Goal: Task Accomplishment & Management: Manage account settings

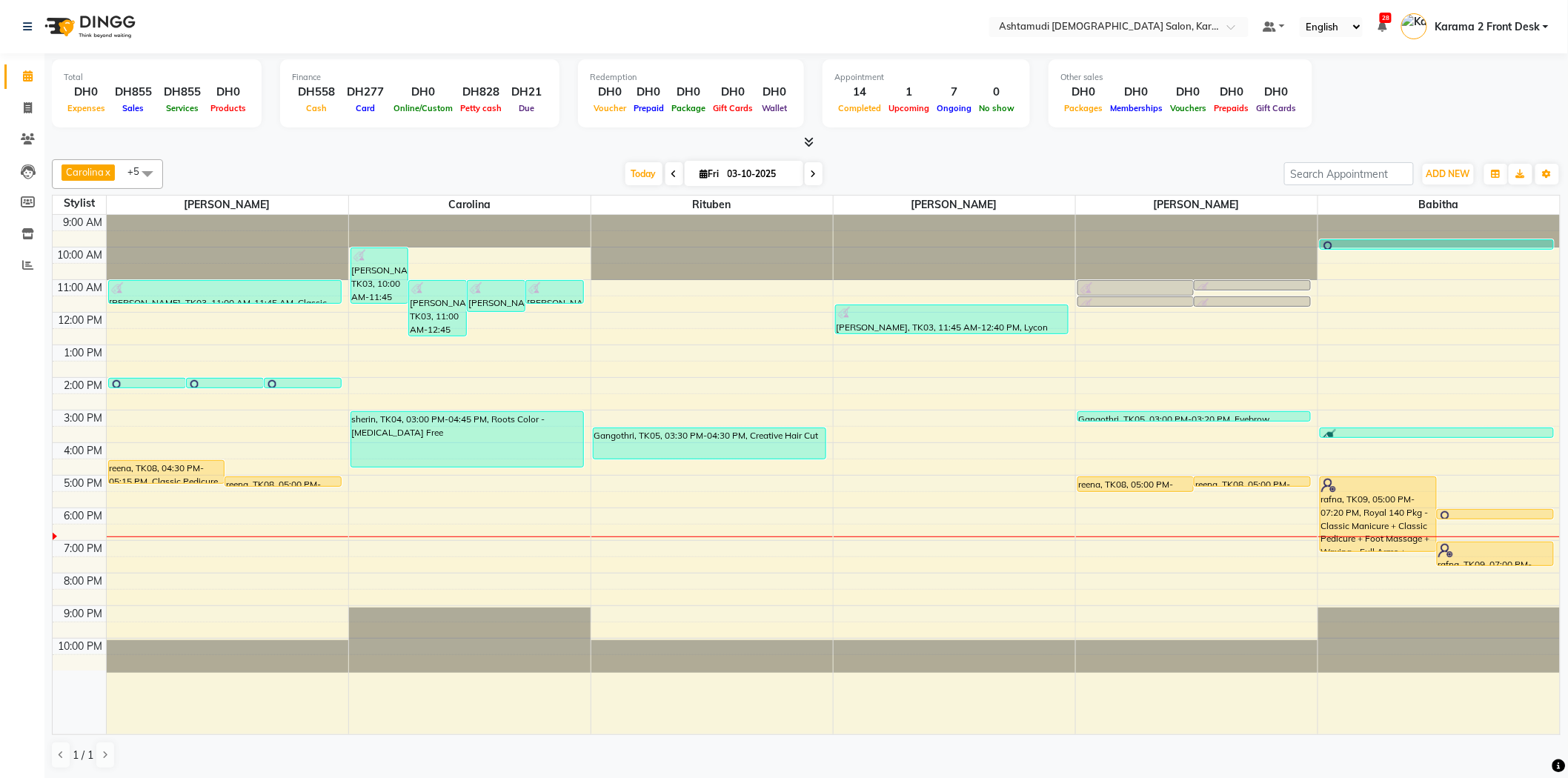
click at [569, 46] on nav "Select Location × Ashtamudi Ladies Salon, Karama 2 Default Panel My Panel Engli…" at bounding box center [784, 27] width 1568 height 54
click at [440, 19] on nav "Select Location × Ashtamudi Ladies Salon, Karama 2 Default Panel My Panel Engli…" at bounding box center [784, 27] width 1568 height 54
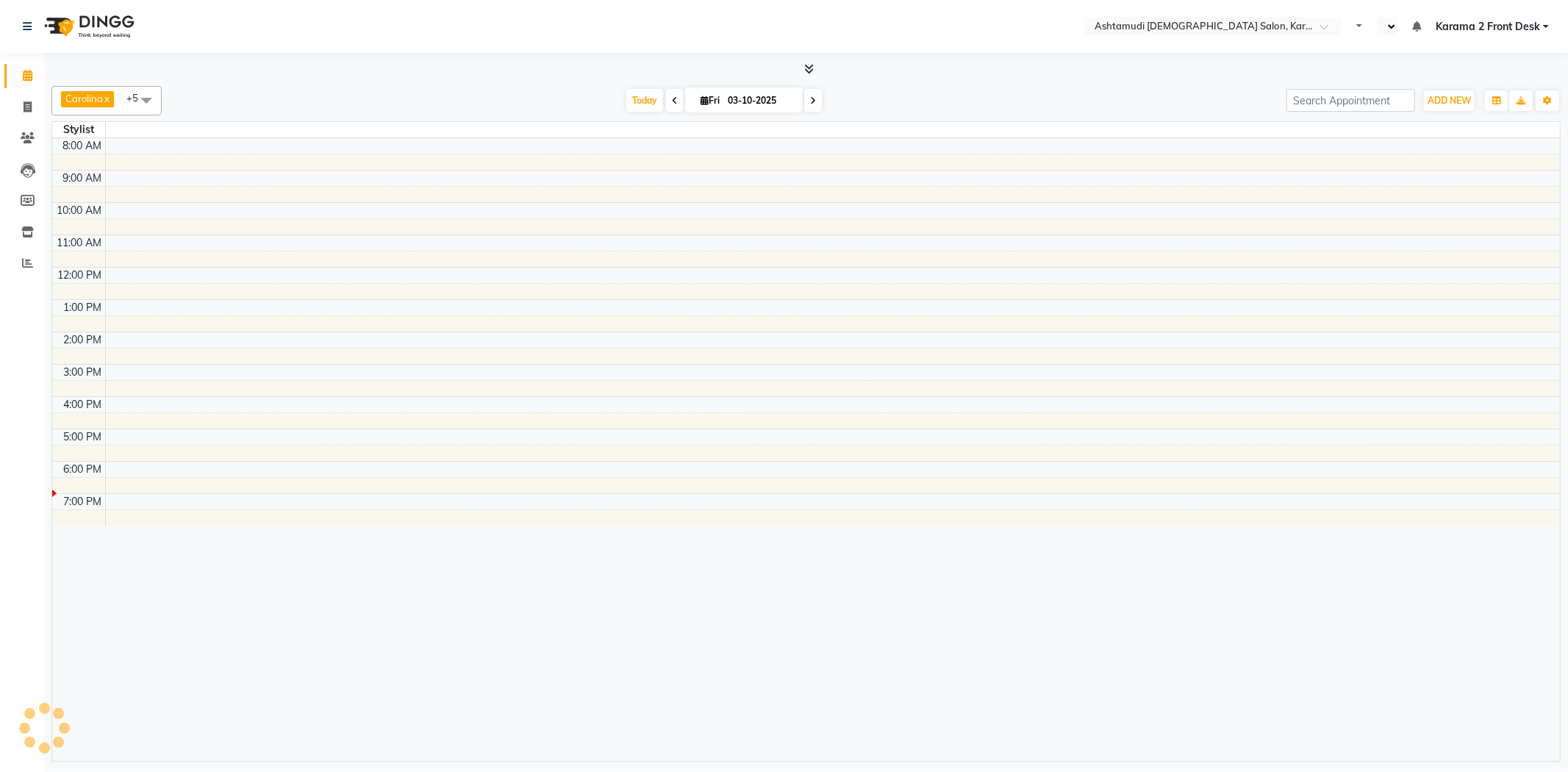
select select "en"
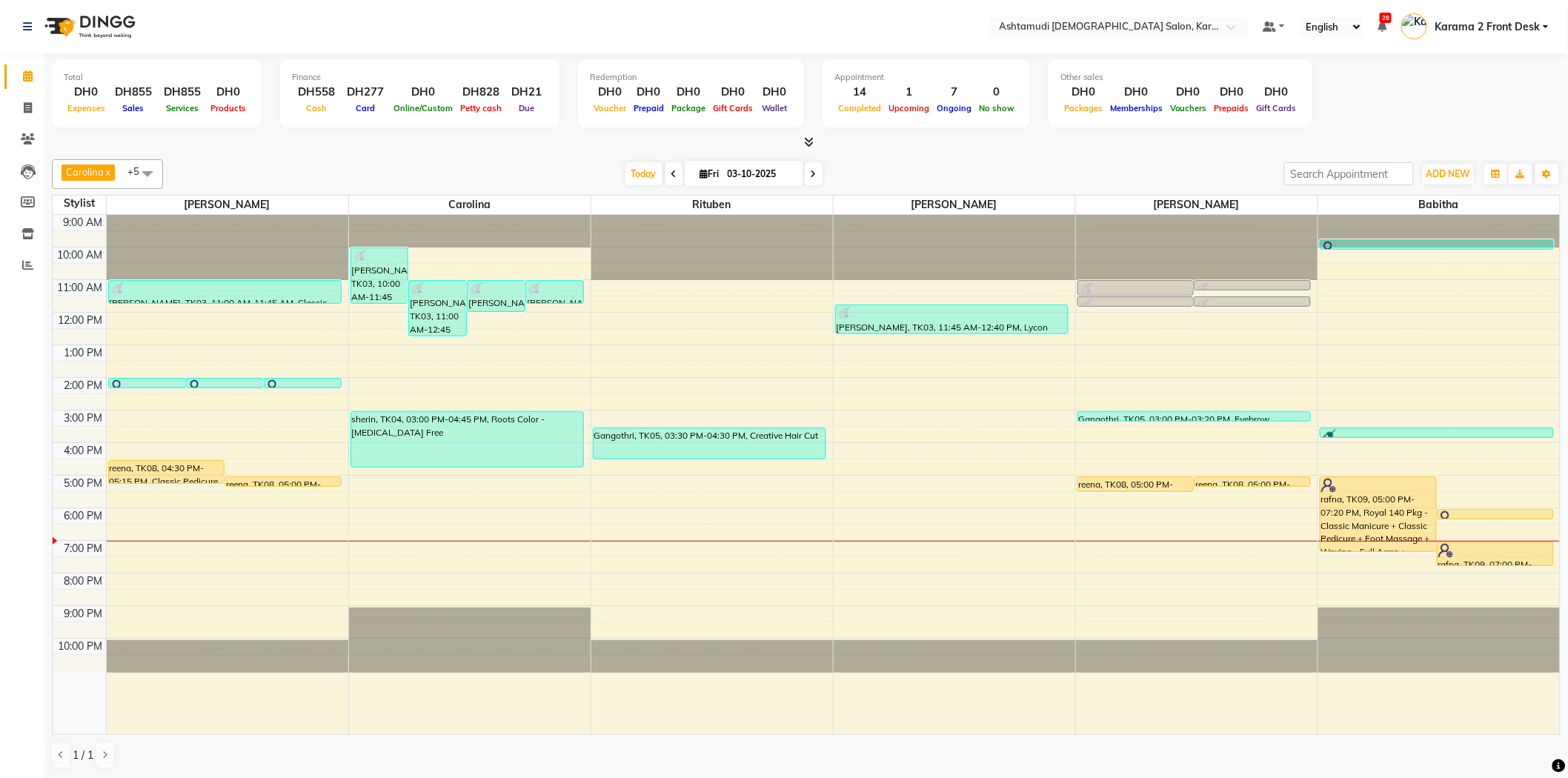
click at [483, 187] on div "Carolina x Linda x Farsana Begum x Jyothi Krishna x Babitha x Rituben x +5 Sele…" at bounding box center [806, 174] width 1508 height 30
click at [463, 135] on div at bounding box center [806, 142] width 1508 height 16
click at [150, 472] on div "reena, TK08, 04:30 PM-05:15 PM, Classic Pedicure" at bounding box center [166, 472] width 115 height 22
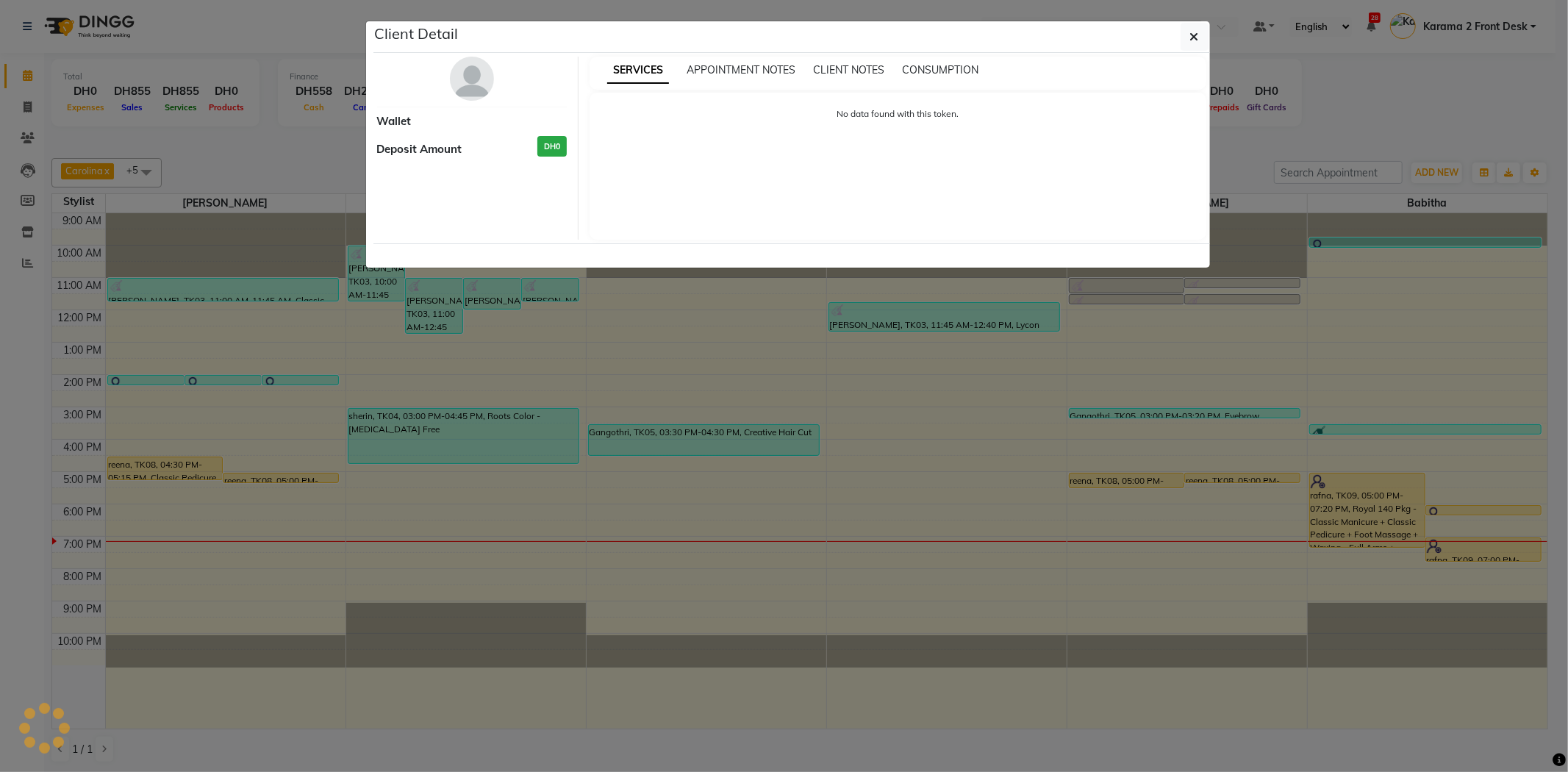
select select "1"
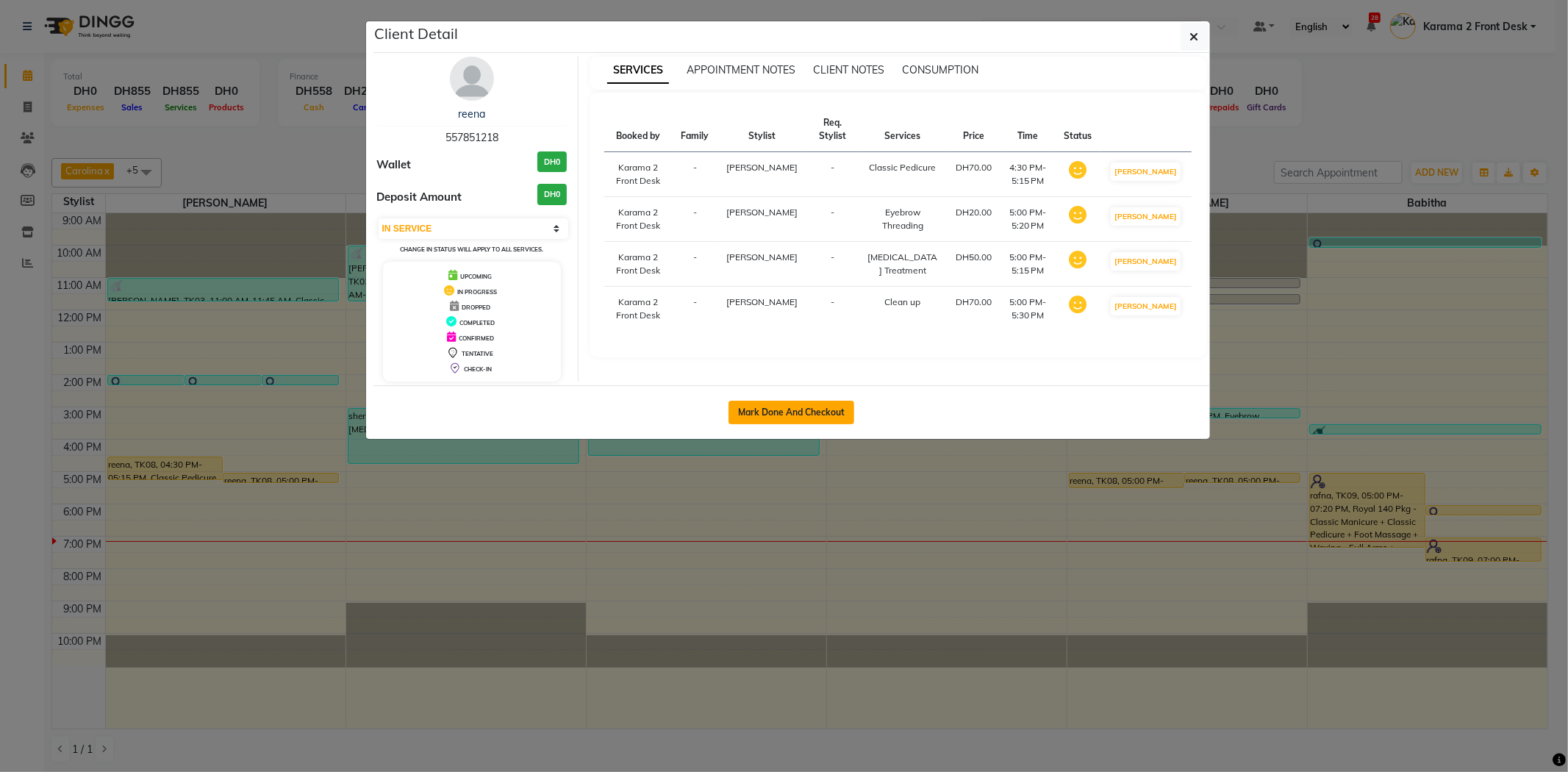
drag, startPoint x: 787, startPoint y: 399, endPoint x: 778, endPoint y: 418, distance: 21.0
click at [783, 410] on div "Mark Done And Checkout" at bounding box center [792, 412] width 837 height 54
click at [777, 420] on button "Mark Done And Checkout" at bounding box center [791, 413] width 125 height 24
select select "service"
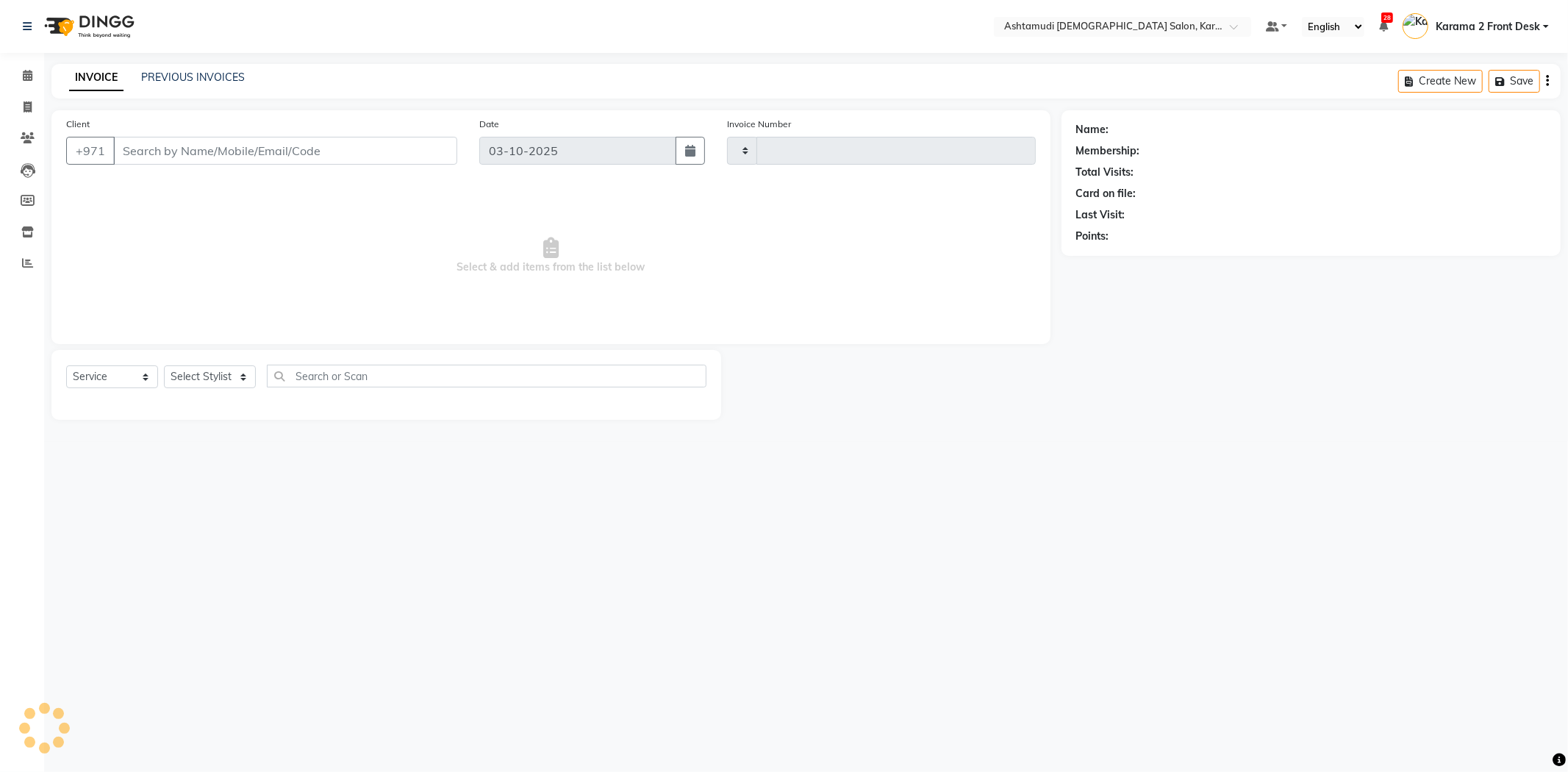
type input "2407"
select select "7424"
type input "557851218"
select select "64957"
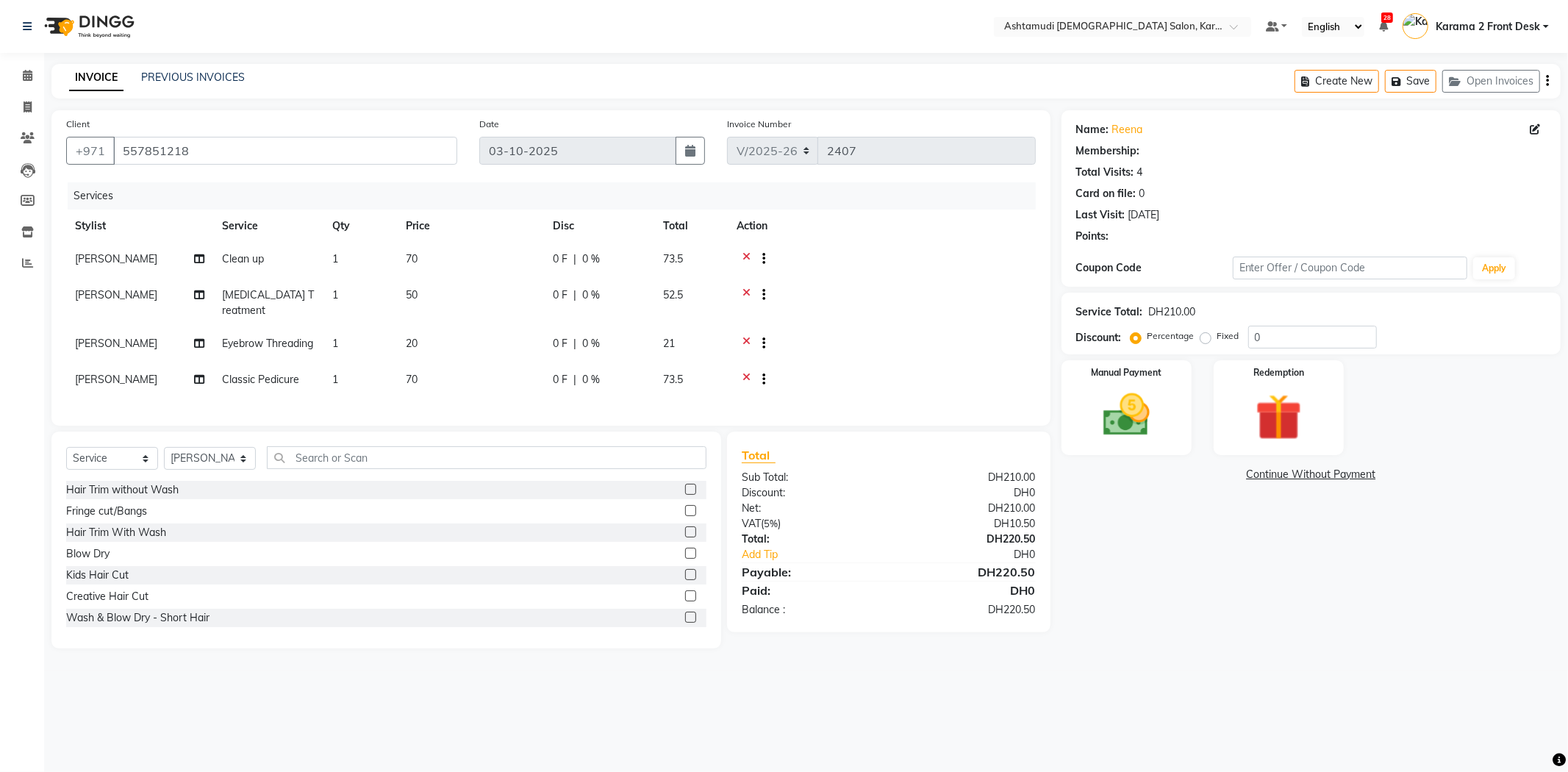
select select "1: Object"
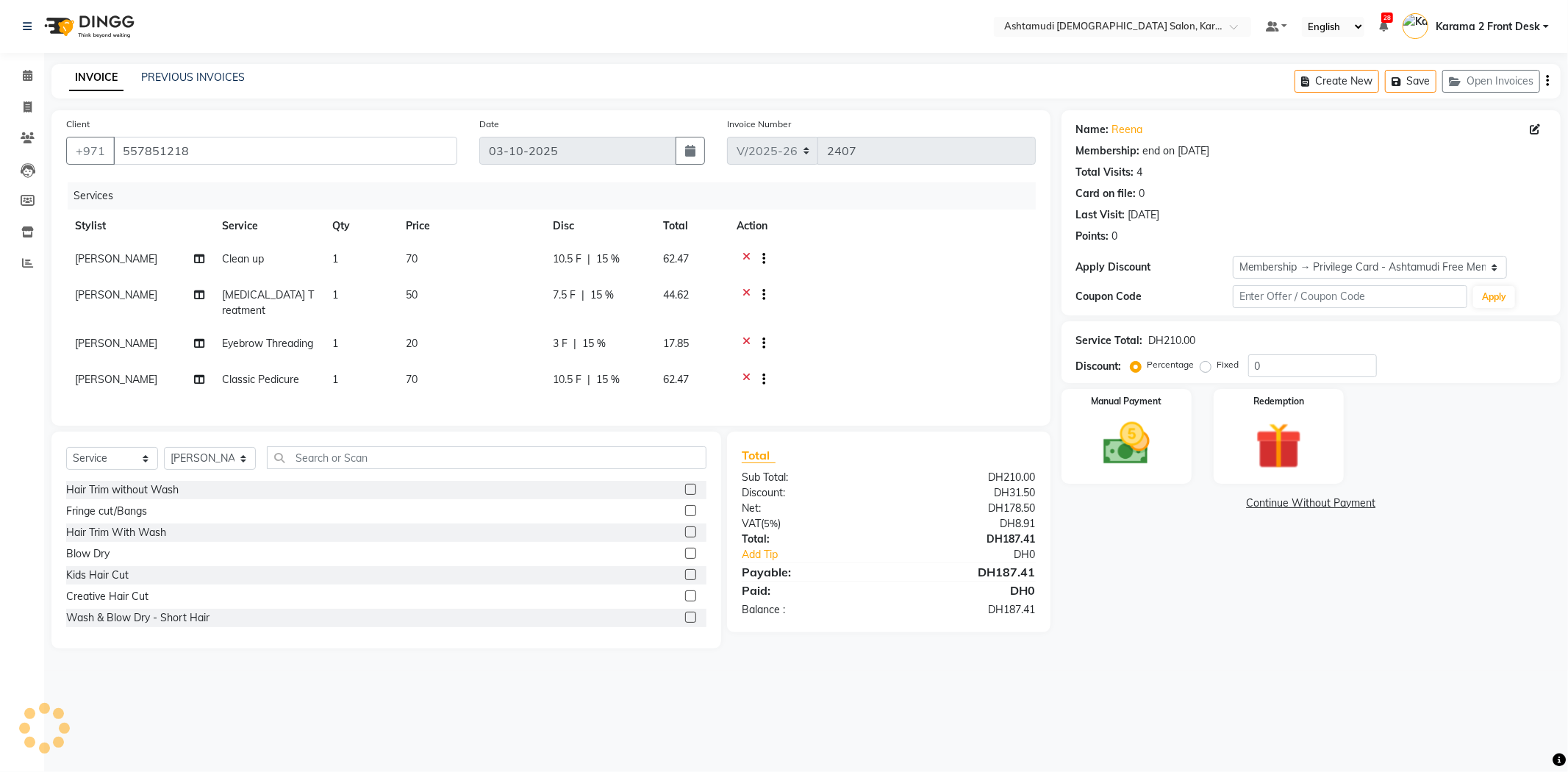
type input "15"
click at [849, 294] on div at bounding box center [881, 296] width 290 height 18
click at [1121, 444] on img at bounding box center [1126, 444] width 79 height 56
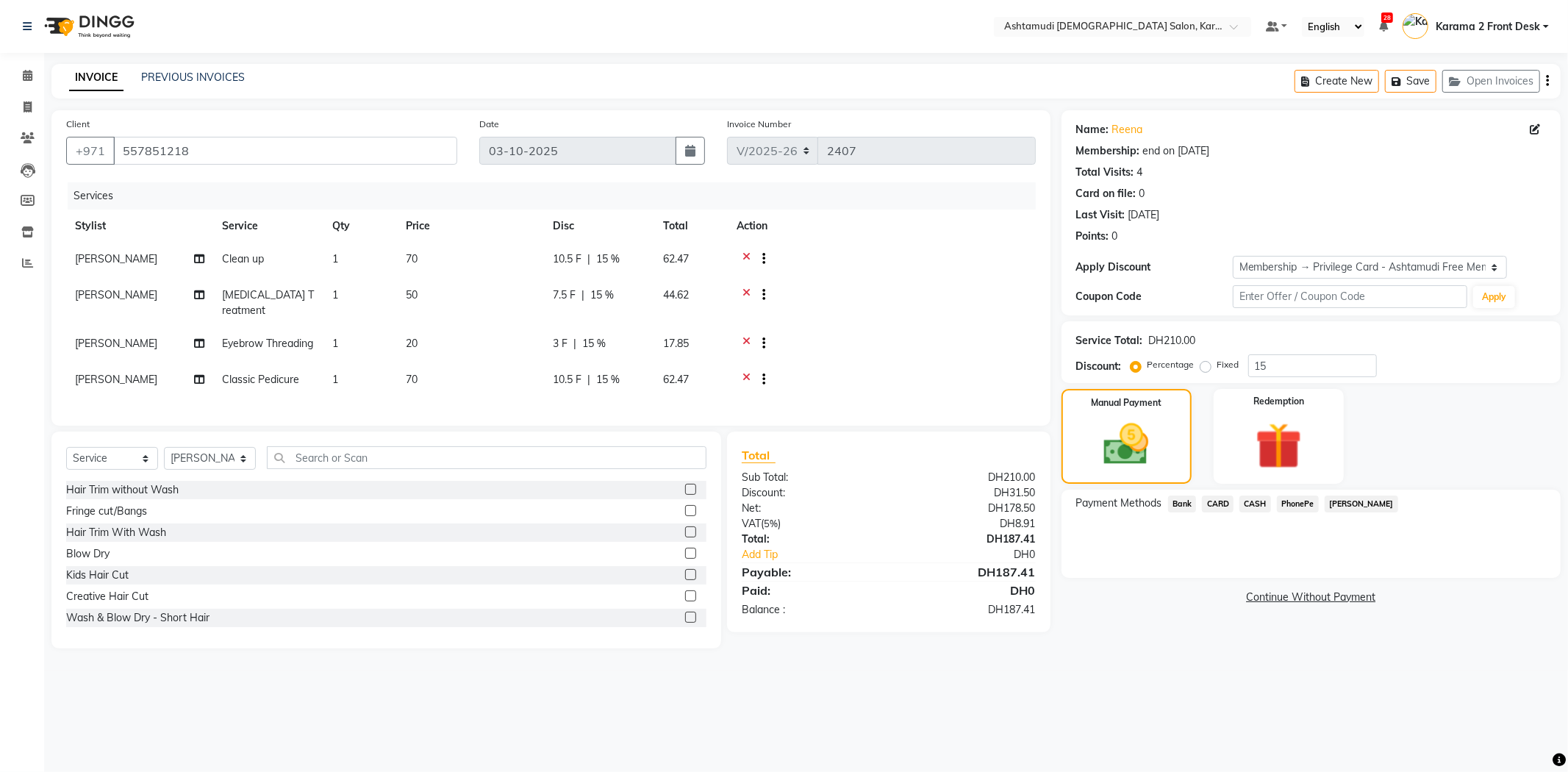
click at [1229, 508] on span "CARD" at bounding box center [1218, 503] width 32 height 17
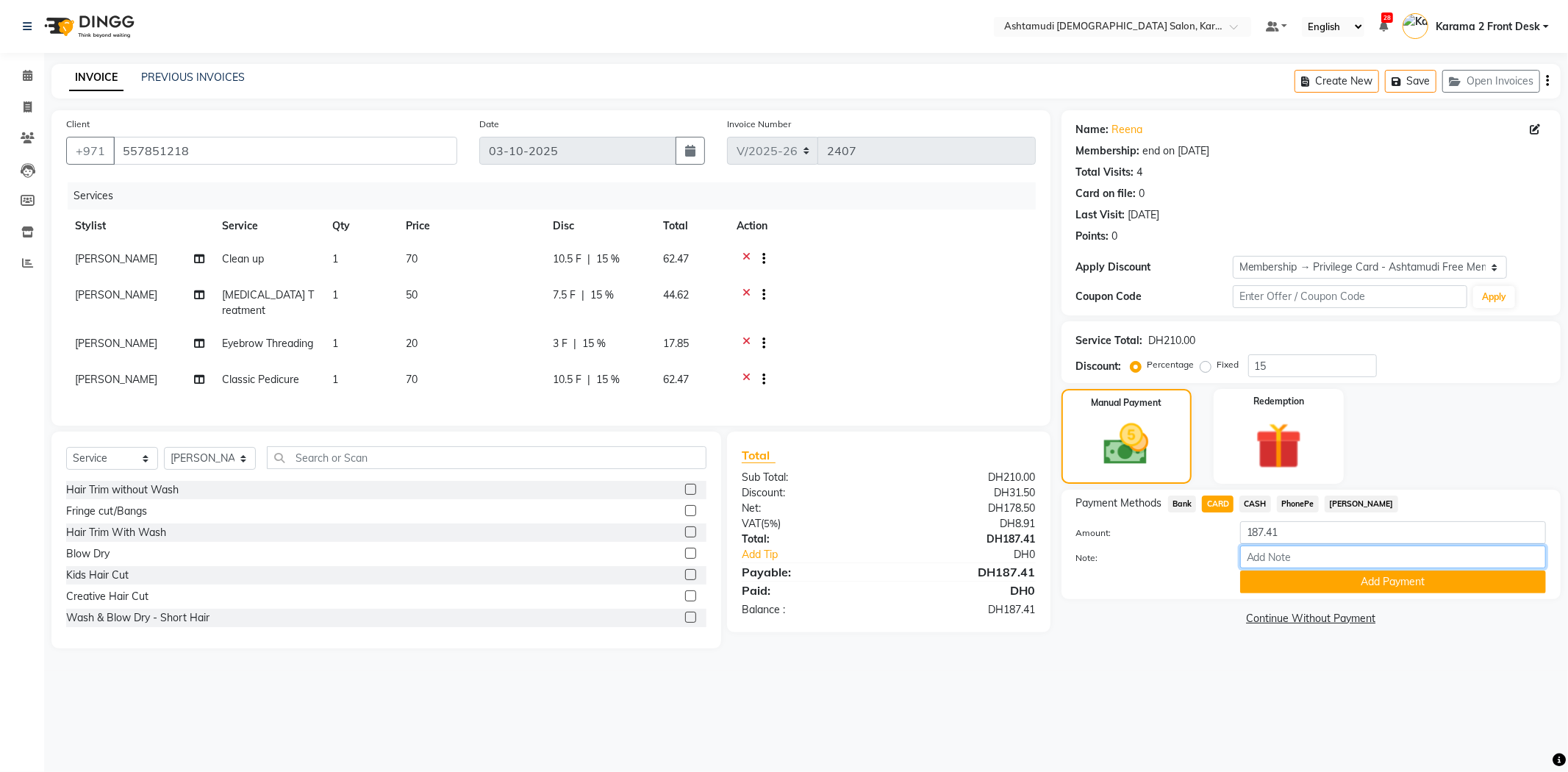
click at [1268, 554] on input "Note:" at bounding box center [1392, 556] width 305 height 23
type input "swathy"
click at [1283, 582] on button "Add Payment" at bounding box center [1392, 582] width 305 height 23
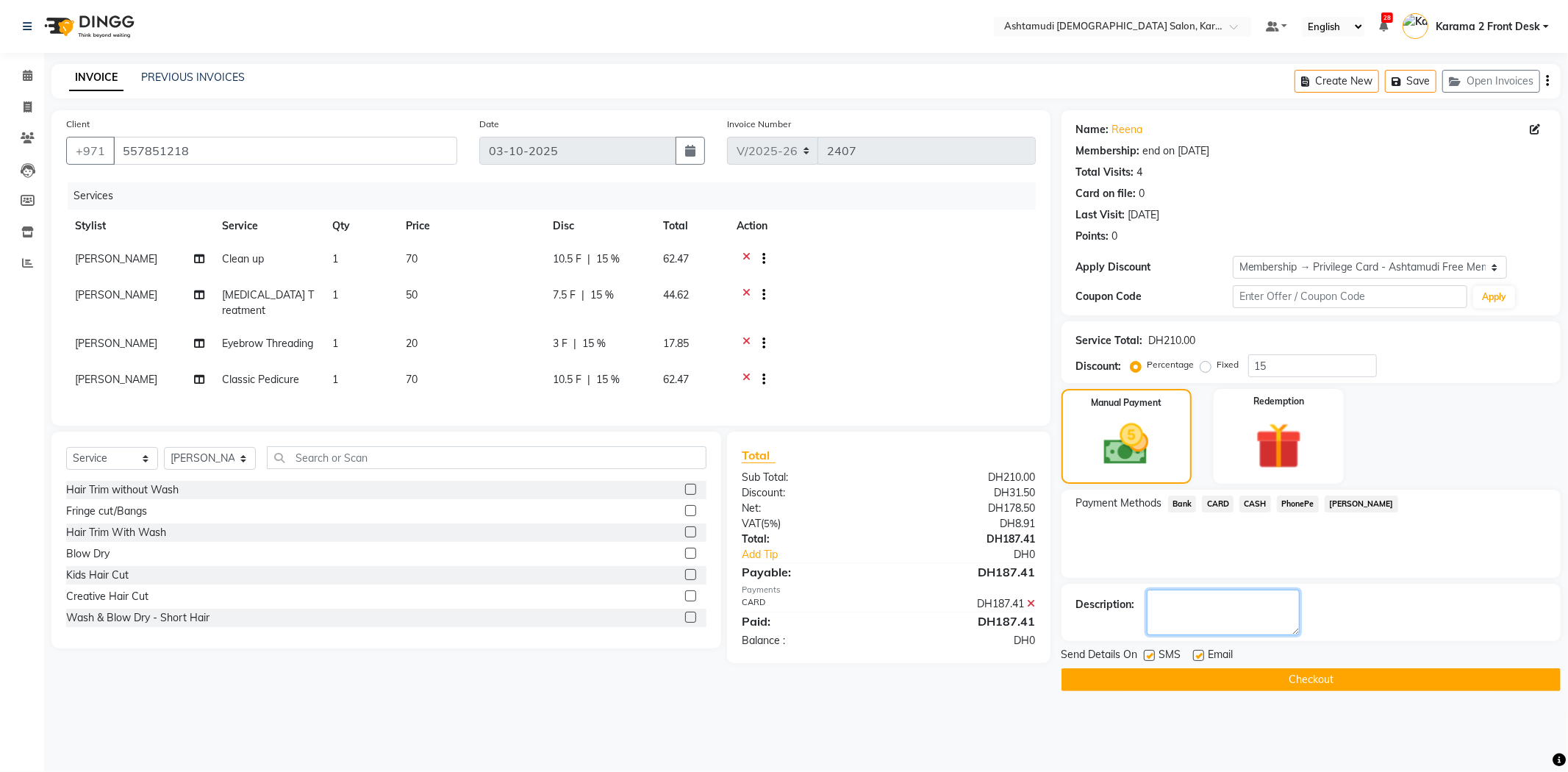
click at [1240, 606] on textarea at bounding box center [1223, 613] width 153 height 46
click at [1189, 608] on textarea at bounding box center [1223, 613] width 153 height 46
type textarea "6722"
click at [1149, 676] on button "Checkout" at bounding box center [1310, 679] width 499 height 23
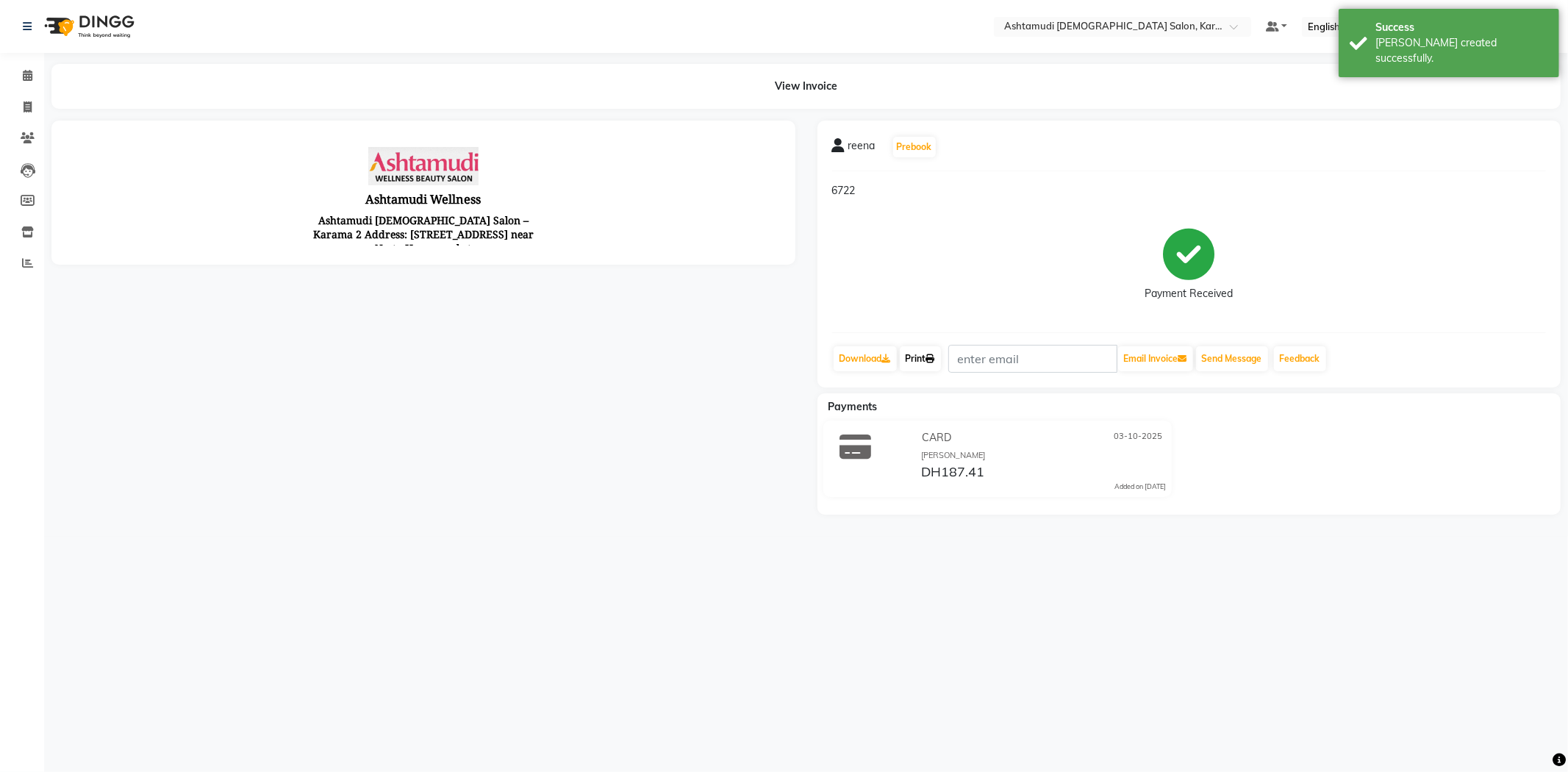
click at [912, 349] on link "Print" at bounding box center [920, 359] width 41 height 25
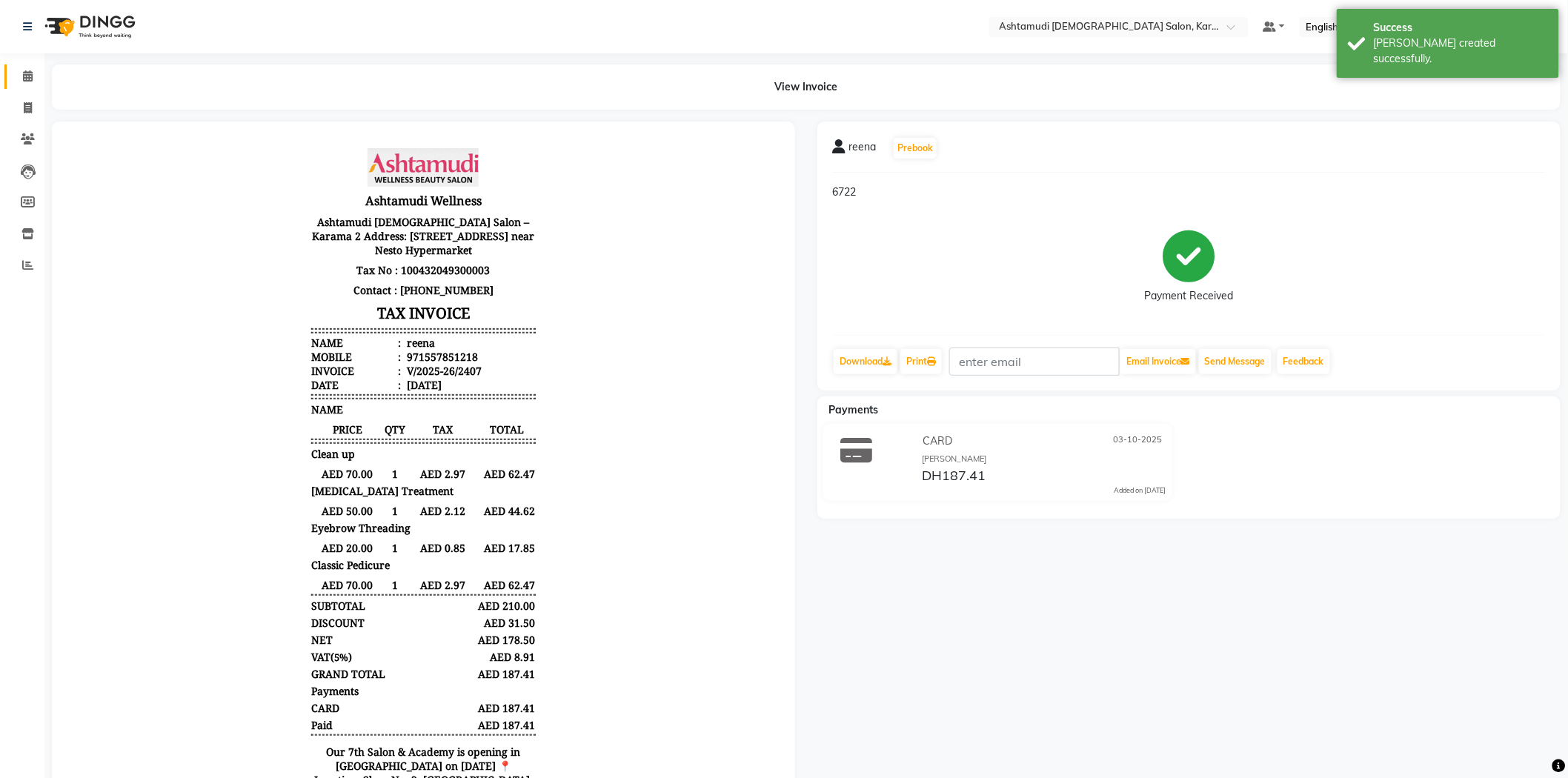
click at [39, 82] on span at bounding box center [28, 77] width 26 height 17
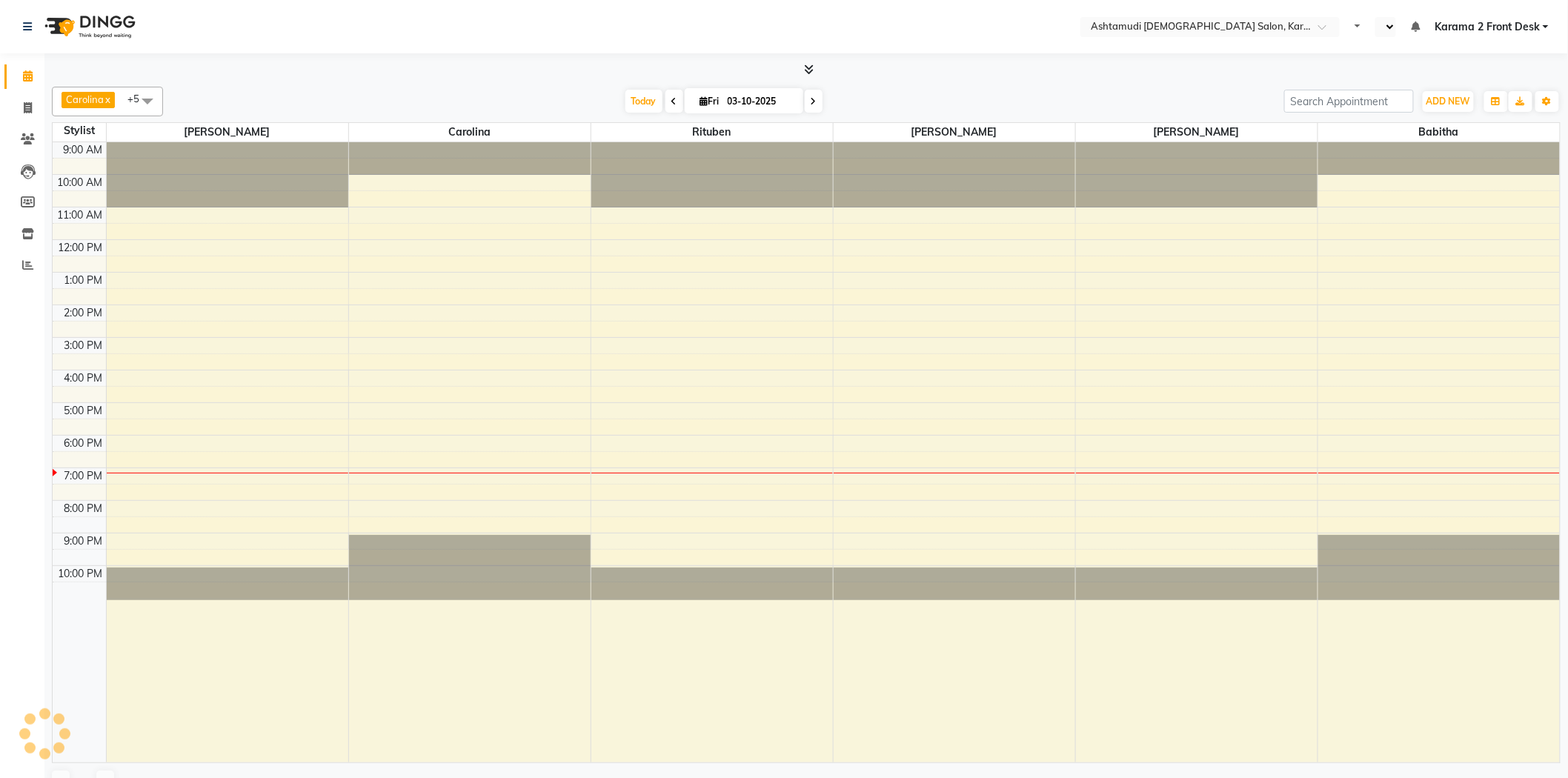
select select "en"
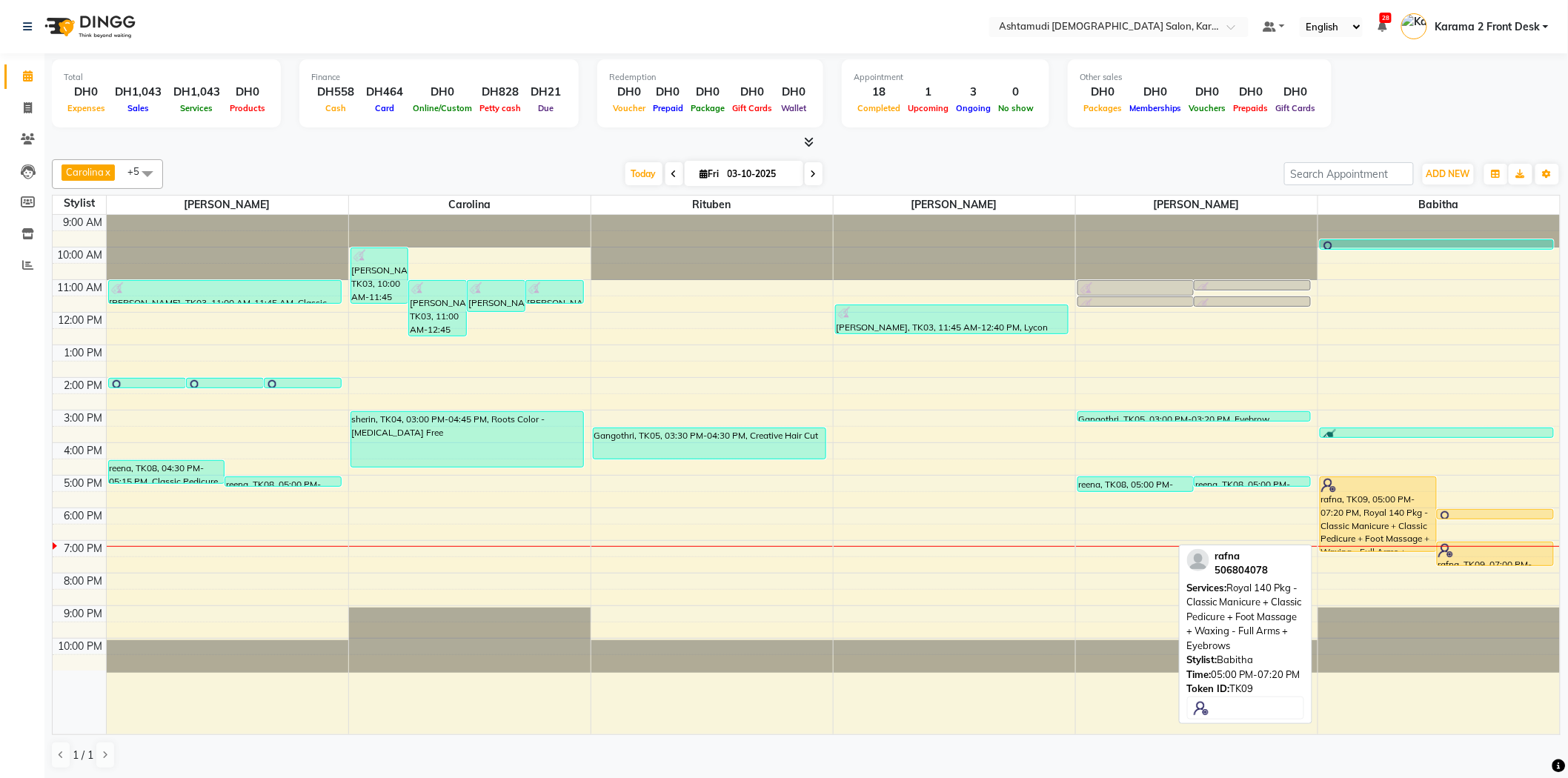
click at [1384, 515] on div "rafna, TK09, 05:00 PM-07:20 PM, Royal 140 Pkg - Classic Manicure + Classic Pedi…" at bounding box center [1378, 514] width 115 height 74
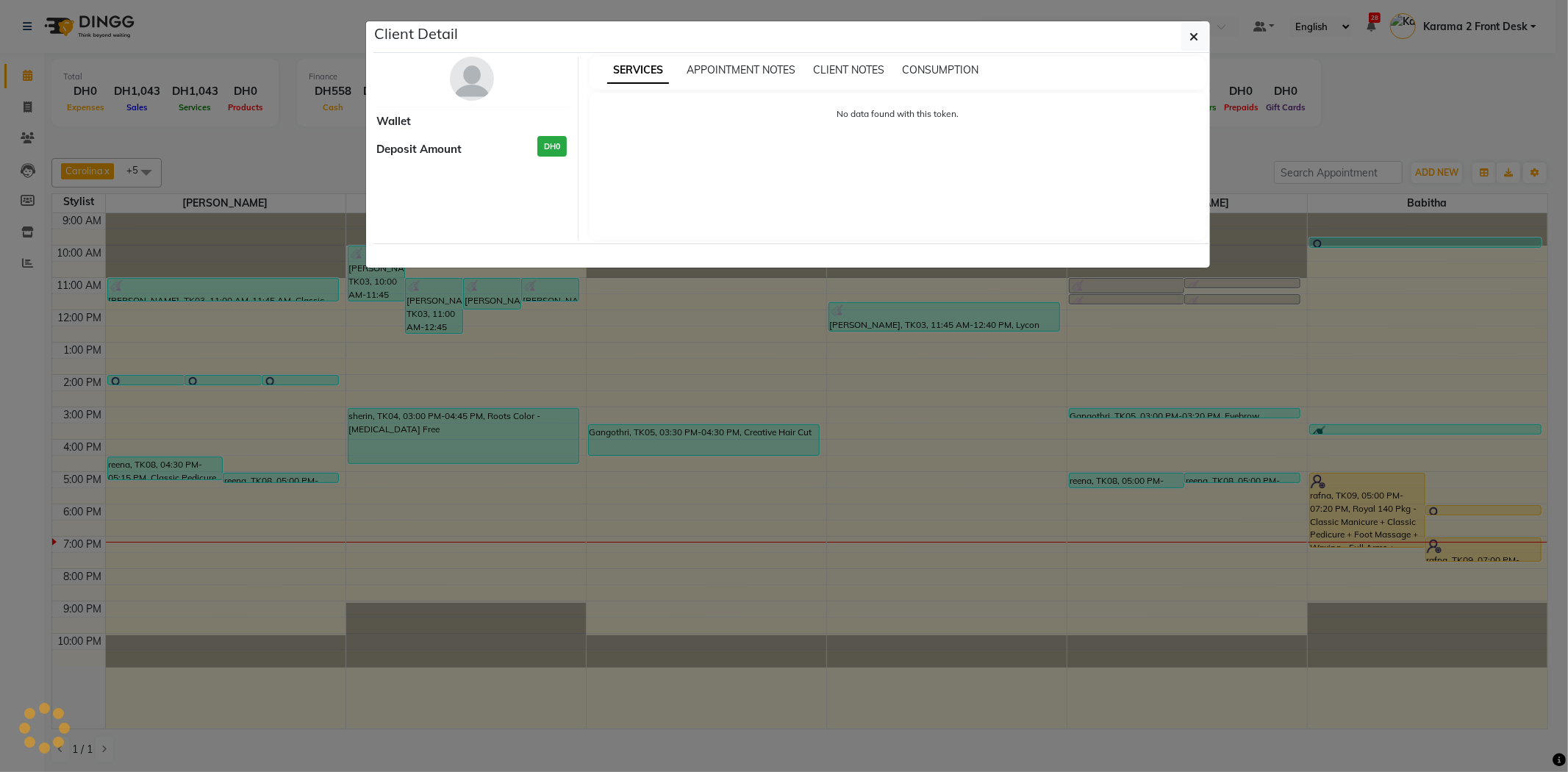
select select "1"
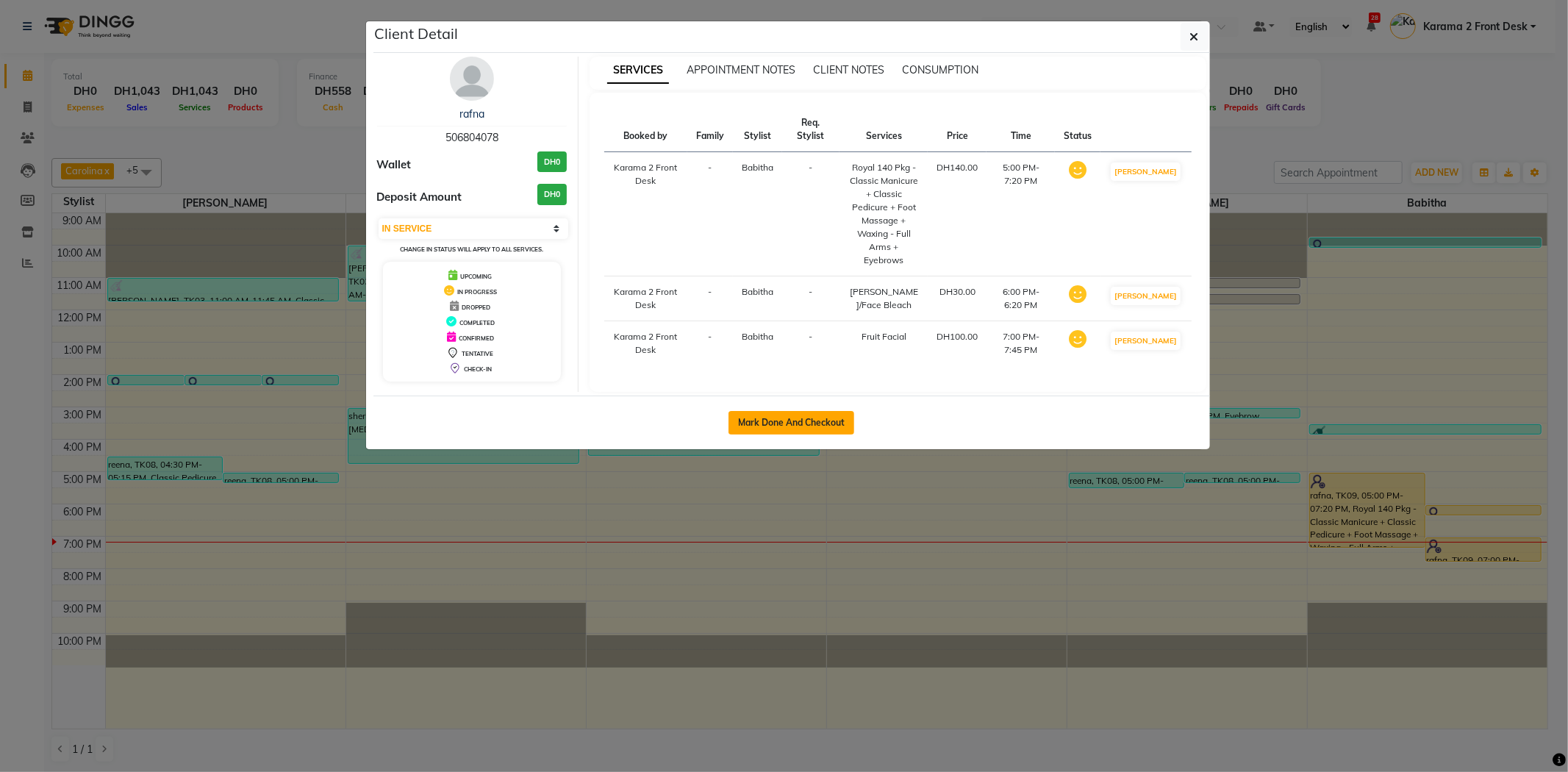
drag, startPoint x: 776, startPoint y: 444, endPoint x: 769, endPoint y: 447, distance: 7.6
click at [776, 435] on button "Mark Done And Checkout" at bounding box center [791, 423] width 125 height 24
select select "service"
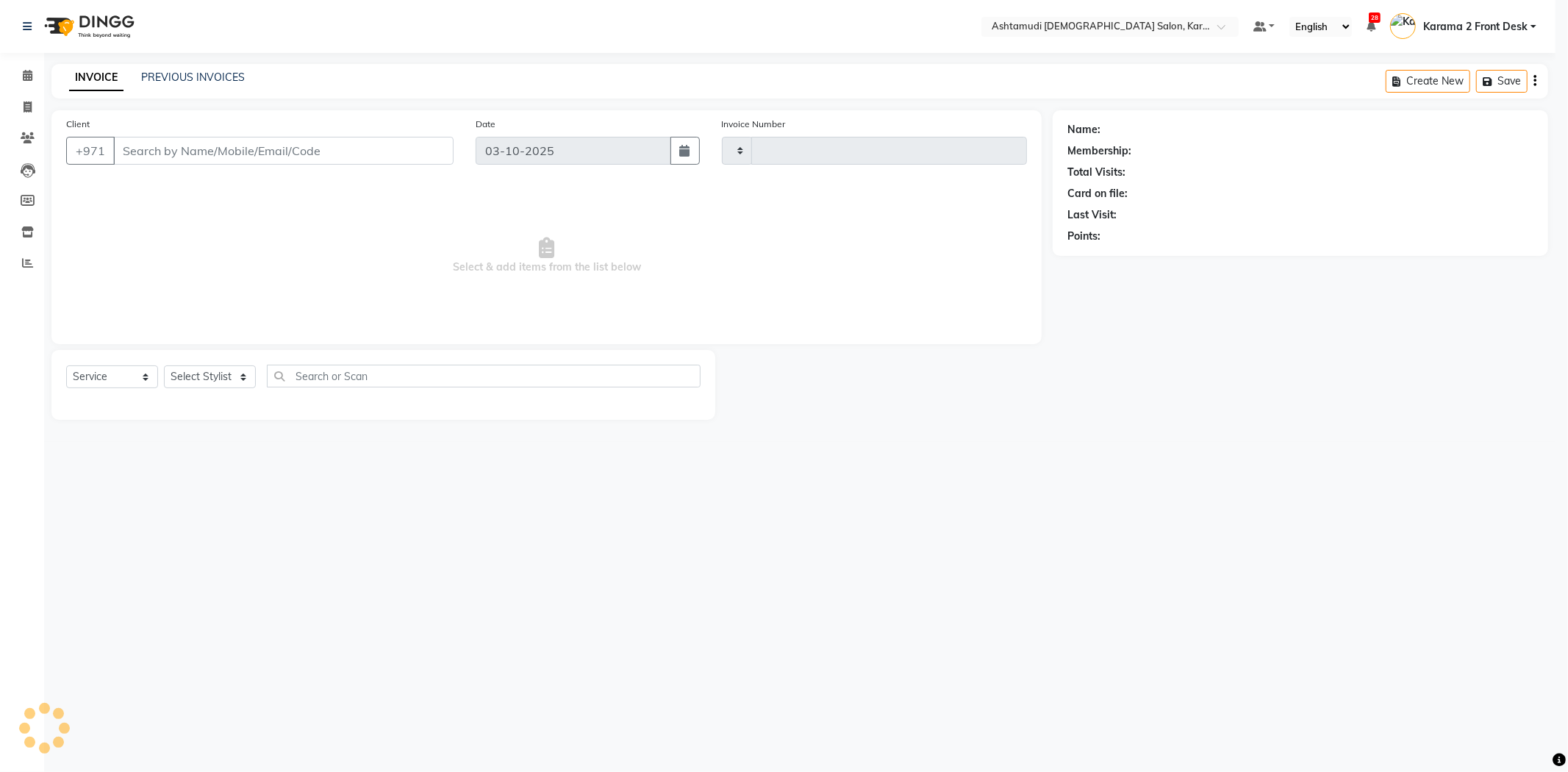
type input "2408"
select select "7424"
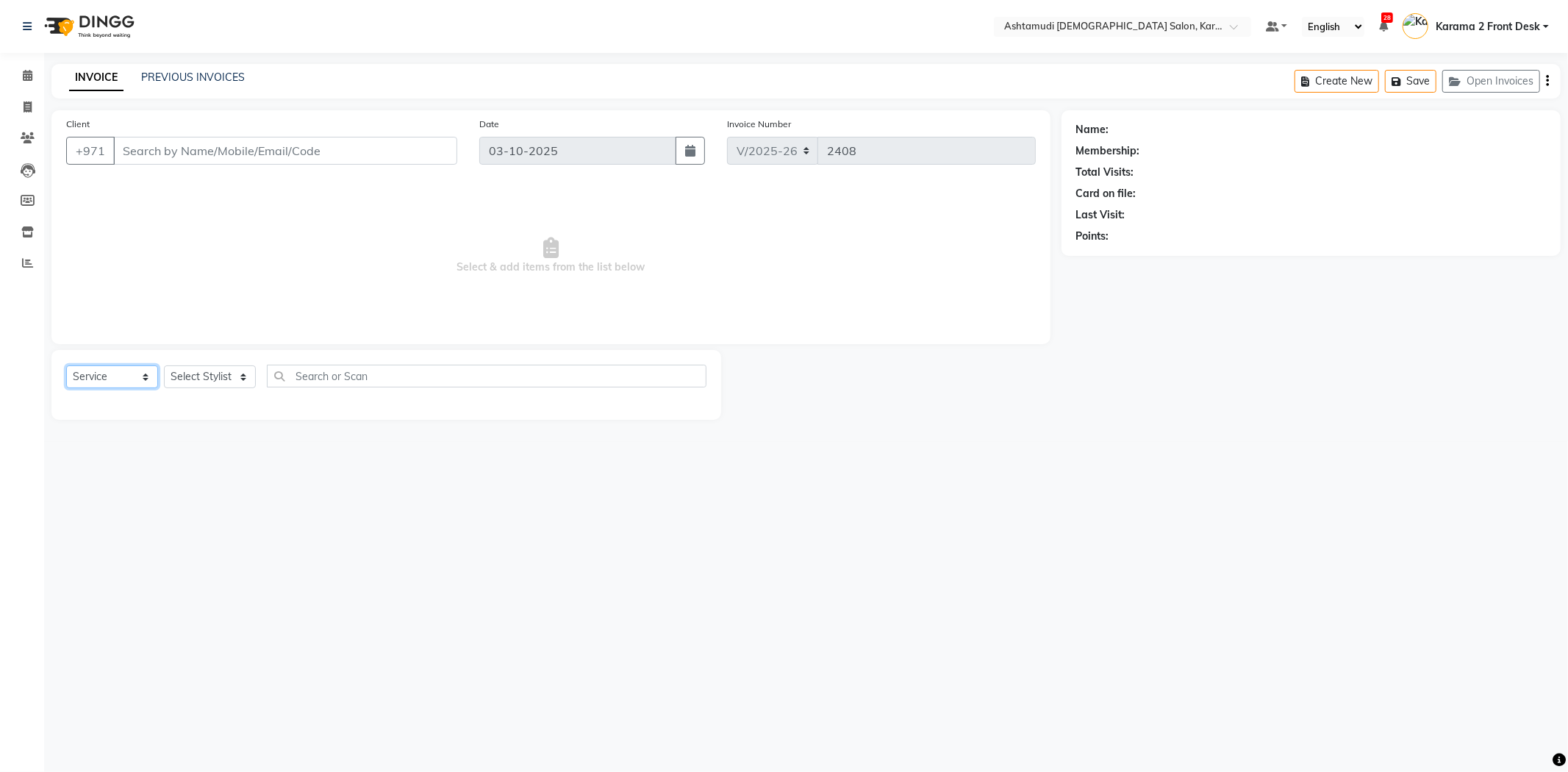
click at [107, 377] on select "Select Service Product Membership Package Voucher Prepaid Gift Card" at bounding box center [112, 376] width 92 height 23
type input "506804078"
select select "81973"
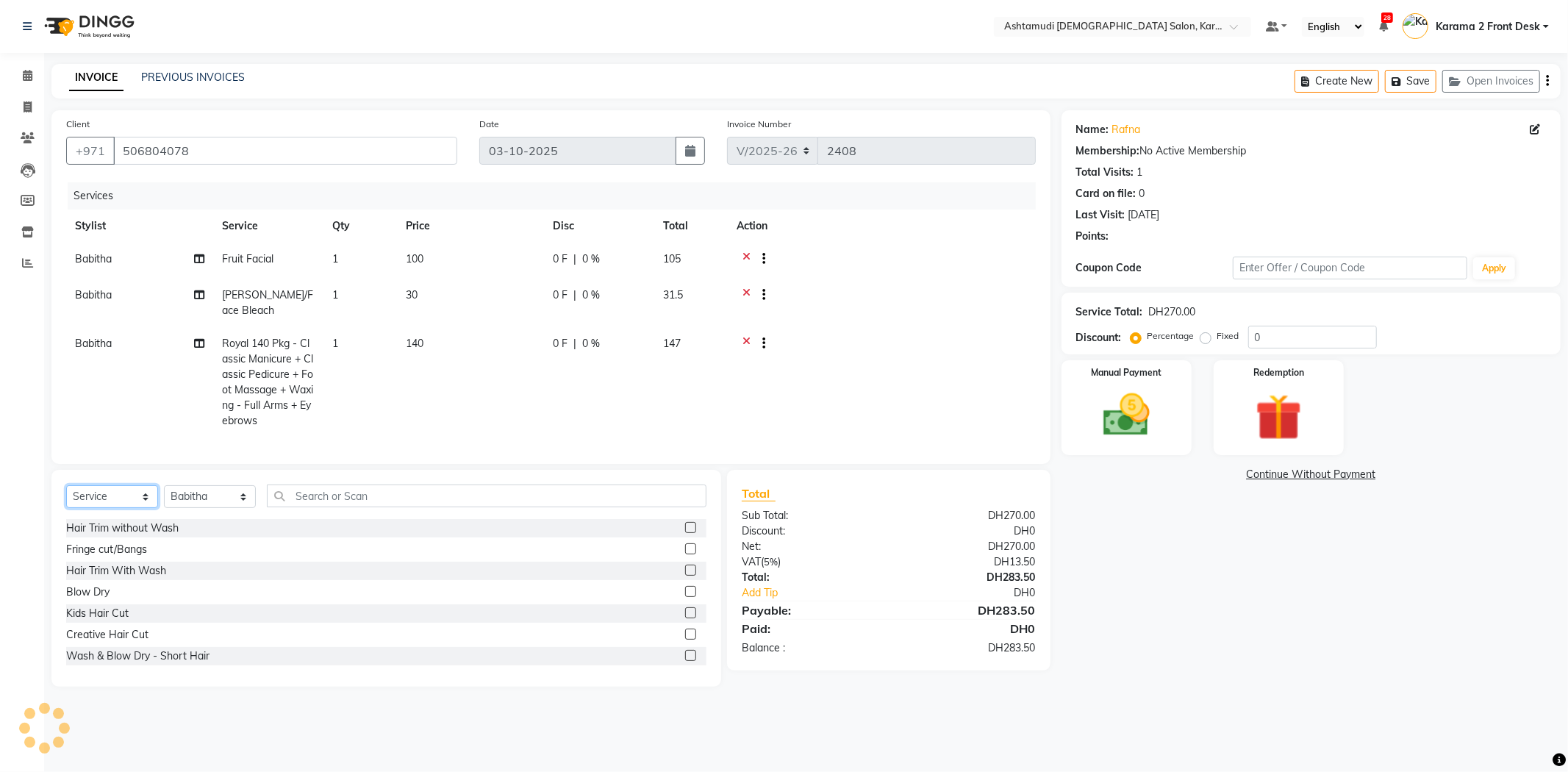
select select "package"
click at [66, 497] on select "Select Service Product Membership Package Voucher Prepaid Gift Card" at bounding box center [112, 496] width 92 height 23
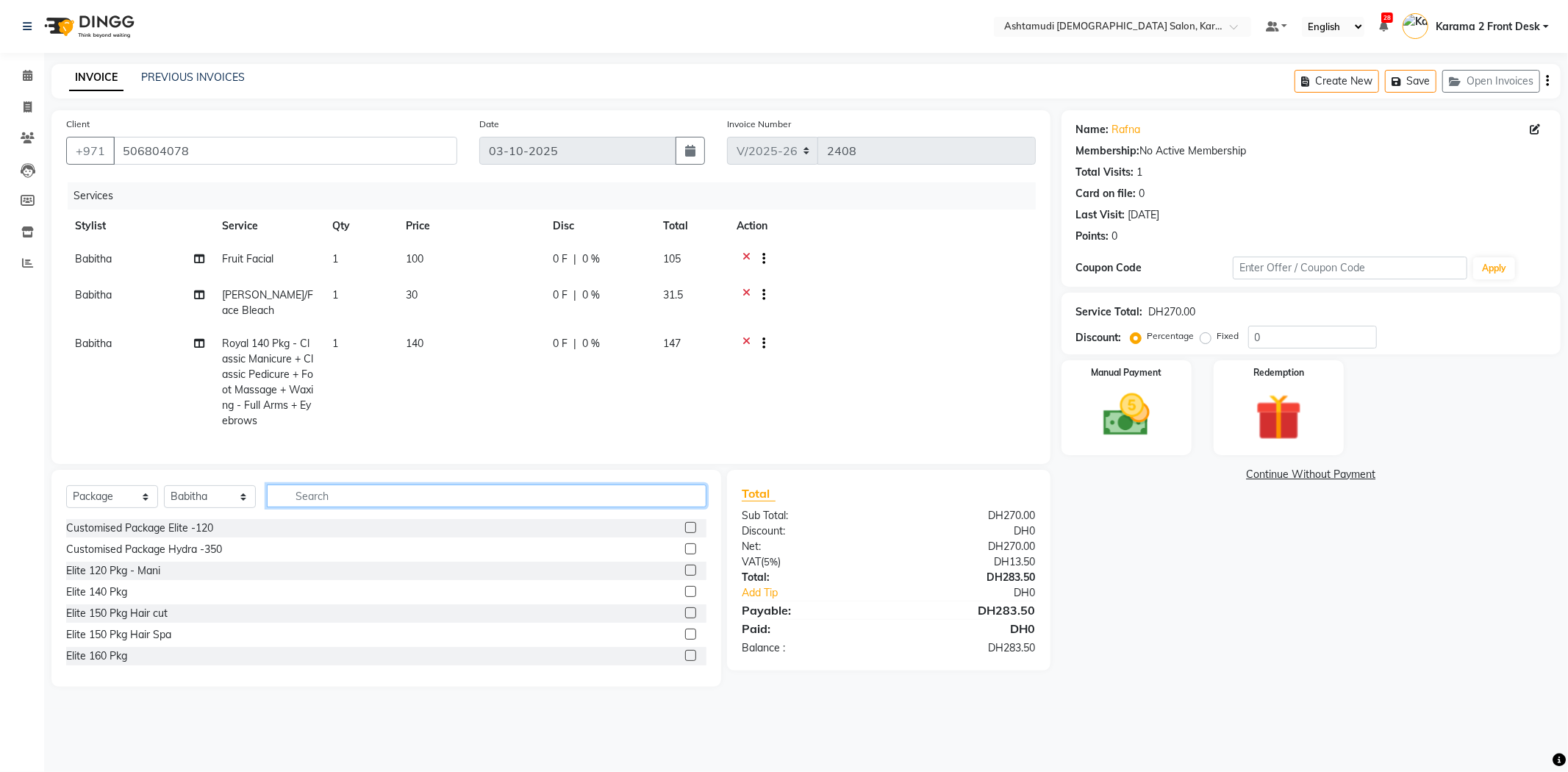
click at [309, 497] on input "text" at bounding box center [487, 495] width 440 height 23
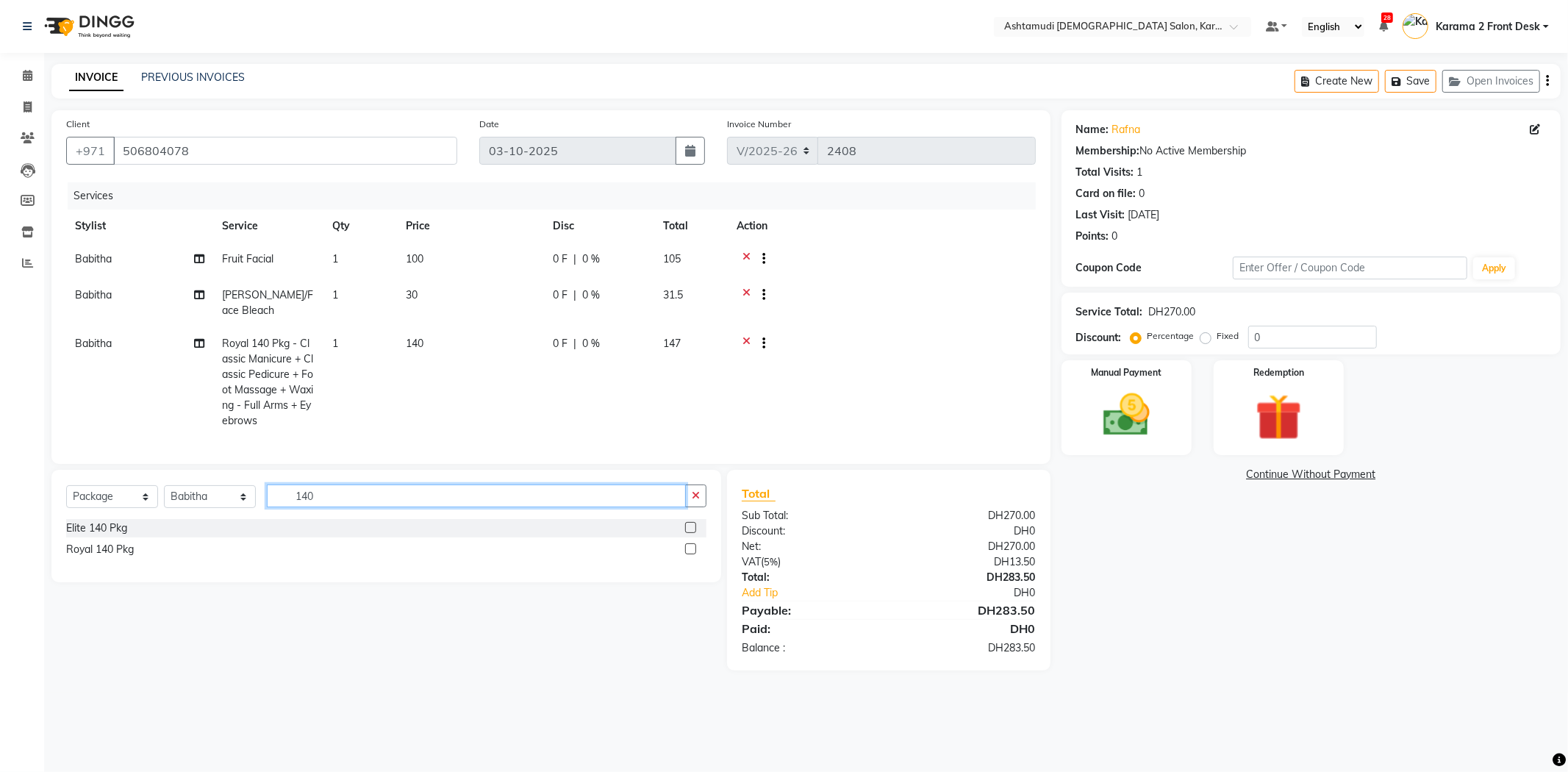
type input "140"
click at [688, 554] on label at bounding box center [690, 548] width 11 height 11
click at [688, 554] on input "checkbox" at bounding box center [689, 549] width 10 height 10
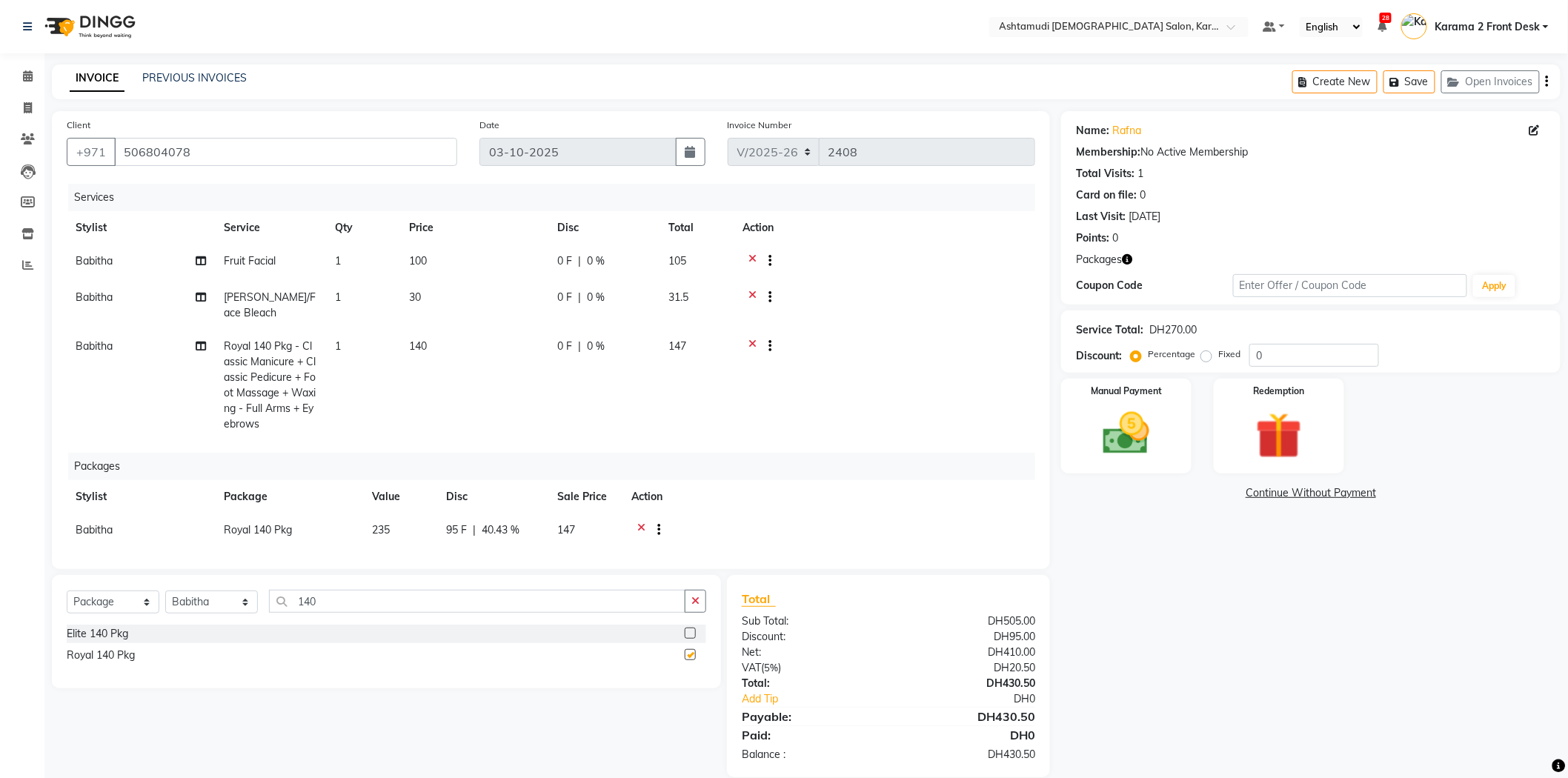
checkbox input "false"
click at [750, 342] on icon at bounding box center [752, 347] width 8 height 19
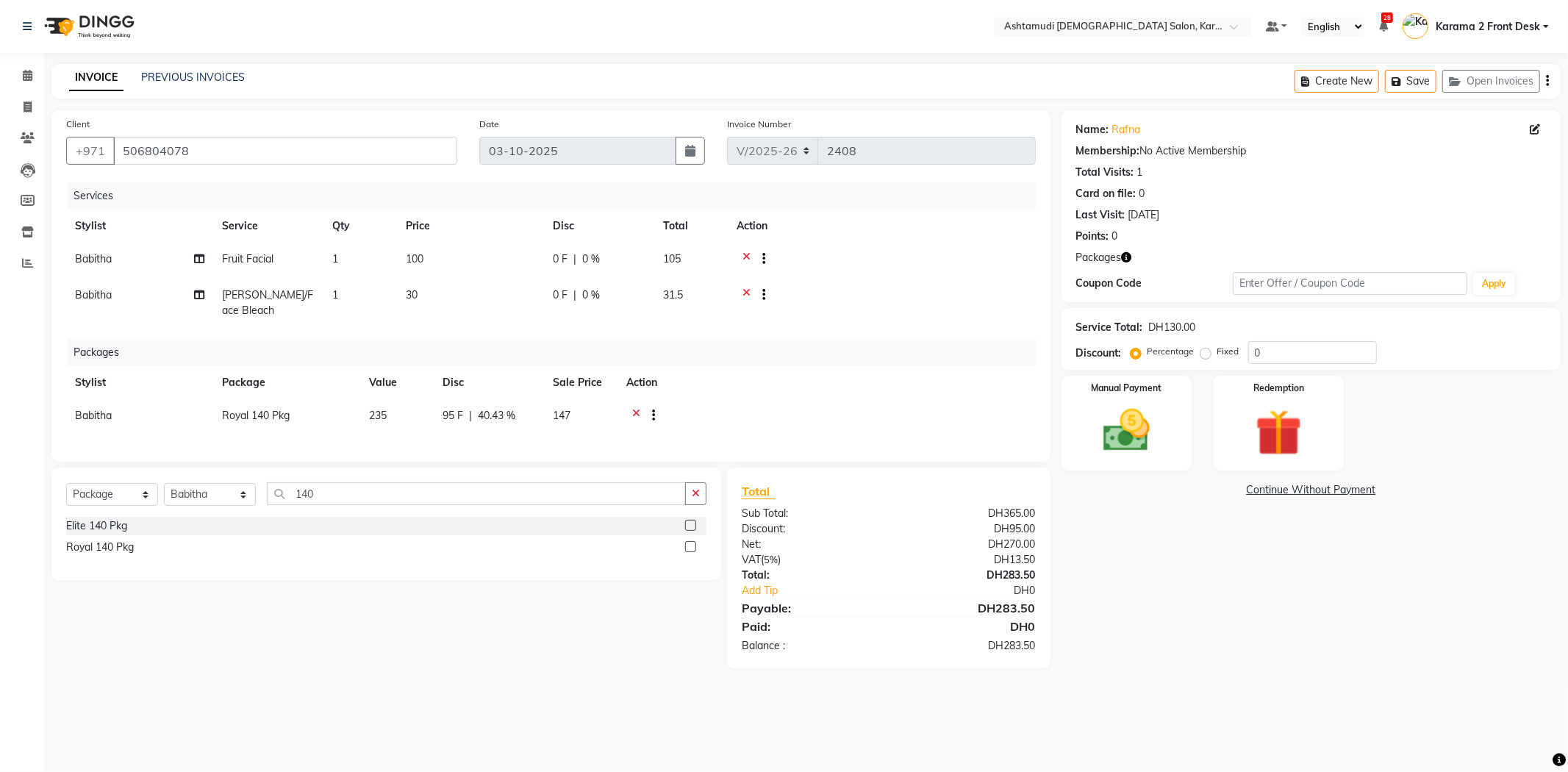
click at [824, 317] on td at bounding box center [881, 303] width 308 height 49
click at [283, 94] on div "INVOICE PREVIOUS INVOICES Create New Save Open Invoices" at bounding box center [806, 81] width 1509 height 35
click at [268, 24] on nav "Select Location × Ashtamudi Ladies Salon, Karama 2 Default Panel My Panel Engli…" at bounding box center [784, 27] width 1568 height 53
click at [27, 72] on icon at bounding box center [27, 75] width 10 height 11
click at [305, 127] on div "Client +971 506804078" at bounding box center [262, 146] width 413 height 61
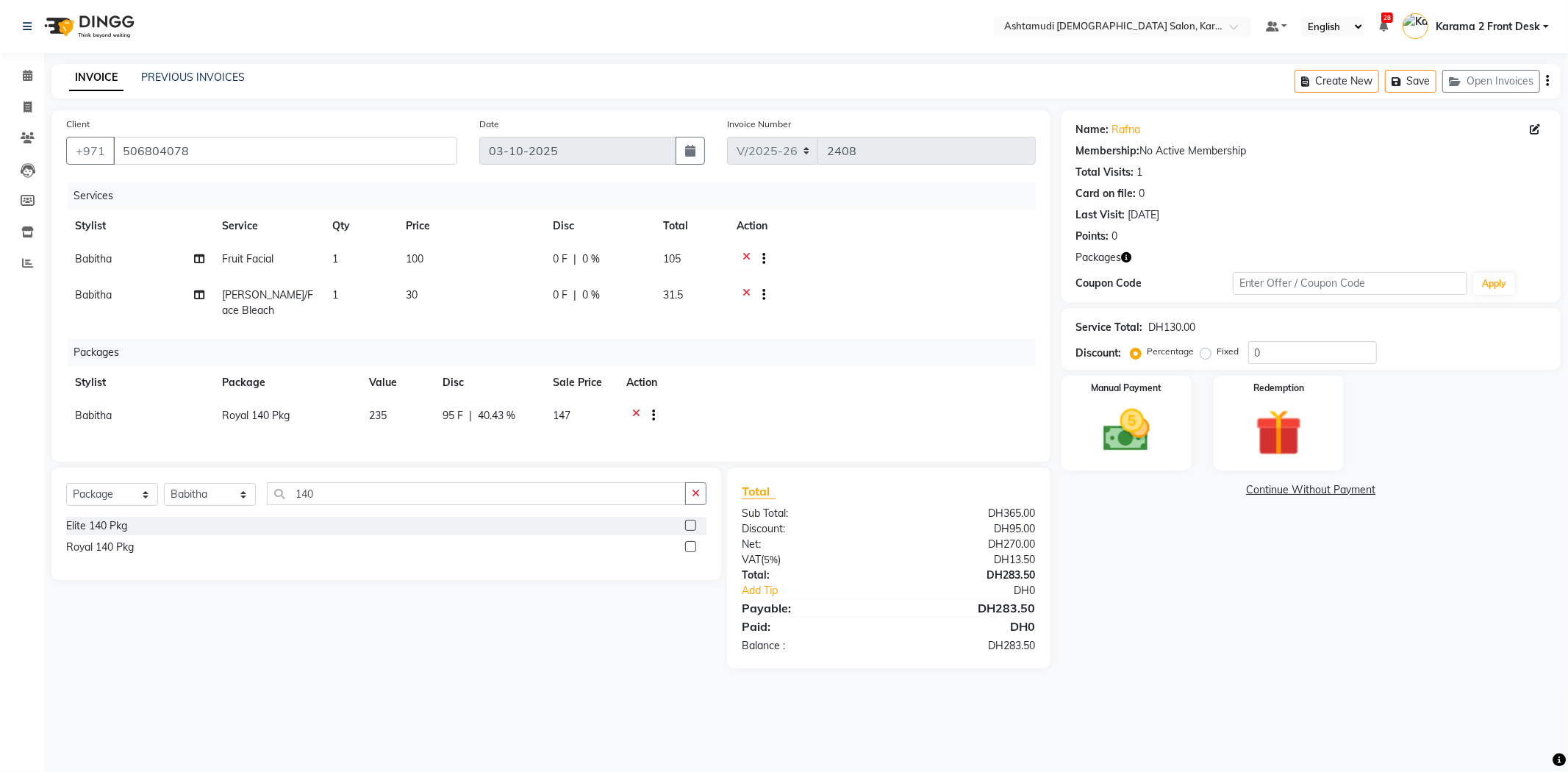
click at [89, 417] on span "Babitha" at bounding box center [94, 416] width 37 height 13
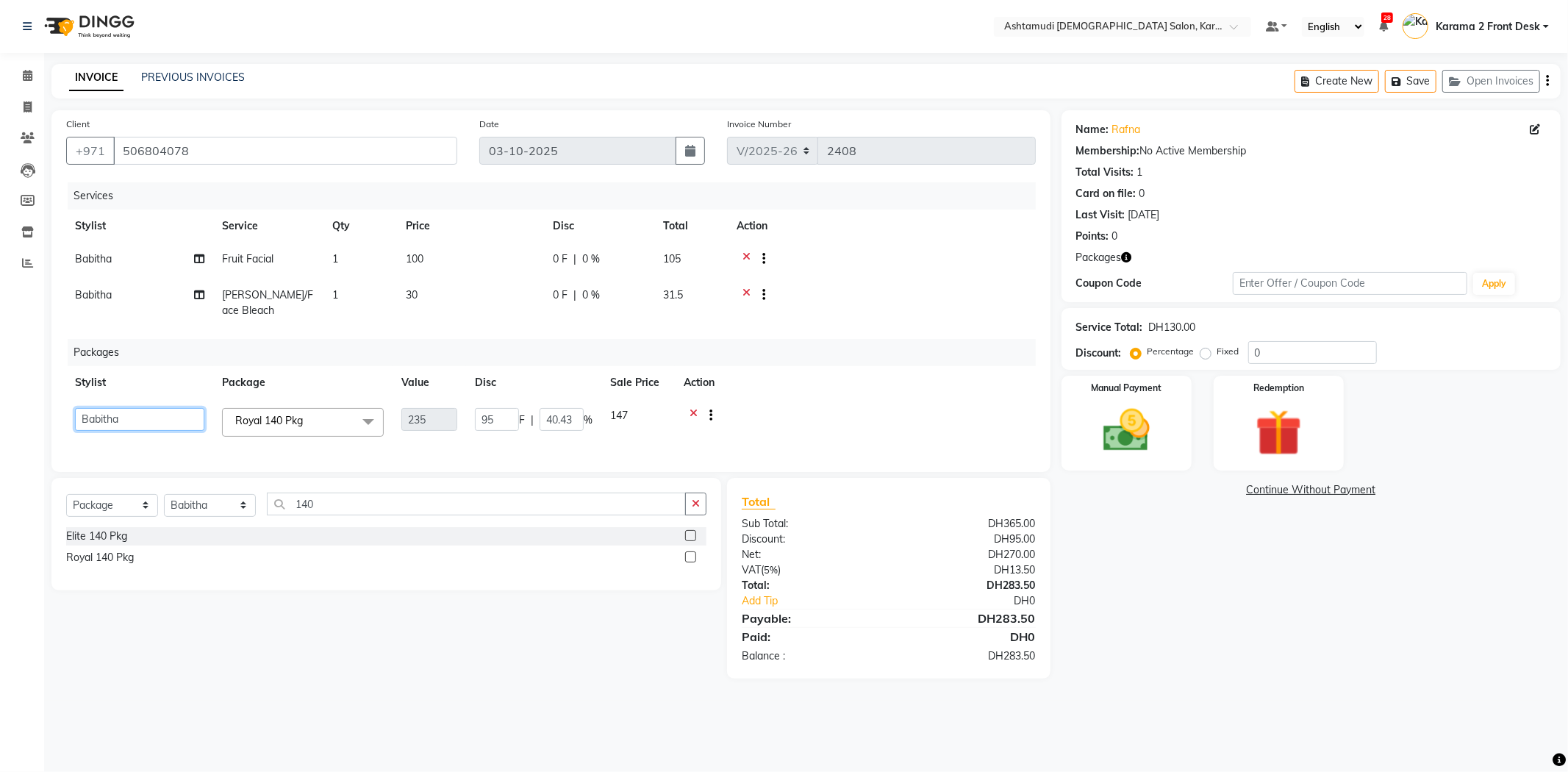
drag, startPoint x: 89, startPoint y: 417, endPoint x: 80, endPoint y: 430, distance: 15.8
click at [81, 425] on select "Babitha Carolina Farsana Begum Geeta Jyothi Krishna Karama 2 Front Desk Linda R…" at bounding box center [139, 419] width 129 height 23
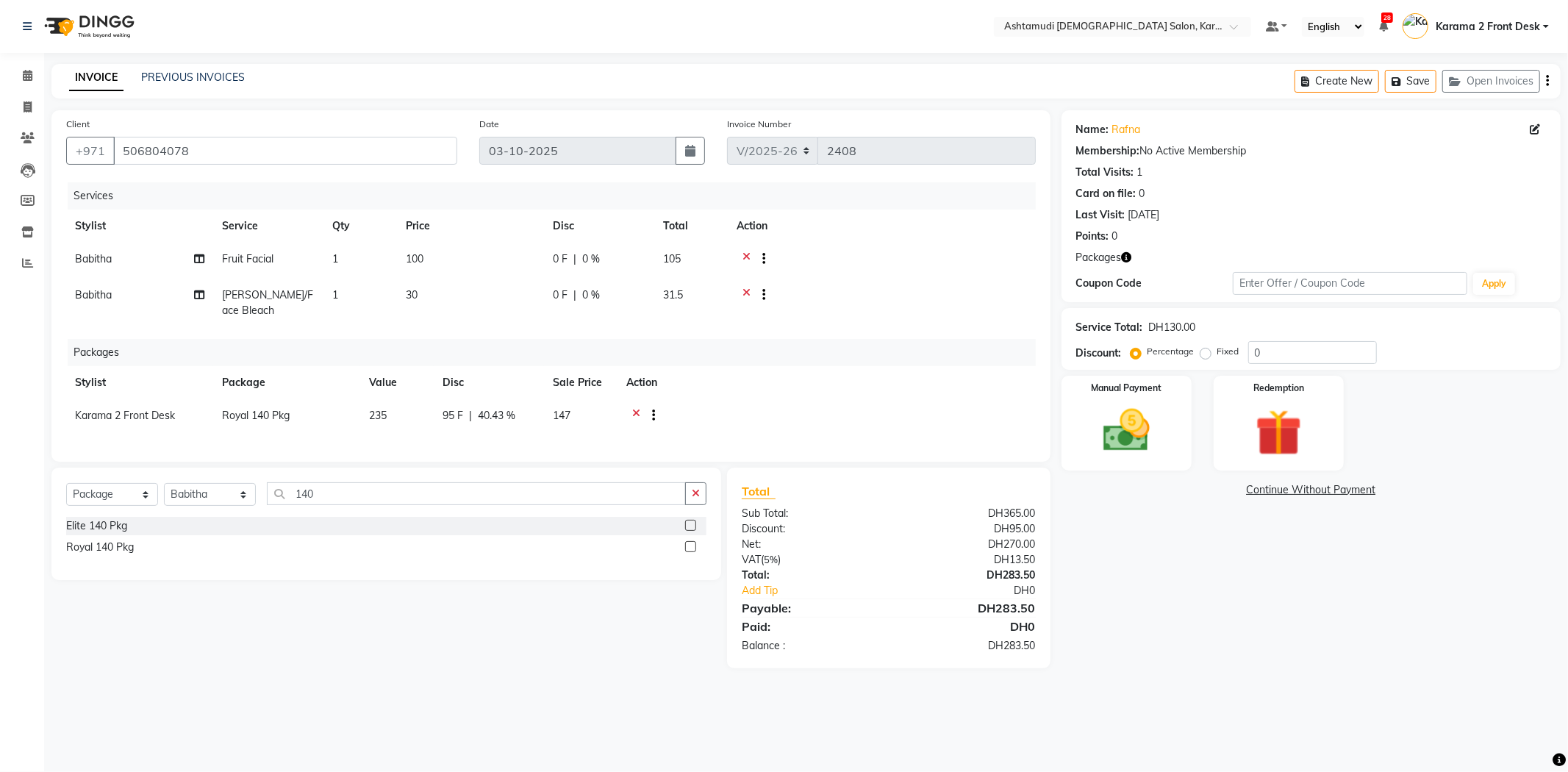
click at [824, 328] on div "Services Stylist Service Qty Price Disc Total Action Babitha Fruit Facial 1 100…" at bounding box center [551, 314] width 970 height 265
drag, startPoint x: 902, startPoint y: 282, endPoint x: 849, endPoint y: 283, distance: 53.0
click at [895, 283] on td at bounding box center [881, 303] width 308 height 49
drag, startPoint x: 78, startPoint y: 503, endPoint x: 91, endPoint y: 514, distance: 17.0
click at [80, 503] on select "Select Service Product Membership Package Voucher Prepaid Gift Card" at bounding box center [112, 494] width 92 height 23
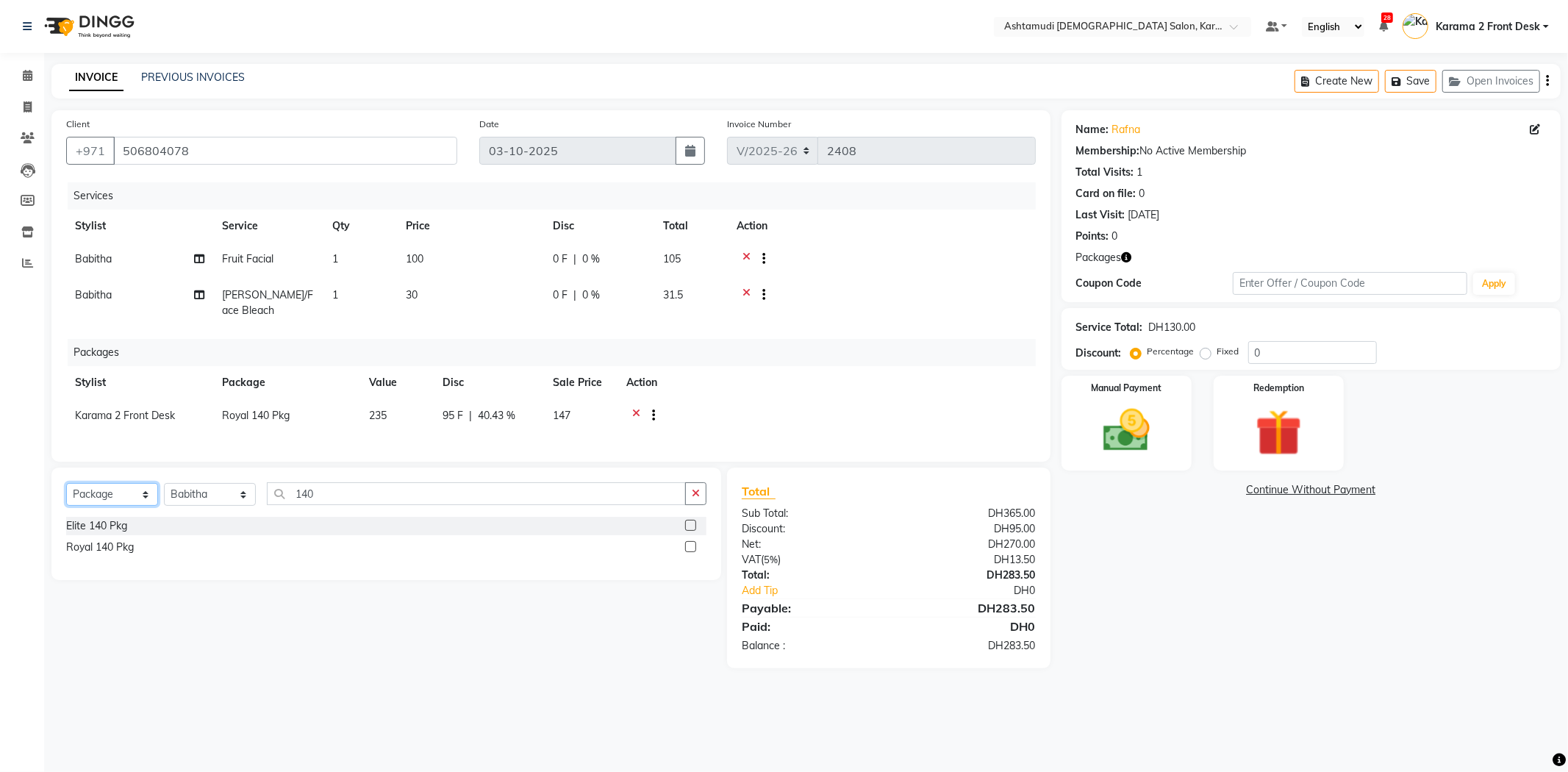
select select "service"
click at [66, 495] on select "Select Service Product Membership Package Voucher Prepaid Gift Card" at bounding box center [112, 494] width 92 height 23
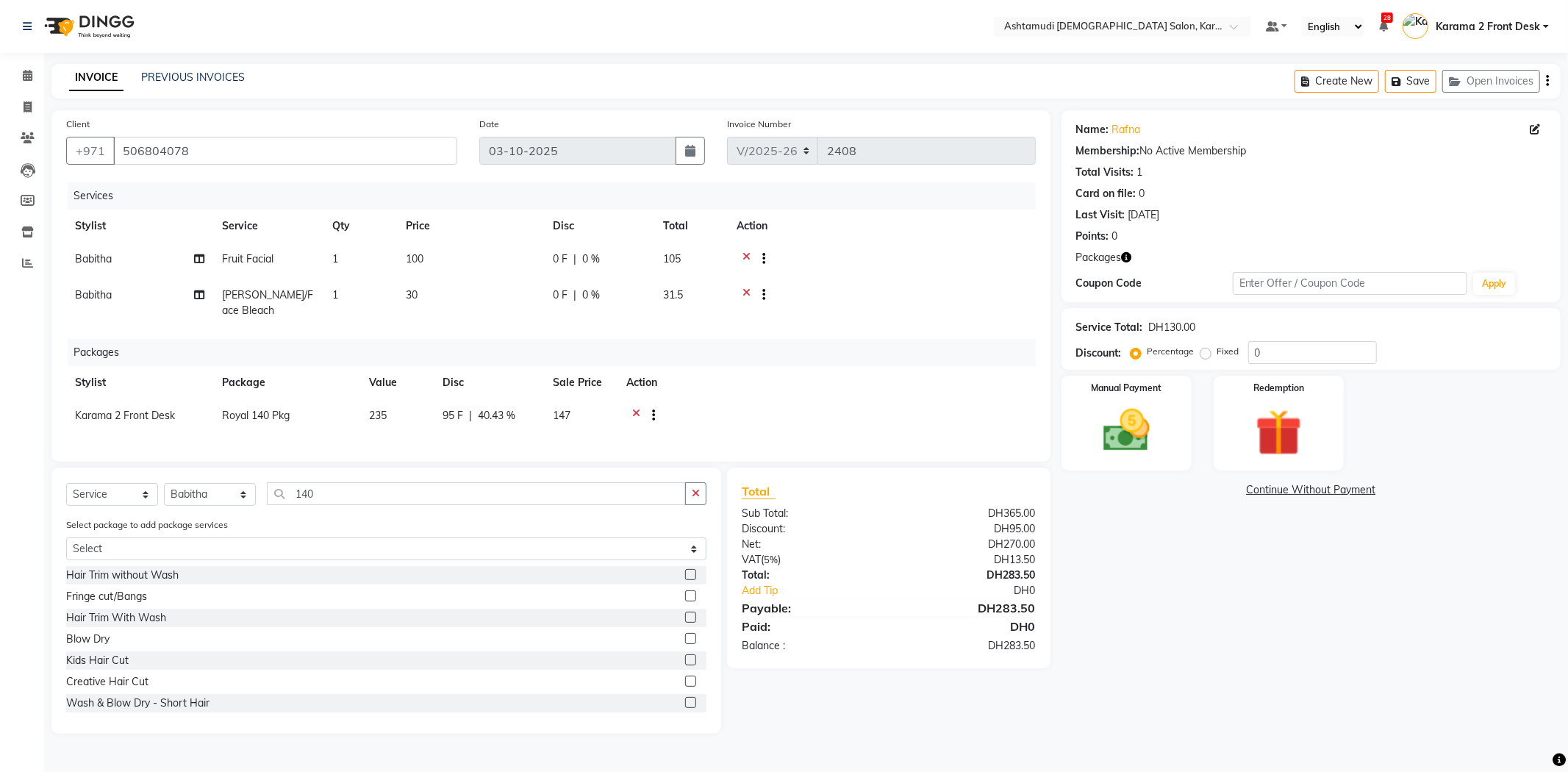
click at [636, 415] on icon at bounding box center [636, 417] width 8 height 18
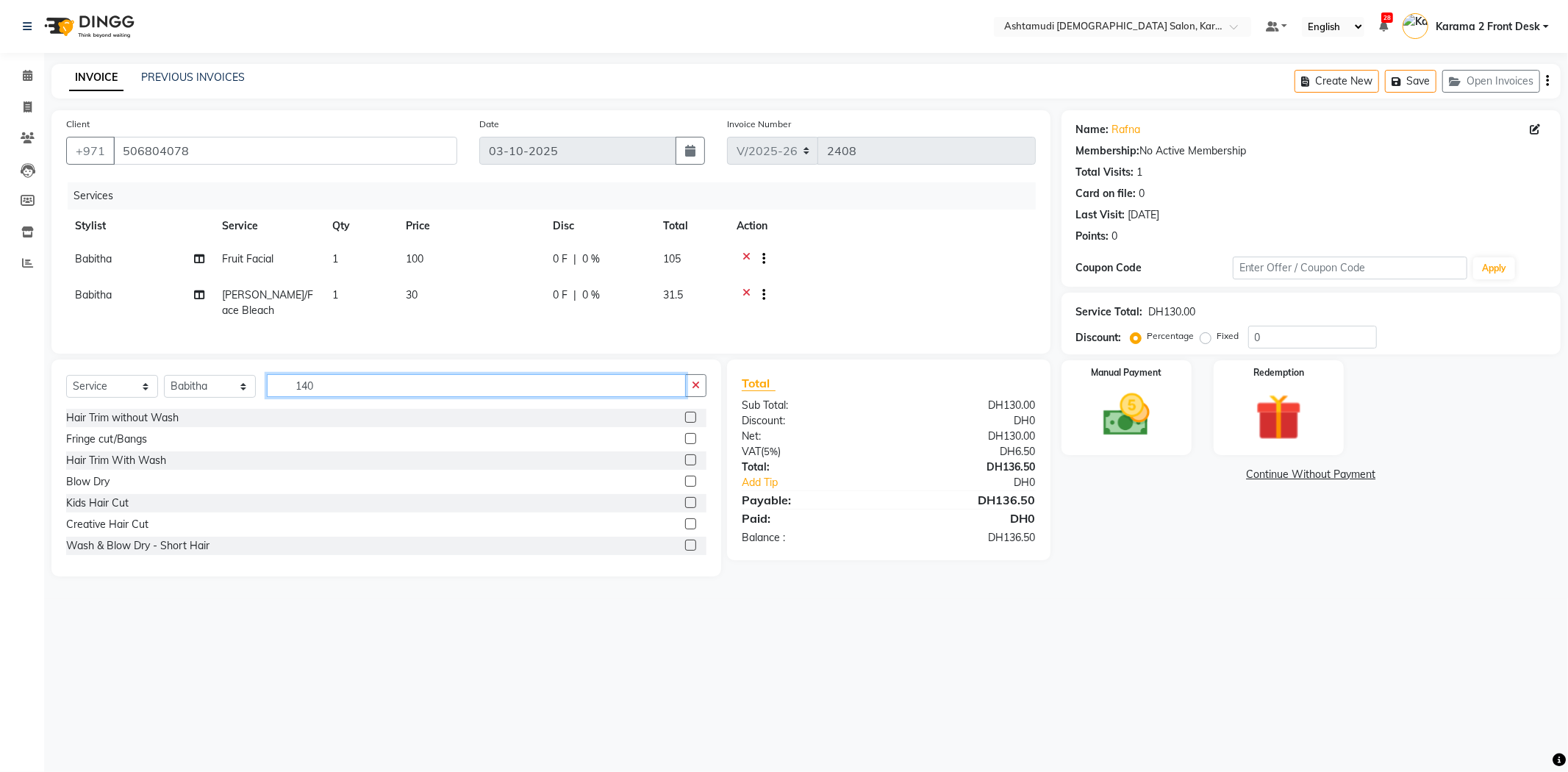
drag, startPoint x: 331, startPoint y: 396, endPoint x: 241, endPoint y: 410, distance: 91.1
click at [243, 404] on div "Select Service Product Membership Package Voucher Prepaid Gift Card Select Styl…" at bounding box center [387, 391] width 640 height 35
type input "eye"
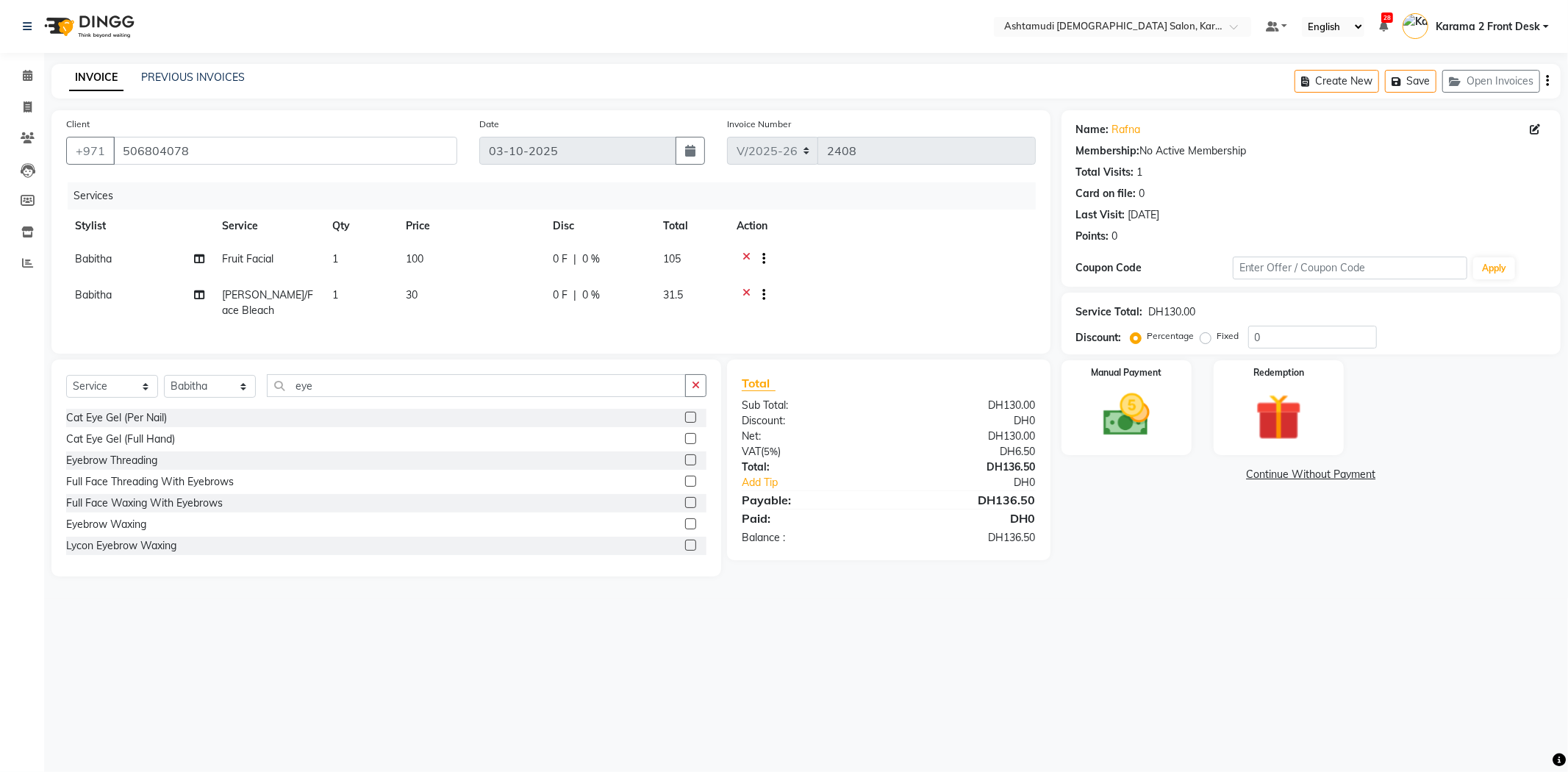
click at [685, 466] on label at bounding box center [690, 460] width 11 height 11
click at [685, 466] on input "checkbox" at bounding box center [689, 461] width 10 height 10
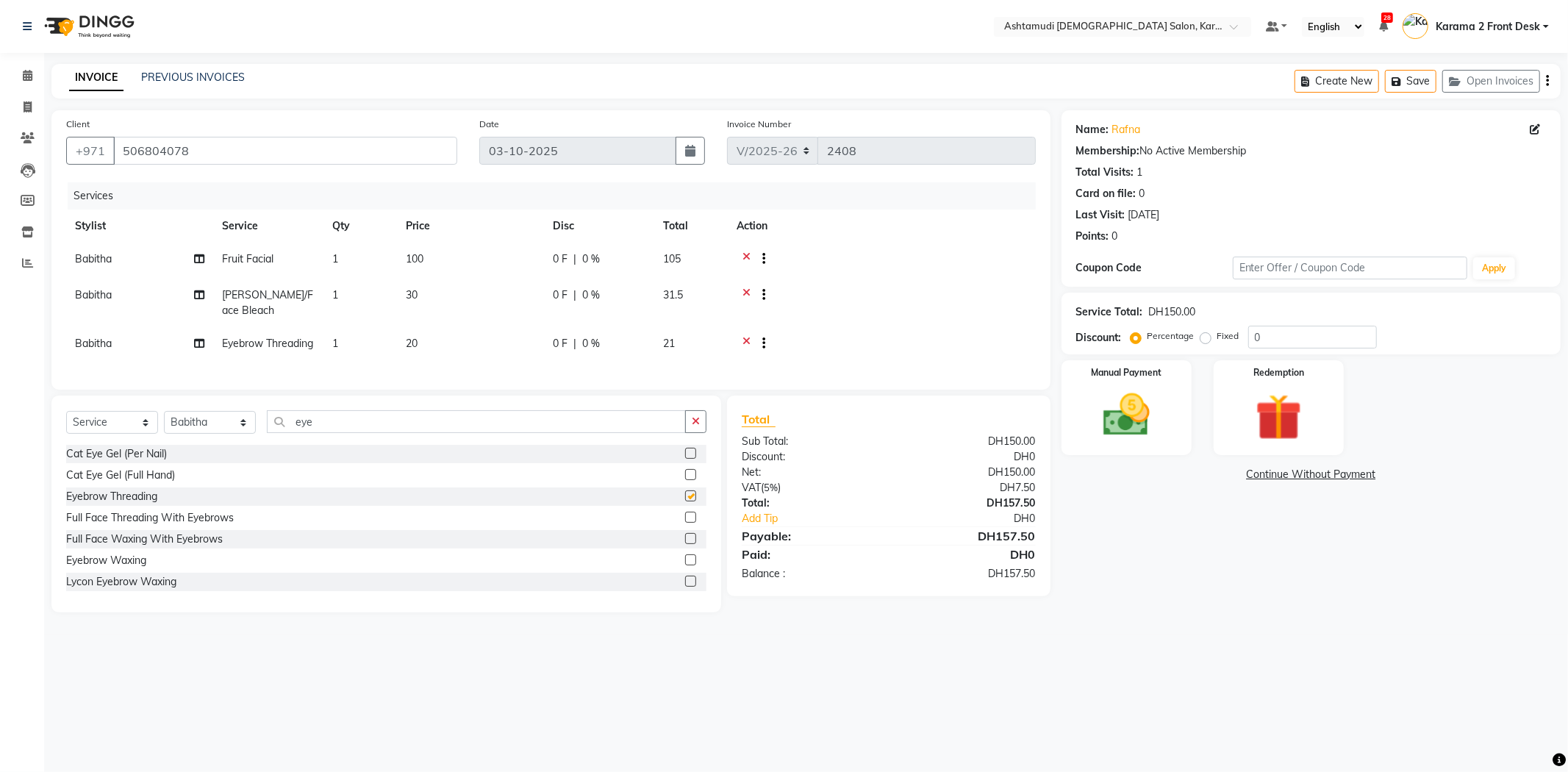
checkbox input "false"
drag, startPoint x: 429, startPoint y: 432, endPoint x: 333, endPoint y: 443, distance: 96.6
click at [333, 443] on div "Select Service Product Membership Package Voucher Prepaid Gift Card Select Styl…" at bounding box center [386, 504] width 669 height 217
drag, startPoint x: 333, startPoint y: 443, endPoint x: 274, endPoint y: 441, distance: 59.0
click at [274, 433] on input "text" at bounding box center [487, 421] width 440 height 23
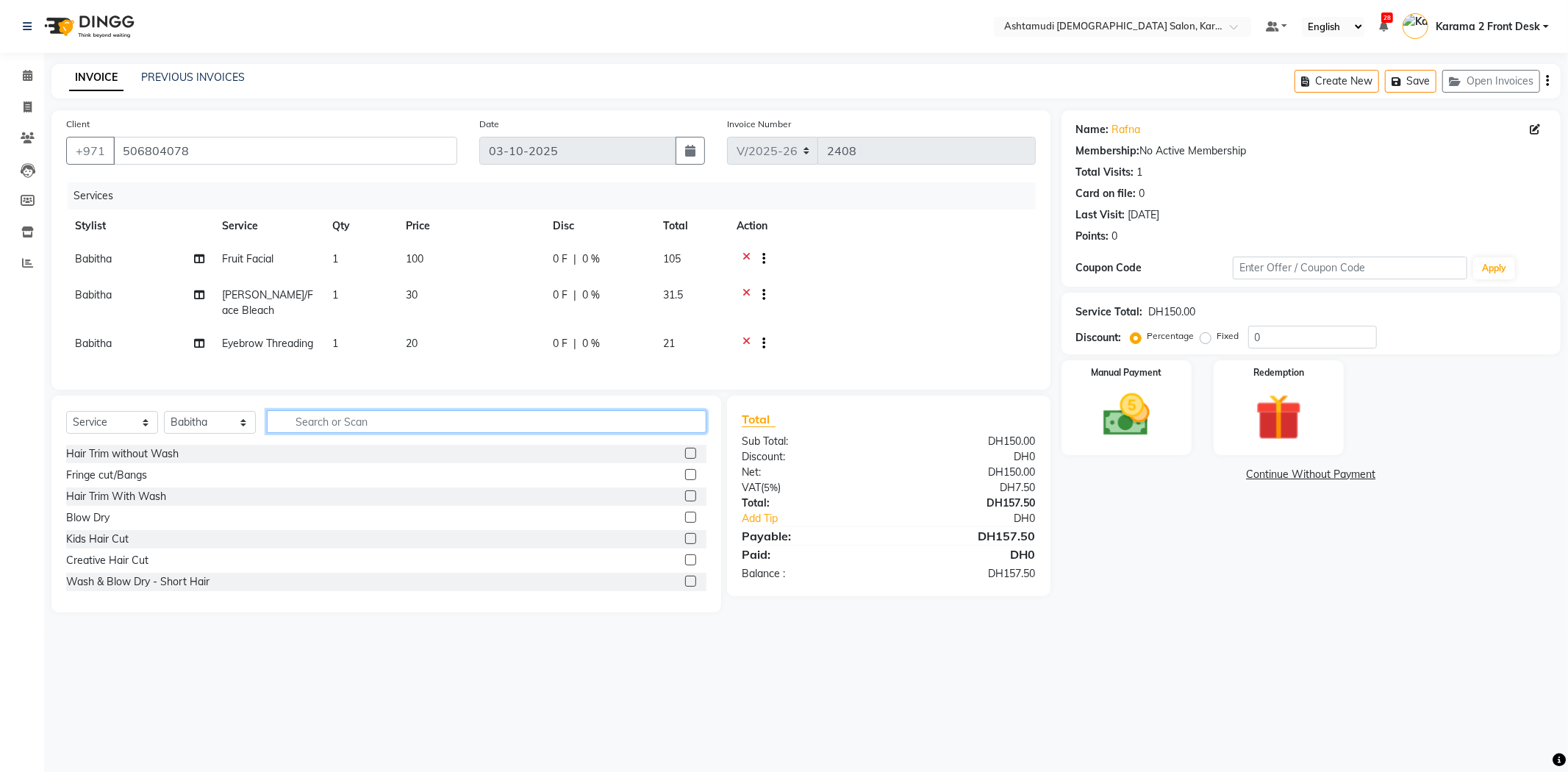
click at [292, 433] on input "text" at bounding box center [487, 421] width 440 height 23
click at [303, 433] on input "text" at bounding box center [487, 421] width 440 height 23
click at [317, 433] on input "text" at bounding box center [487, 421] width 440 height 23
click at [317, 433] on input "text" at bounding box center [487, 421] width 440 height 23
click at [313, 433] on input "text" at bounding box center [487, 421] width 440 height 23
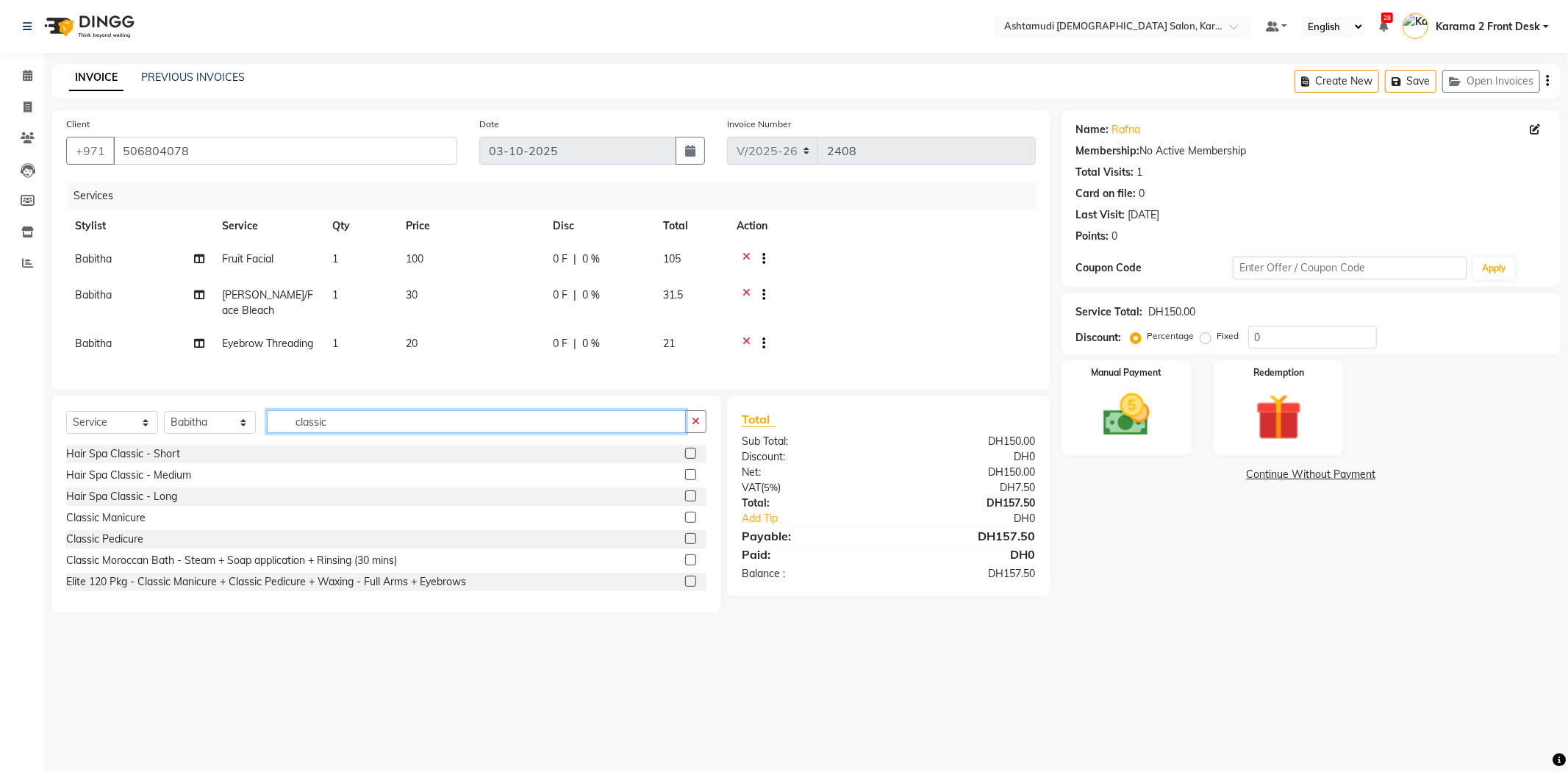
type input "classic"
click at [685, 523] on label at bounding box center [690, 517] width 11 height 11
click at [685, 523] on input "checkbox" at bounding box center [689, 517] width 10 height 10
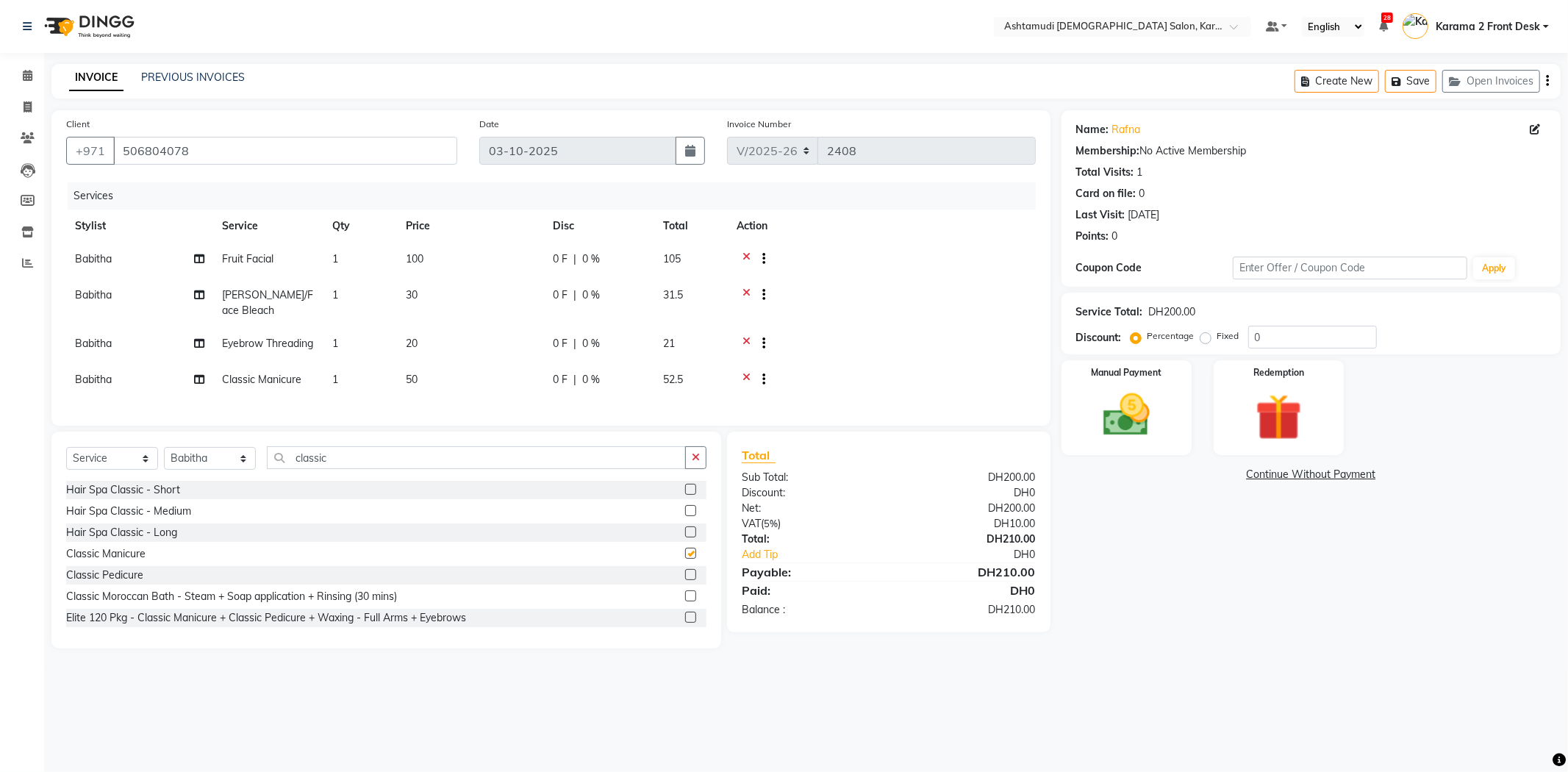
checkbox input "false"
click at [685, 580] on label at bounding box center [690, 574] width 11 height 11
click at [685, 580] on input "checkbox" at bounding box center [689, 575] width 10 height 10
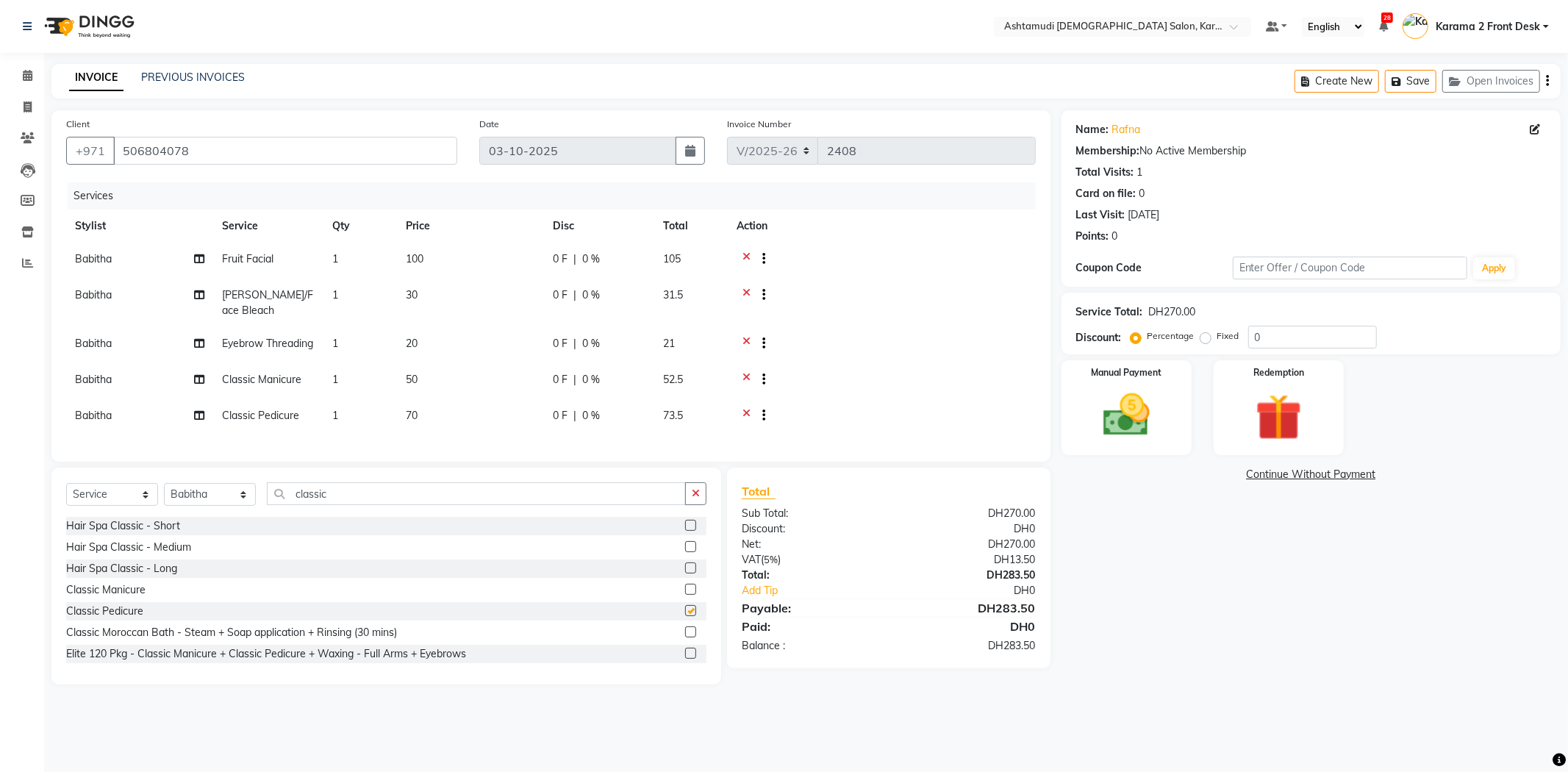
checkbox input "false"
drag, startPoint x: 1281, startPoint y: 337, endPoint x: 1195, endPoint y: 335, distance: 86.0
click at [1195, 335] on div "Percentage Fixed 0" at bounding box center [1255, 337] width 244 height 23
type input "15"
click at [910, 333] on td at bounding box center [881, 345] width 308 height 36
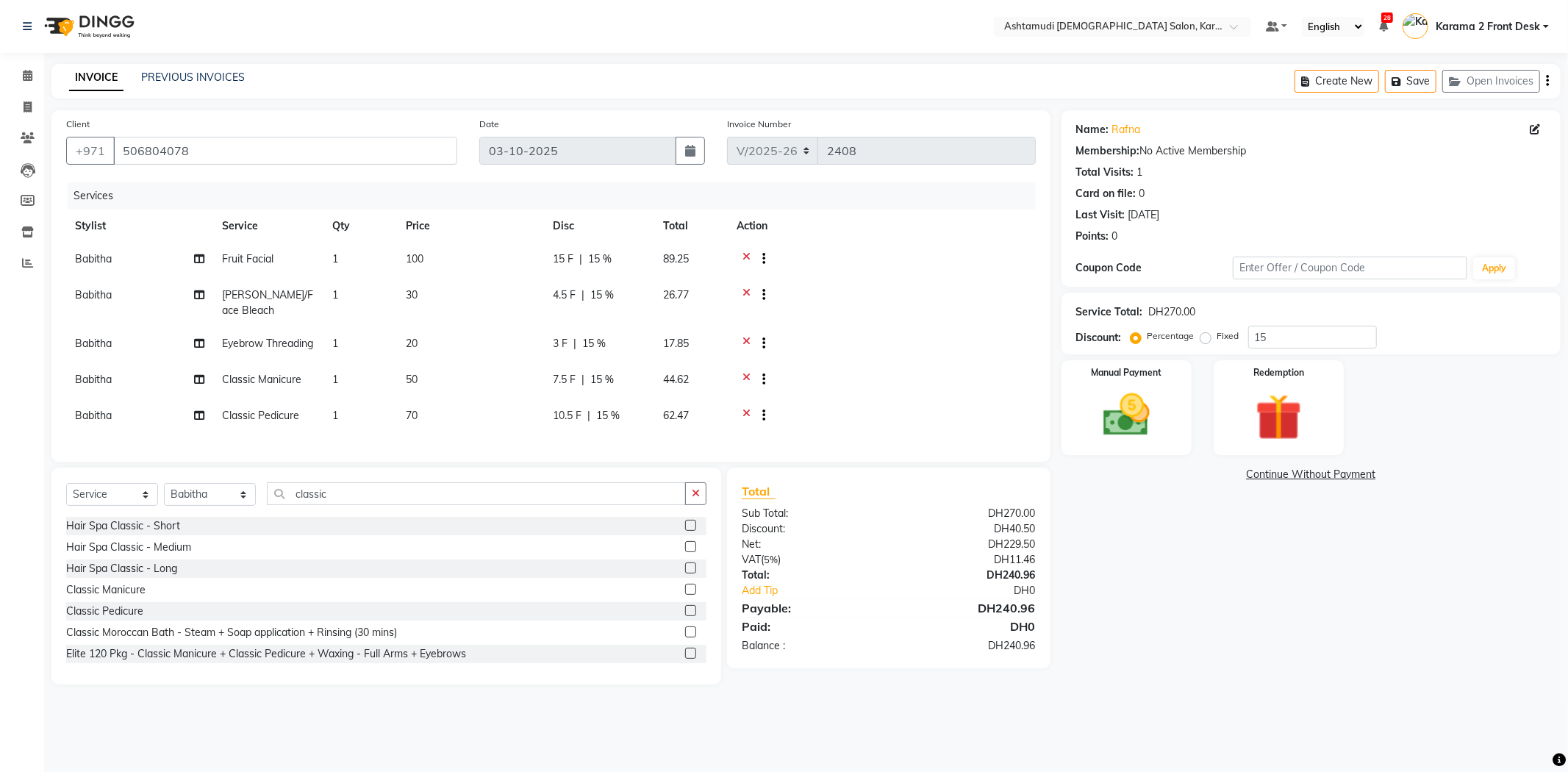
click at [744, 341] on icon at bounding box center [746, 345] width 8 height 18
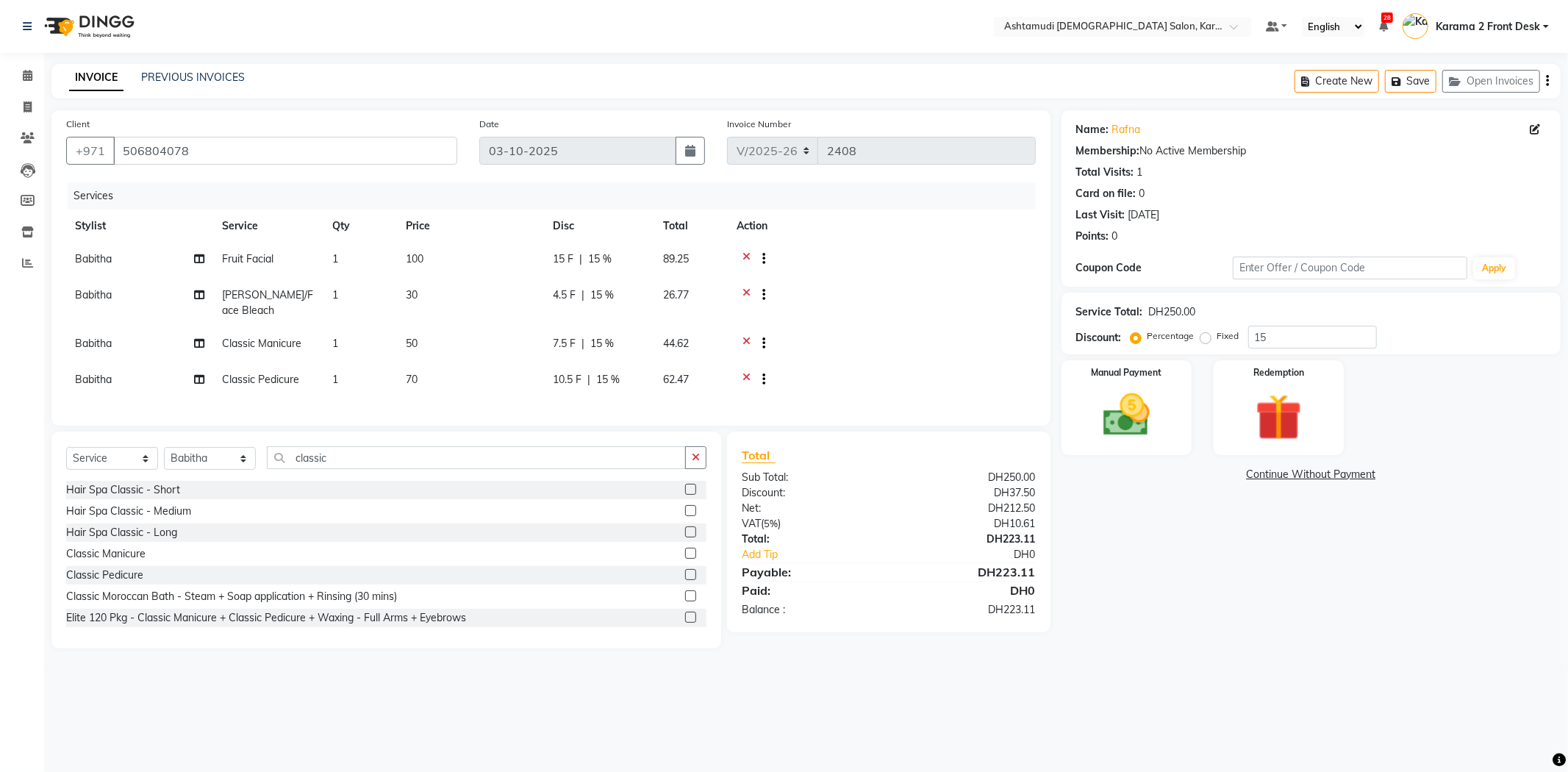
click at [745, 348] on icon at bounding box center [746, 345] width 8 height 18
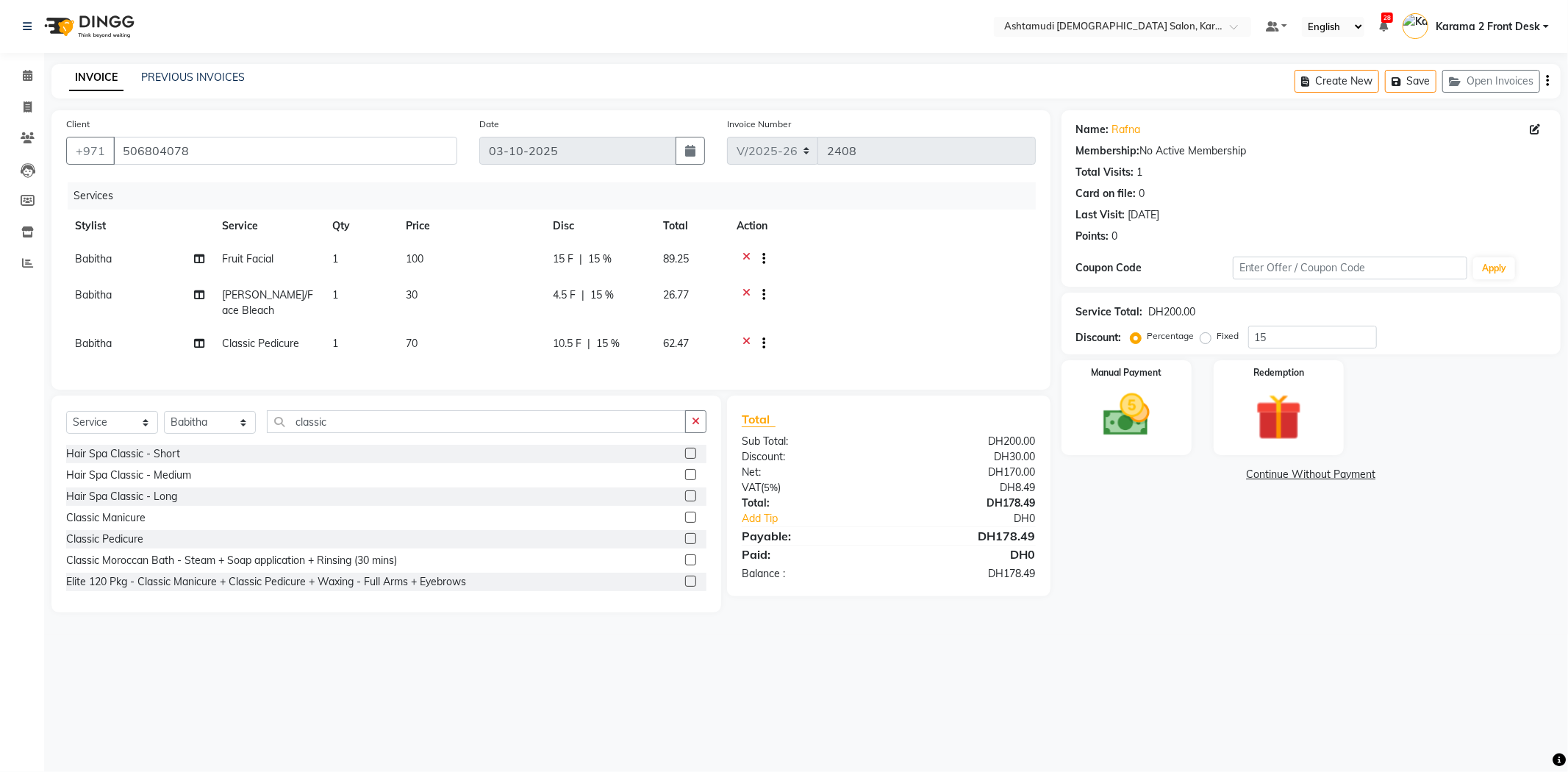
click at [744, 343] on icon at bounding box center [746, 345] width 8 height 18
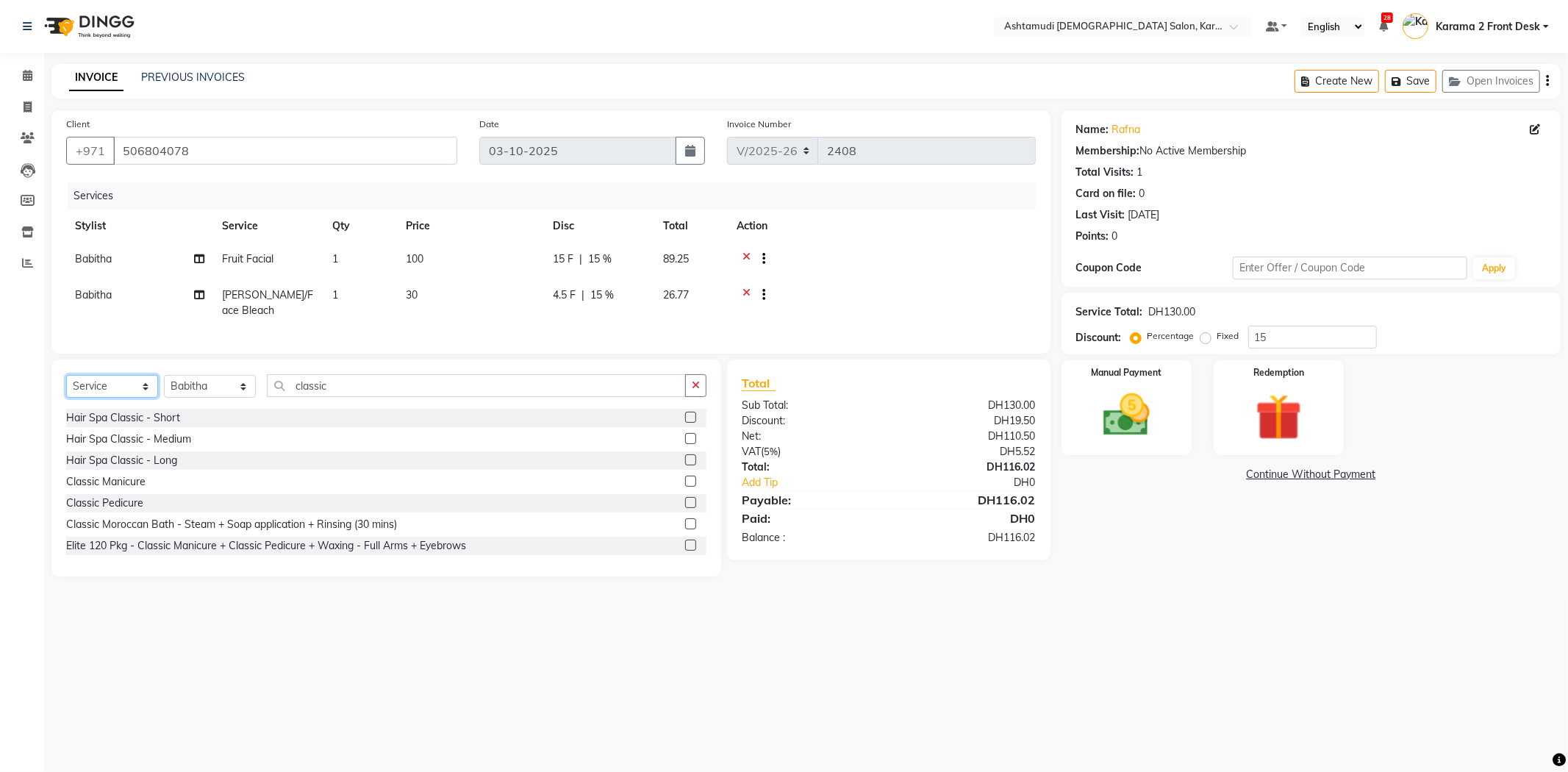
click at [89, 395] on select "Select Service Product Membership Package Voucher Prepaid Gift Card" at bounding box center [112, 386] width 92 height 23
select select "package"
click at [66, 387] on select "Select Service Product Membership Package Voucher Prepaid Gift Card" at bounding box center [112, 386] width 92 height 23
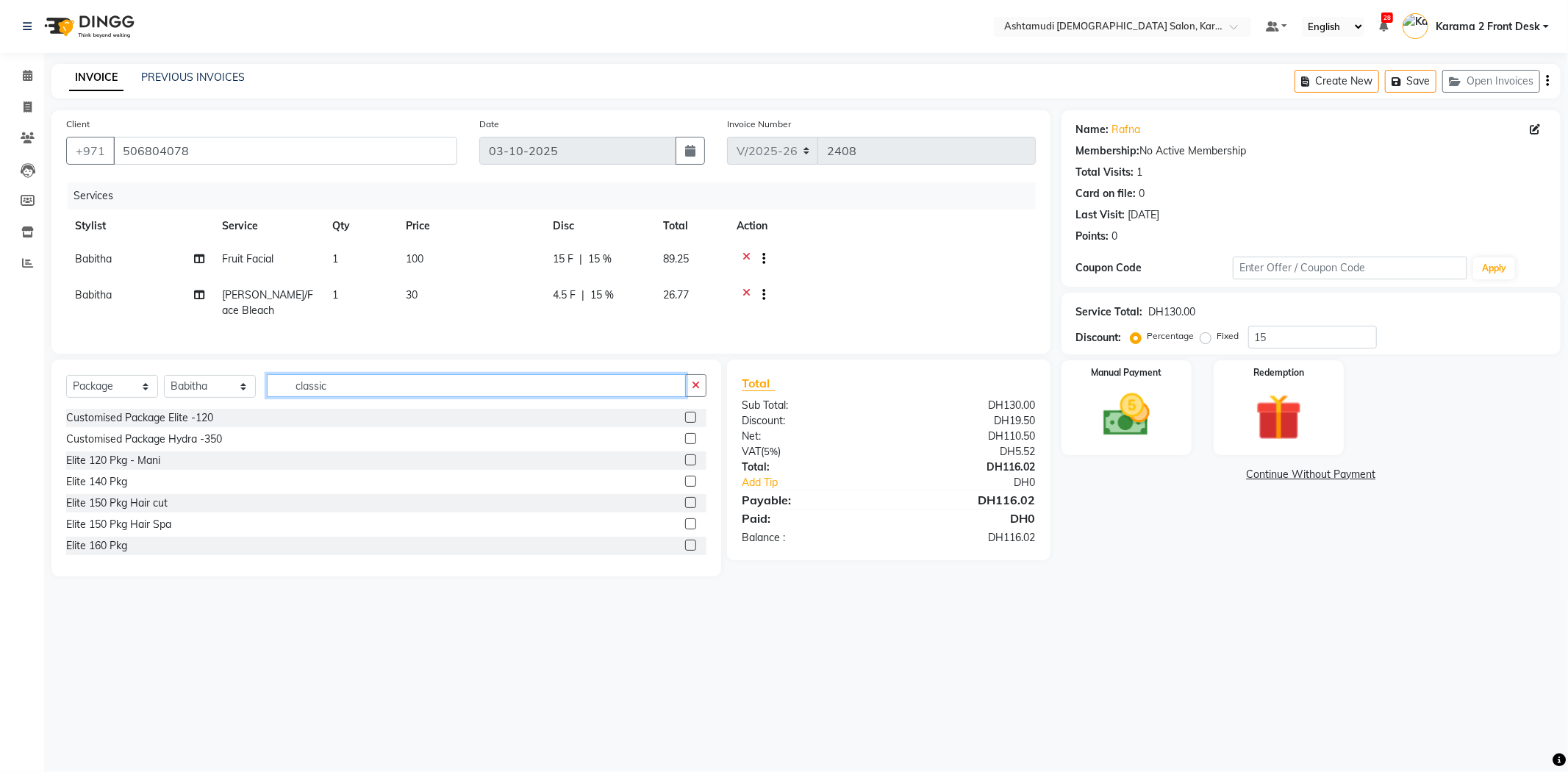
drag, startPoint x: 338, startPoint y: 390, endPoint x: 162, endPoint y: 385, distance: 176.1
click at [162, 385] on div "Select Service Product Membership Package Voucher Prepaid Gift Card Select Styl…" at bounding box center [386, 468] width 669 height 217
type input "140"
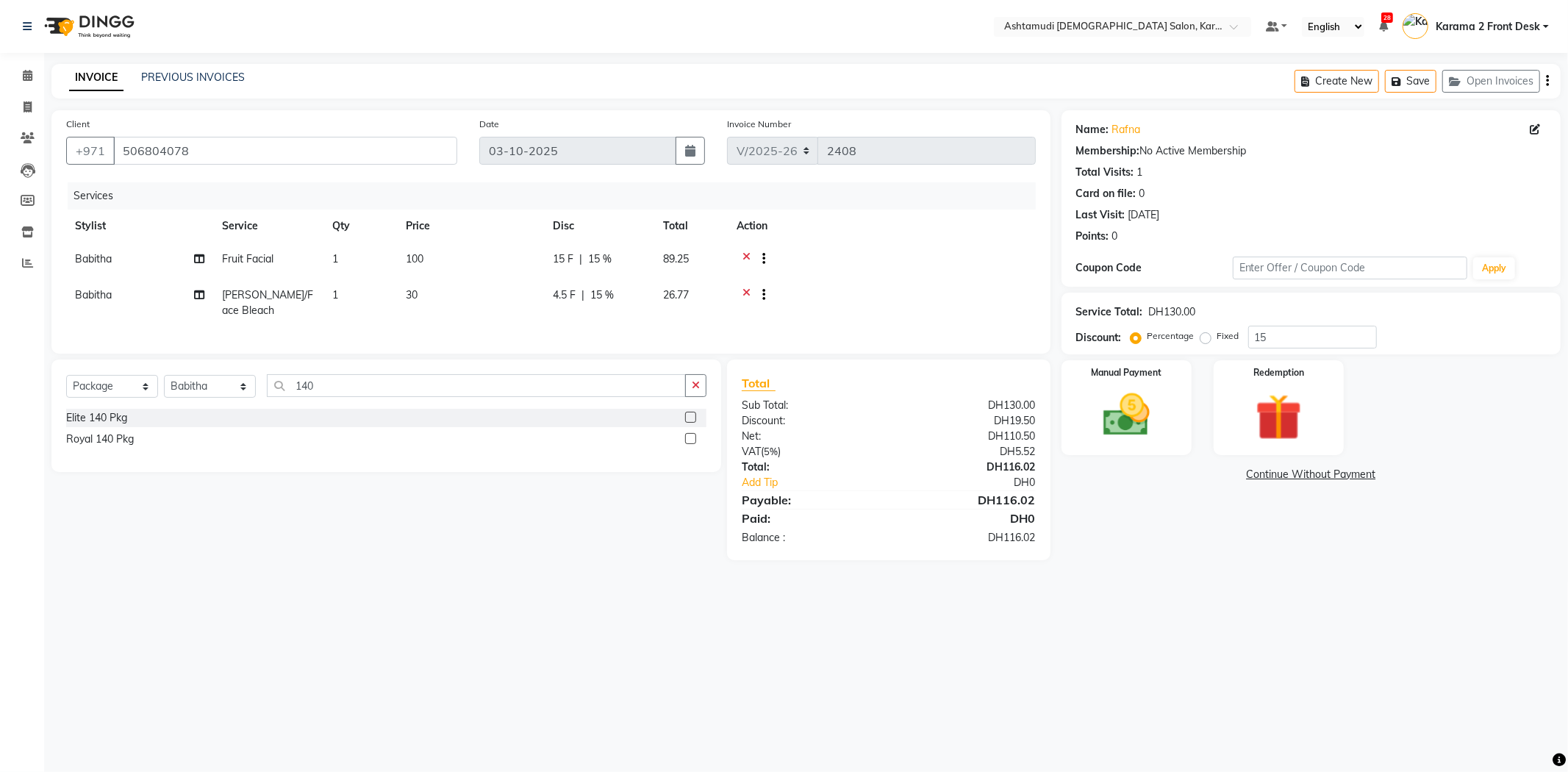
click at [685, 444] on label at bounding box center [690, 438] width 11 height 11
click at [685, 444] on input "checkbox" at bounding box center [689, 439] width 10 height 10
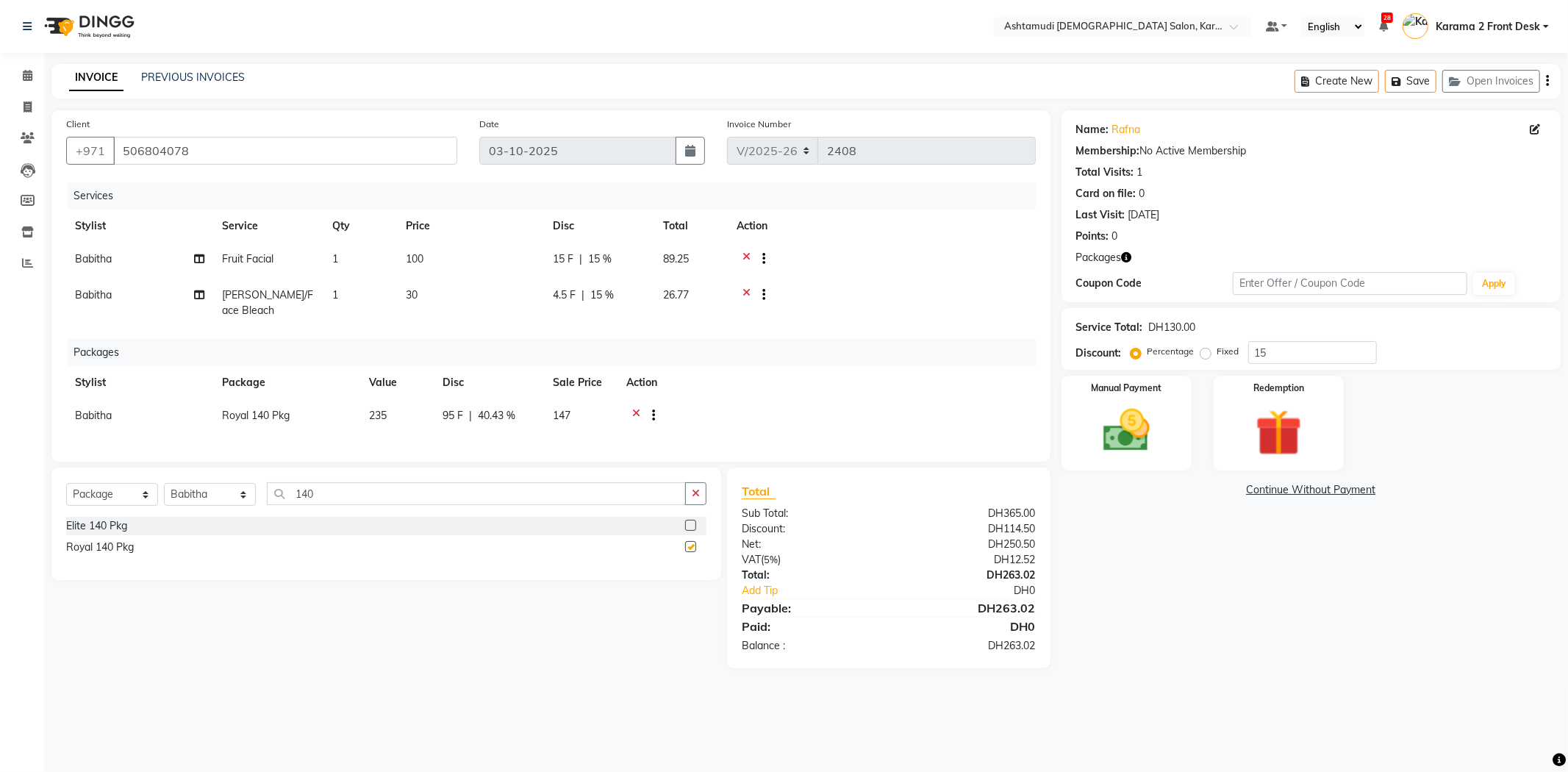
checkbox input "false"
click at [956, 320] on td at bounding box center [881, 303] width 308 height 49
click at [632, 414] on icon at bounding box center [636, 417] width 8 height 18
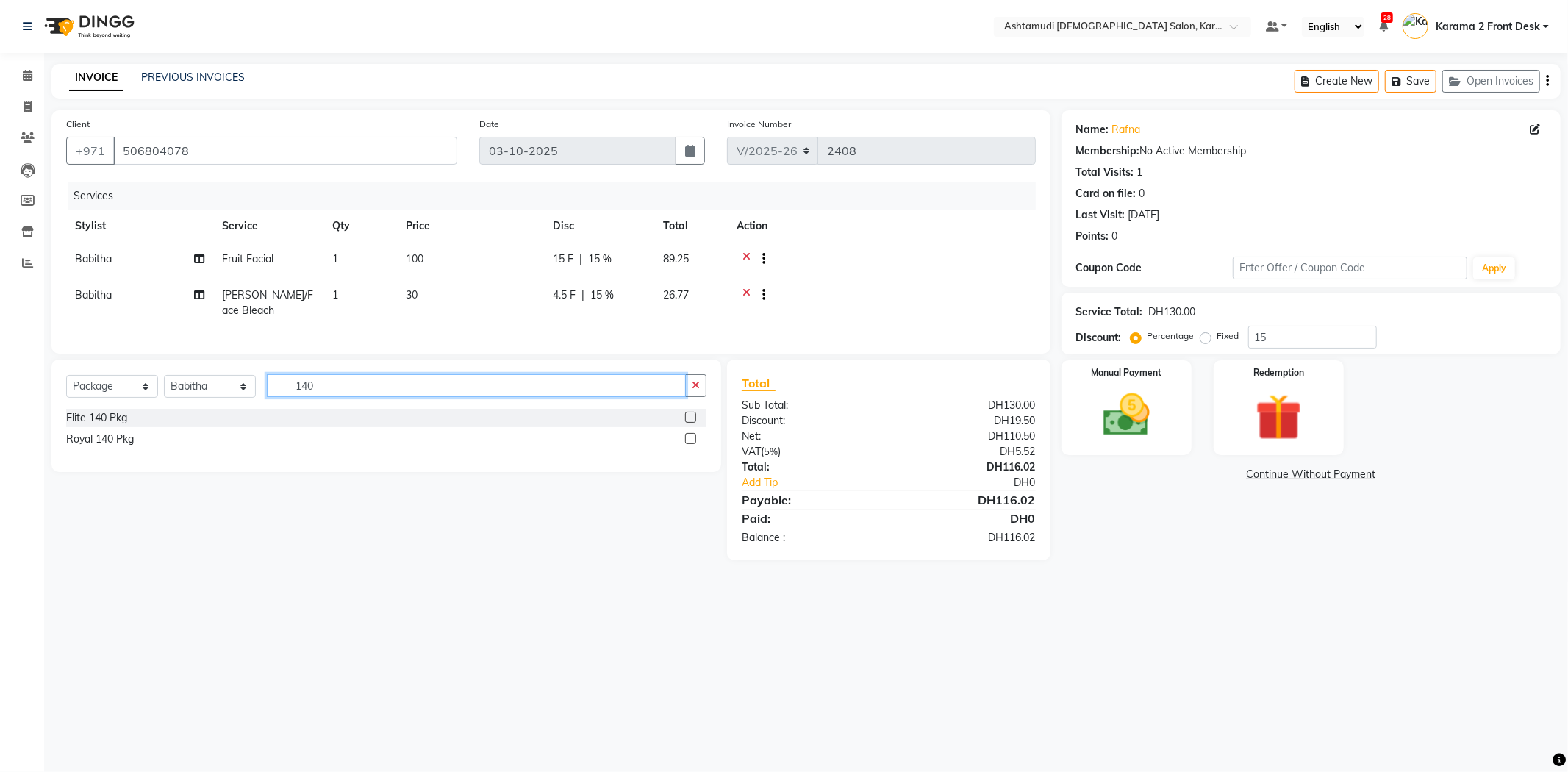
drag, startPoint x: 353, startPoint y: 402, endPoint x: 93, endPoint y: 387, distance: 260.4
click at [93, 387] on div "Select Service Product Membership Package Voucher Prepaid Gift Card Select Styl…" at bounding box center [387, 391] width 640 height 35
type input "eyeb"
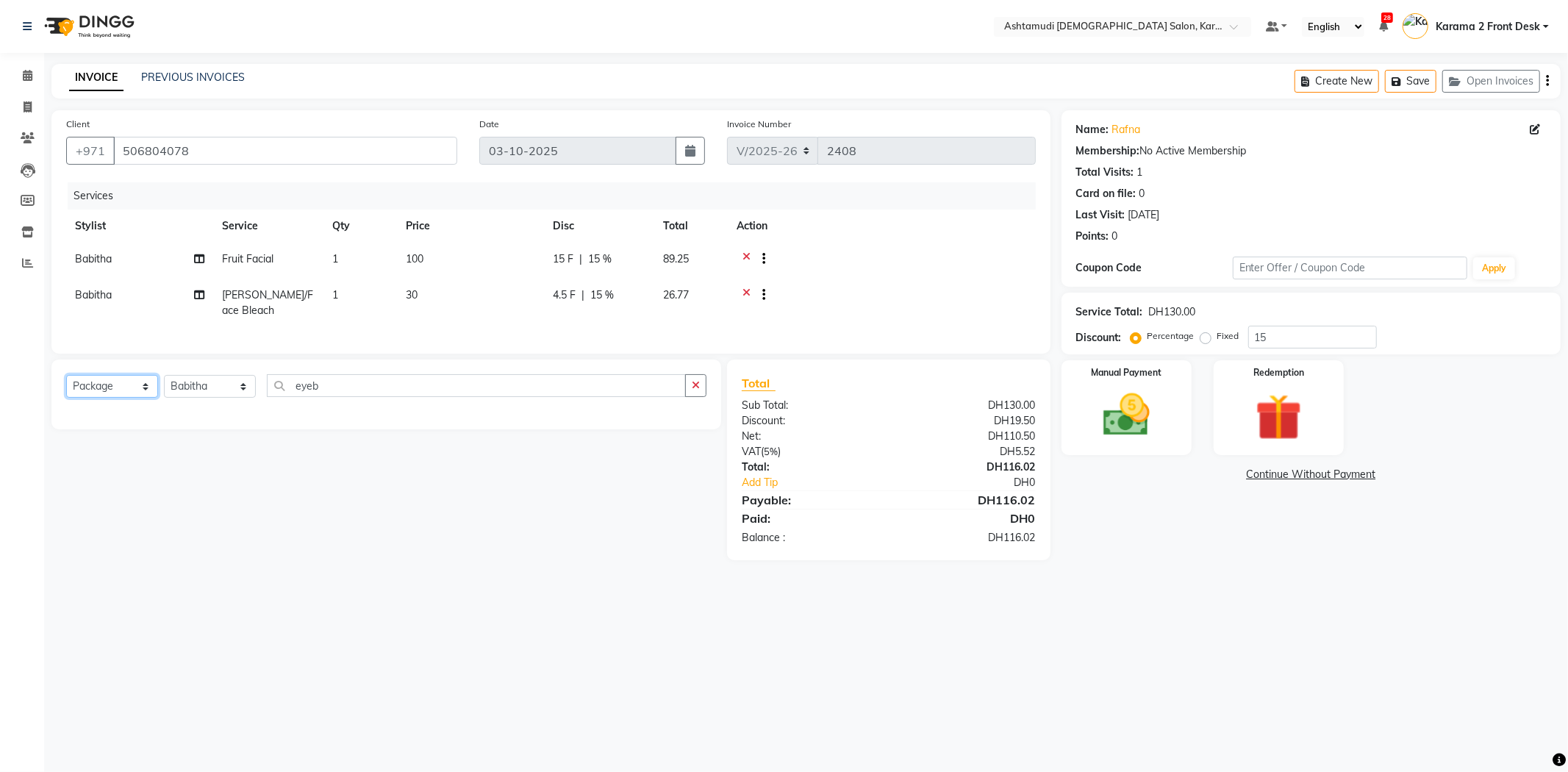
drag, startPoint x: 126, startPoint y: 393, endPoint x: 125, endPoint y: 409, distance: 16.0
click at [126, 398] on select "Select Service Product Membership Package Voucher Prepaid Gift Card" at bounding box center [112, 386] width 92 height 23
select select "service"
click at [66, 387] on select "Select Service Product Membership Package Voucher Prepaid Gift Card" at bounding box center [112, 386] width 92 height 23
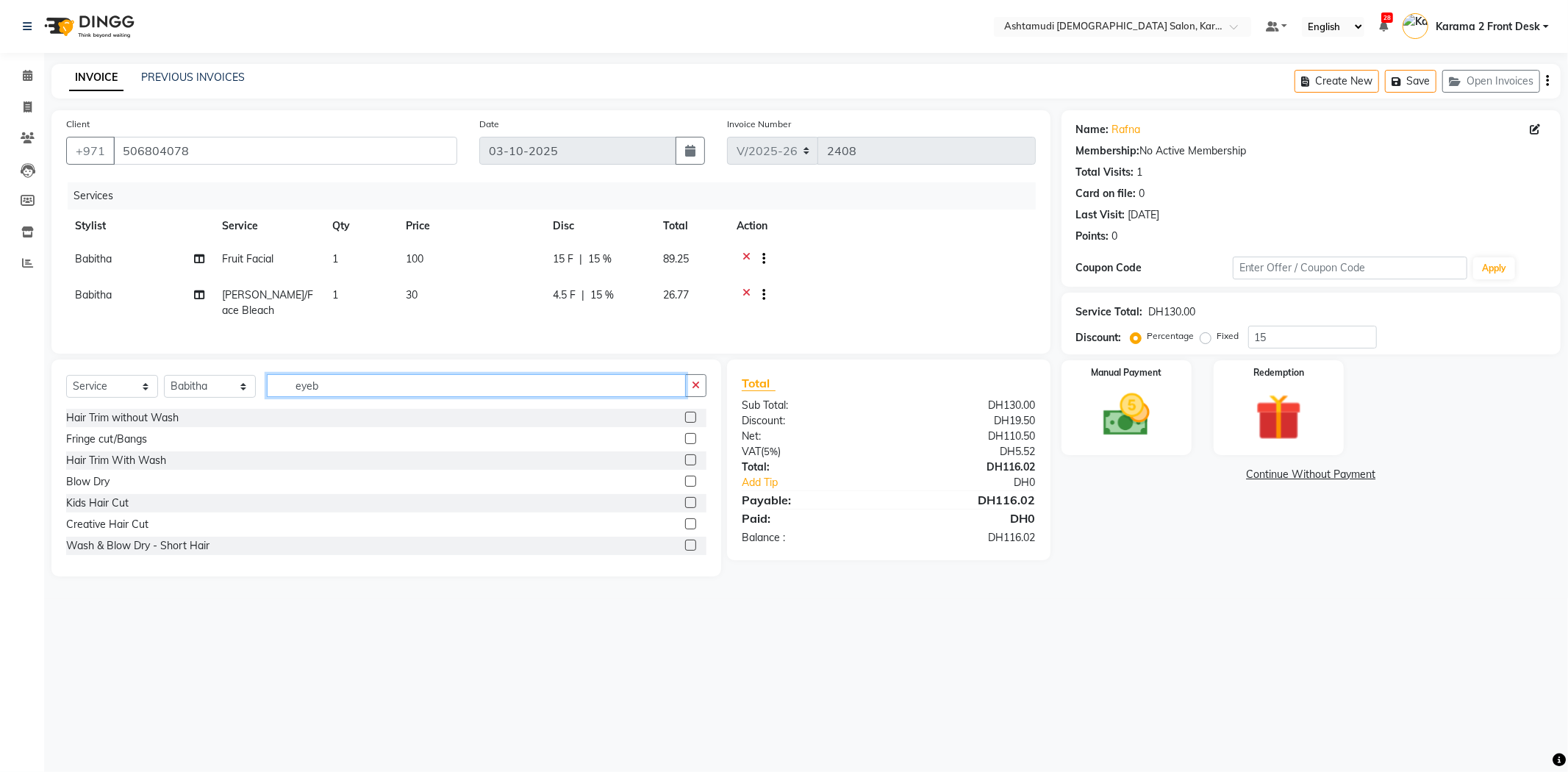
drag, startPoint x: 366, startPoint y: 401, endPoint x: 221, endPoint y: 401, distance: 145.0
click at [221, 401] on div "Select Service Product Membership Package Voucher Prepaid Gift Card Select Styl…" at bounding box center [387, 391] width 640 height 35
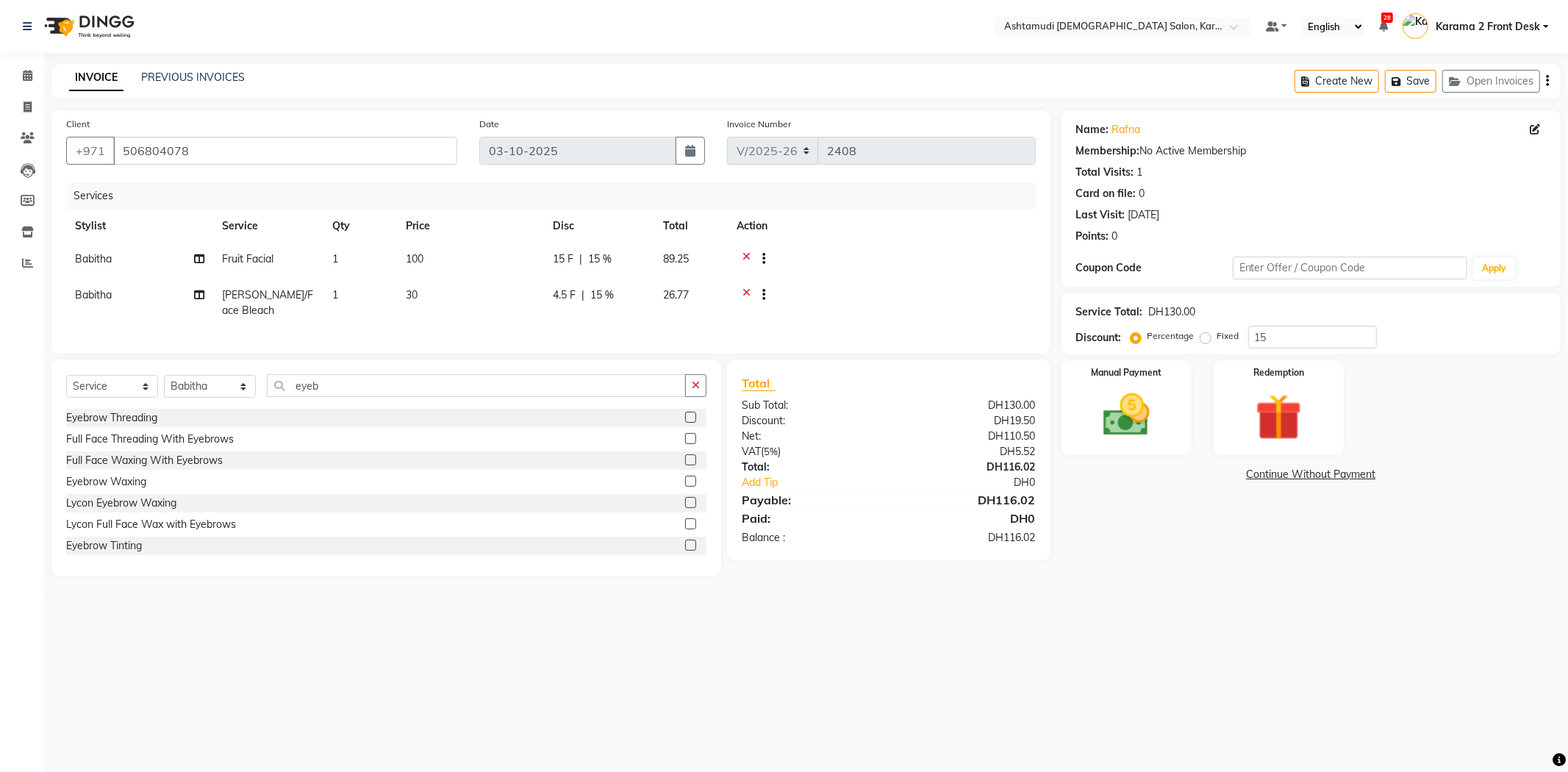
click at [685, 423] on label at bounding box center [690, 417] width 11 height 11
click at [685, 423] on input "checkbox" at bounding box center [689, 418] width 10 height 10
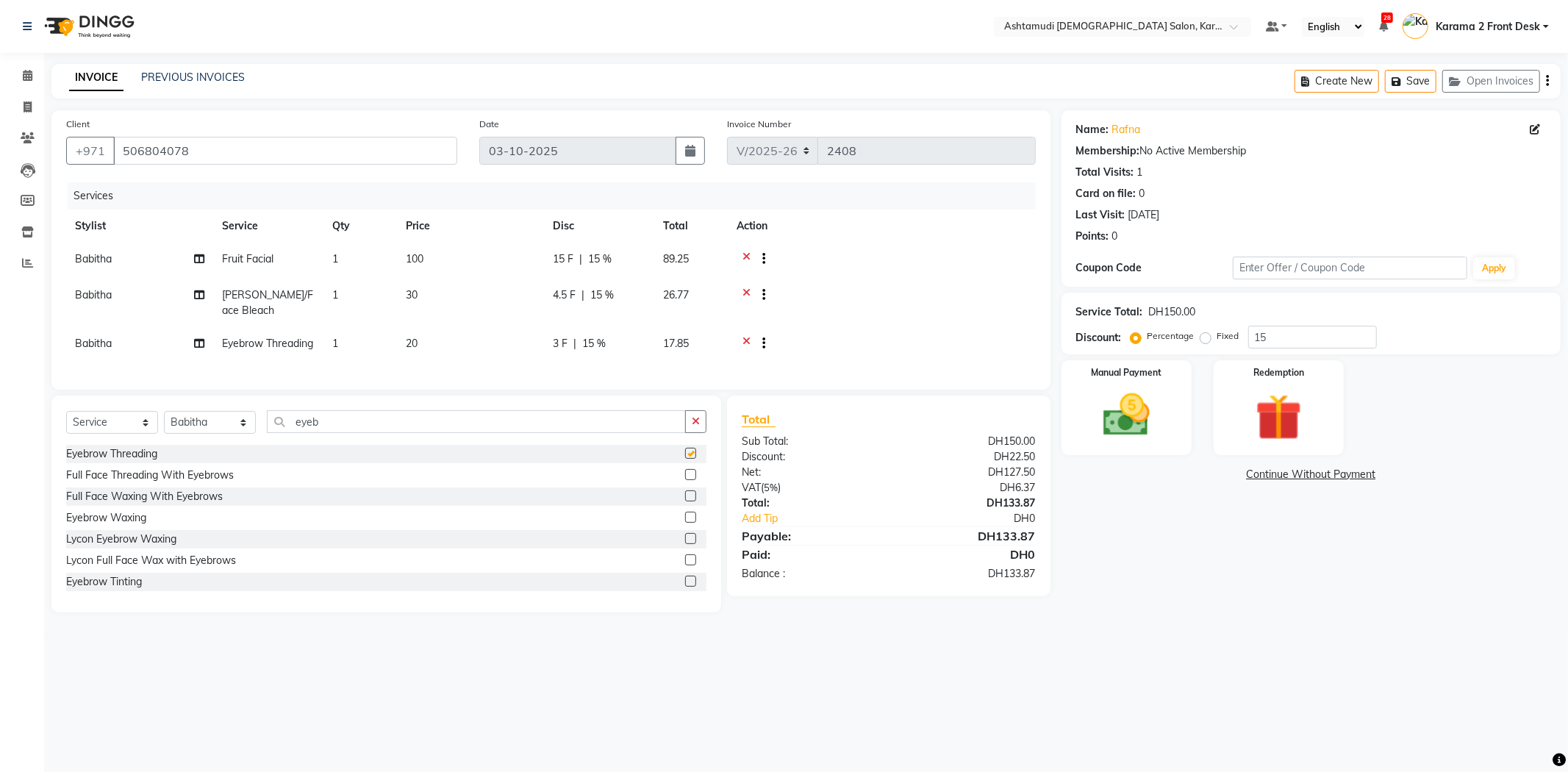
checkbox input "false"
drag, startPoint x: 386, startPoint y: 444, endPoint x: 208, endPoint y: 450, distance: 178.1
click at [208, 445] on div "Select Service Product Membership Package Voucher Prepaid Gift Card Select Styl…" at bounding box center [387, 427] width 640 height 35
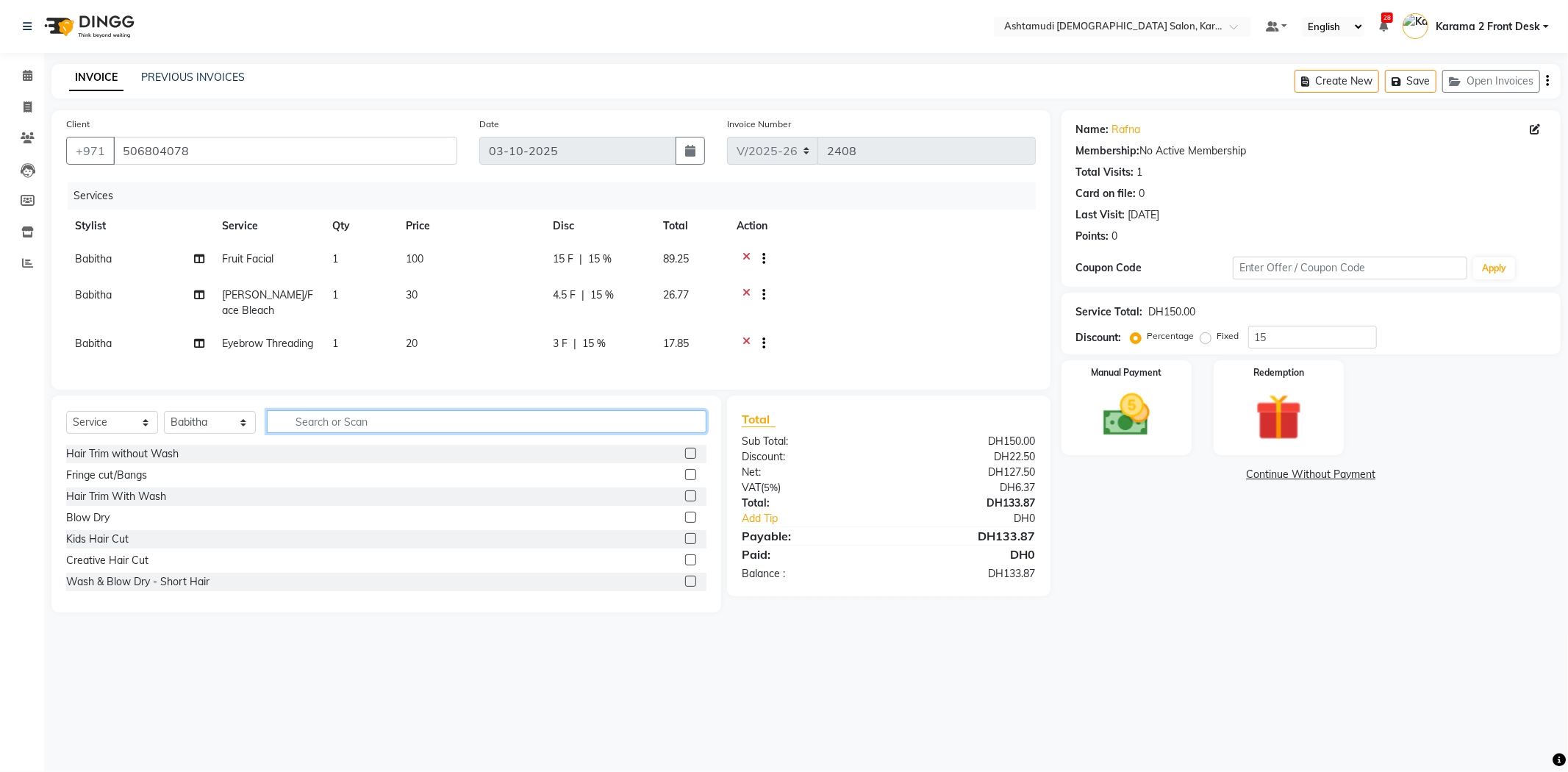
click at [294, 433] on input "text" at bounding box center [487, 421] width 440 height 23
type input "class"
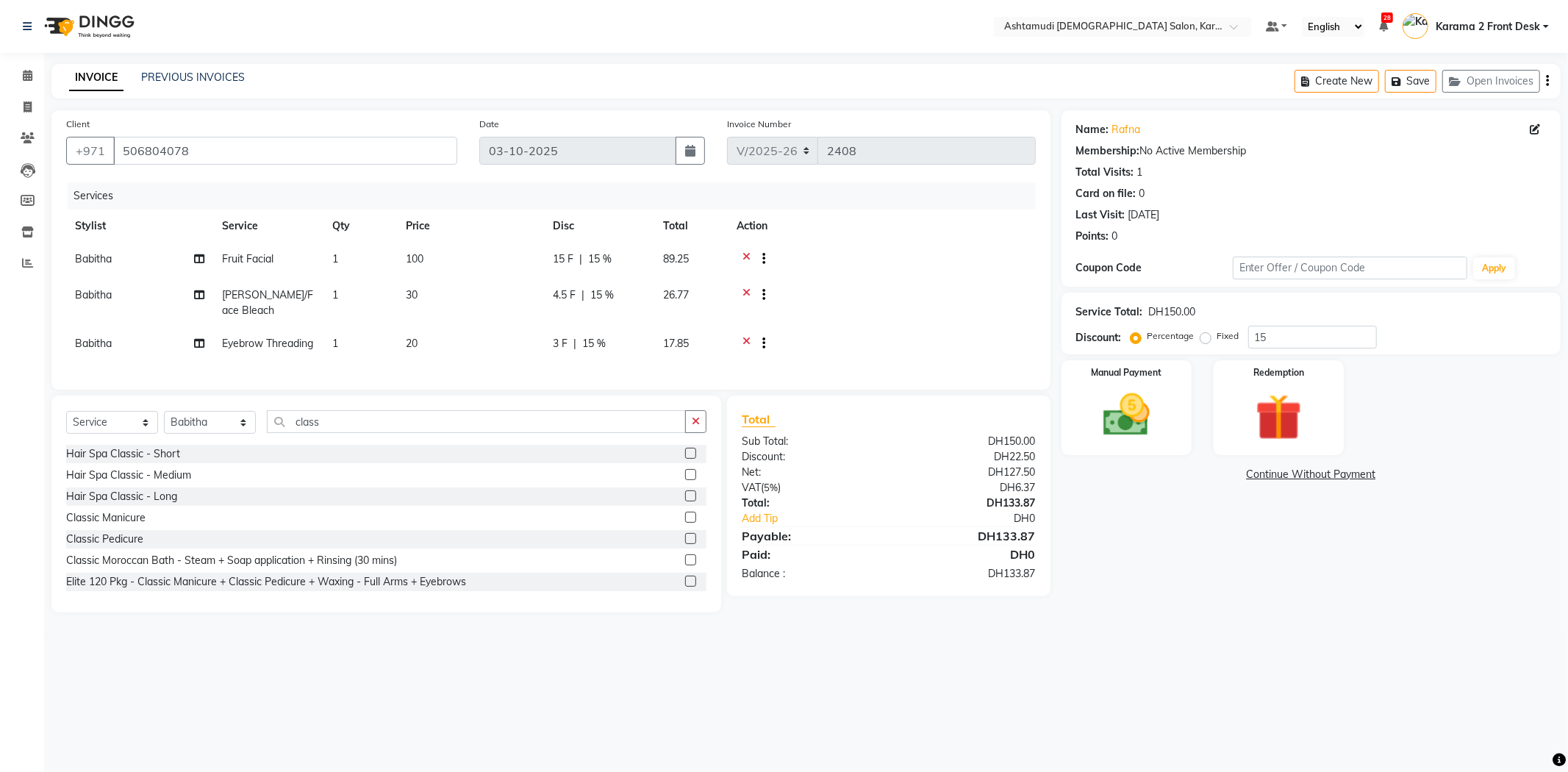
click at [685, 523] on label at bounding box center [690, 517] width 11 height 11
click at [685, 523] on input "checkbox" at bounding box center [689, 517] width 10 height 10
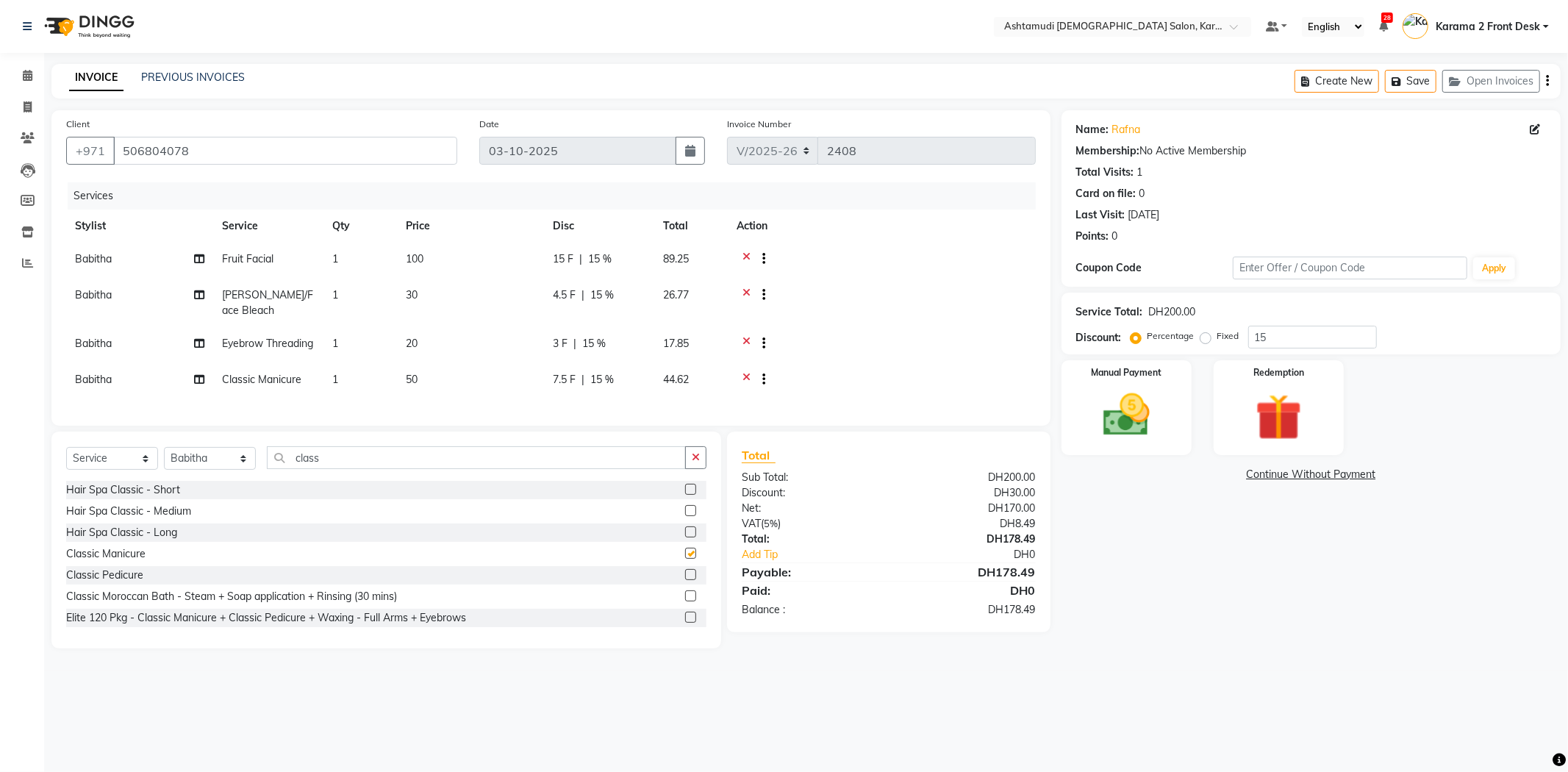
checkbox input "false"
click at [685, 585] on div at bounding box center [695, 575] width 21 height 18
click at [685, 580] on label at bounding box center [690, 574] width 11 height 11
click at [685, 580] on input "checkbox" at bounding box center [689, 575] width 10 height 10
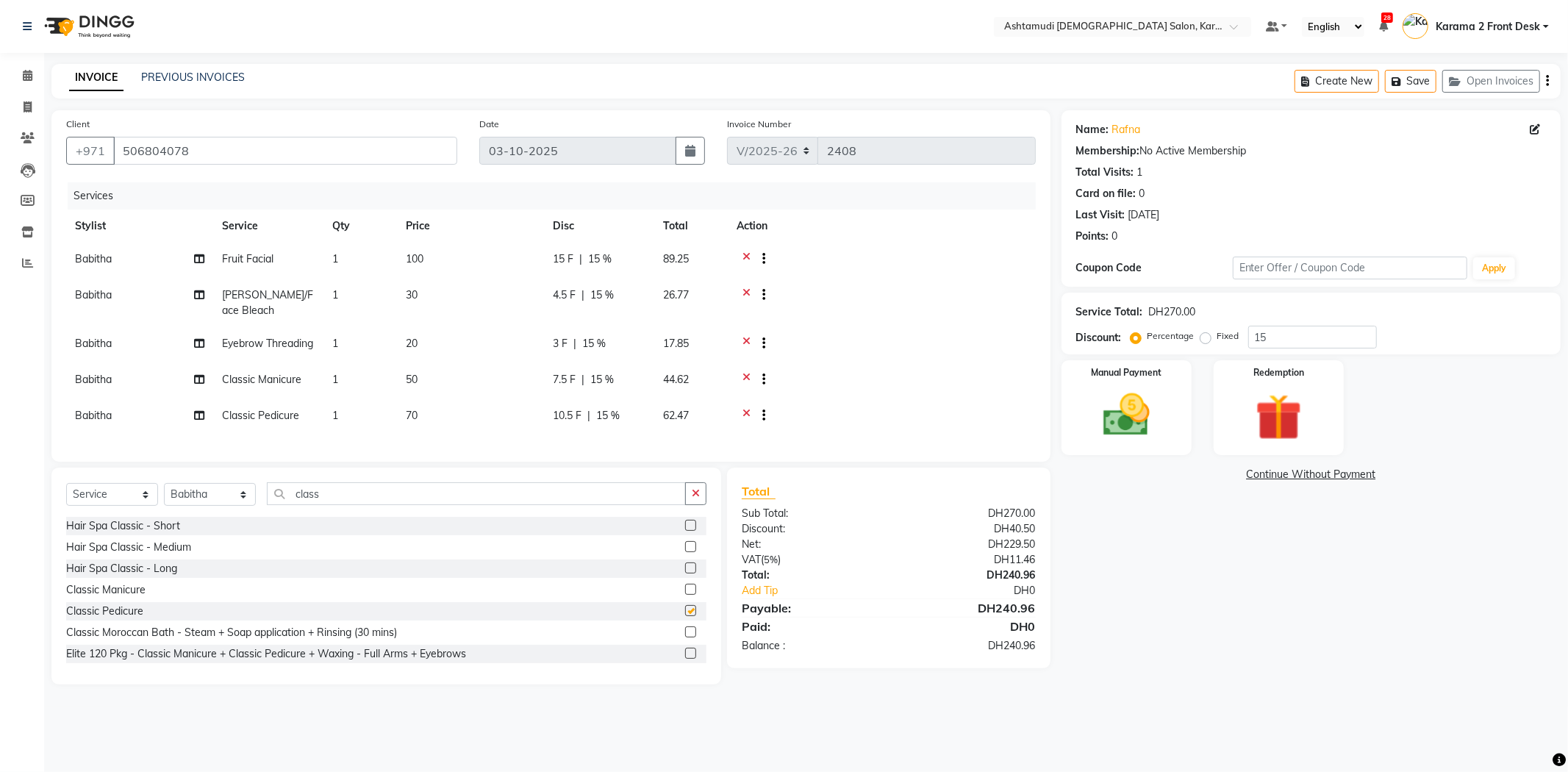
checkbox input "false"
drag, startPoint x: 809, startPoint y: 276, endPoint x: 820, endPoint y: 291, distance: 18.6
click at [813, 279] on td at bounding box center [881, 303] width 308 height 49
drag, startPoint x: 1147, startPoint y: 435, endPoint x: 1127, endPoint y: 427, distance: 21.5
click at [1147, 435] on img at bounding box center [1126, 416] width 79 height 56
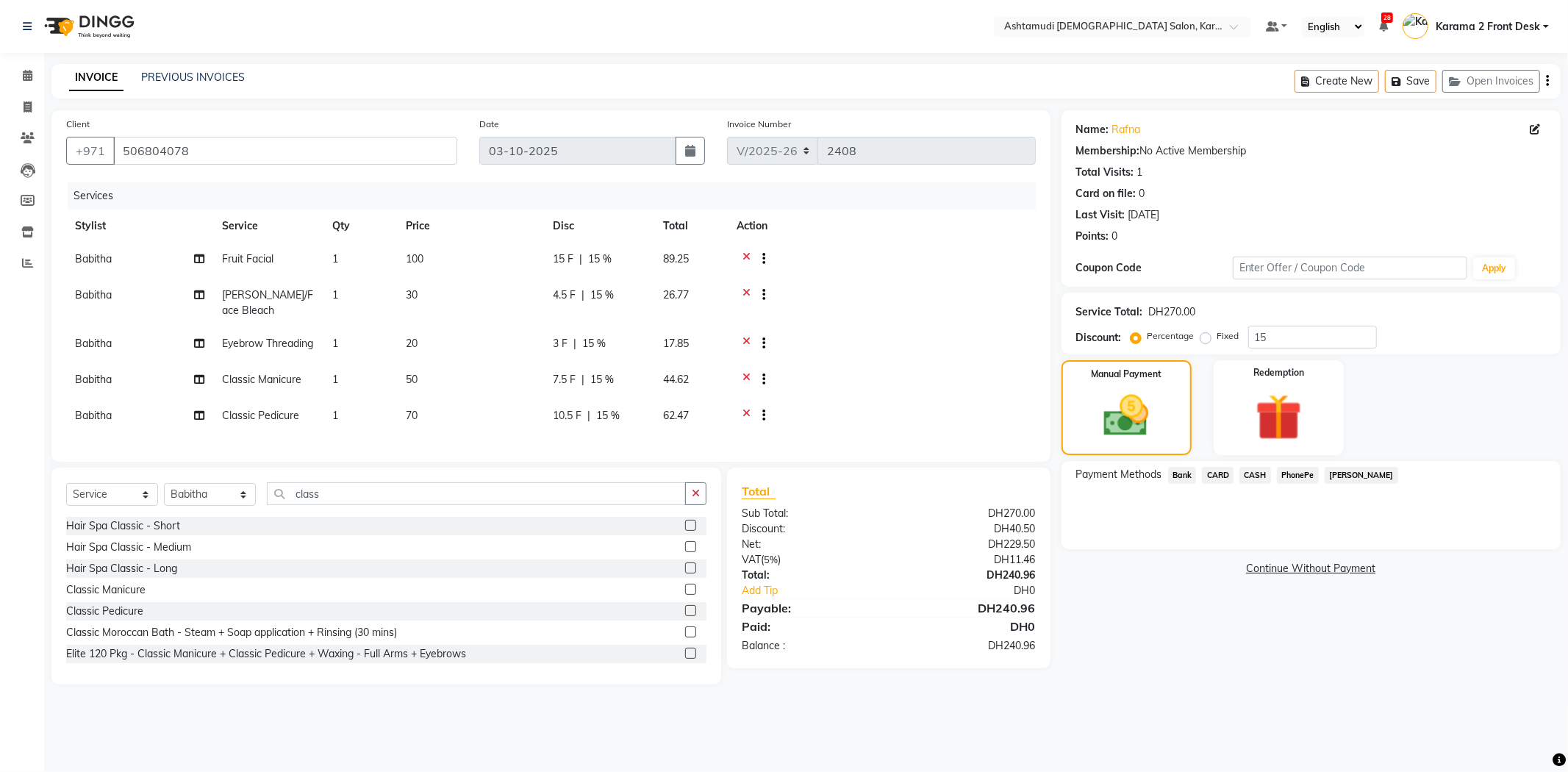
click at [1218, 475] on span "CARD" at bounding box center [1218, 475] width 32 height 17
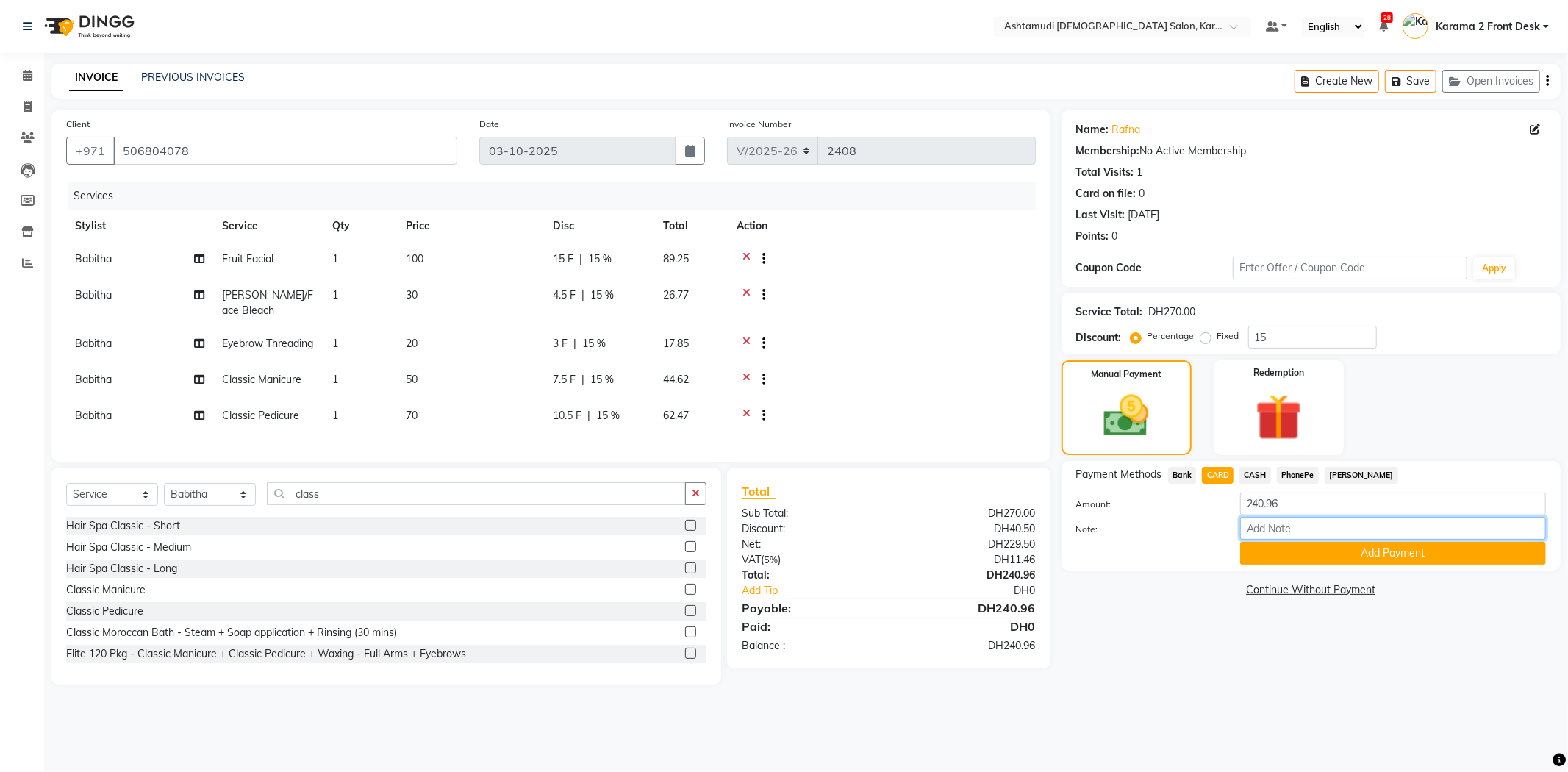
drag, startPoint x: 1271, startPoint y: 523, endPoint x: 1274, endPoint y: 531, distance: 8.5
click at [1272, 523] on input "Note:" at bounding box center [1392, 528] width 305 height 23
type input "swathy"
click at [1316, 560] on button "Add Payment" at bounding box center [1392, 553] width 305 height 23
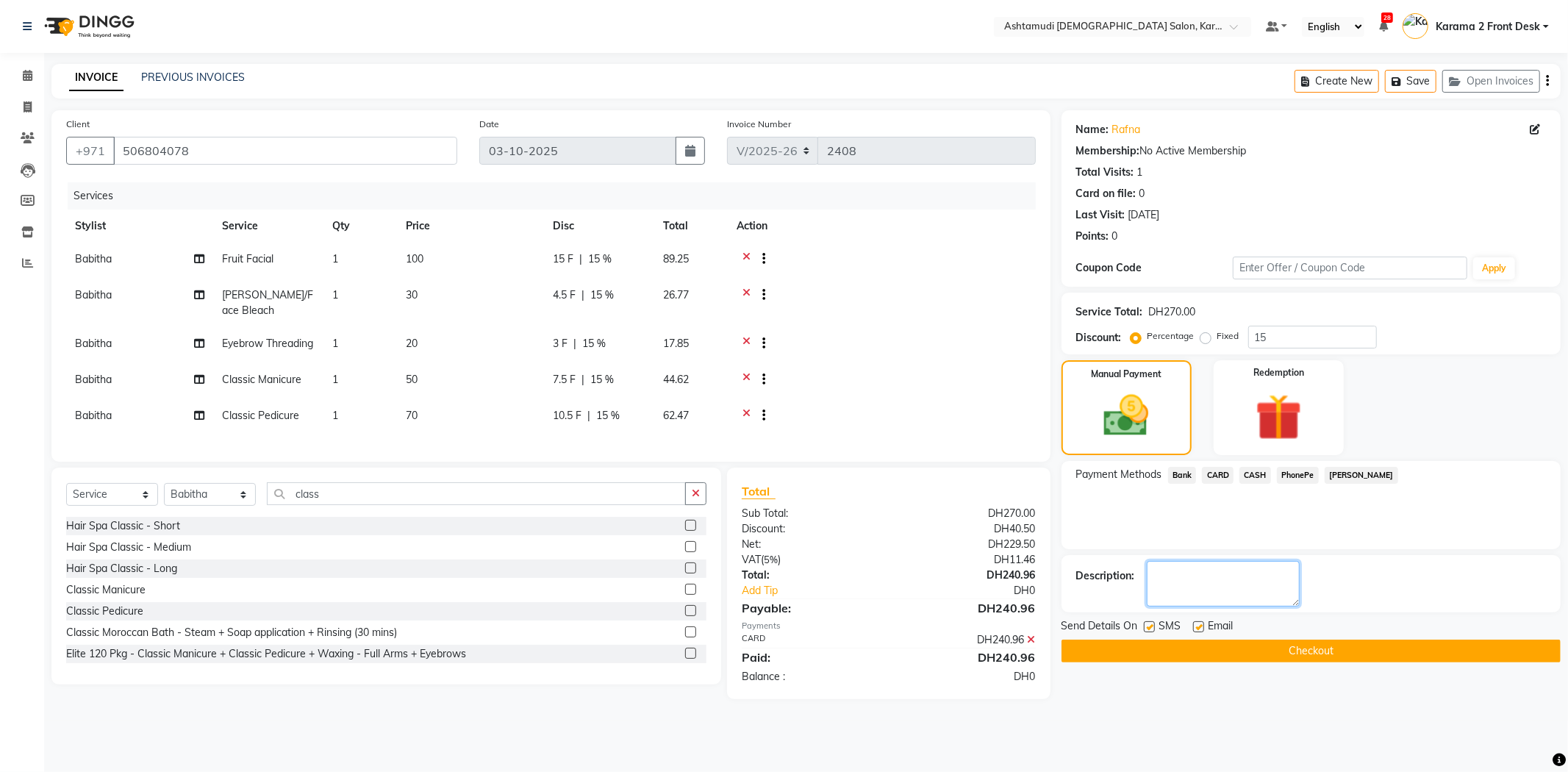
click at [1217, 579] on textarea at bounding box center [1223, 584] width 153 height 46
click at [1033, 645] on icon at bounding box center [1032, 640] width 8 height 10
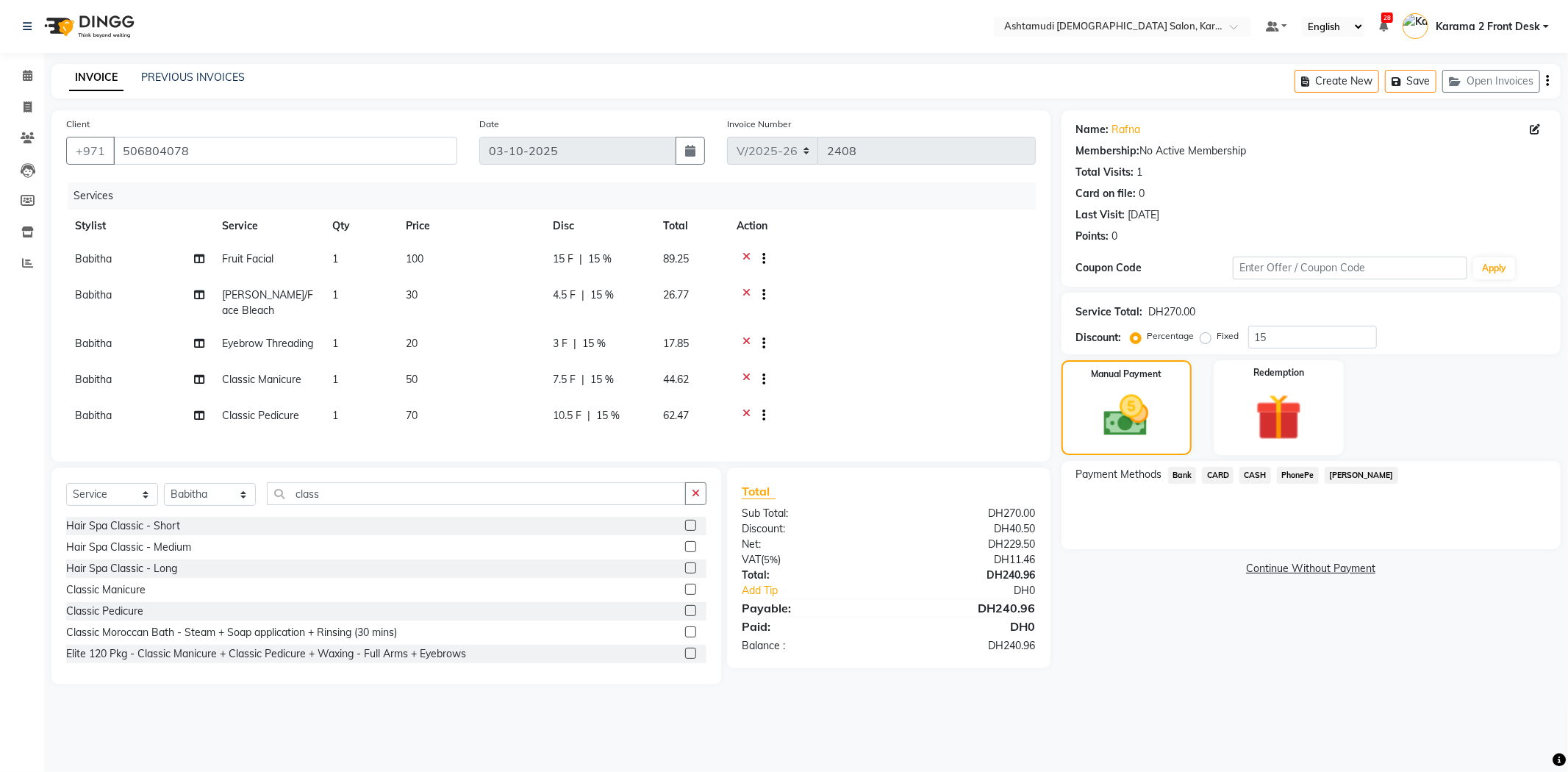
click at [1221, 479] on span "CARD" at bounding box center [1218, 475] width 32 height 17
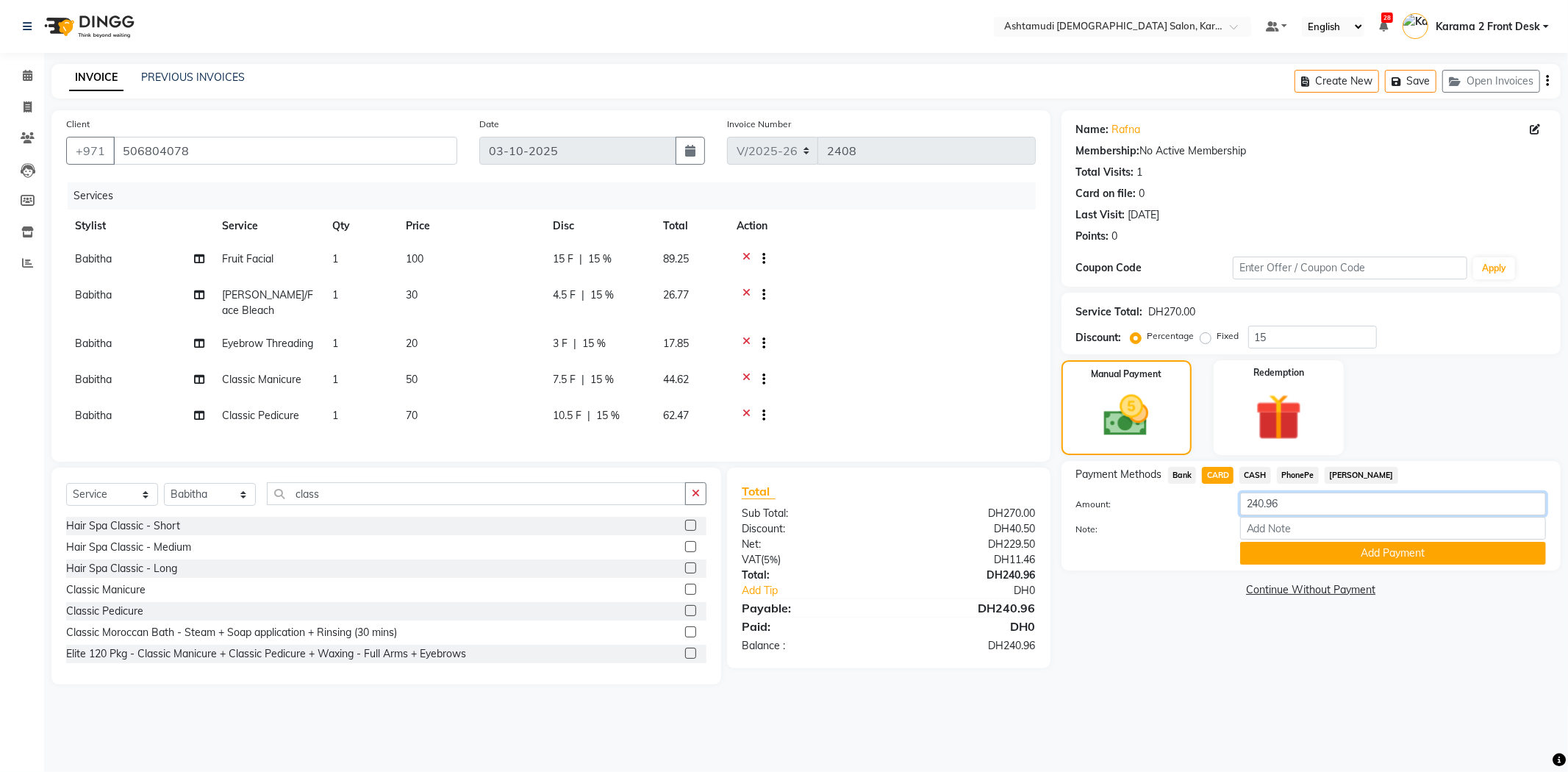
drag, startPoint x: 1290, startPoint y: 504, endPoint x: 1204, endPoint y: 494, distance: 86.6
click at [1208, 494] on div "Amount: 240.96" at bounding box center [1310, 505] width 491 height 25
type input "100"
click at [1273, 548] on button "Add Payment" at bounding box center [1392, 553] width 305 height 23
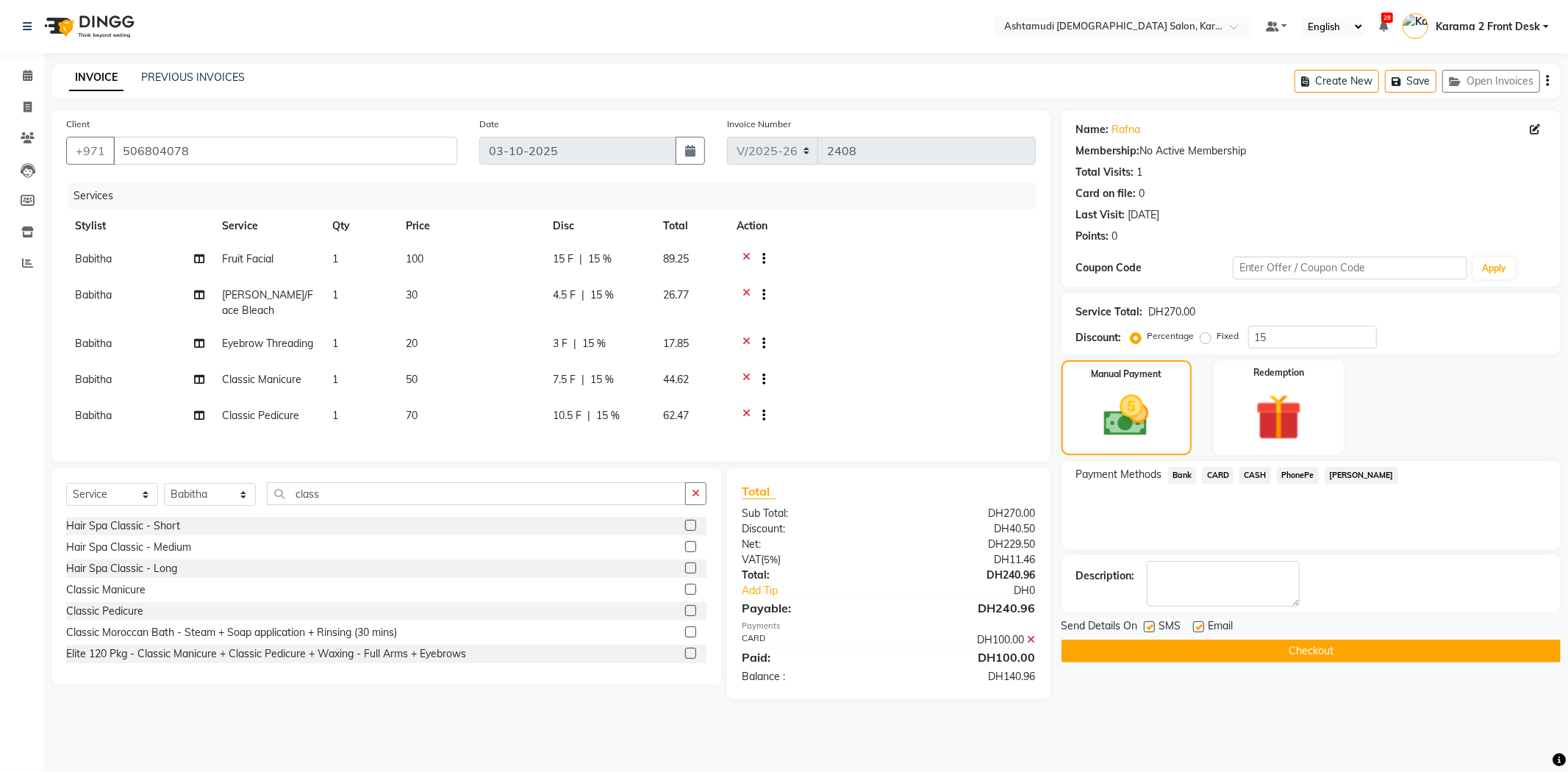
click at [1222, 472] on span "CARD" at bounding box center [1218, 475] width 32 height 17
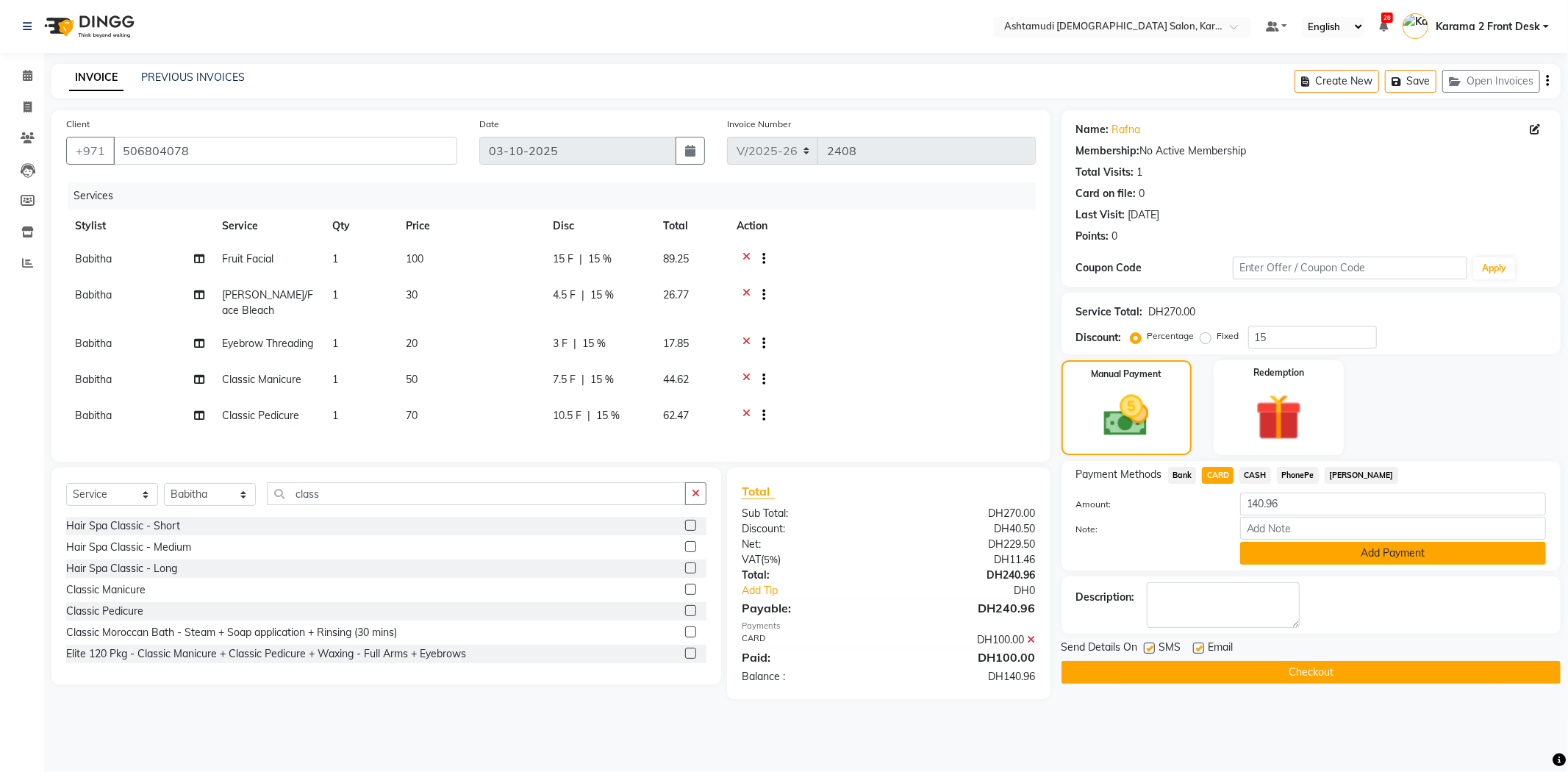
click at [1270, 554] on button "Add Payment" at bounding box center [1392, 553] width 305 height 23
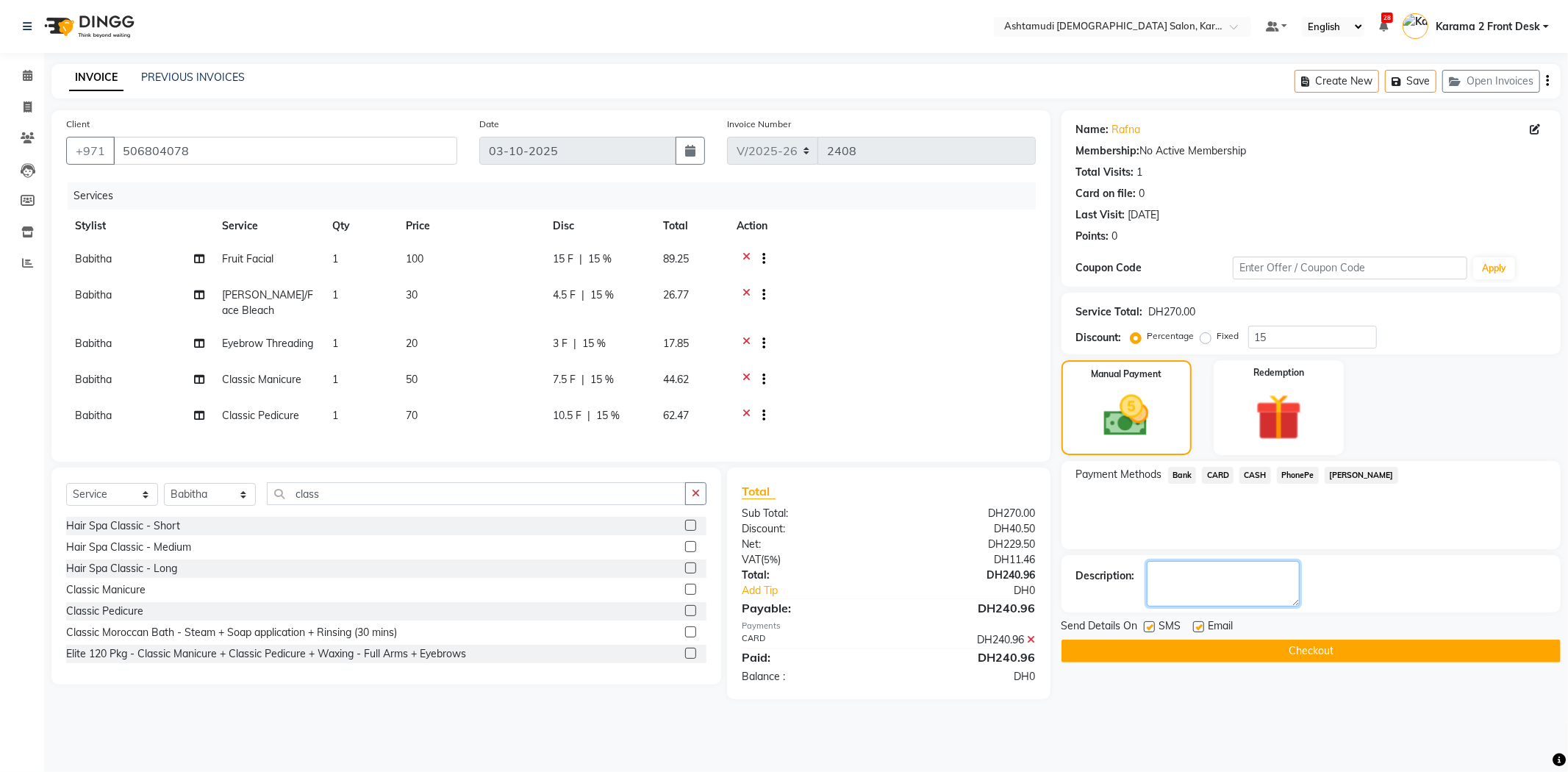
click at [1204, 586] on textarea at bounding box center [1223, 584] width 153 height 46
click at [1189, 579] on textarea at bounding box center [1223, 584] width 153 height 46
click at [97, 386] on span "Babitha" at bounding box center [94, 379] width 37 height 13
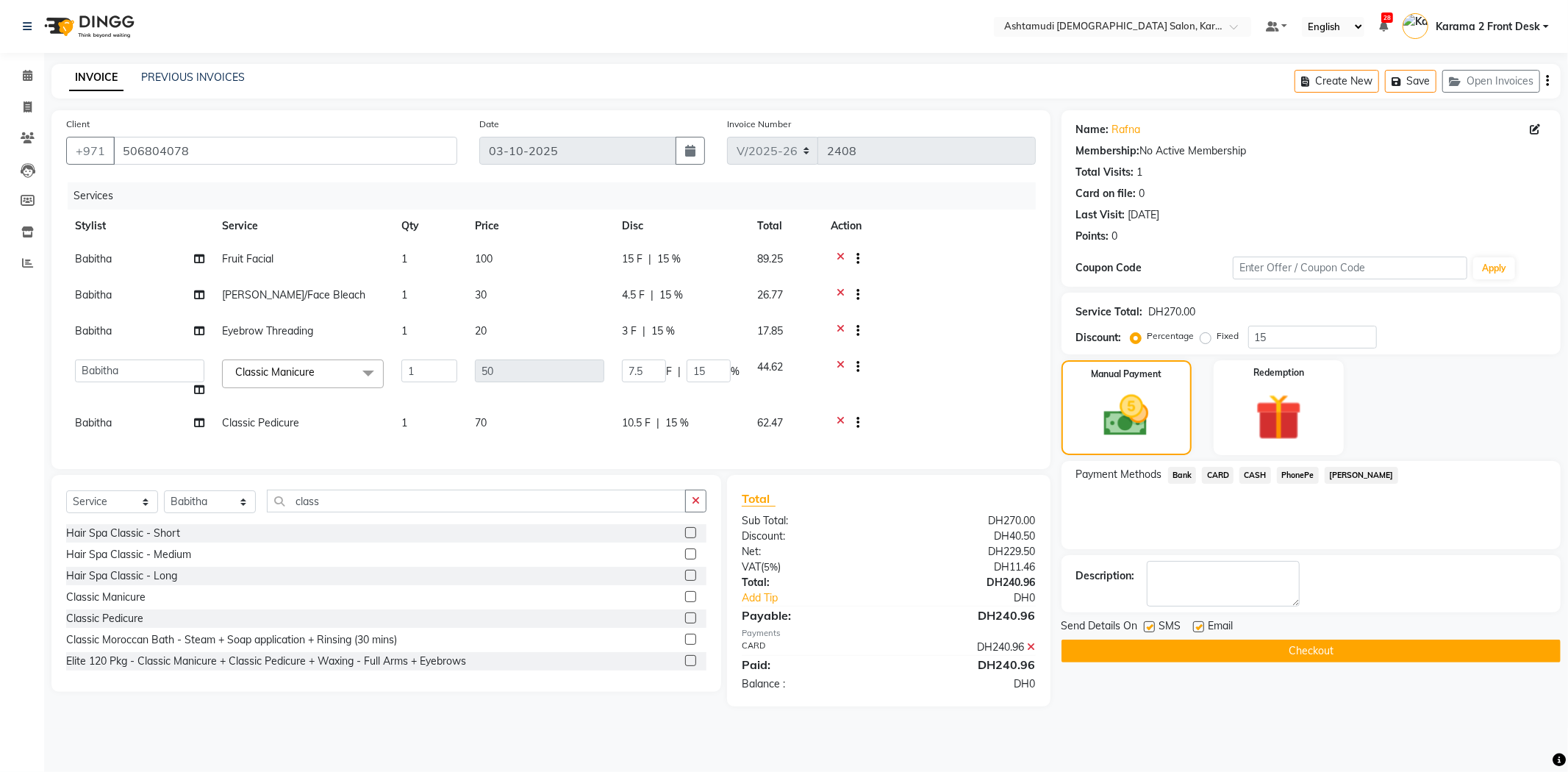
click at [97, 391] on td "Babitha Carolina Farsana Begum Geeta Jyothi Krishna Karama 2 Front Desk Linda R…" at bounding box center [139, 379] width 147 height 56
click at [113, 368] on select "Babitha Carolina Farsana Begum Geeta Jyothi Krishna Karama 2 Front Desk Linda R…" at bounding box center [139, 371] width 129 height 23
select select "64957"
click at [911, 303] on div at bounding box center [929, 296] width 196 height 18
click at [1229, 554] on div "Name: Rafna Membership: No Active Membership Total Visits: 1 Card on file: 0 La…" at bounding box center [1316, 408] width 510 height 596
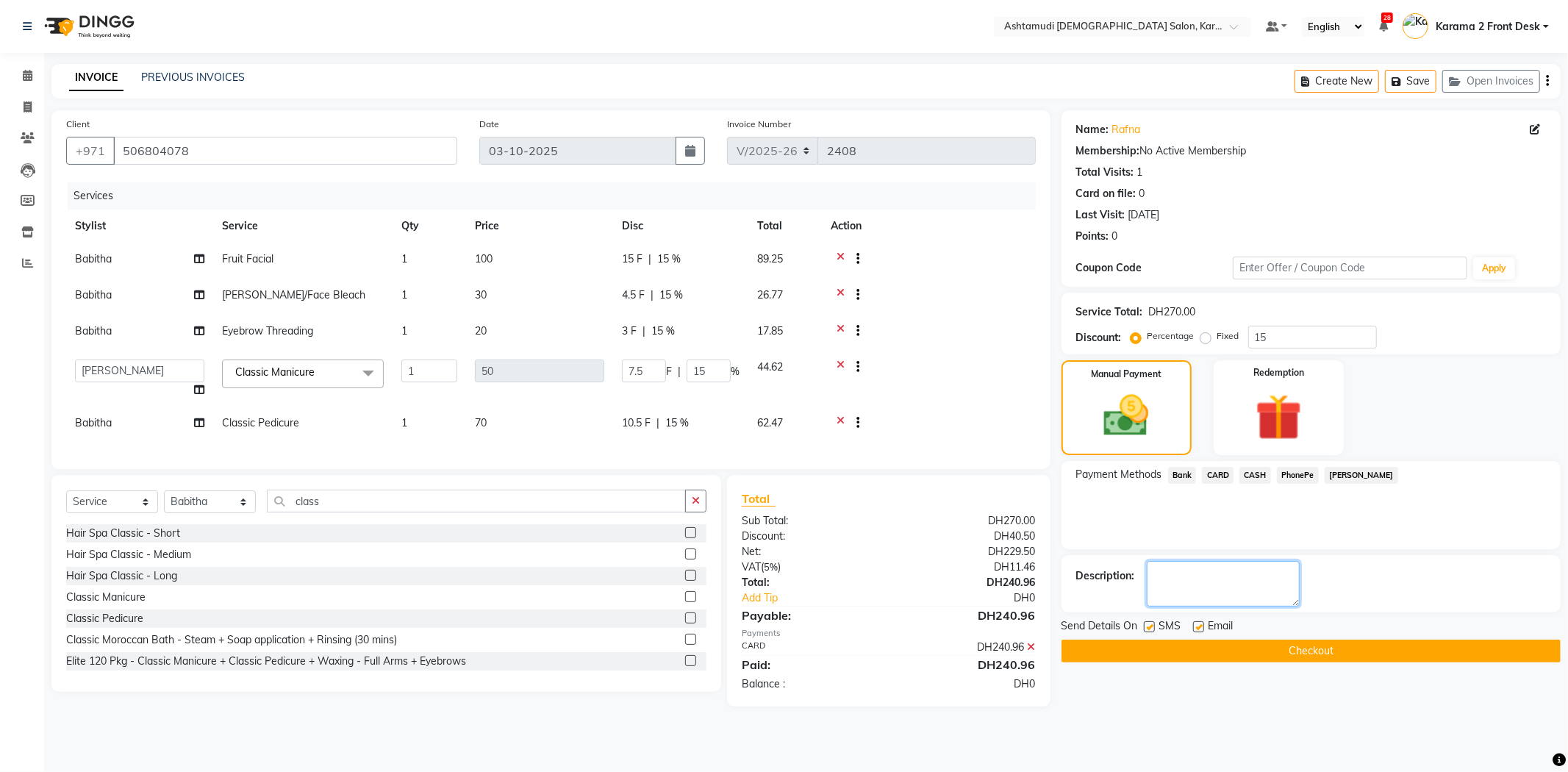
click at [1181, 579] on textarea at bounding box center [1223, 584] width 153 height 46
click at [1153, 625] on label at bounding box center [1149, 627] width 11 height 11
click at [1153, 625] on input "checkbox" at bounding box center [1148, 627] width 10 height 10
checkbox input "false"
click at [1197, 625] on label at bounding box center [1198, 627] width 11 height 11
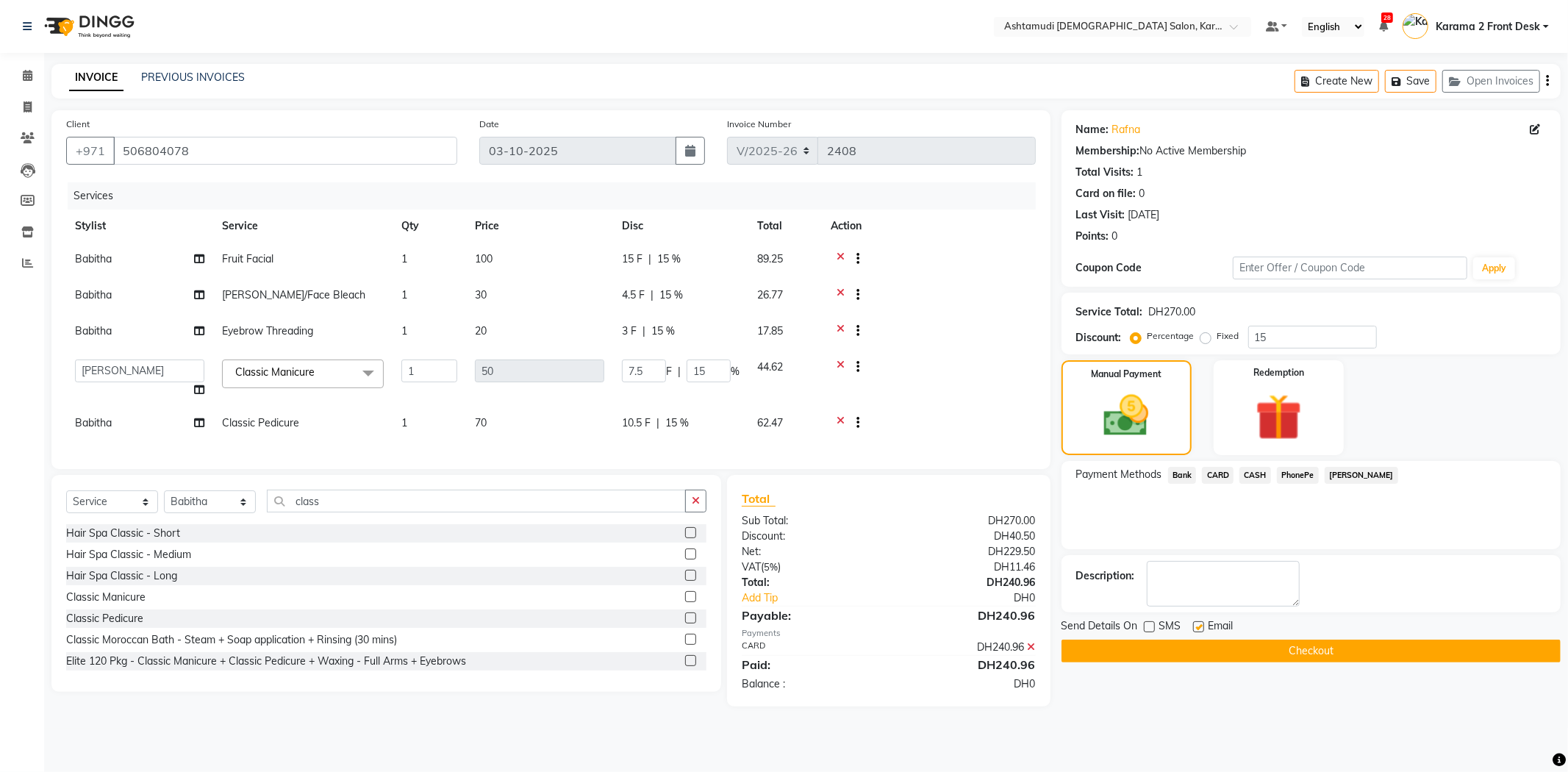
click at [1197, 625] on input "checkbox" at bounding box center [1198, 627] width 10 height 10
checkbox input "false"
click at [1201, 556] on div "Description:" at bounding box center [1310, 584] width 499 height 58
click at [1197, 574] on textarea at bounding box center [1223, 584] width 153 height 46
type textarea "5"
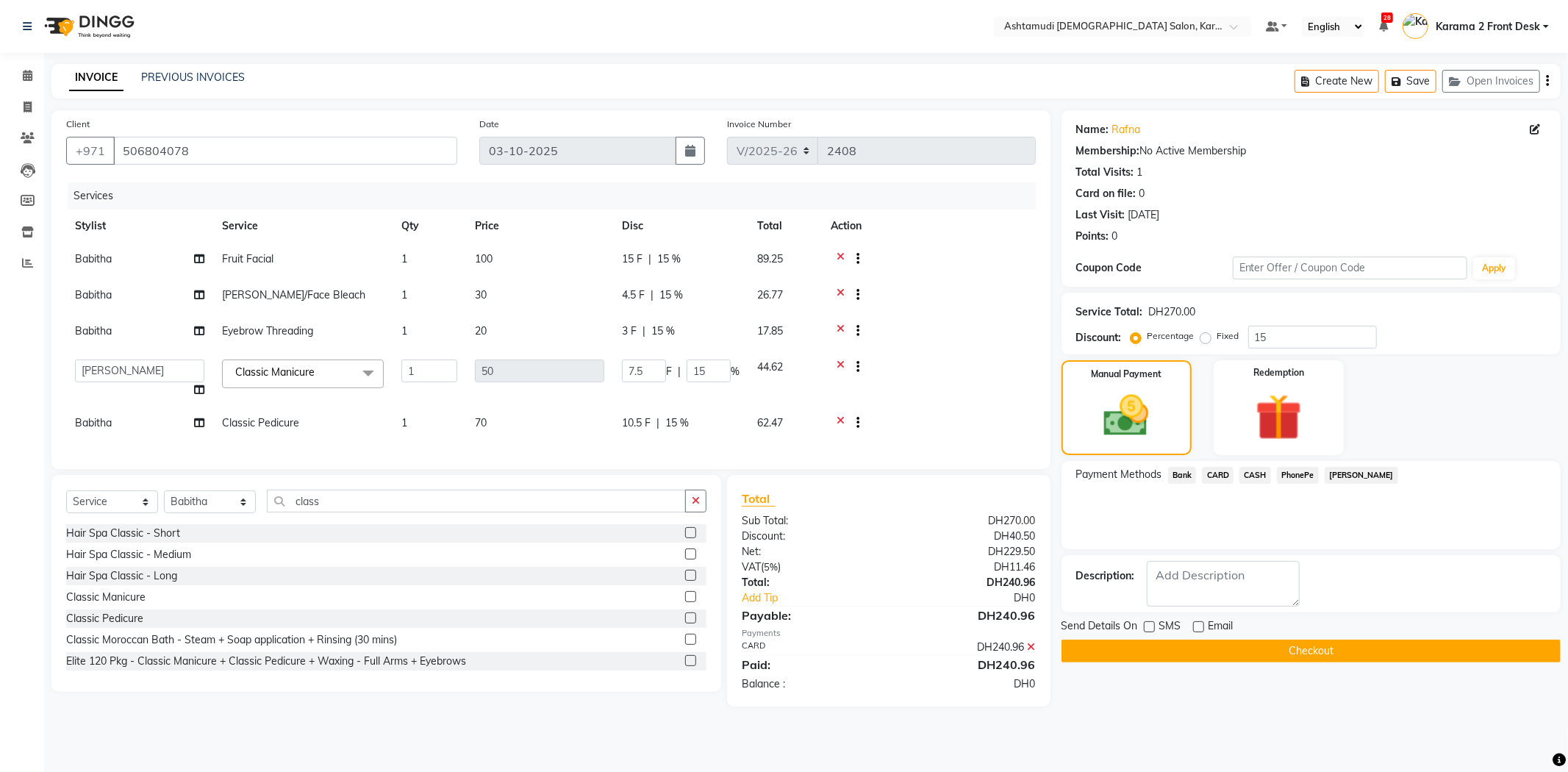
click at [1179, 647] on button "Checkout" at bounding box center [1310, 651] width 499 height 23
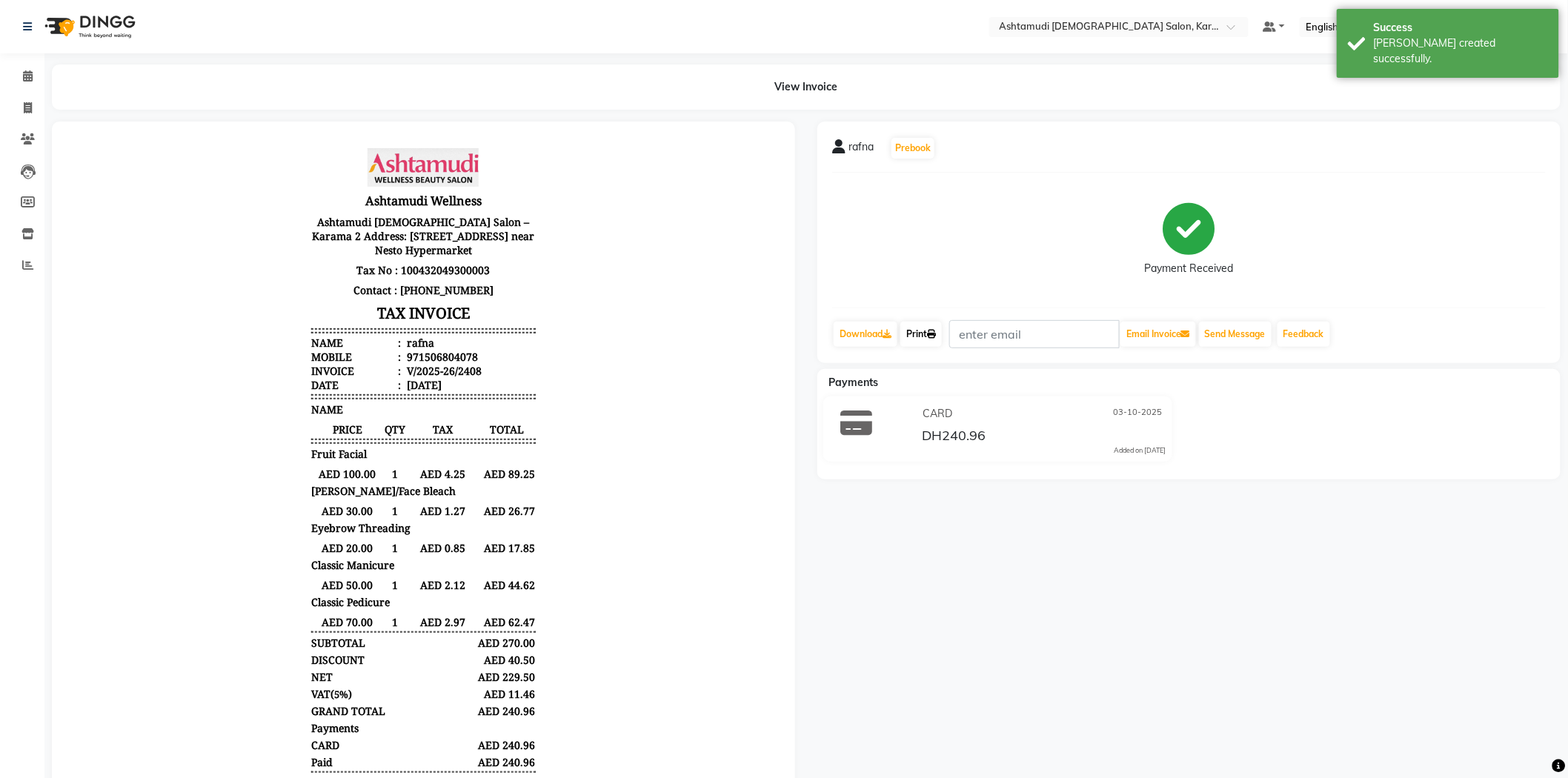
drag, startPoint x: 927, startPoint y: 331, endPoint x: 911, endPoint y: 332, distance: 16.0
click at [927, 331] on link "Print" at bounding box center [921, 334] width 42 height 25
click at [13, 72] on link "Calendar" at bounding box center [22, 77] width 36 height 25
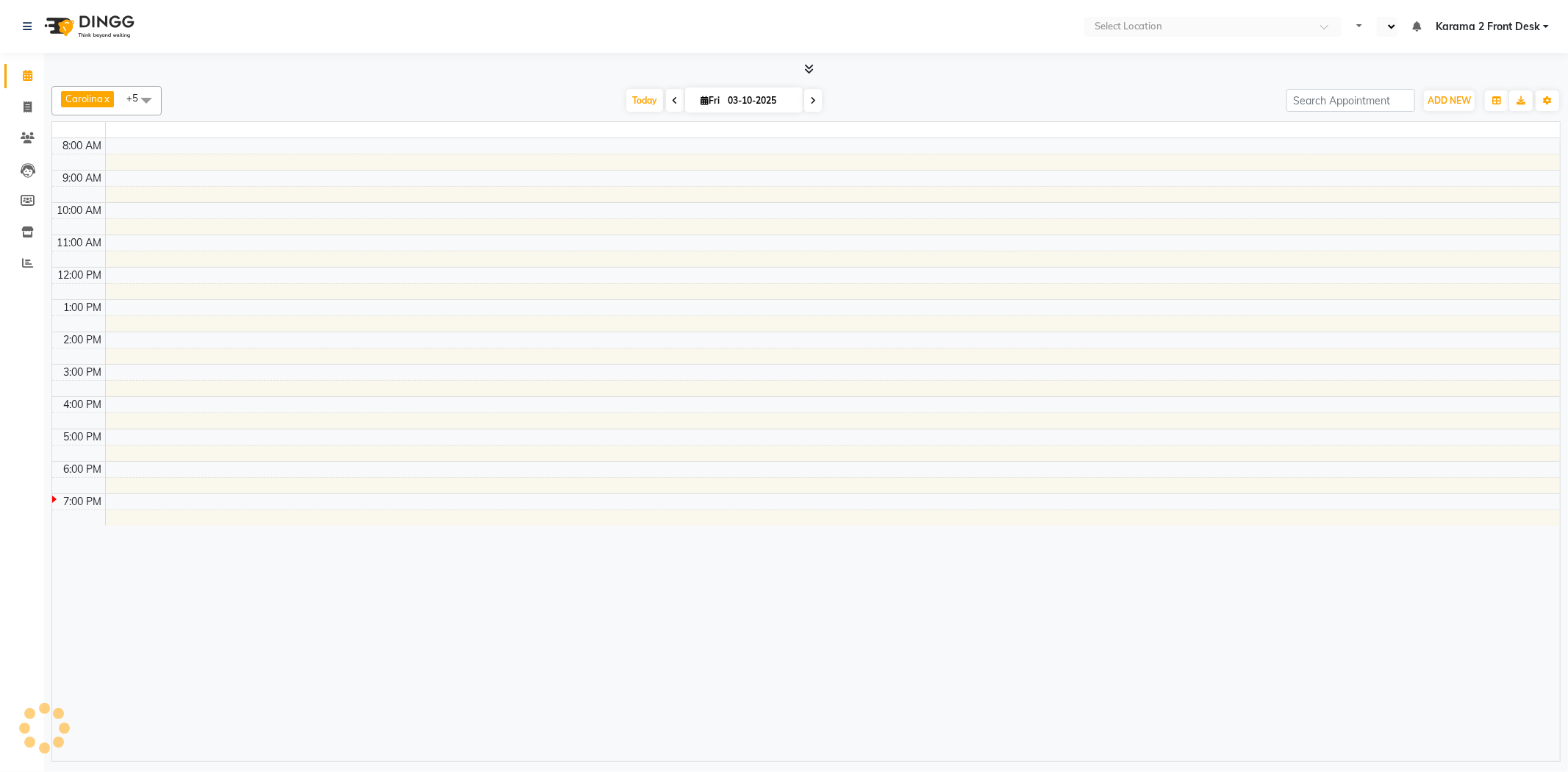
select select "en"
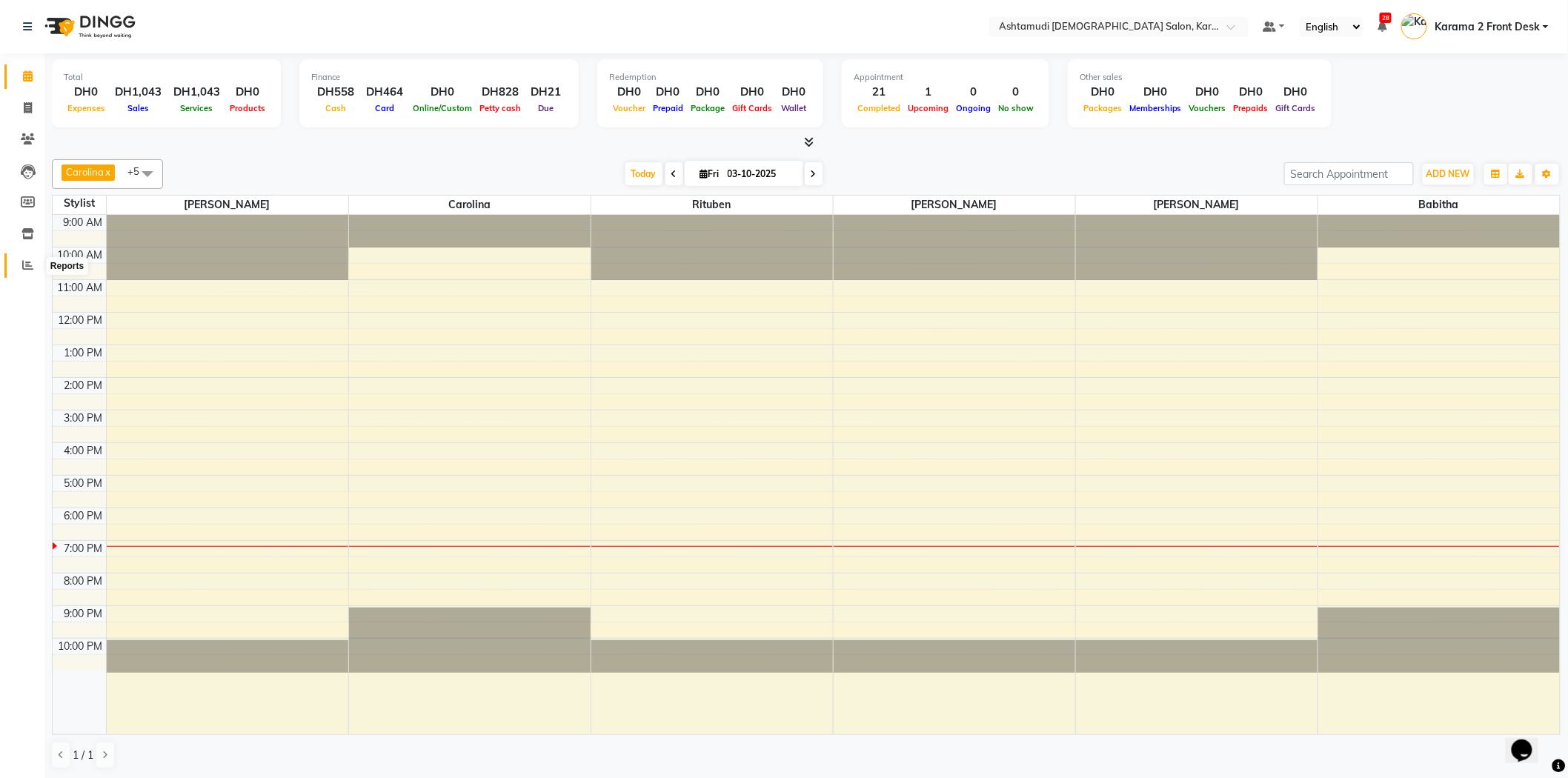
click at [24, 263] on icon at bounding box center [28, 265] width 11 height 11
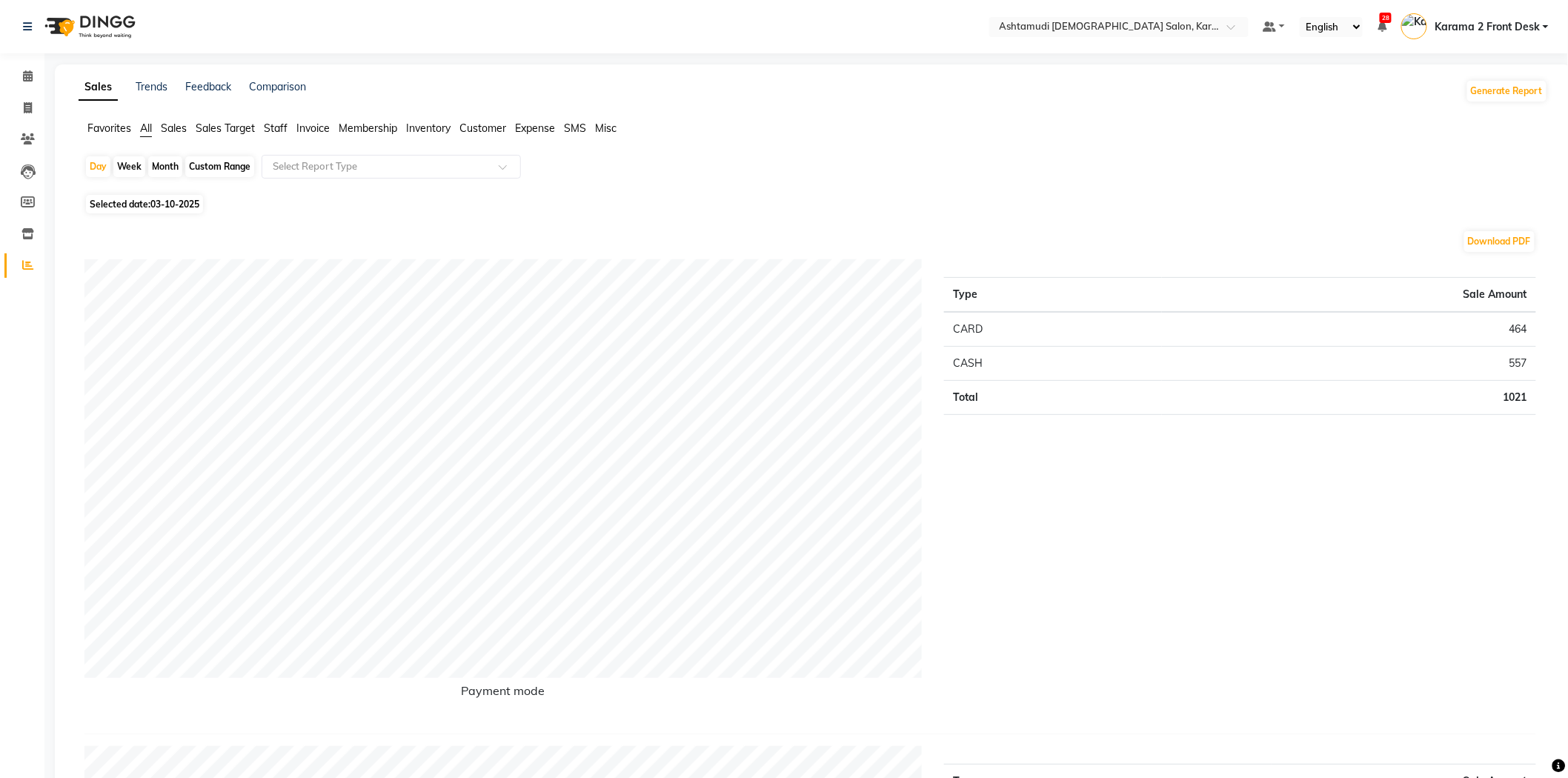
click at [478, 130] on span "Customer" at bounding box center [483, 128] width 47 height 13
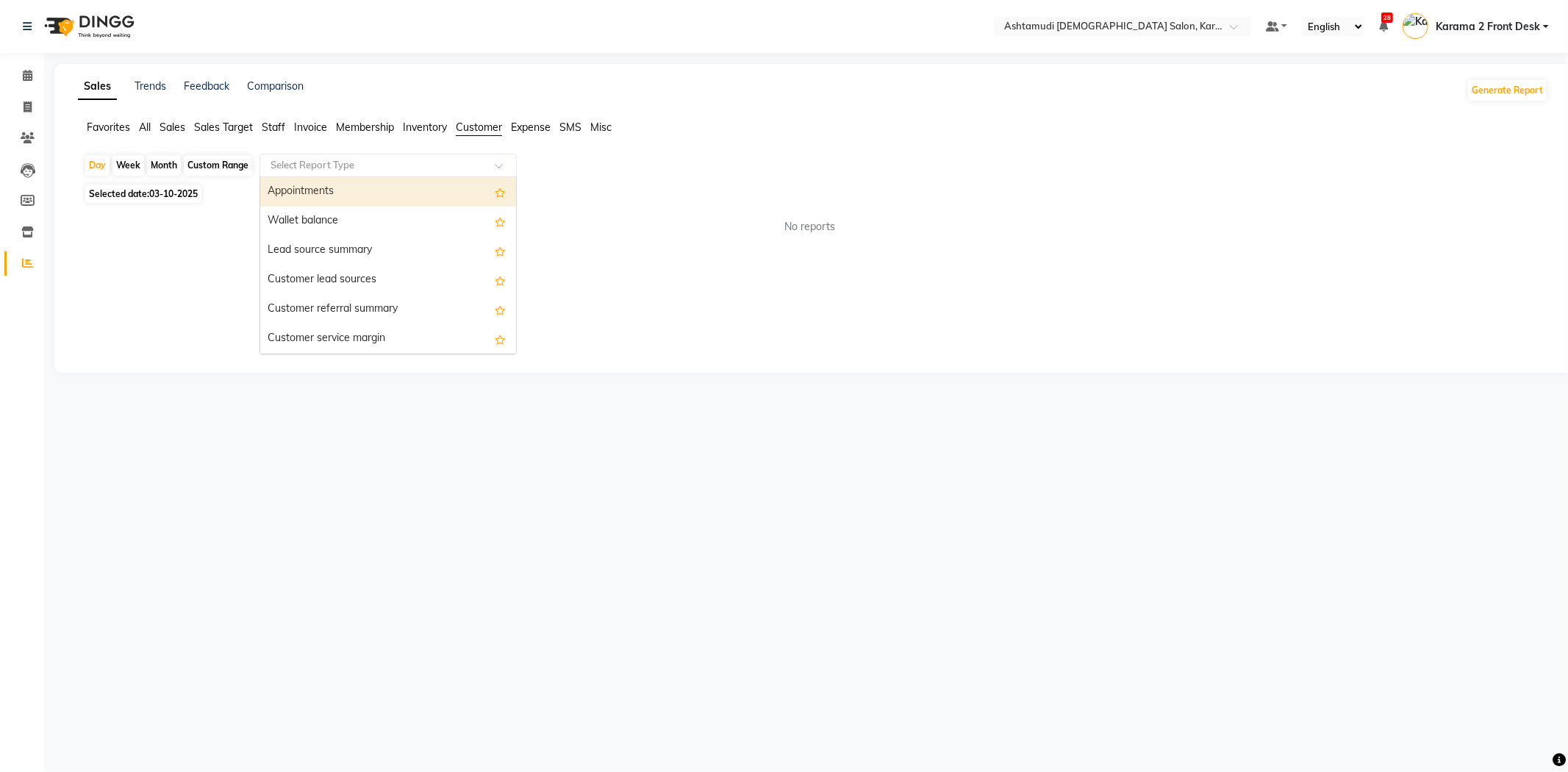
click at [390, 162] on input "text" at bounding box center [373, 165] width 212 height 15
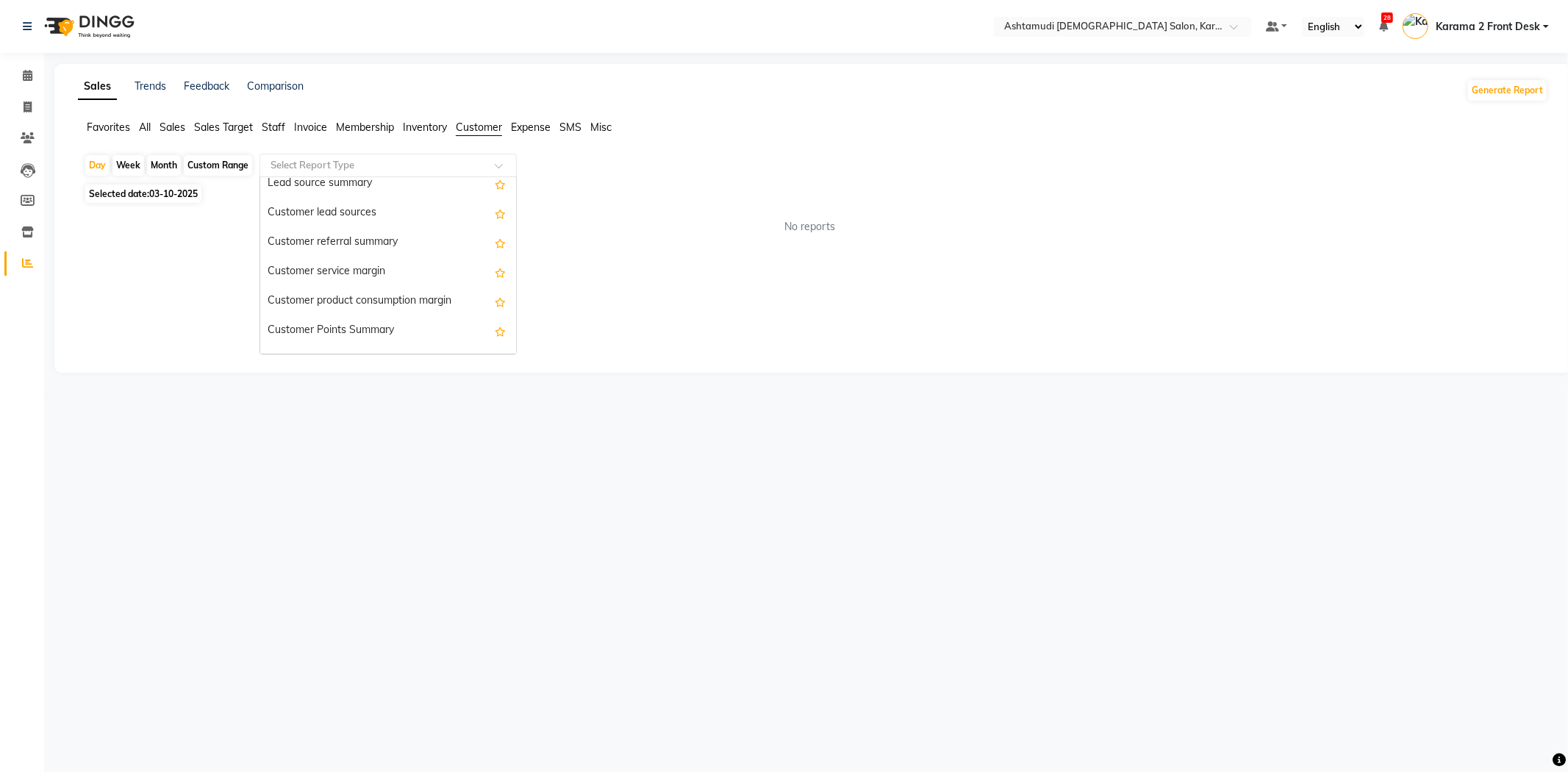
scroll to position [117, 0]
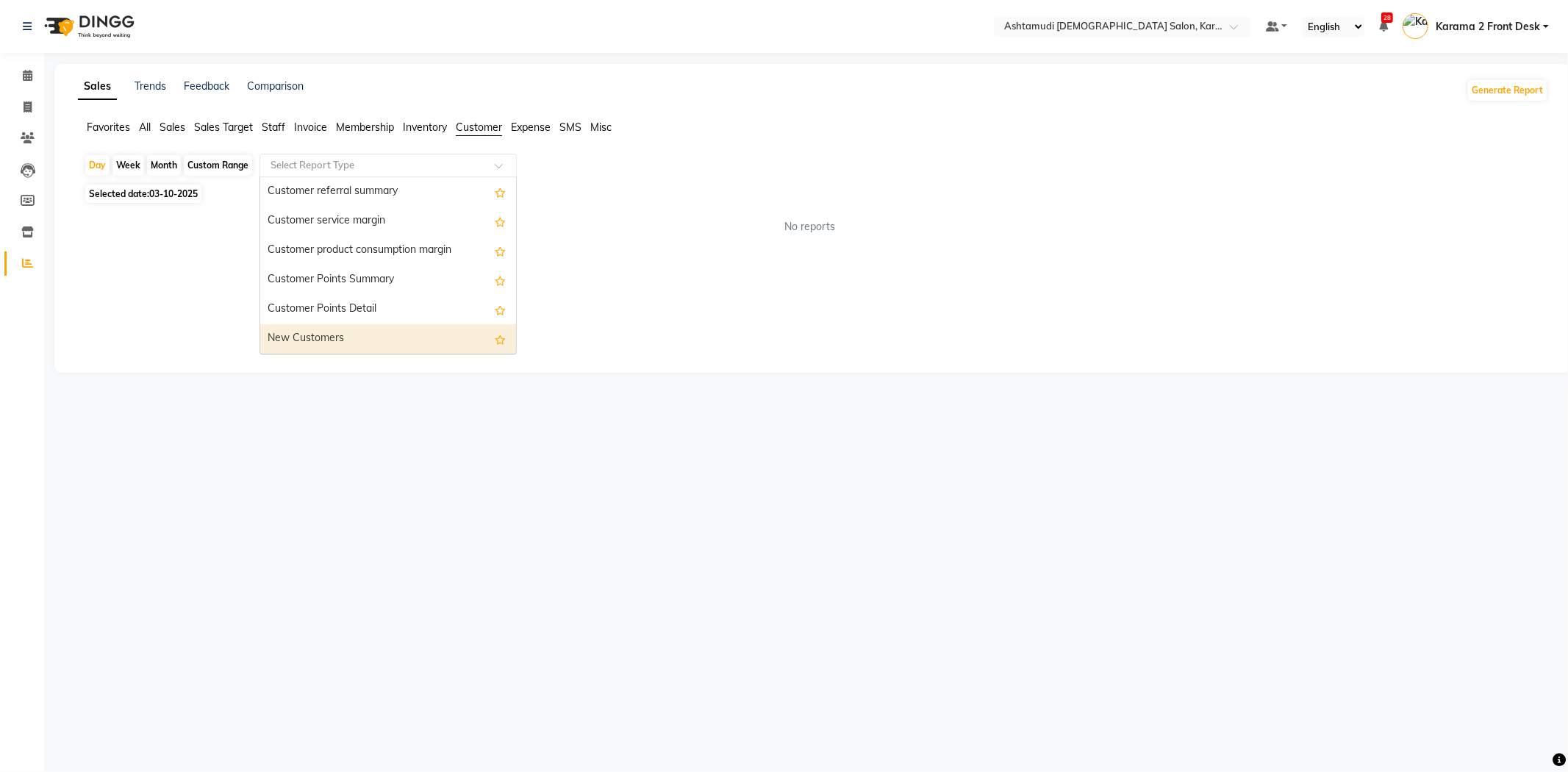
click at [346, 334] on div "New Customers" at bounding box center [388, 339] width 256 height 30
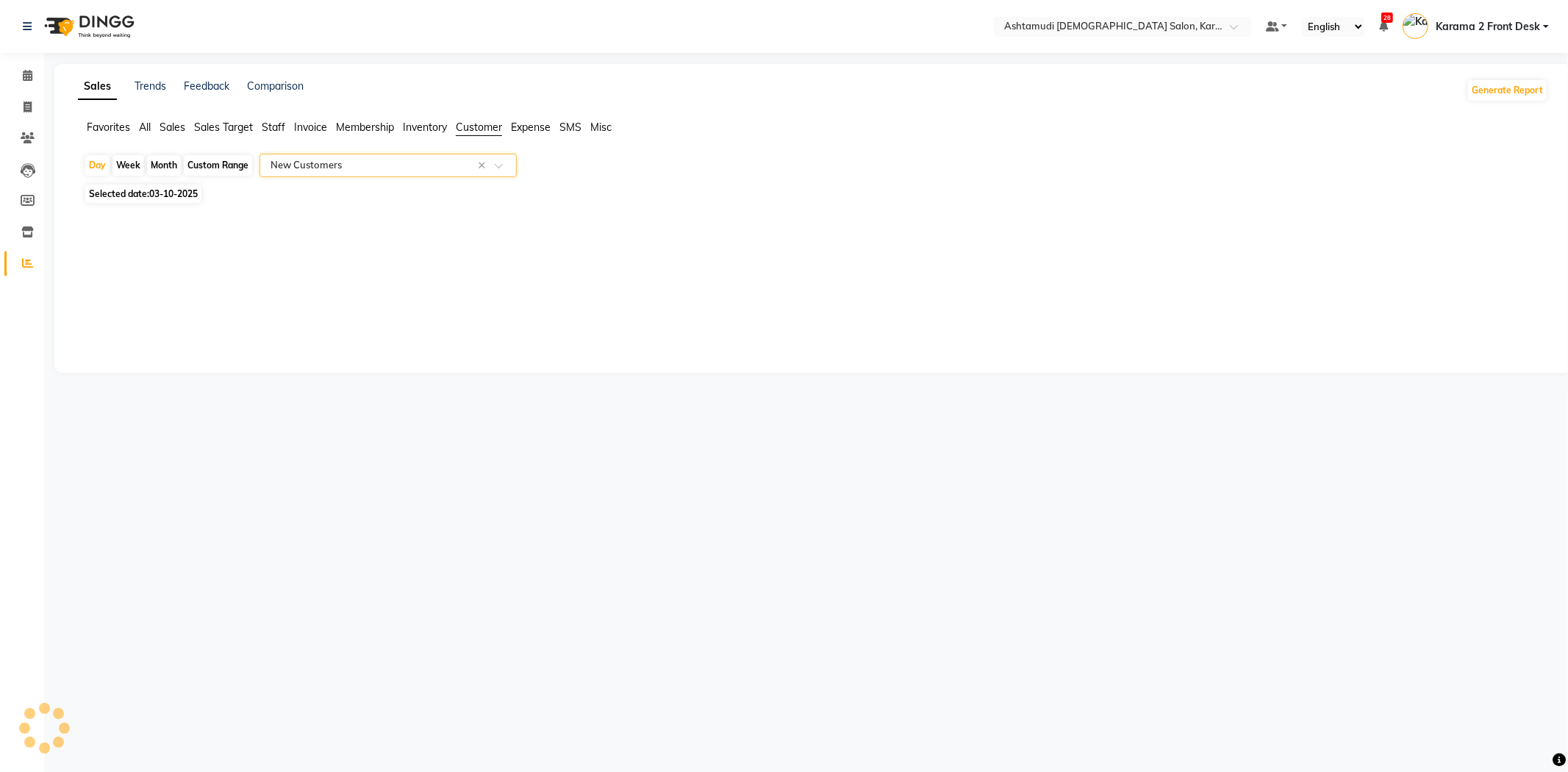
select select "full_report"
select select "csv"
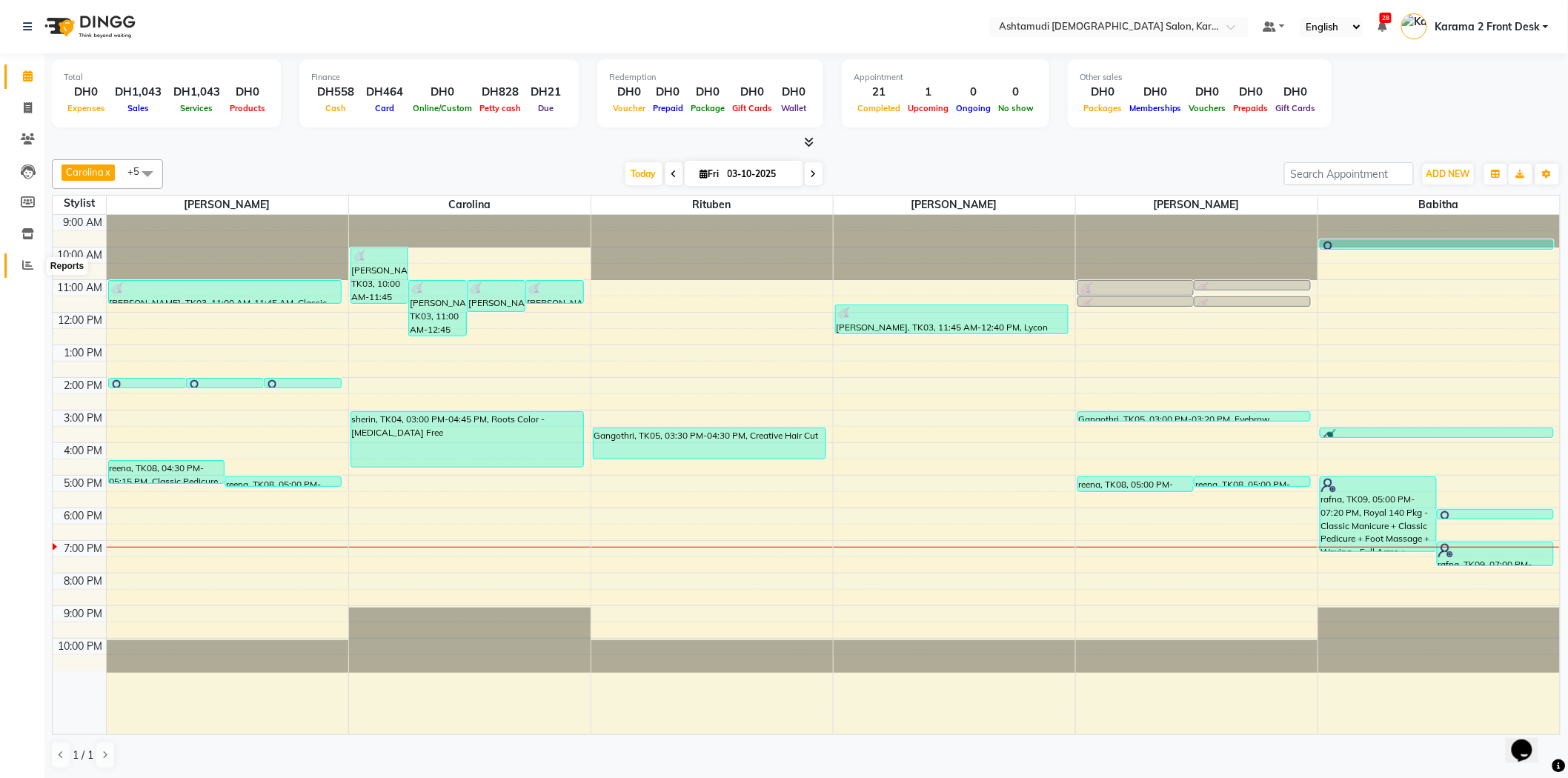
click at [23, 271] on icon at bounding box center [28, 265] width 11 height 11
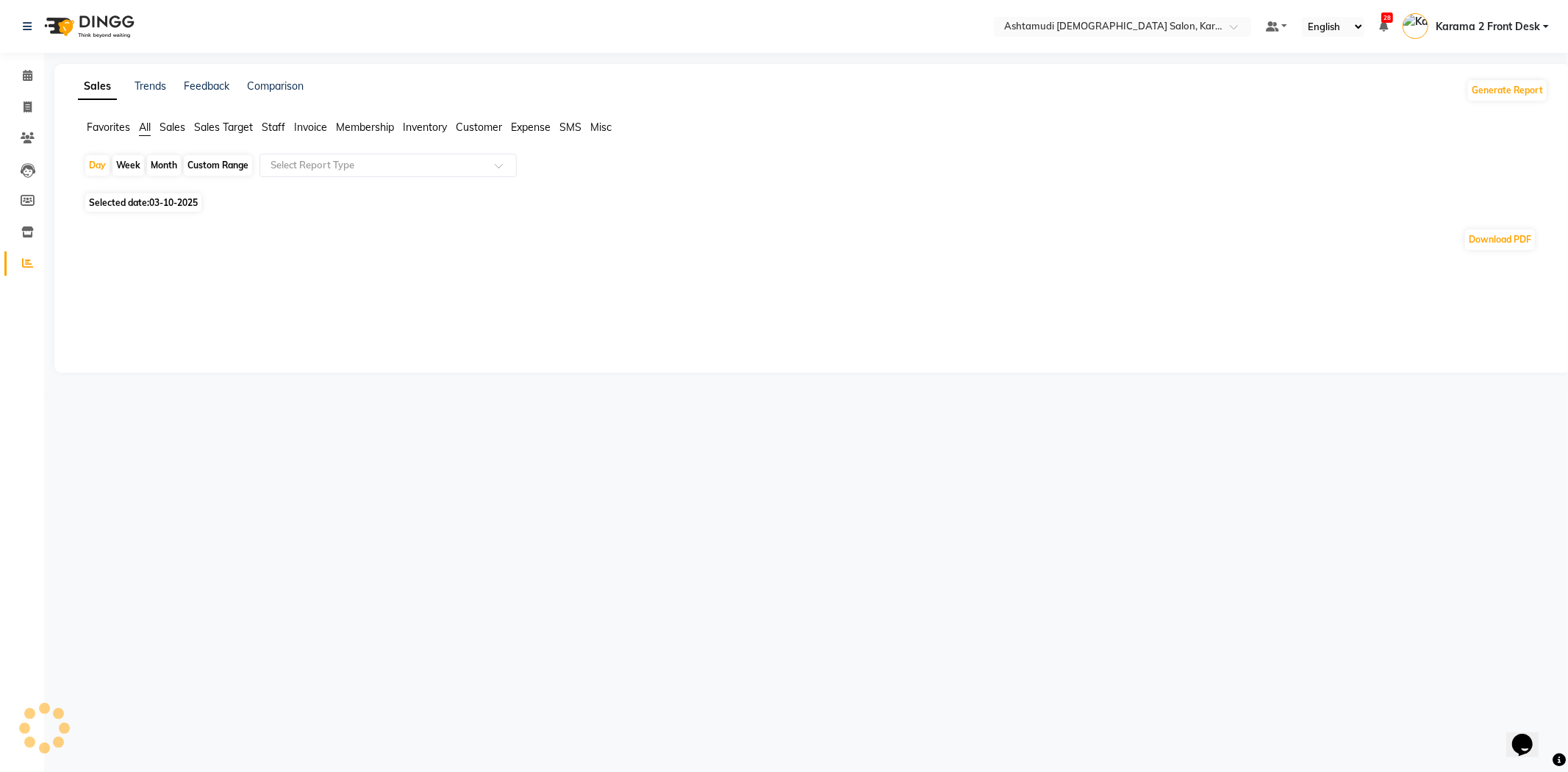
click at [277, 127] on span "Staff" at bounding box center [274, 127] width 24 height 13
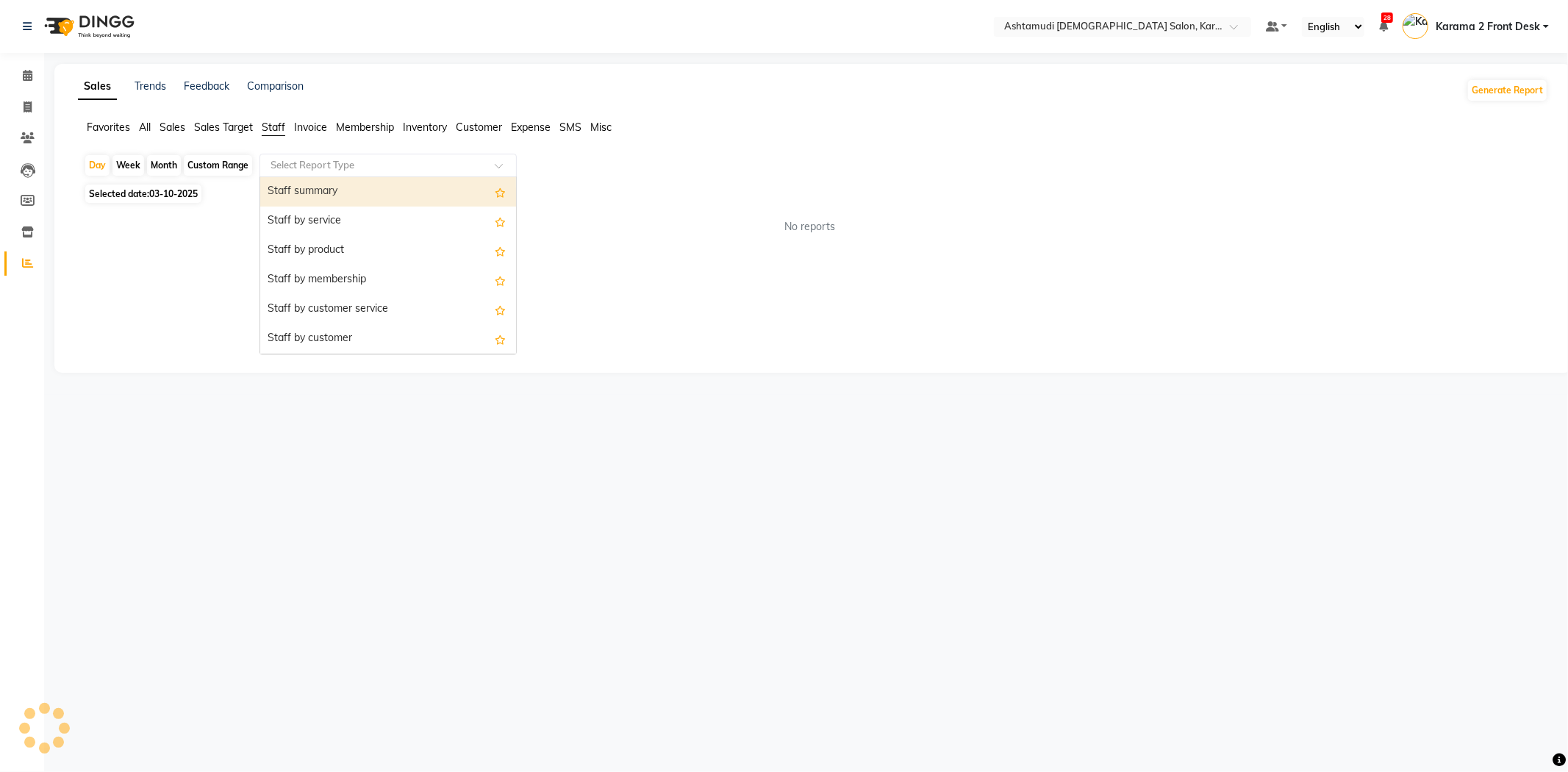
click at [312, 172] on input "text" at bounding box center [373, 165] width 212 height 15
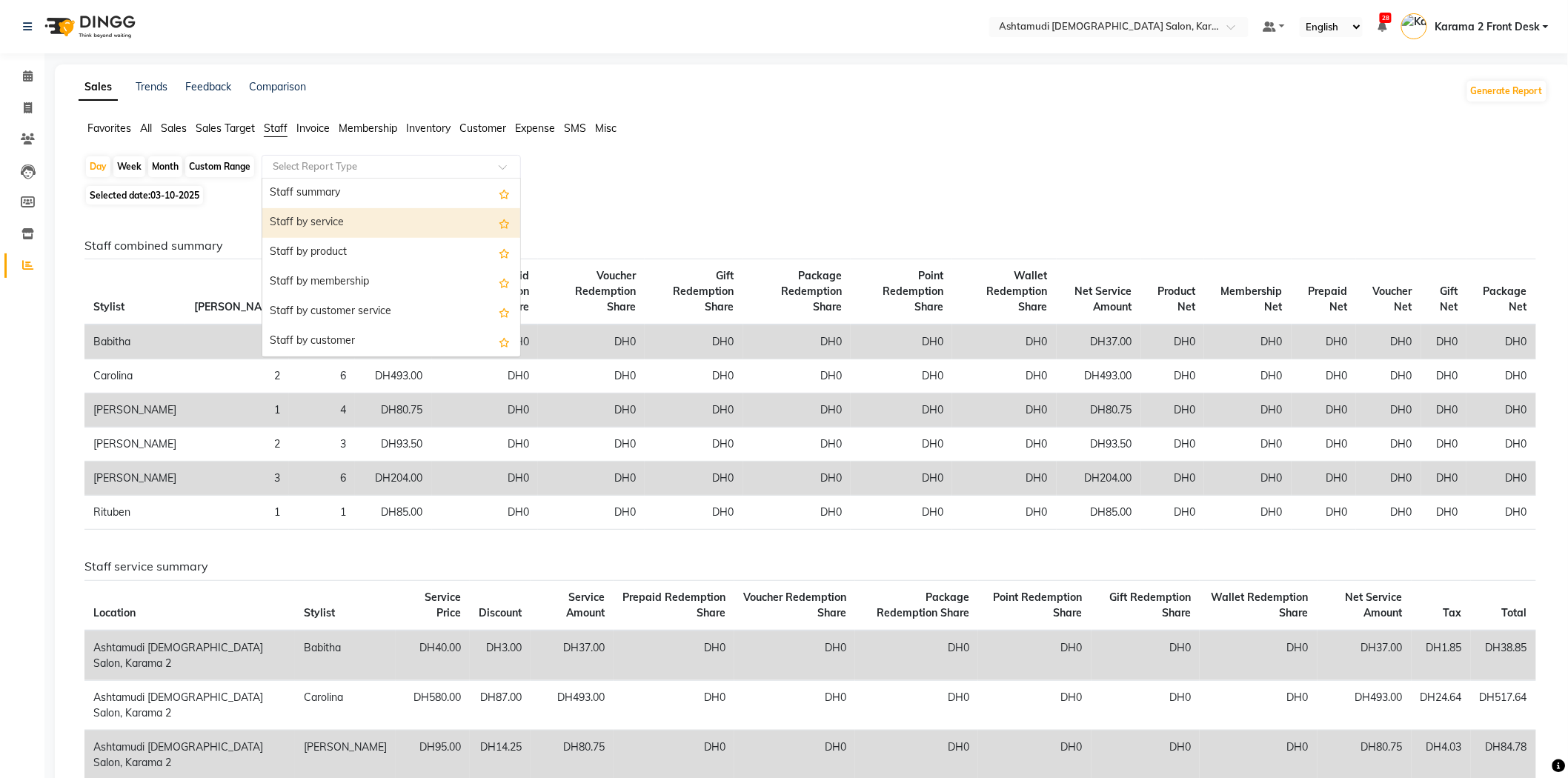
click at [338, 222] on div "Staff by service" at bounding box center [391, 223] width 258 height 30
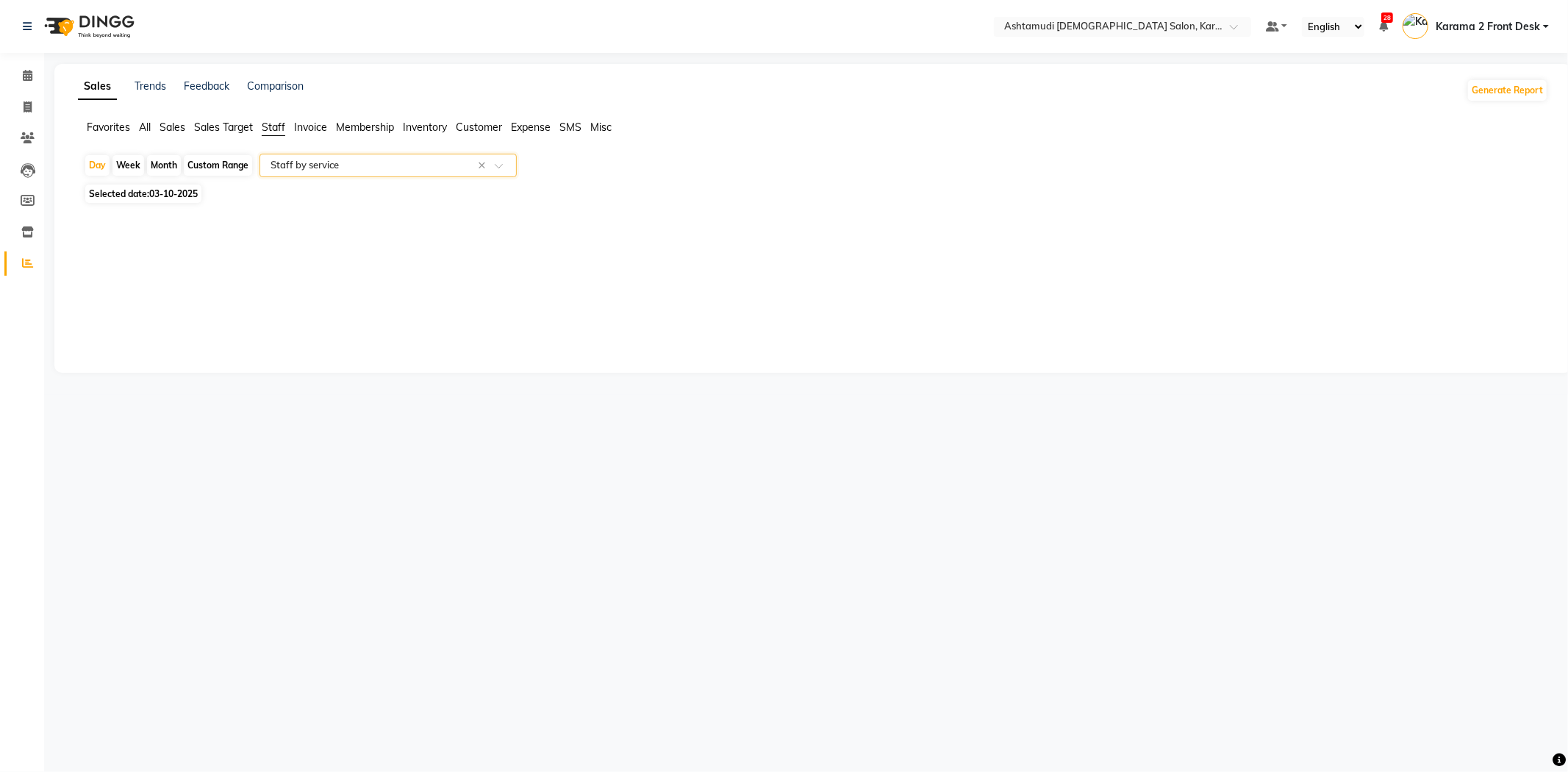
select select "full_report"
select select "csv"
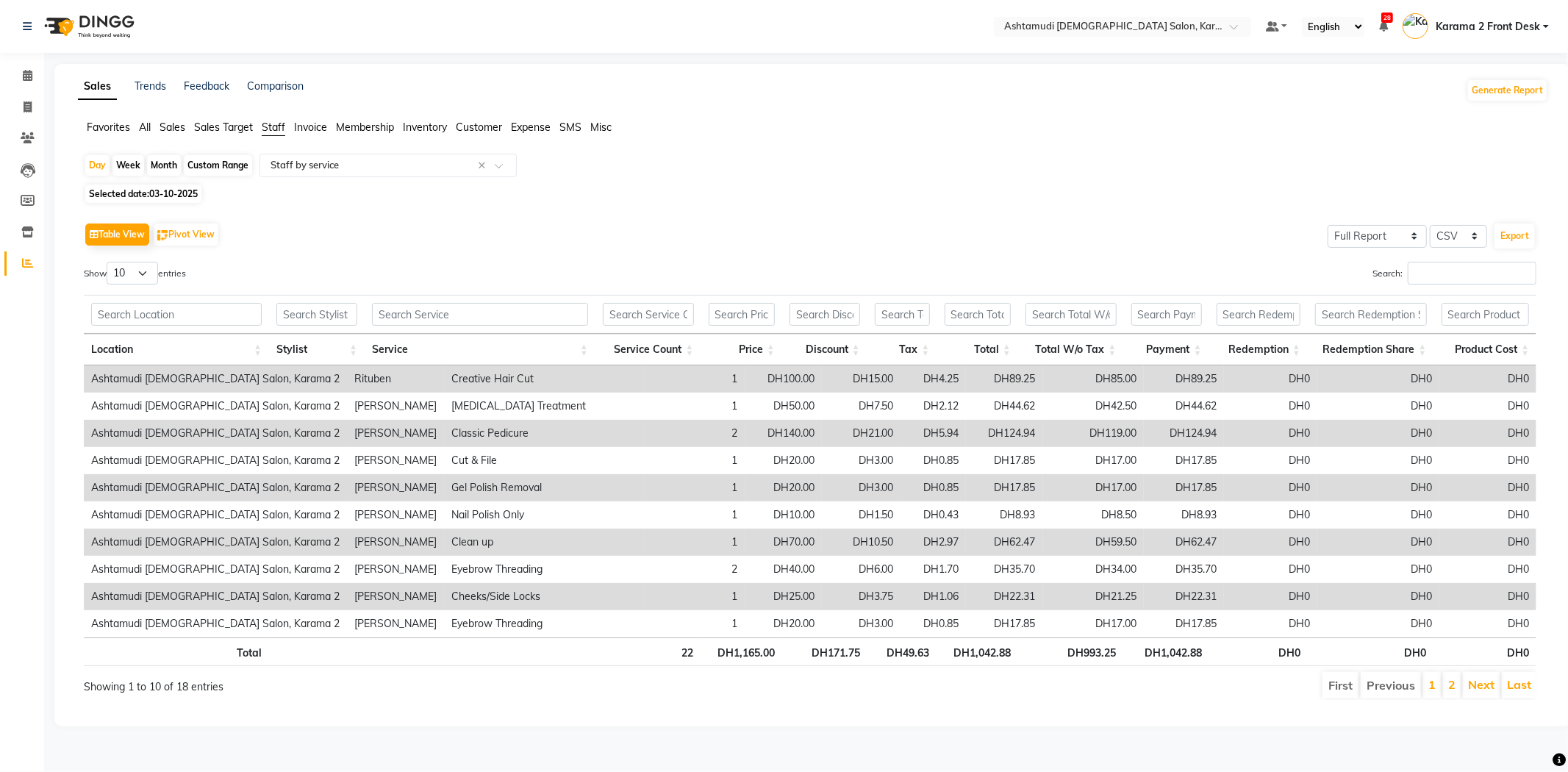
click at [1480, 280] on input "Search:" at bounding box center [1471, 273] width 128 height 23
drag, startPoint x: 1451, startPoint y: 265, endPoint x: 1428, endPoint y: 266, distance: 23.0
click at [1450, 265] on input "Search:" at bounding box center [1471, 273] width 128 height 23
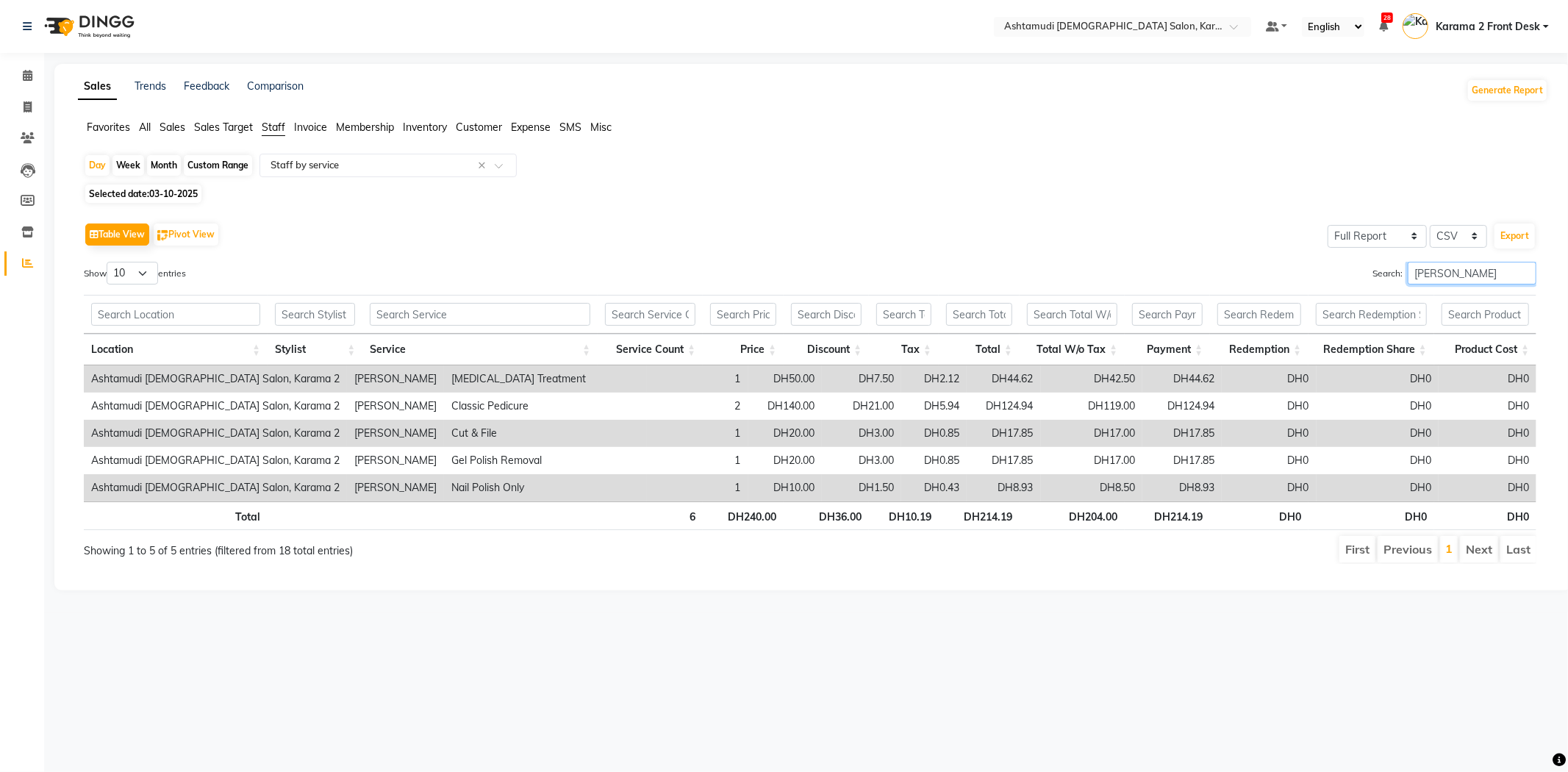
type input "linda"
drag, startPoint x: 1437, startPoint y: 265, endPoint x: 1335, endPoint y: 286, distance: 104.1
click at [1335, 286] on div "Search: linda" at bounding box center [1178, 276] width 715 height 29
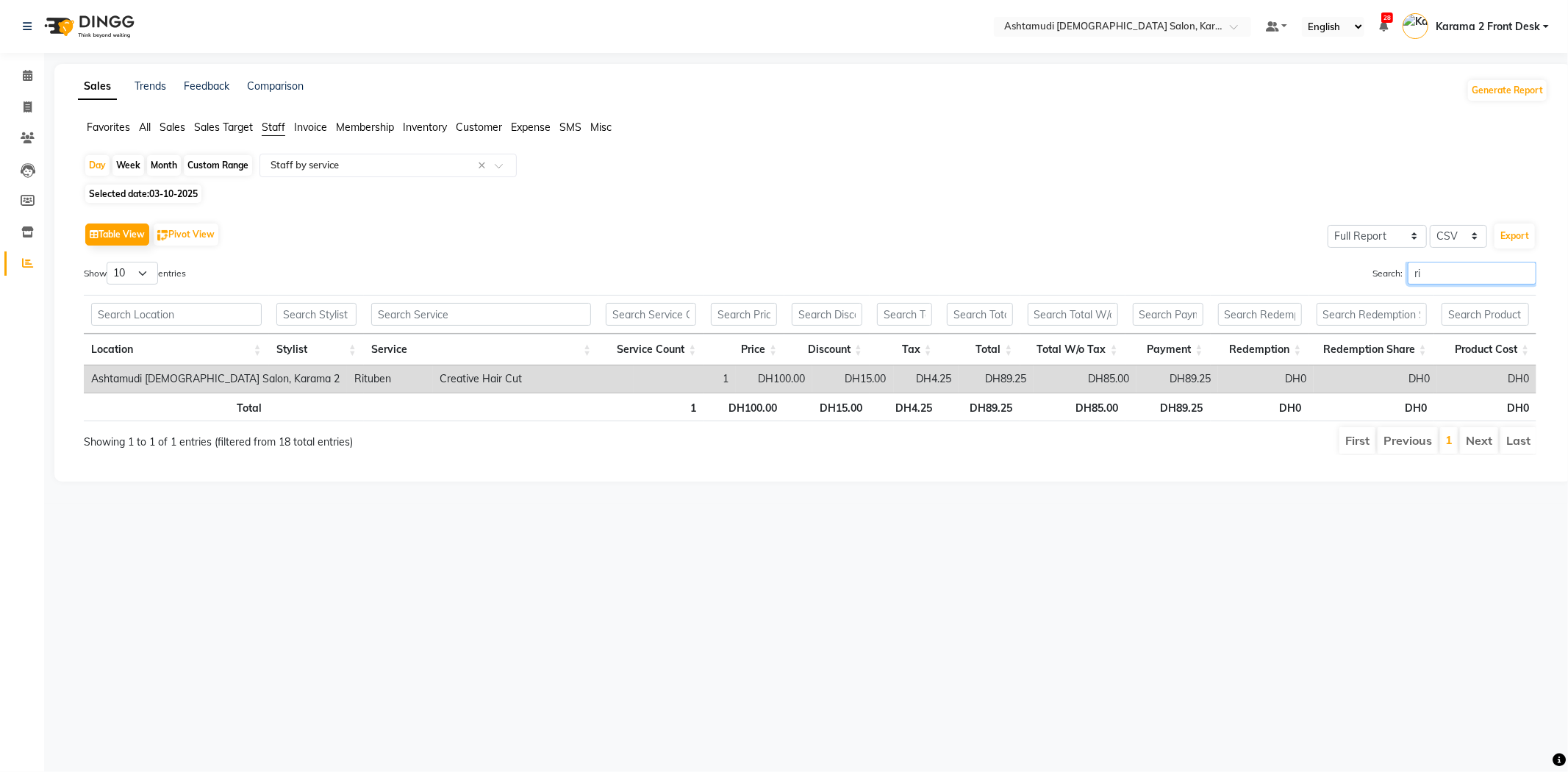
type input "r"
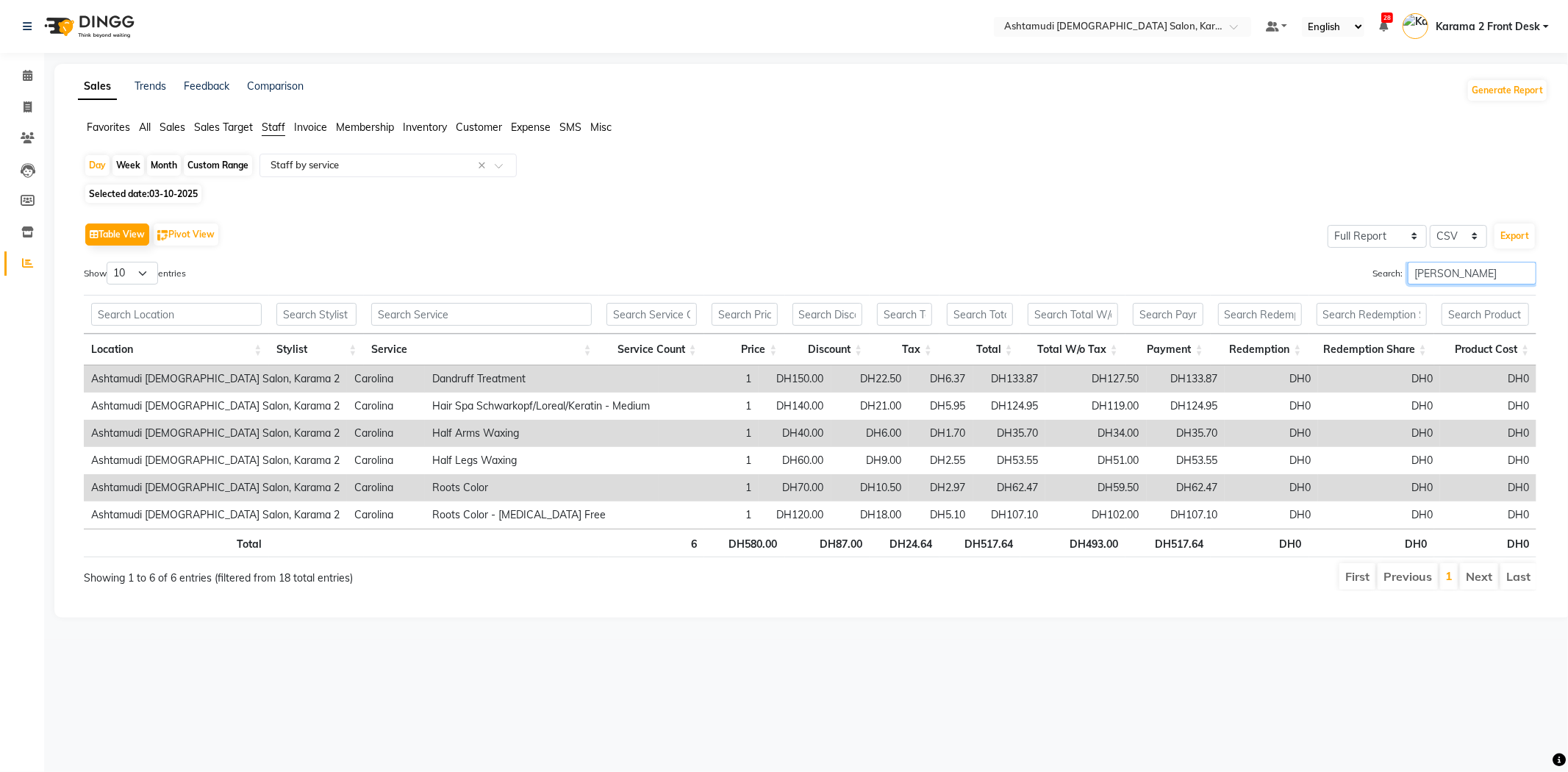
type input "carol"
click at [837, 216] on div "Table View Pivot View Select Full Report Filtered Report Select CSV PDF Export …" at bounding box center [810, 405] width 1476 height 396
click at [715, 227] on div "Table View Pivot View Select Full Report Filtered Report Select CSV PDF Export" at bounding box center [810, 235] width 1452 height 31
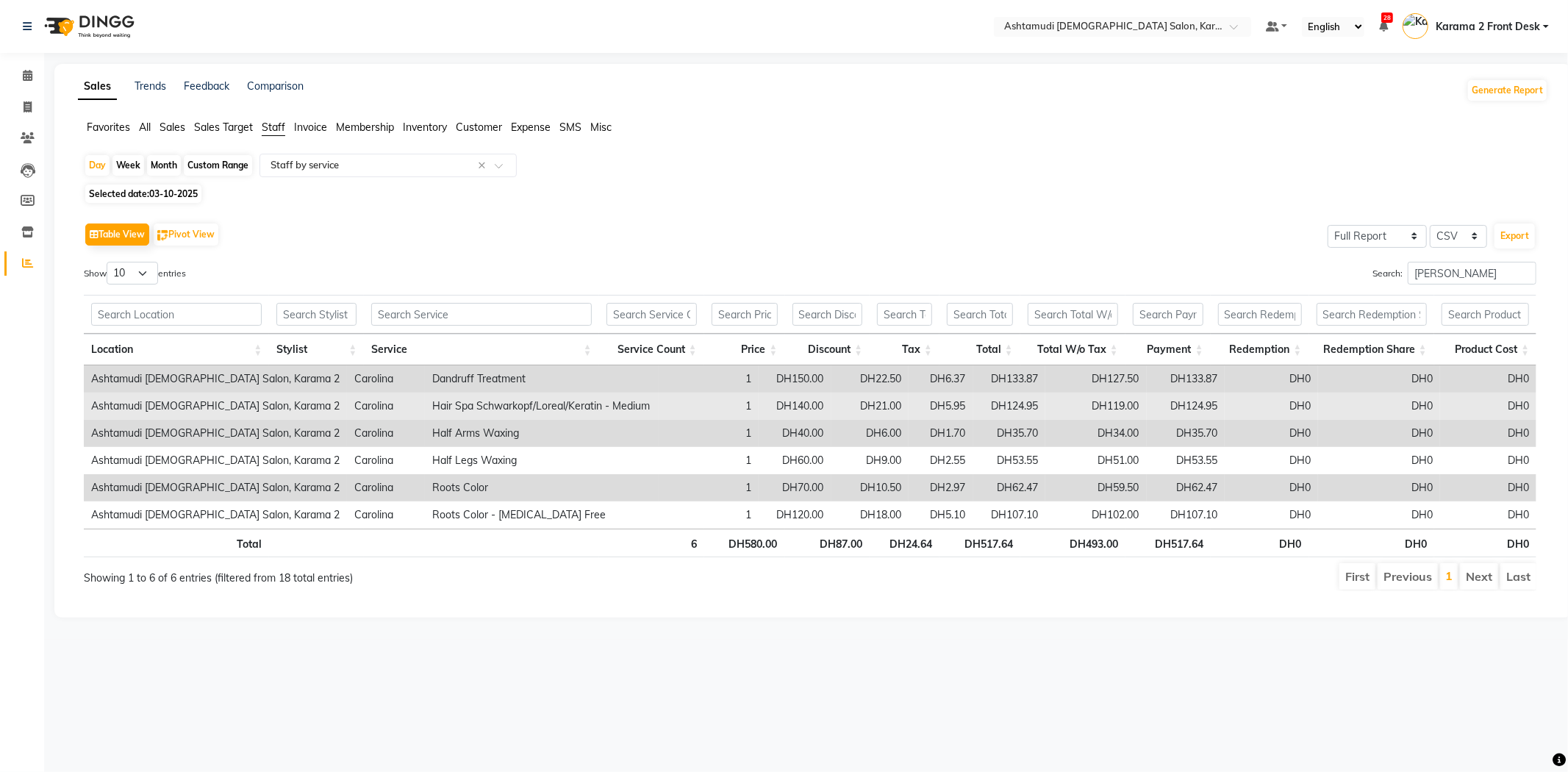
click at [425, 407] on td "Hair Spa Schwarkopf/Loreal/Keratin - Medium" at bounding box center [542, 406] width 234 height 27
click at [347, 406] on td "Carolina" at bounding box center [386, 406] width 78 height 27
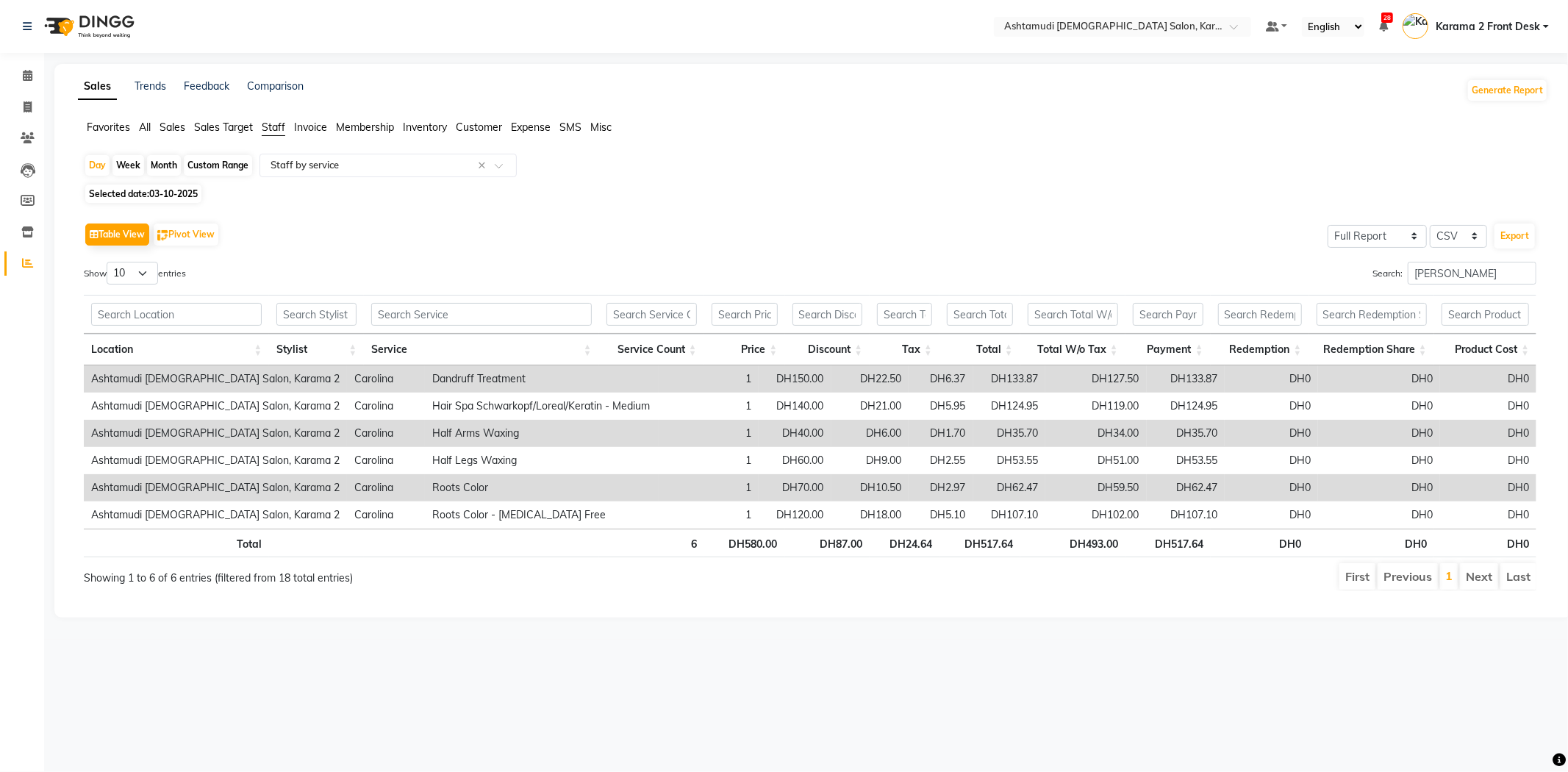
click at [451, 233] on div "Table View Pivot View Select Full Report Filtered Report Select CSV PDF Export" at bounding box center [810, 235] width 1452 height 31
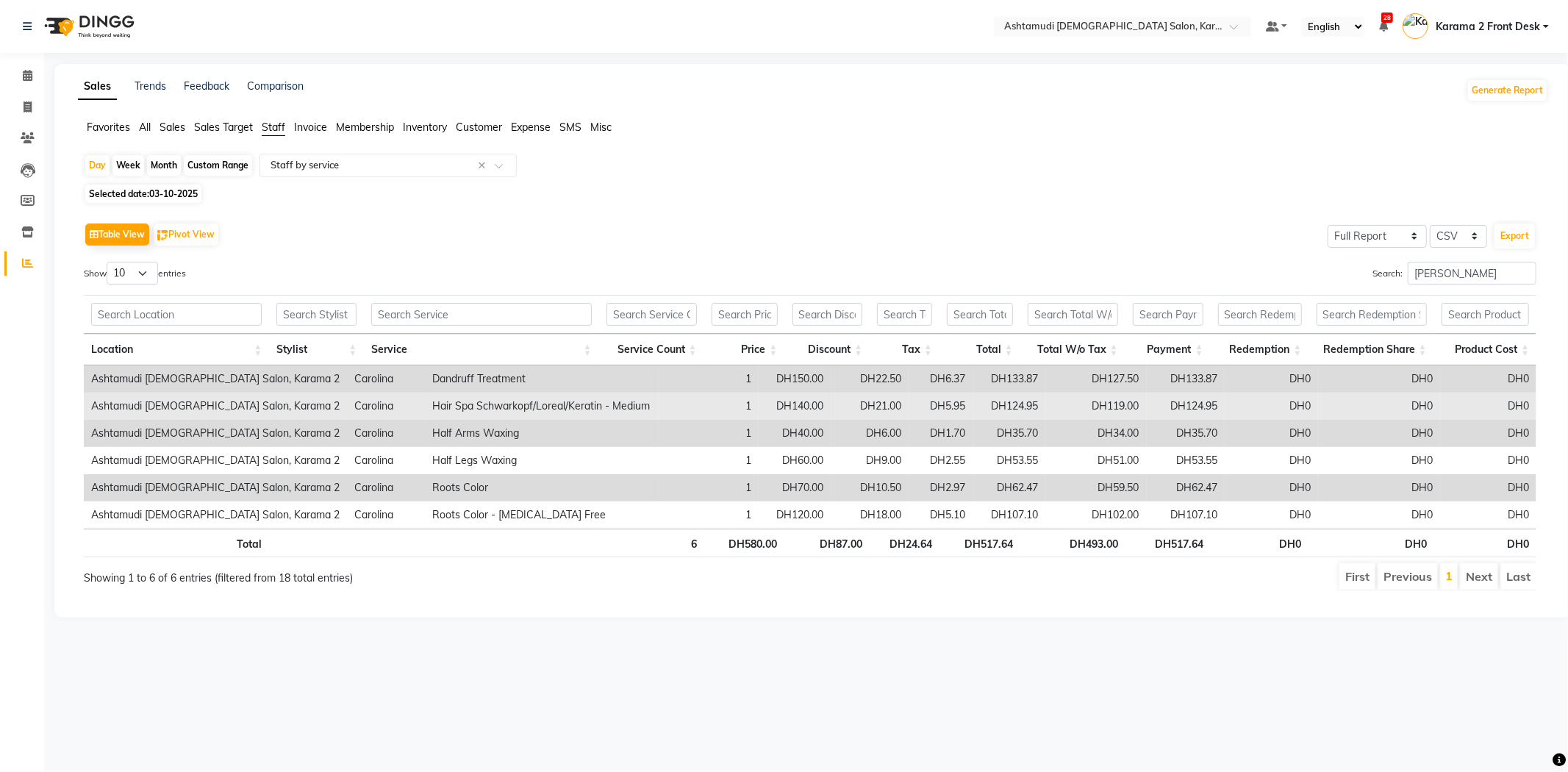
click at [425, 408] on td "Hair Spa Schwarkopf/Loreal/Keratin - Medium" at bounding box center [542, 406] width 234 height 27
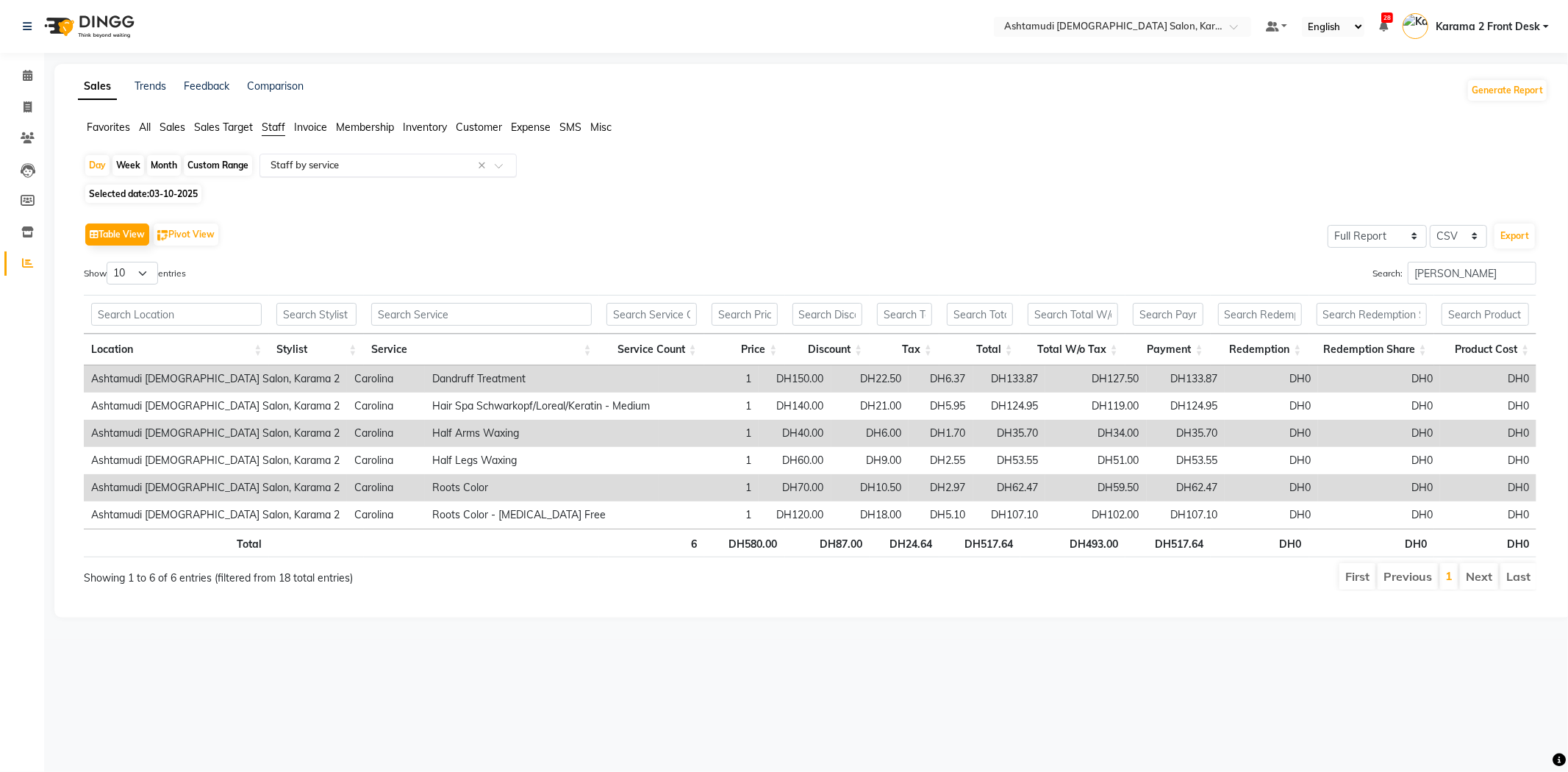
click at [361, 166] on input "text" at bounding box center [373, 165] width 212 height 15
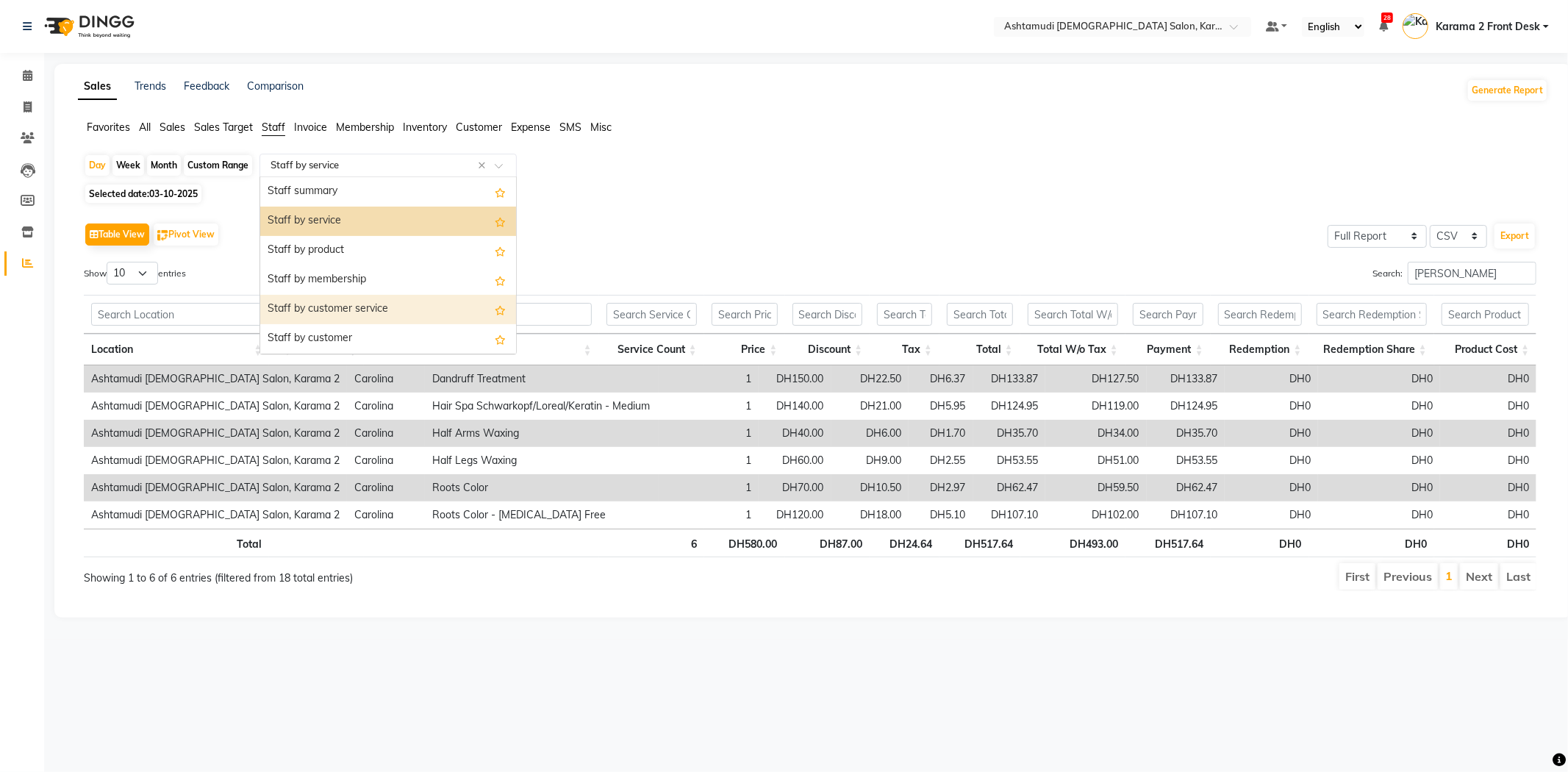
click at [346, 300] on div "Staff by customer service" at bounding box center [388, 309] width 256 height 30
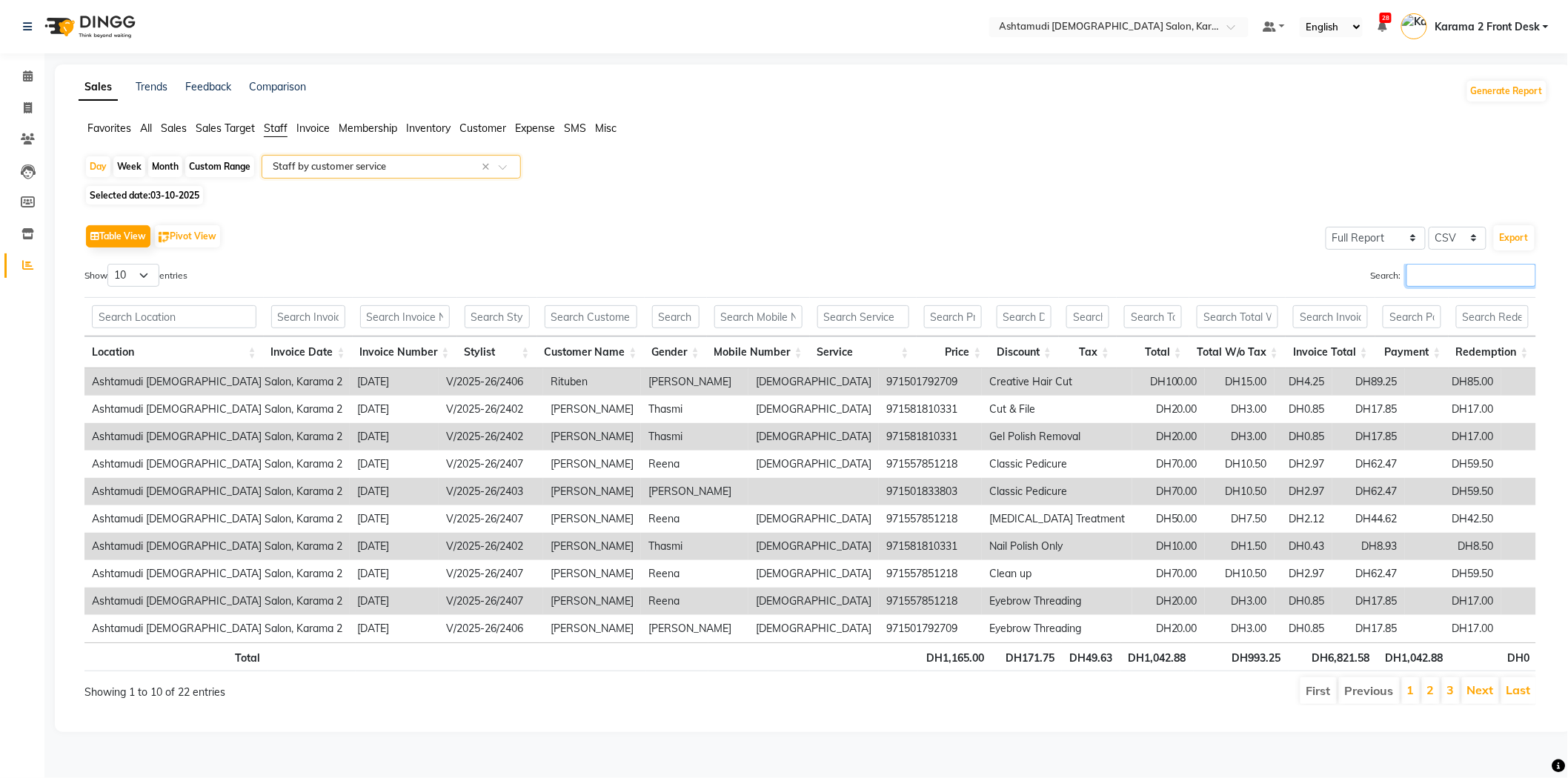
click at [1461, 282] on input "Search:" at bounding box center [1471, 275] width 129 height 23
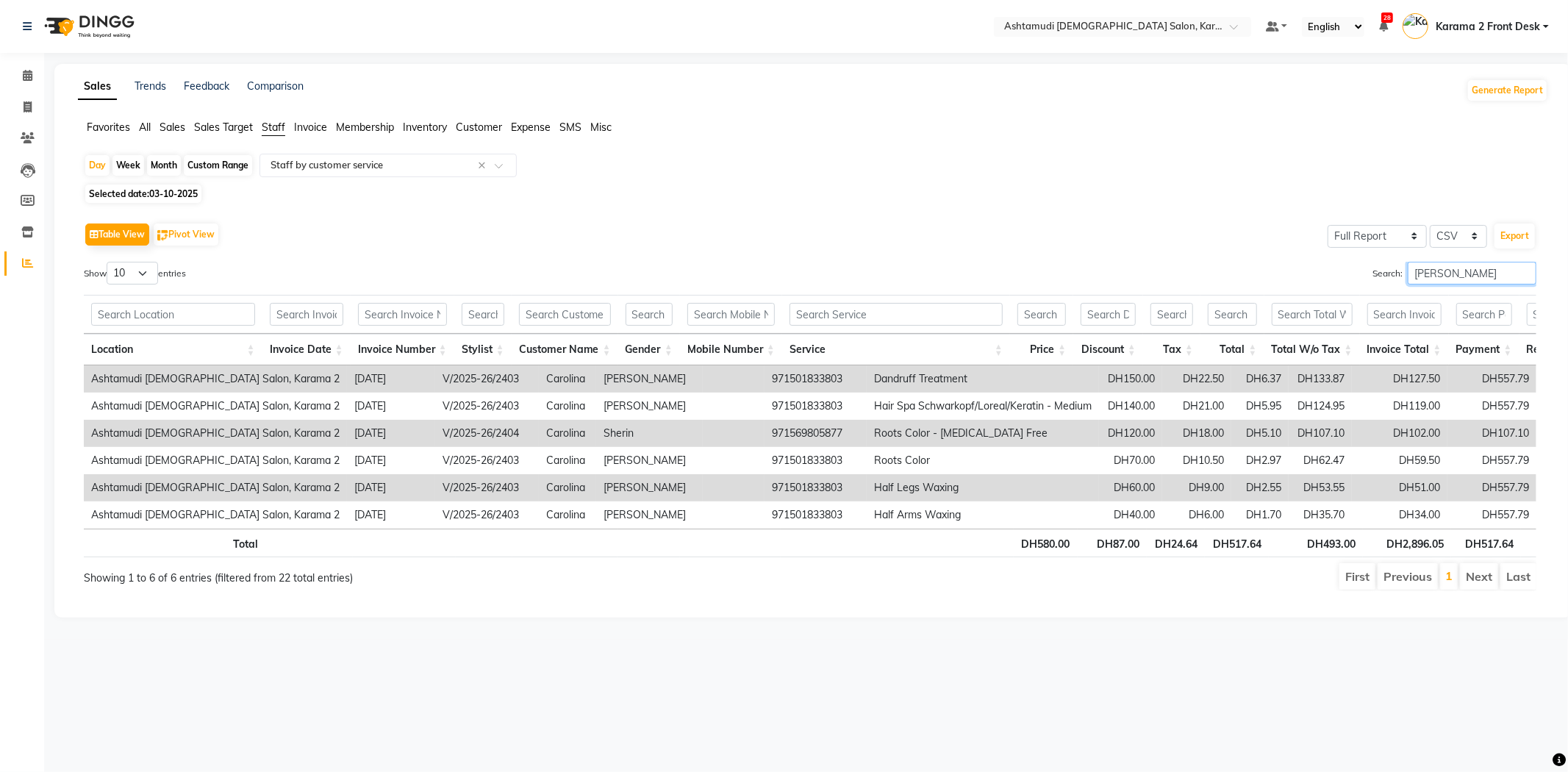
type input "carol"
click at [856, 211] on div "Table View Pivot View Select Full Report Filtered Report Select CSV PDF Export …" at bounding box center [810, 405] width 1476 height 396
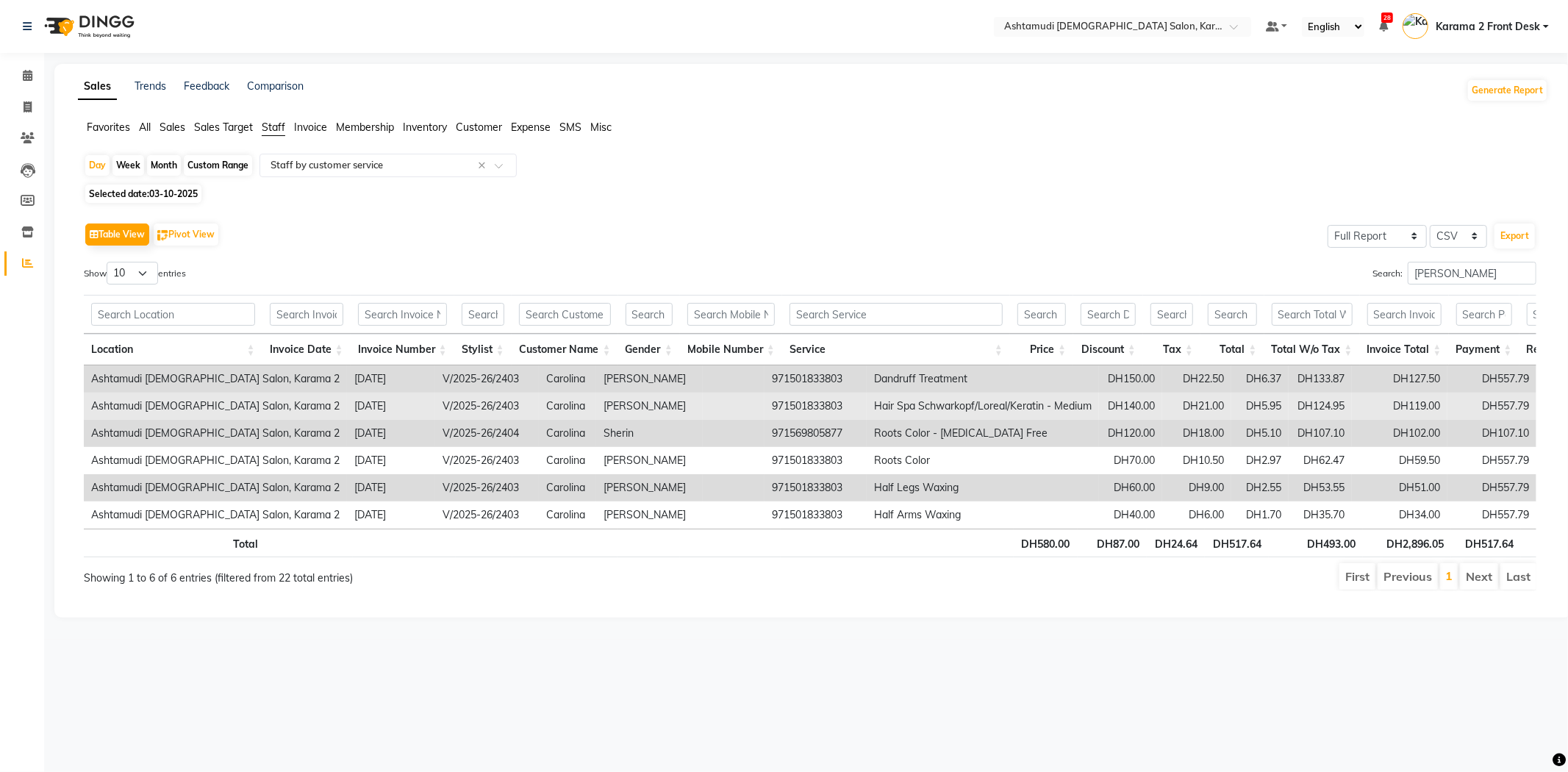
click at [764, 405] on td "971501833803" at bounding box center [815, 406] width 102 height 27
copy td "971501833803"
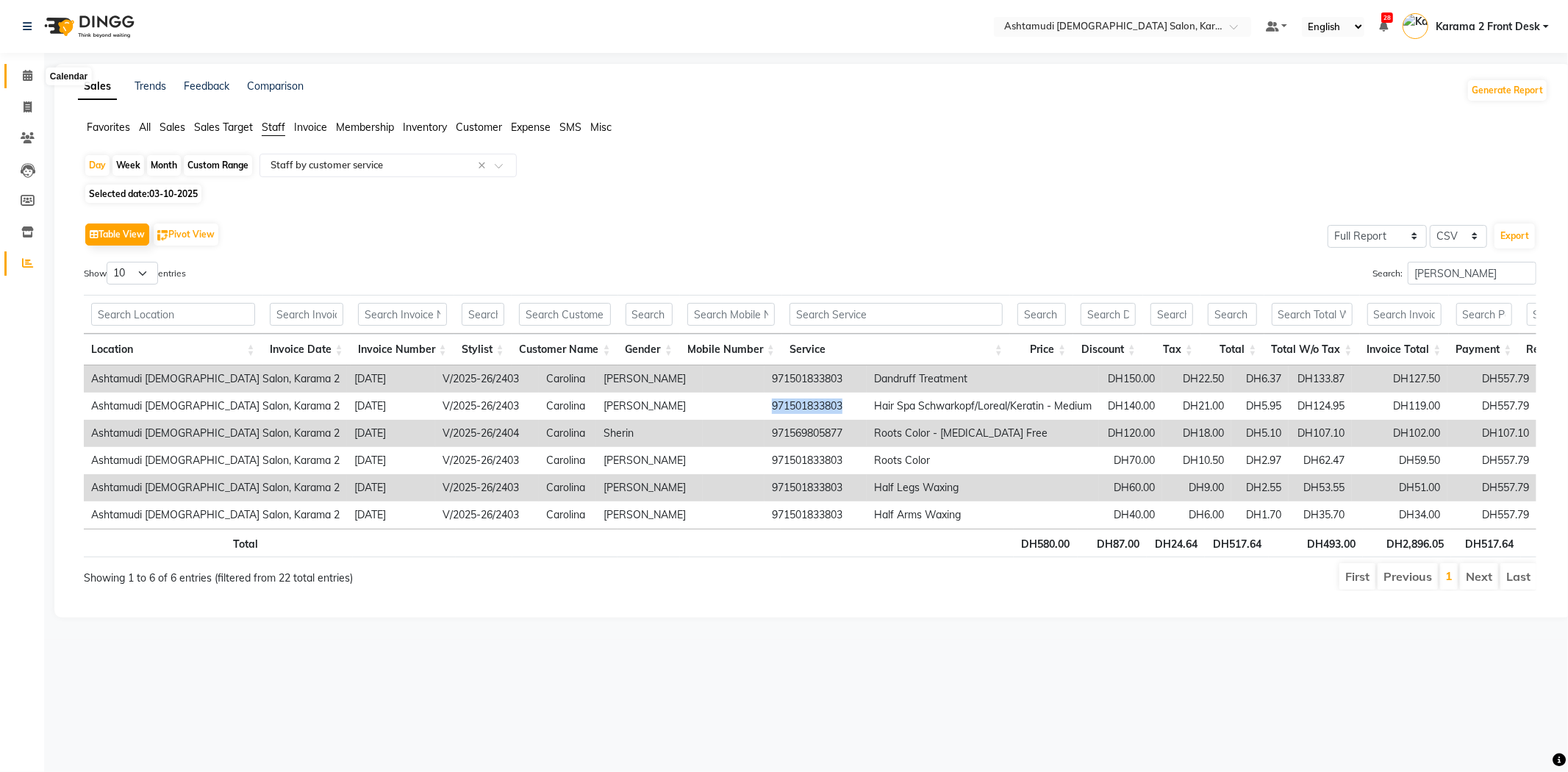
drag, startPoint x: 32, startPoint y: 83, endPoint x: 68, endPoint y: 86, distance: 36.1
click at [32, 83] on span at bounding box center [27, 76] width 26 height 17
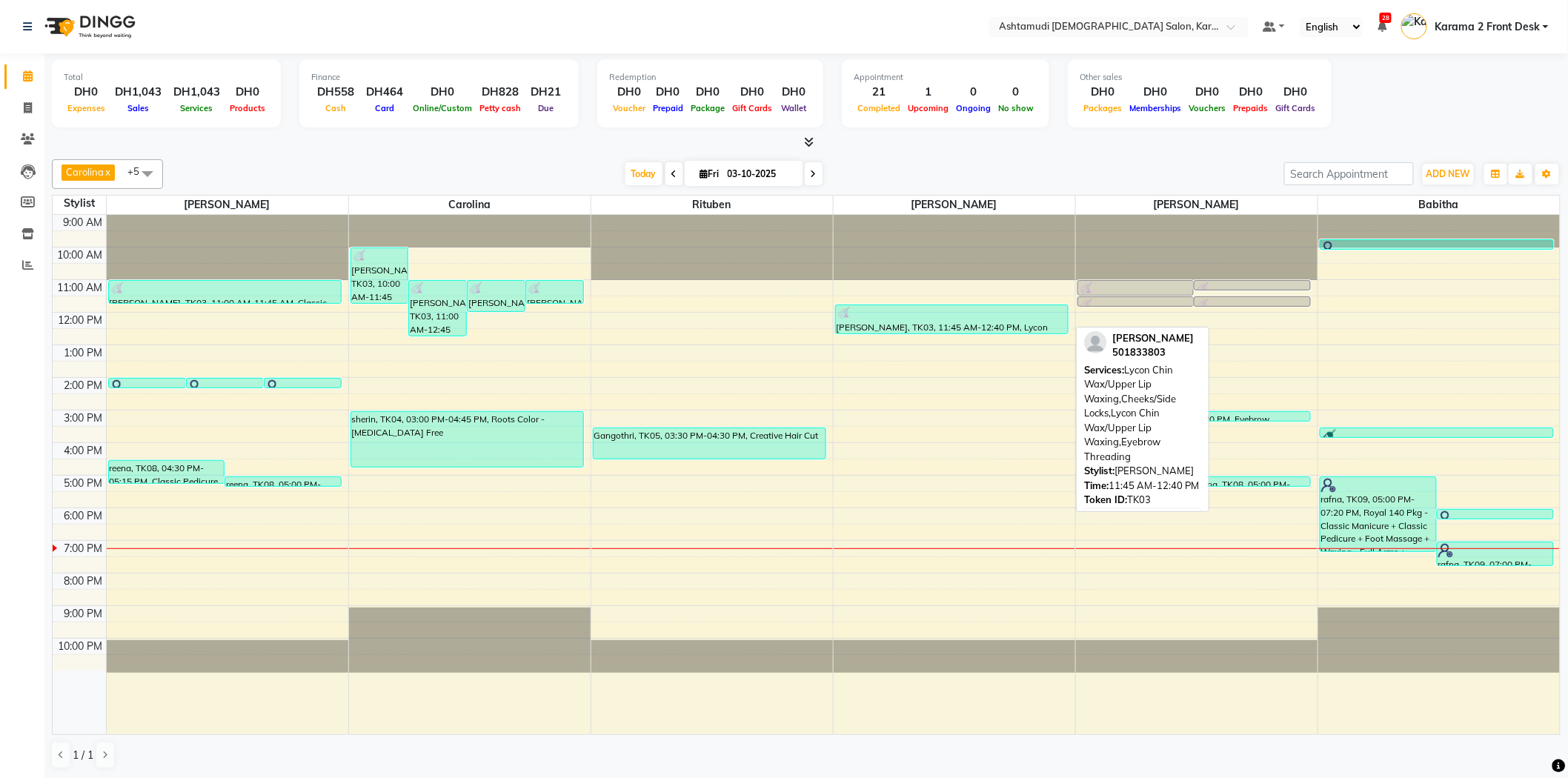
click at [890, 312] on div at bounding box center [952, 313] width 231 height 15
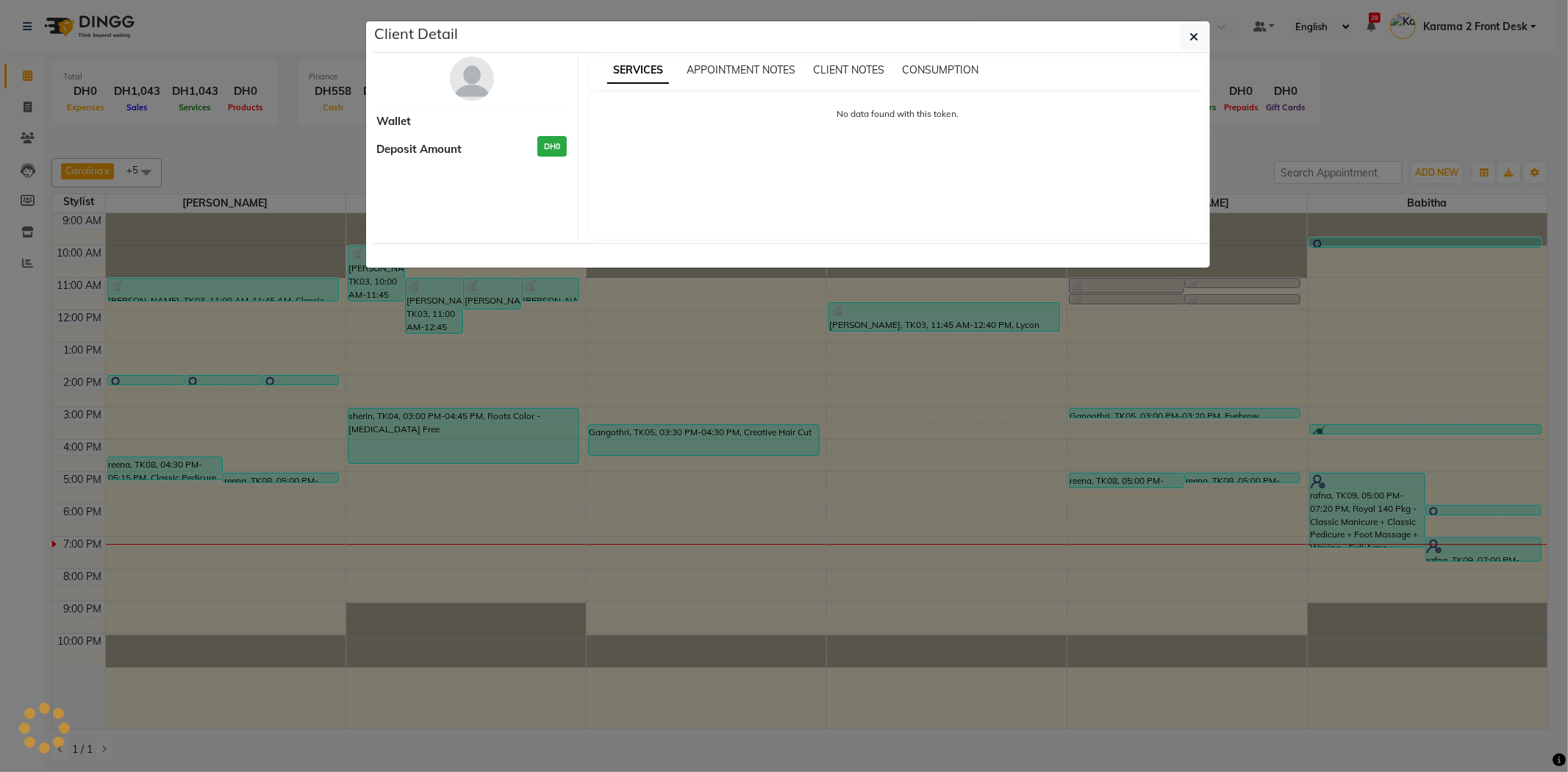
select select "3"
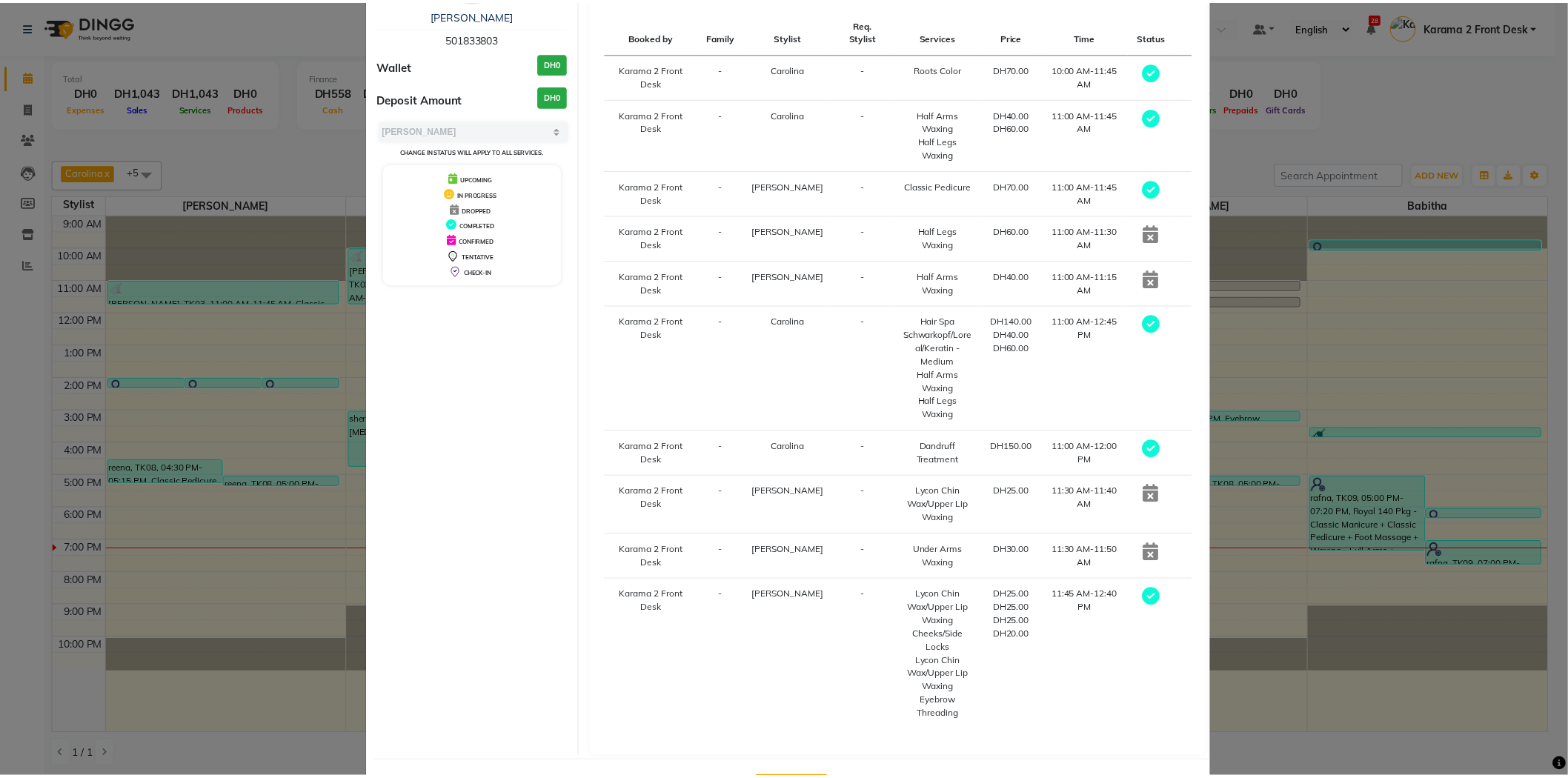
scroll to position [160, 0]
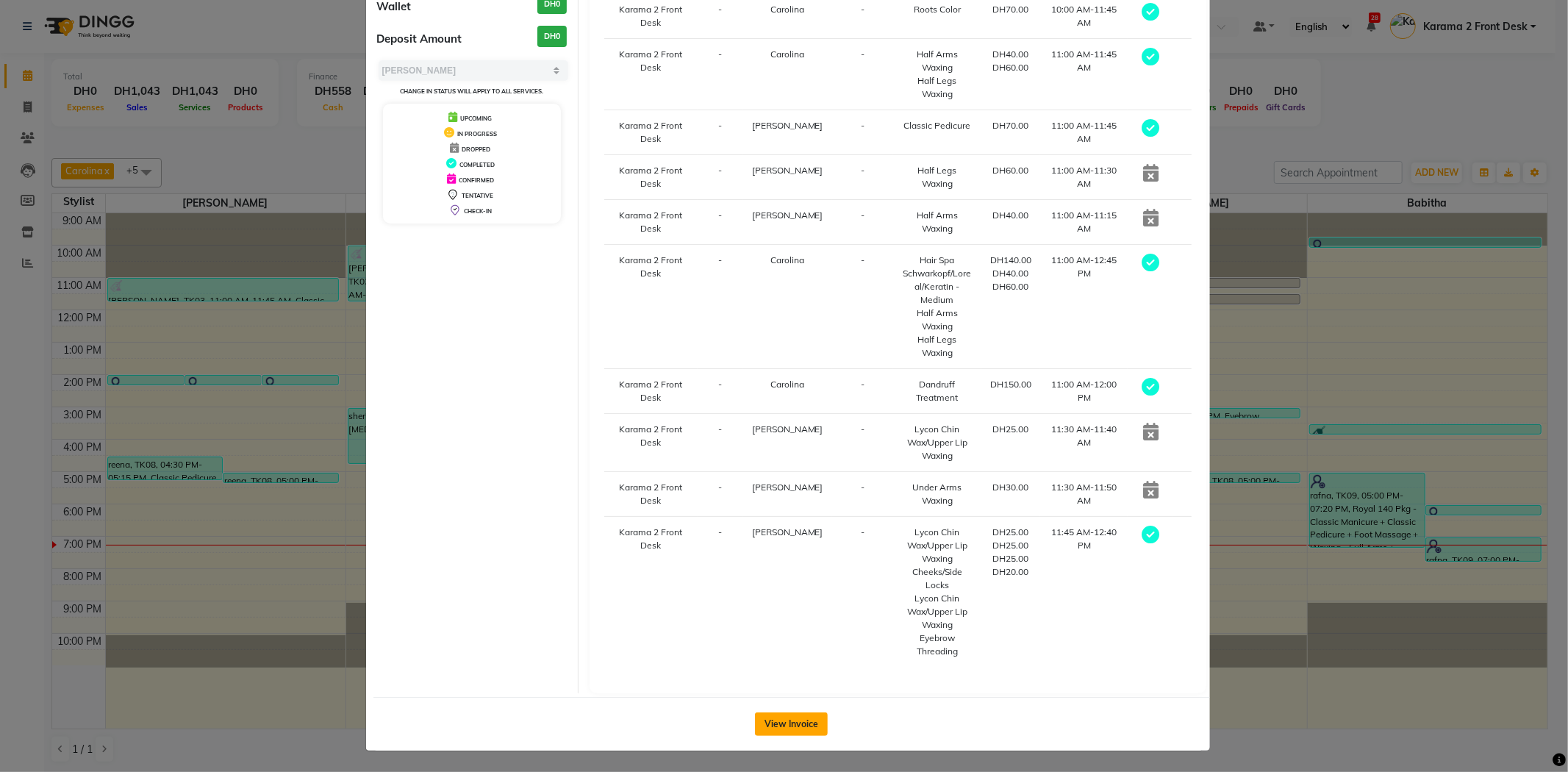
drag, startPoint x: 779, startPoint y: 709, endPoint x: 773, endPoint y: 718, distance: 10.8
click at [777, 711] on div "View Invoice" at bounding box center [792, 723] width 837 height 54
click at [773, 718] on button "View Invoice" at bounding box center [791, 724] width 73 height 24
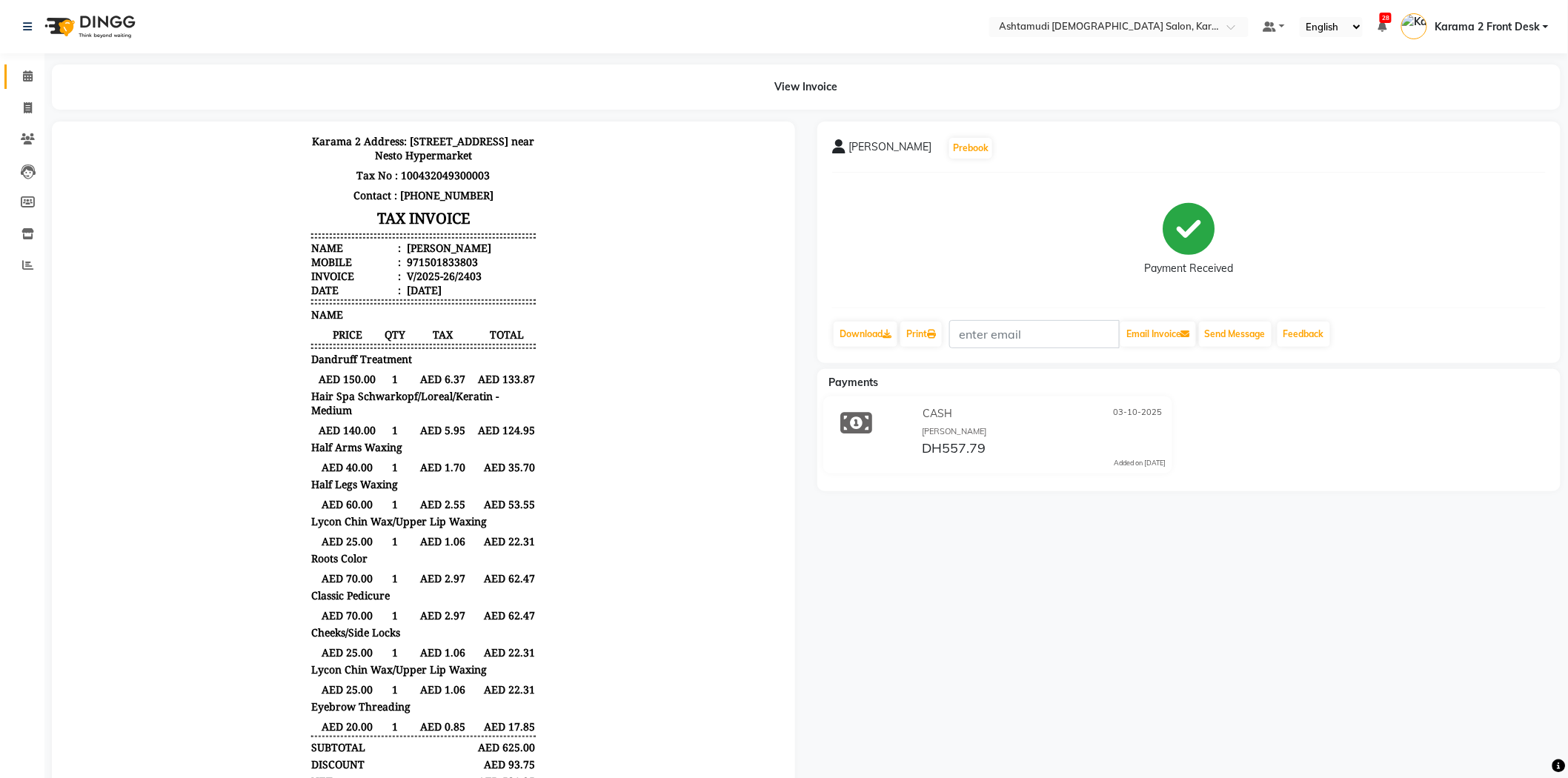
scroll to position [100, 0]
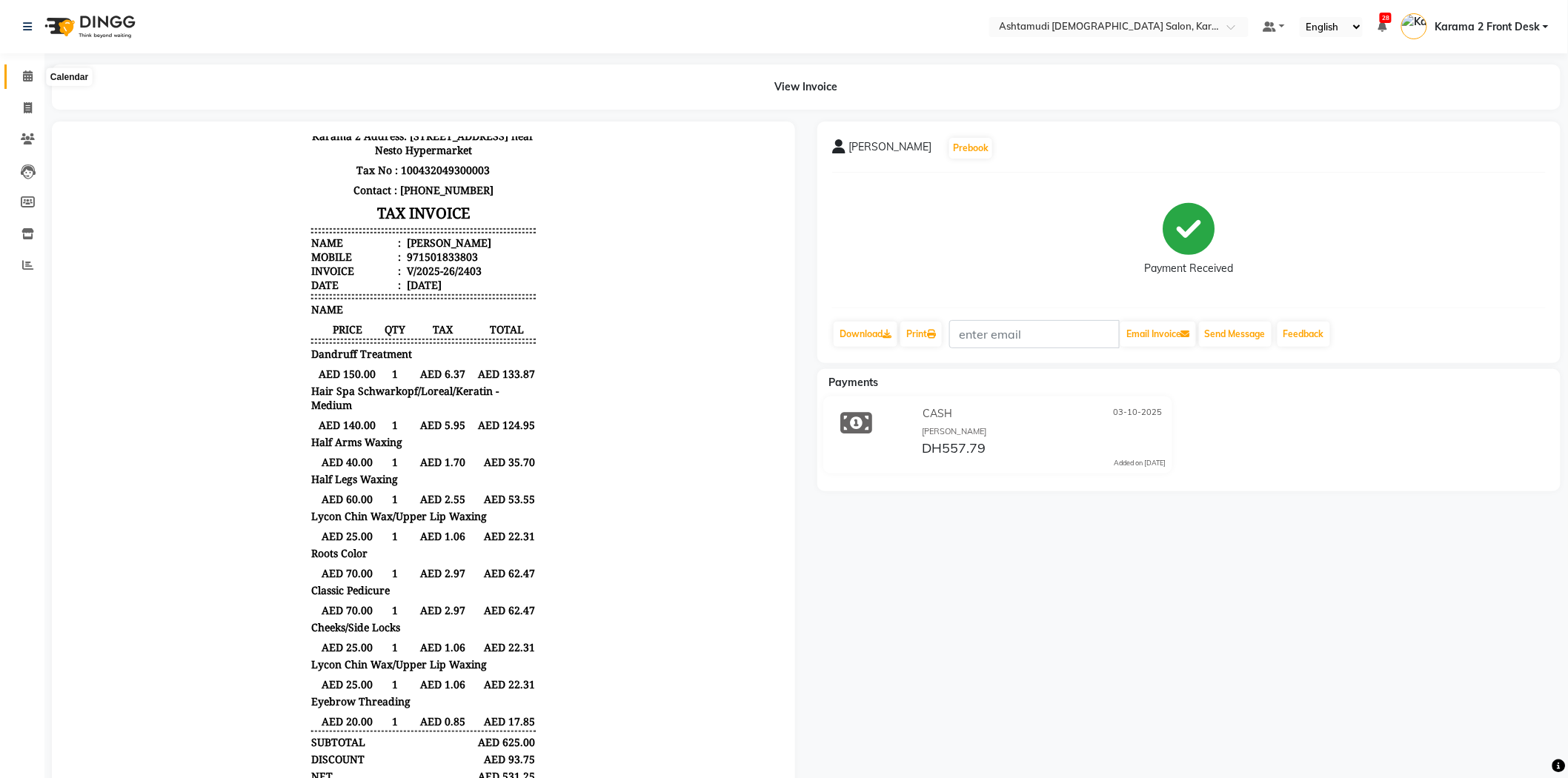
click at [35, 82] on span at bounding box center [28, 77] width 26 height 17
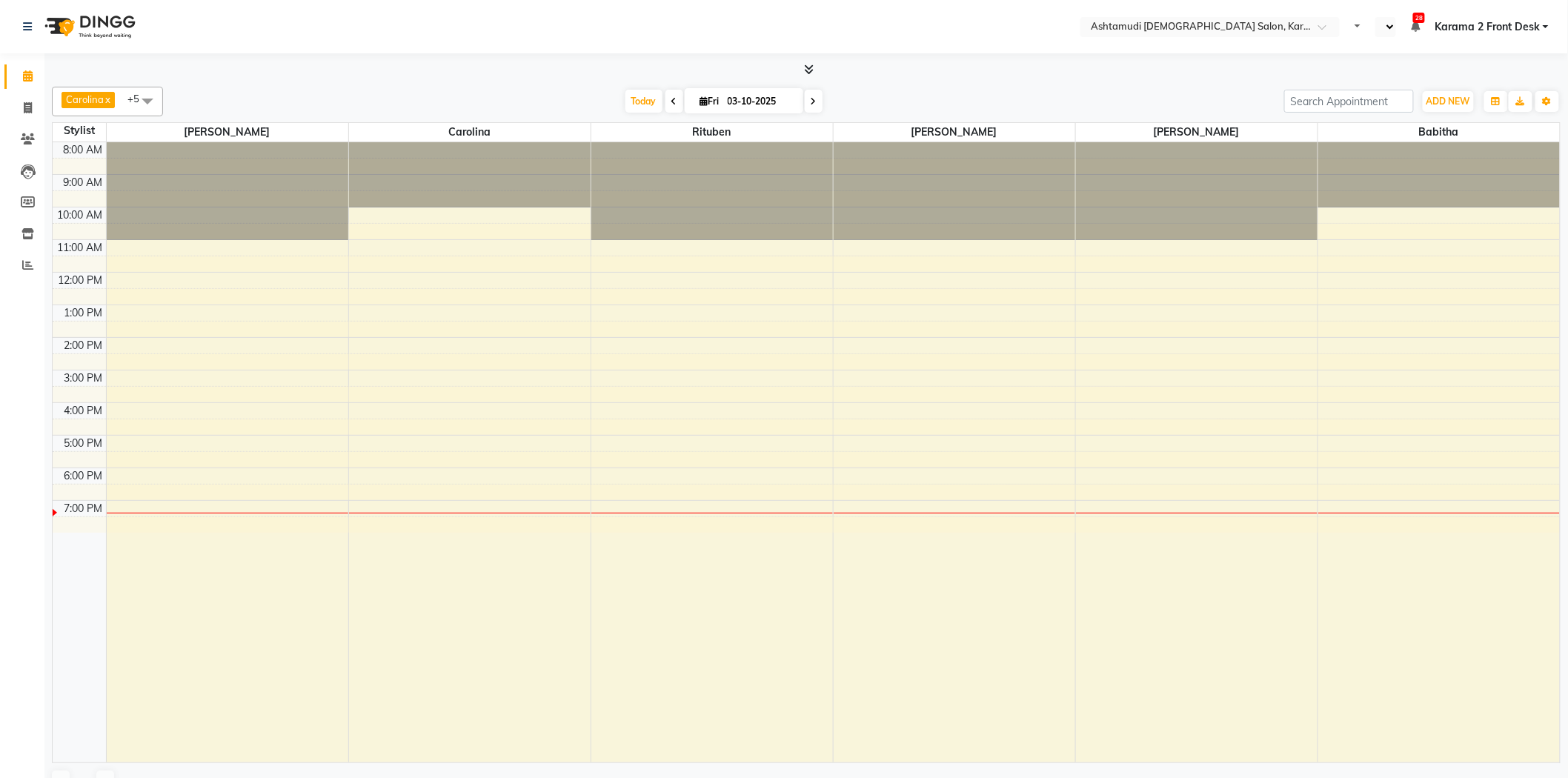
select select "en"
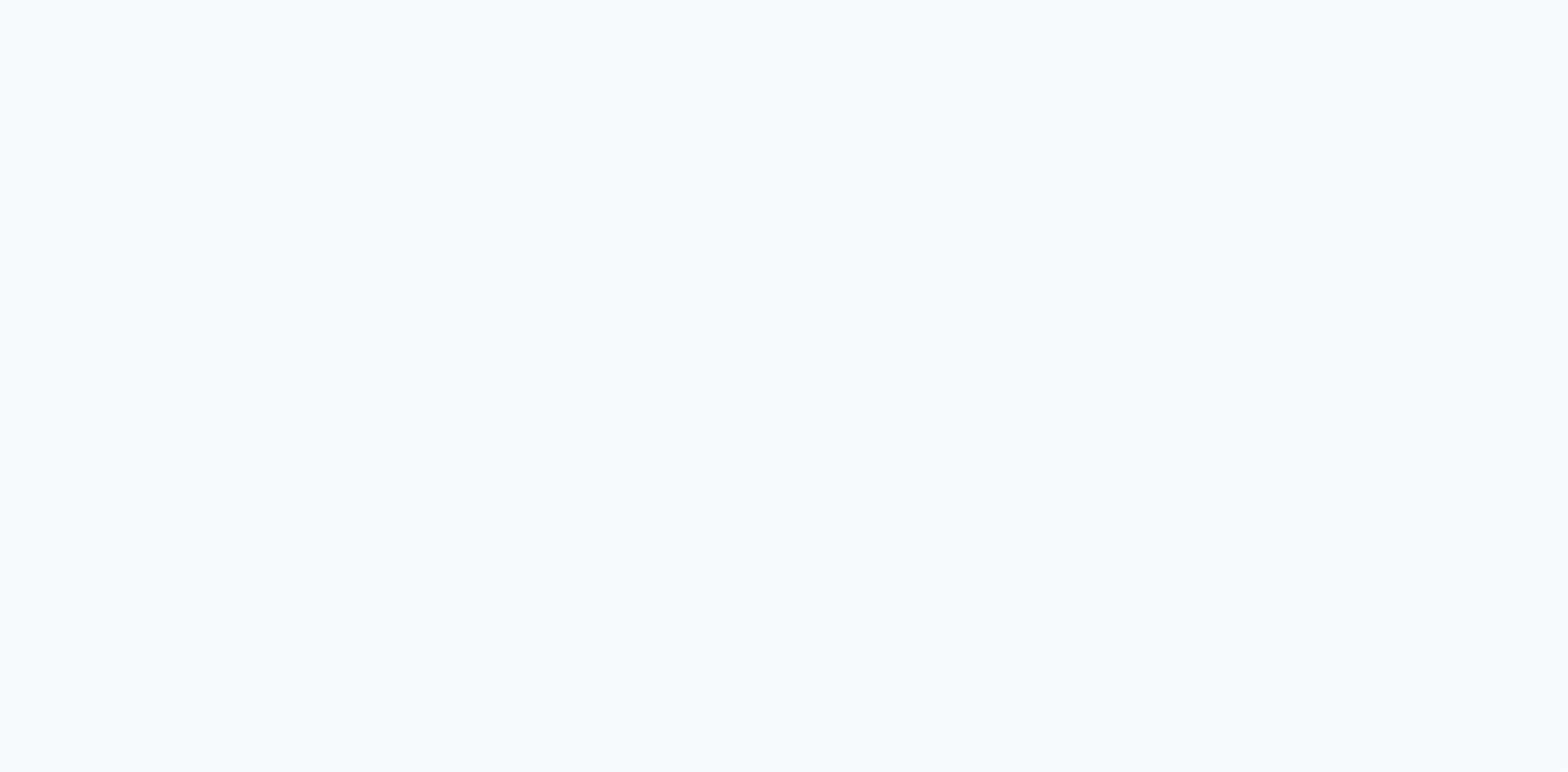
click at [485, 57] on div at bounding box center [784, 386] width 1568 height 772
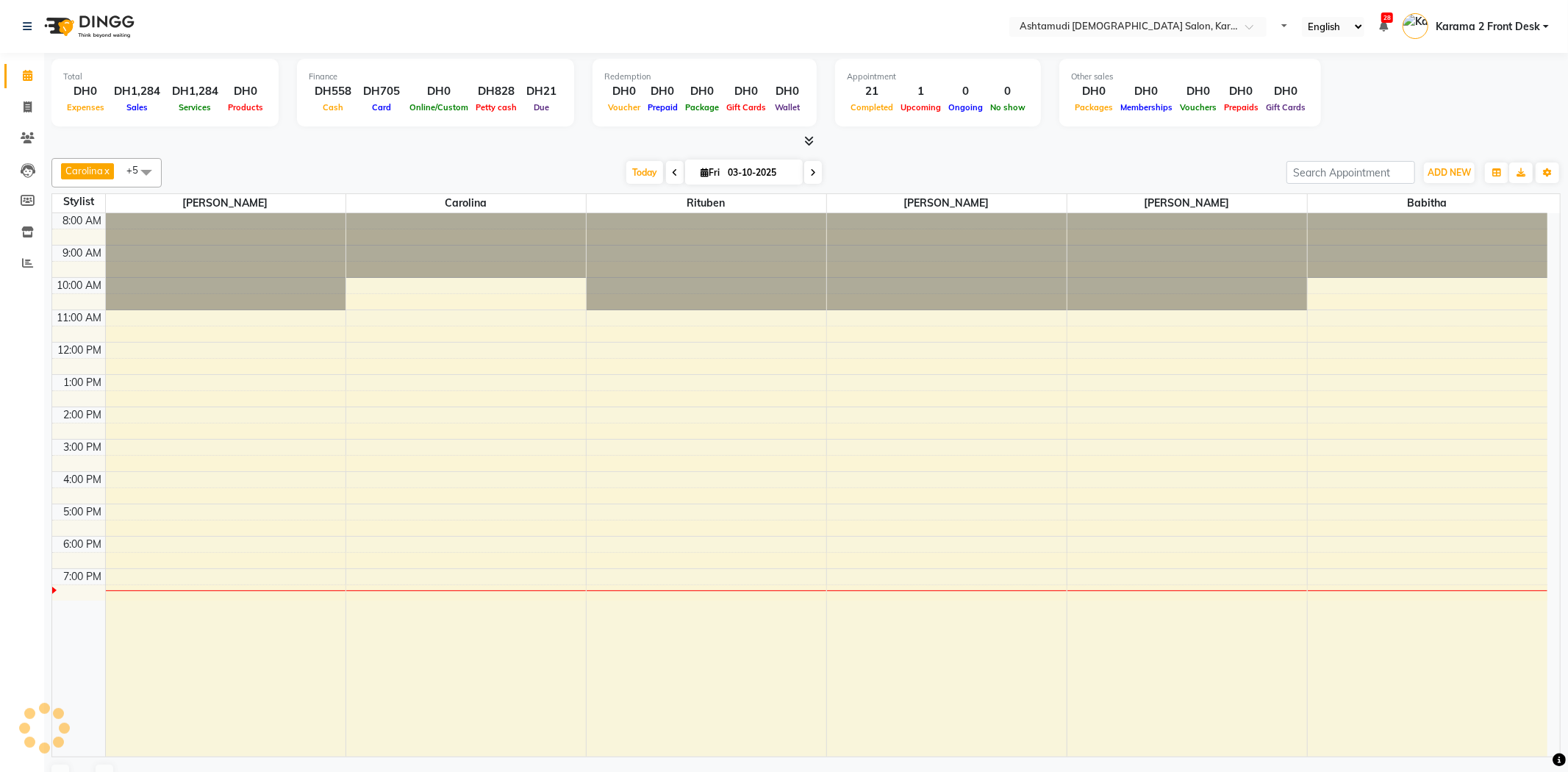
select select "en"
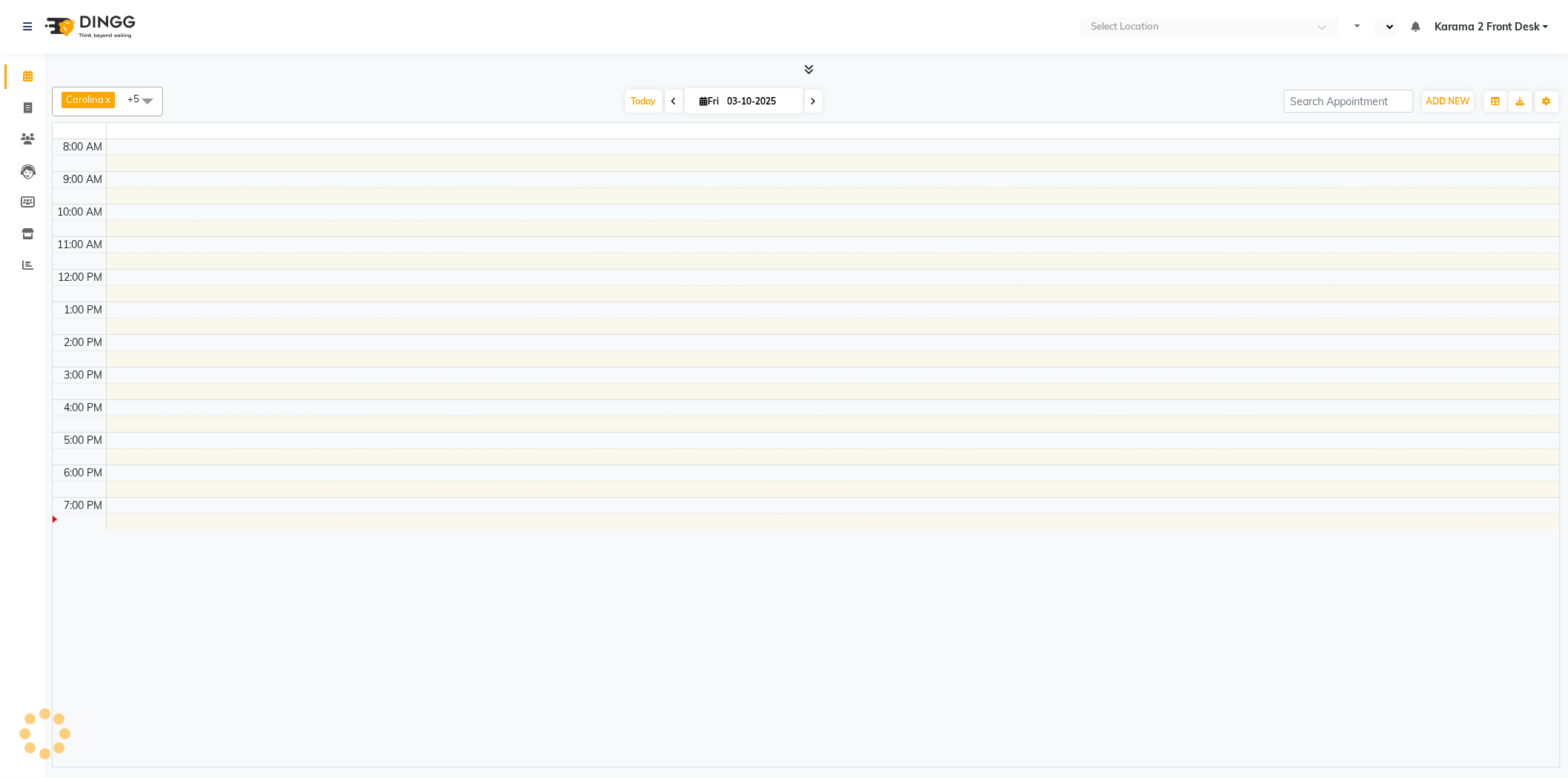
select select "en"
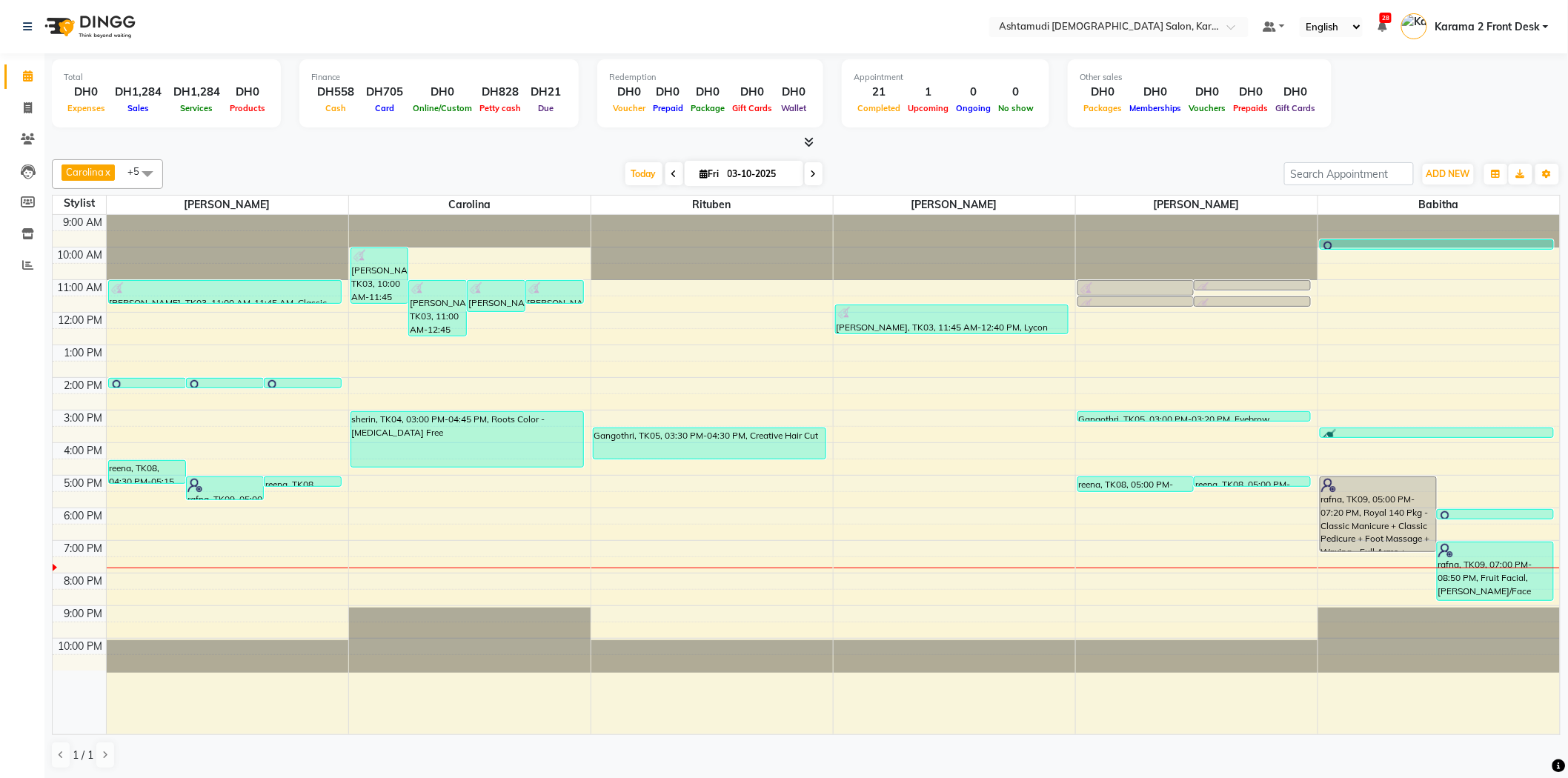
drag, startPoint x: 321, startPoint y: 23, endPoint x: 300, endPoint y: 0, distance: 31.1
click at [320, 19] on nav "Select Location × Ashtamudi [DEMOGRAPHIC_DATA] Salon, Karama 2 Default Panel My…" at bounding box center [784, 27] width 1568 height 54
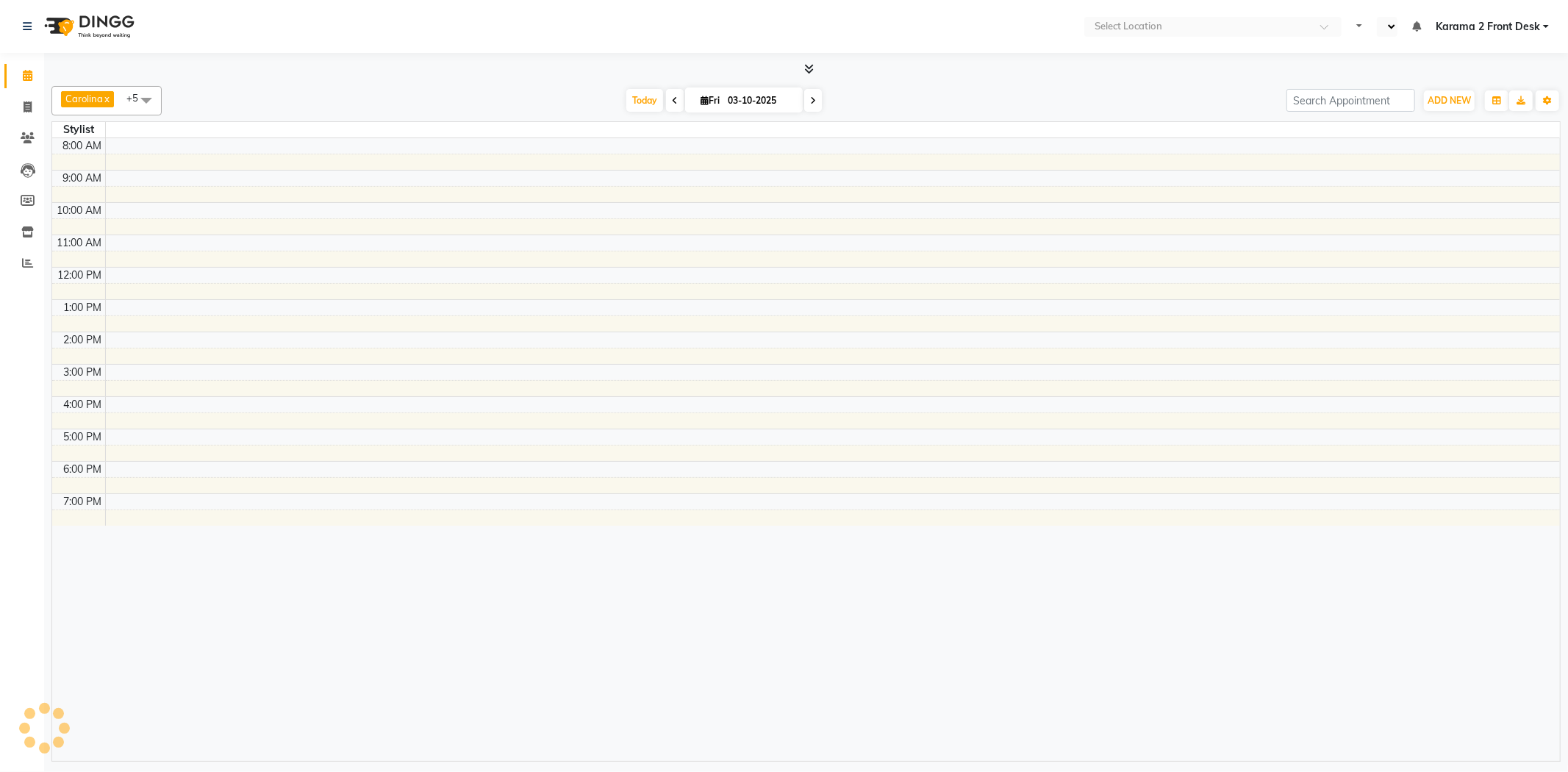
select select "en"
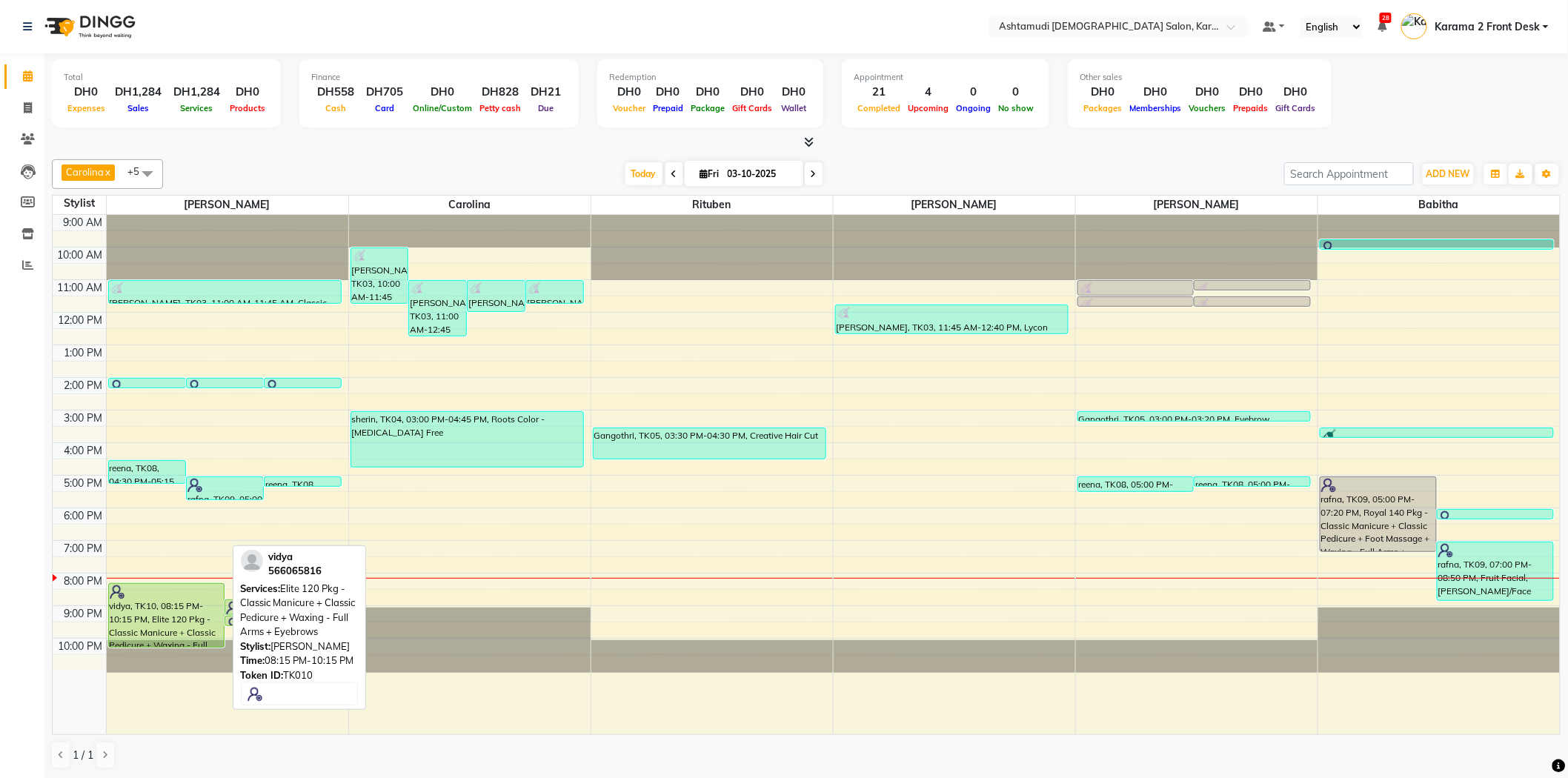
click at [164, 609] on div "vidya, TK10, 08:15 PM-10:15 PM, Elite 120 Pkg - Classic Manicure + Classic Pedi…" at bounding box center [166, 615] width 115 height 63
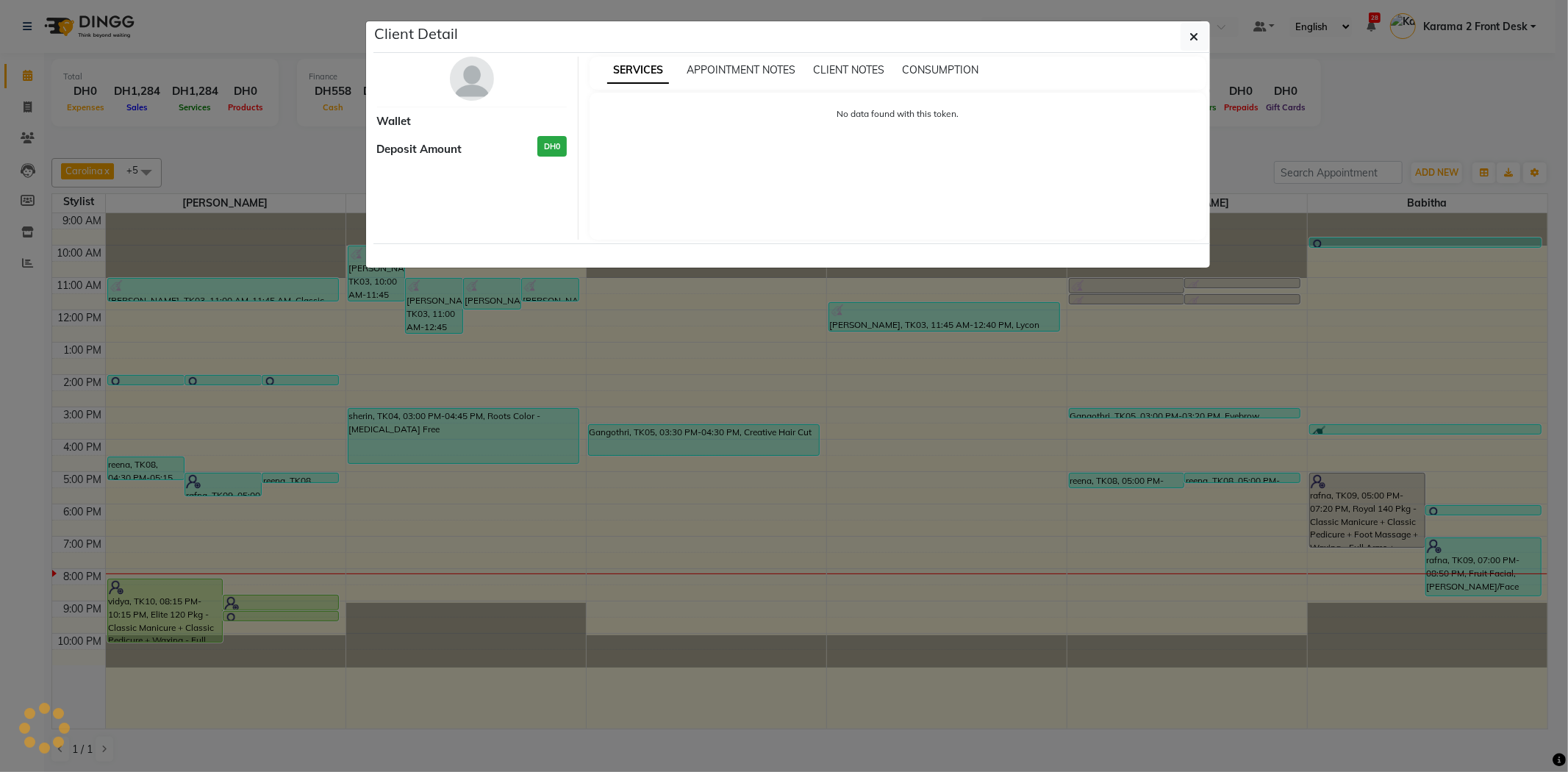
select select "5"
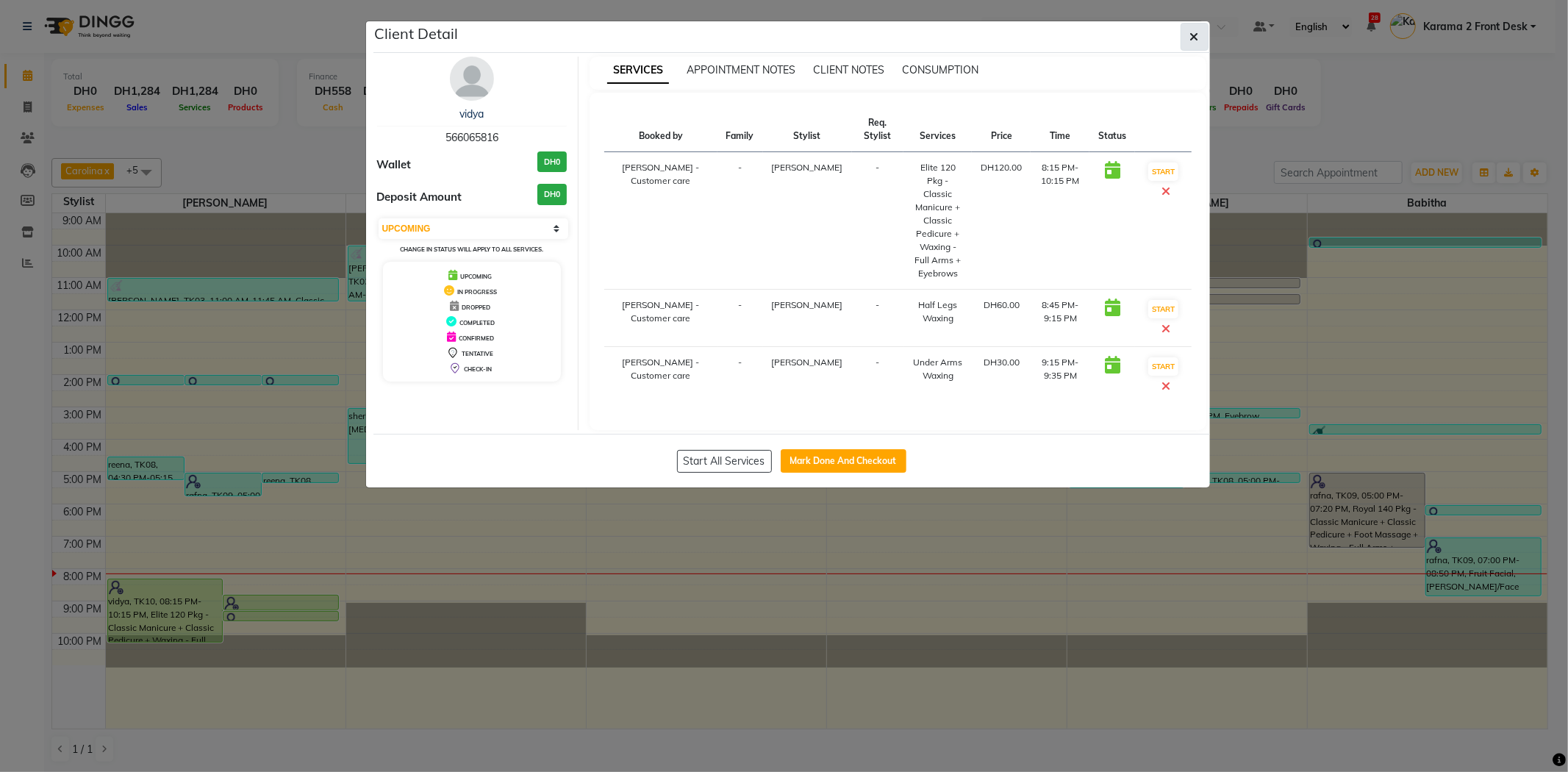
click at [1195, 32] on icon "button" at bounding box center [1195, 37] width 9 height 12
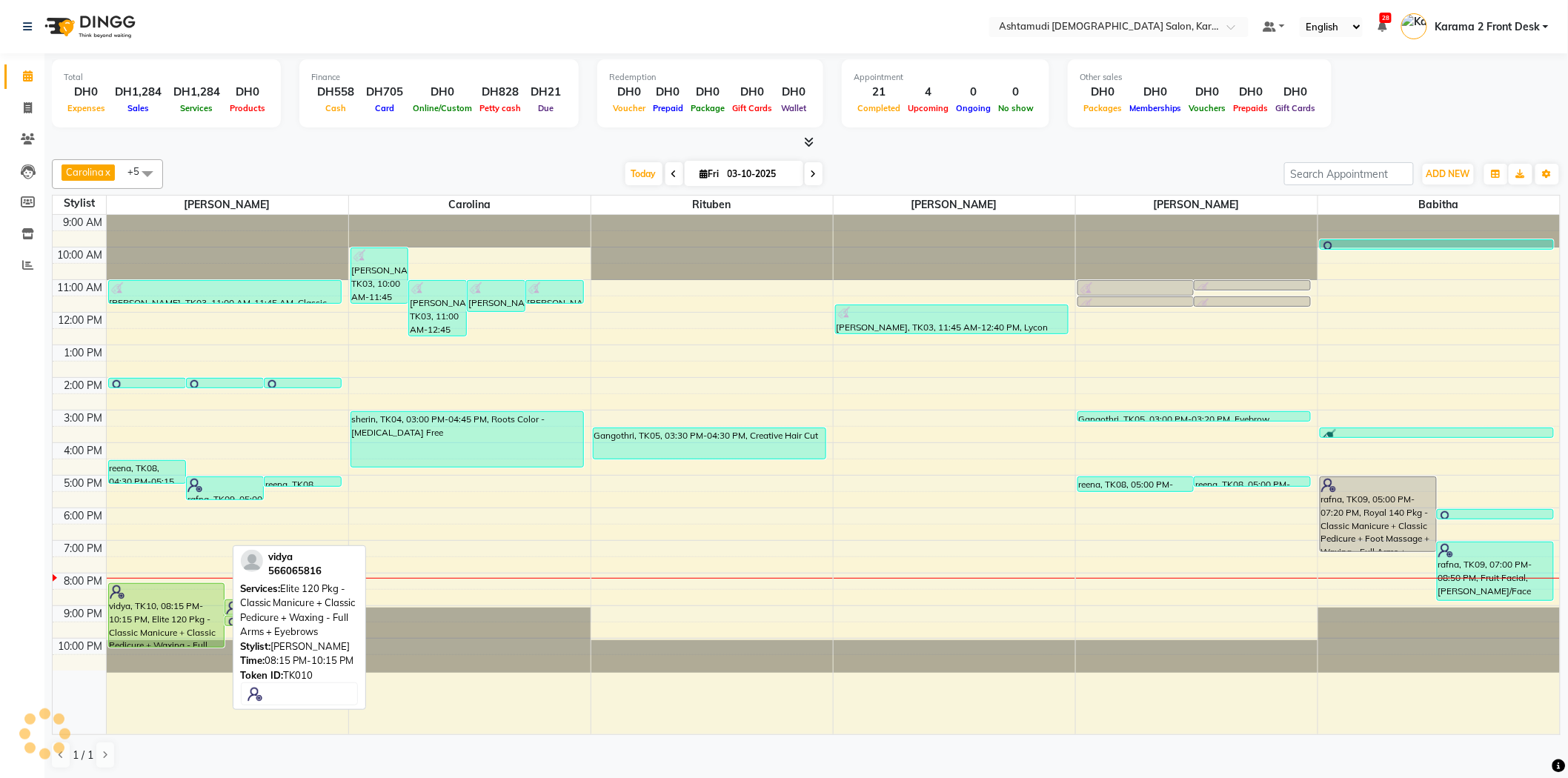
click at [170, 628] on div "vidya, TK10, 08:15 PM-10:15 PM, Elite 120 Pkg - Classic Manicure + Classic Pedi…" at bounding box center [166, 615] width 115 height 63
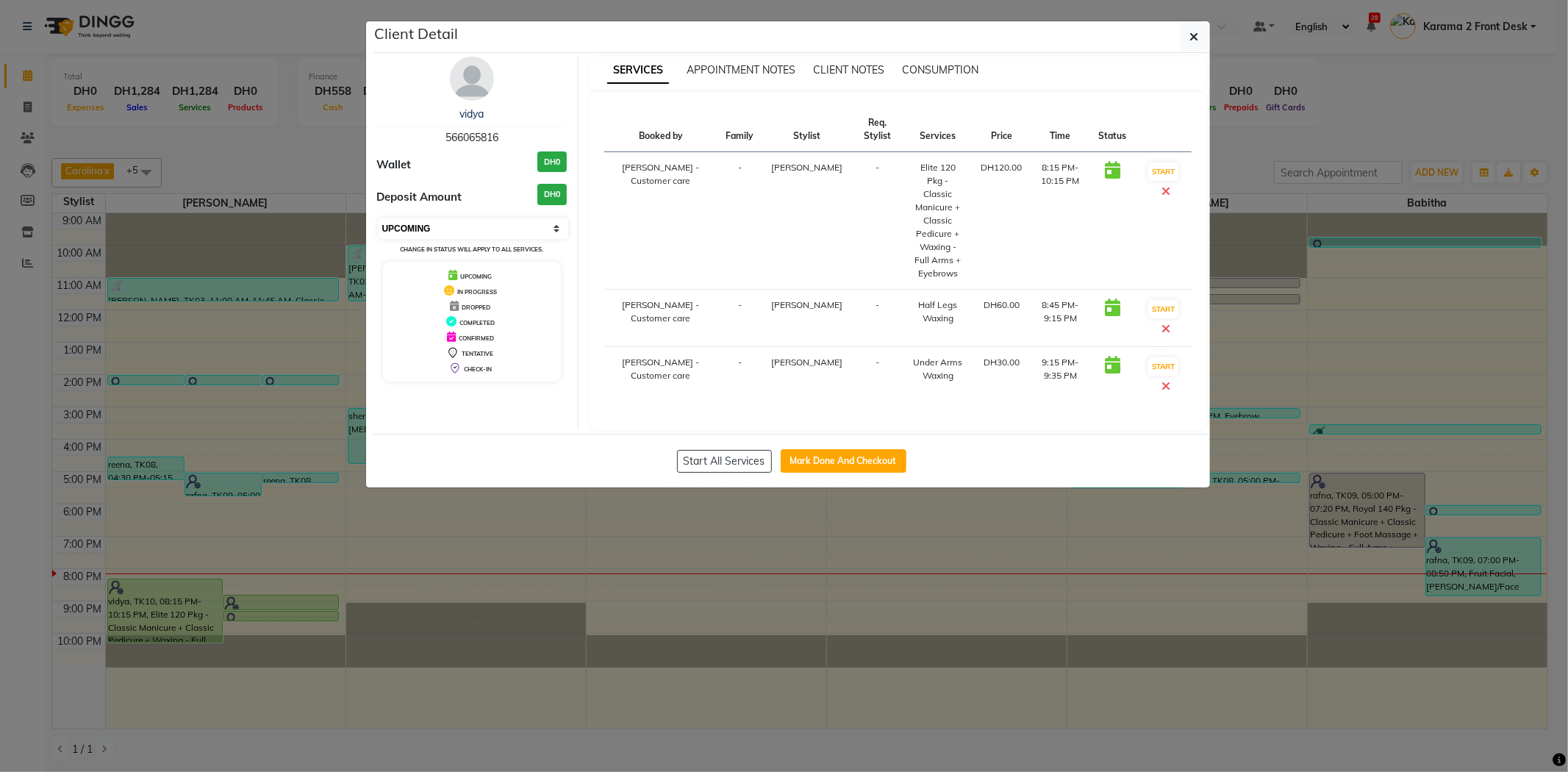
click at [474, 237] on select "Select IN SERVICE CONFIRMED TENTATIVE CHECK IN MARK DONE DROPPED UPCOMING" at bounding box center [474, 229] width 190 height 21
select select "1"
click at [379, 218] on select "Select IN SERVICE CONFIRMED TENTATIVE CHECK IN MARK DONE DROPPED UPCOMING" at bounding box center [474, 229] width 190 height 21
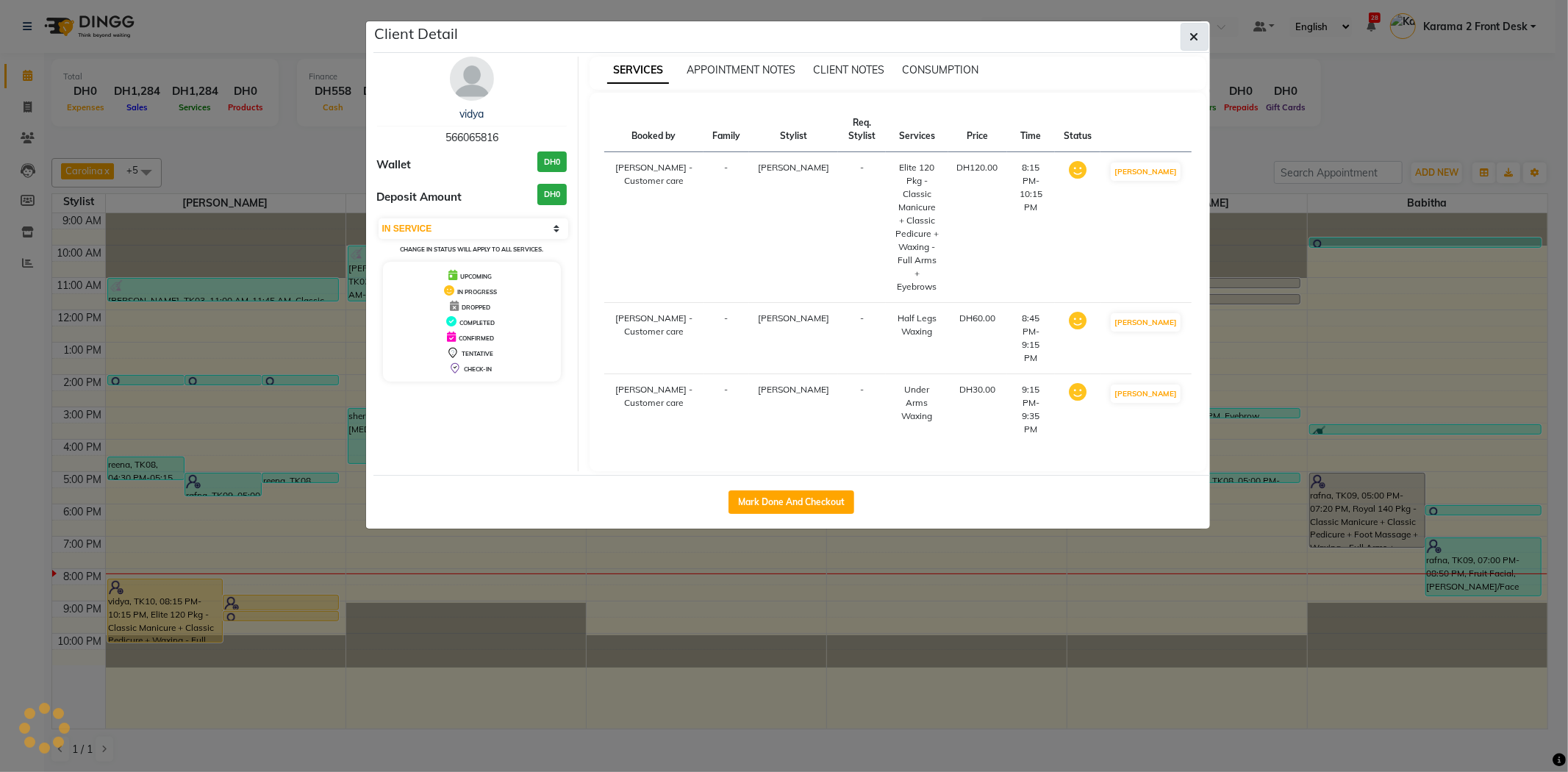
click at [1199, 30] on button "button" at bounding box center [1195, 37] width 28 height 28
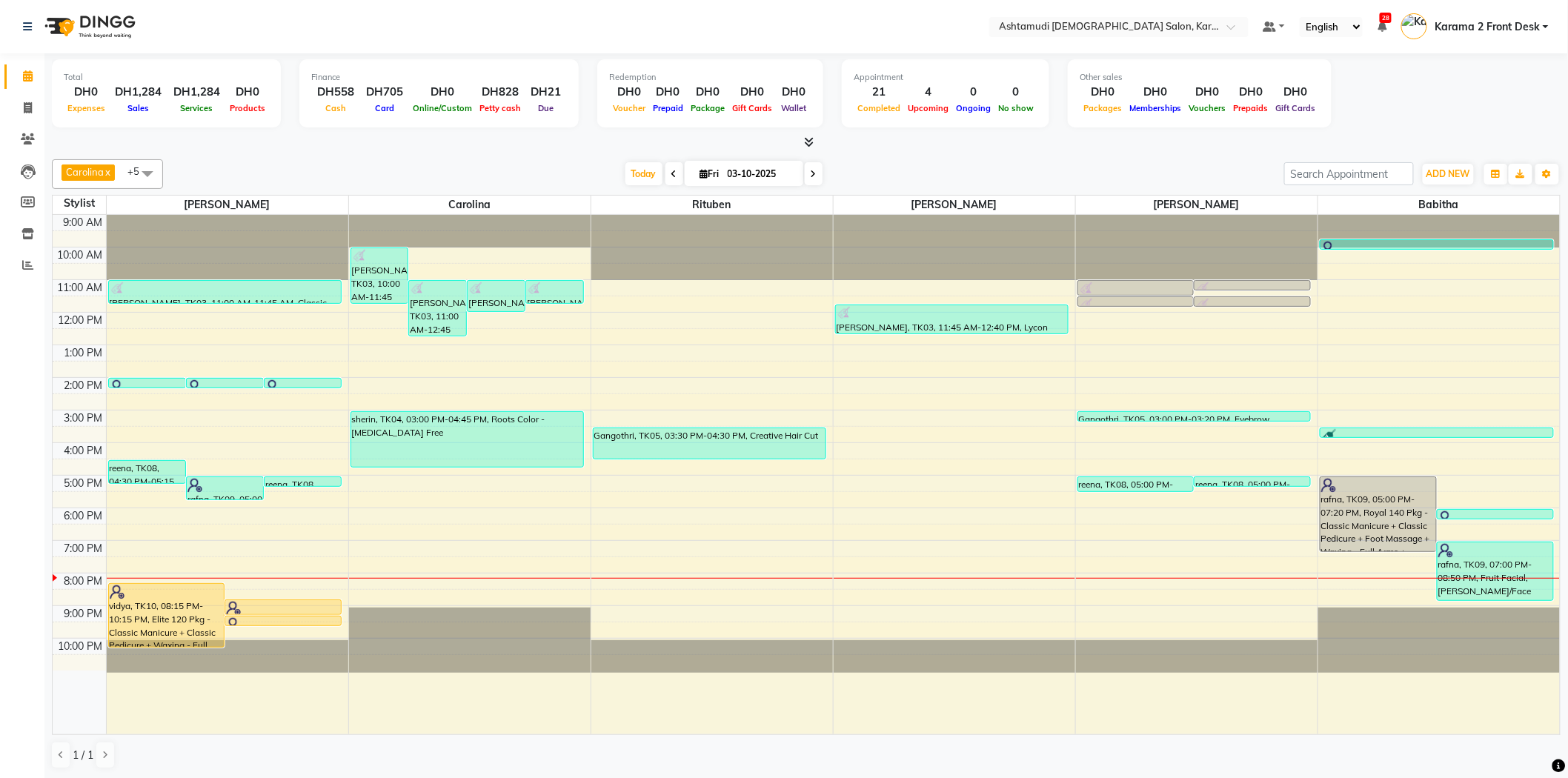
click at [411, 164] on div "Today Fri 03-10-2025" at bounding box center [723, 174] width 1106 height 22
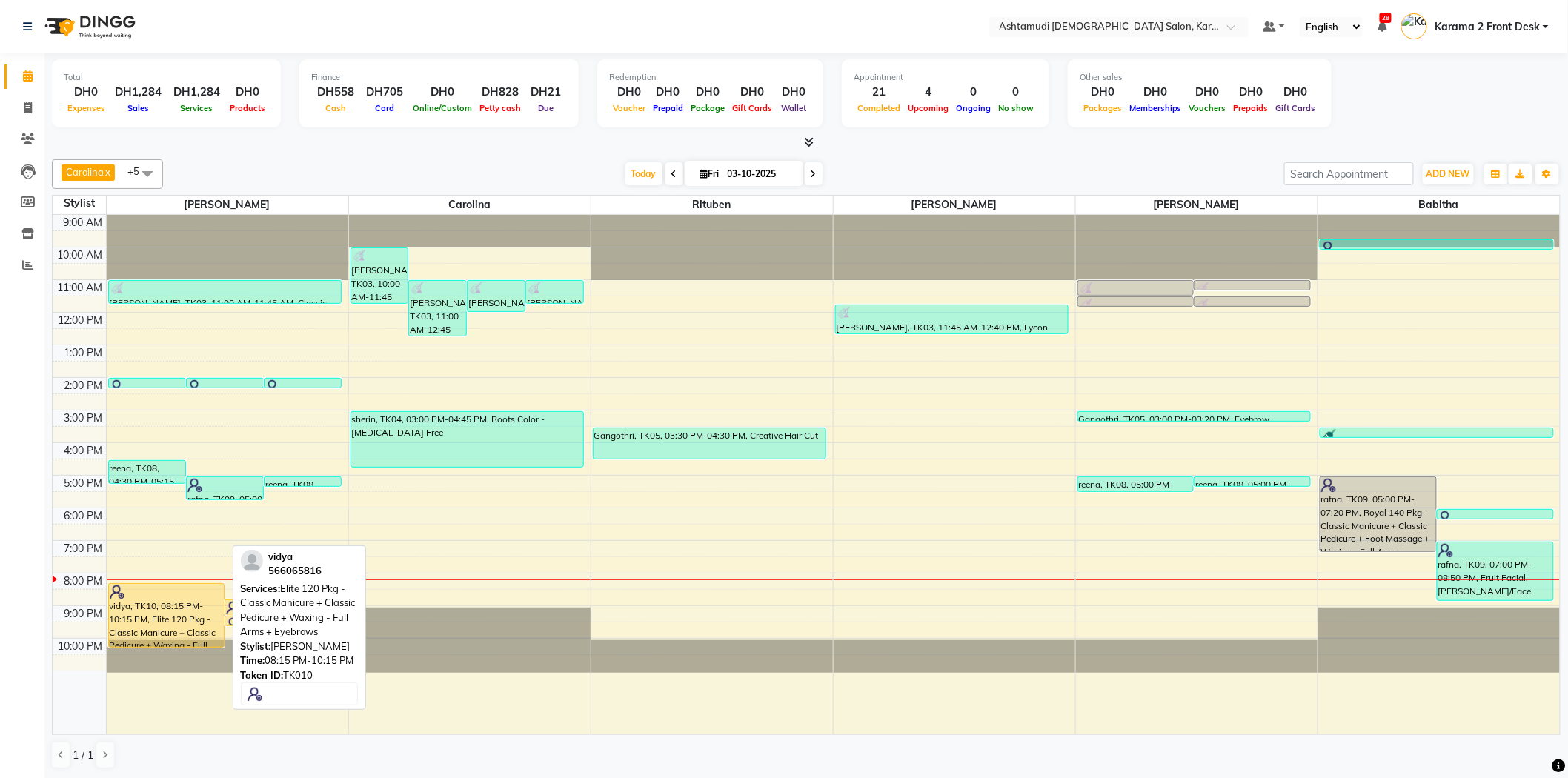
click at [121, 608] on div "vidya, TK10, 08:15 PM-10:15 PM, Elite 120 Pkg - Classic Manicure + Classic Pedi…" at bounding box center [166, 615] width 115 height 63
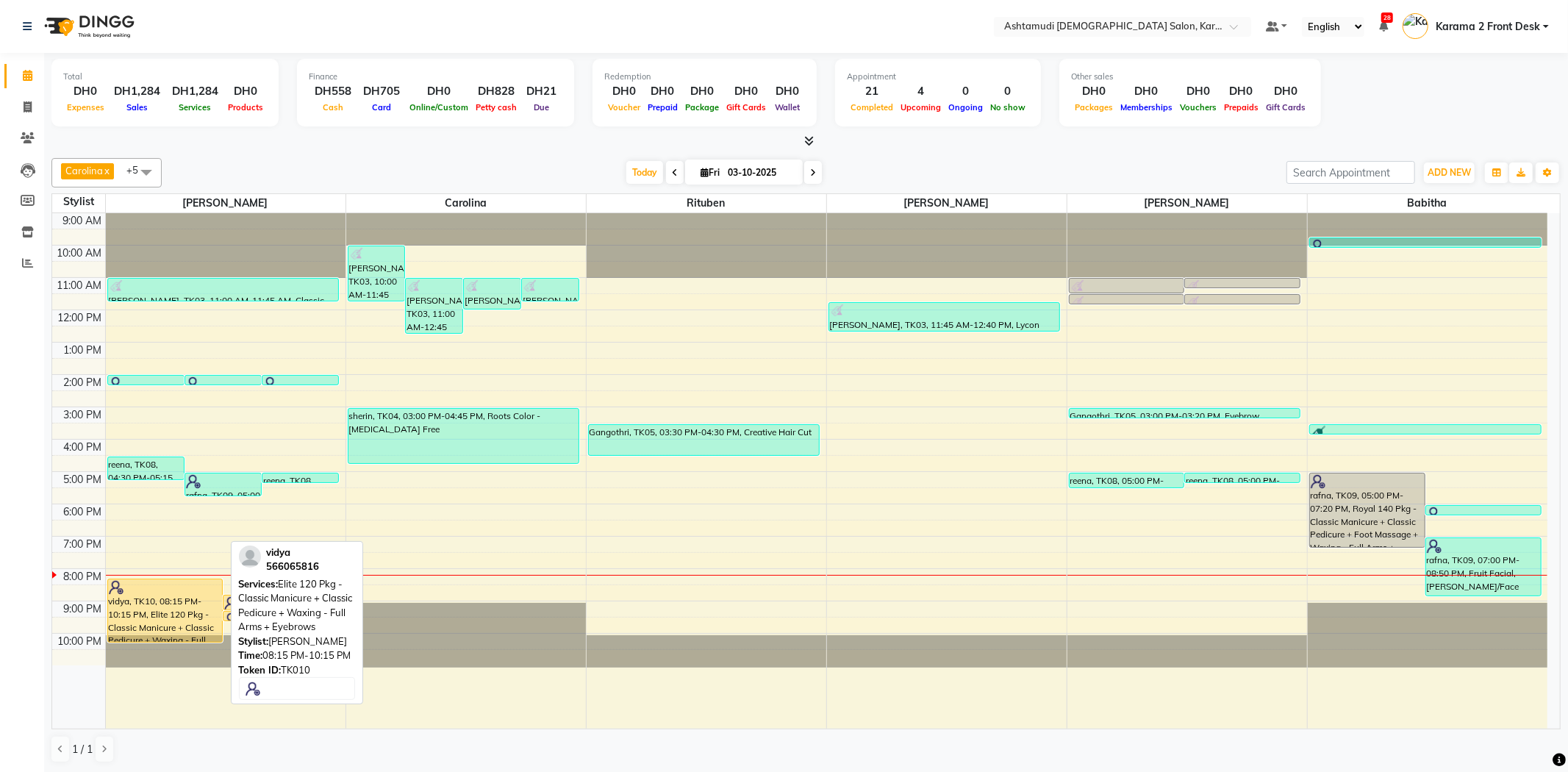
select select "1"
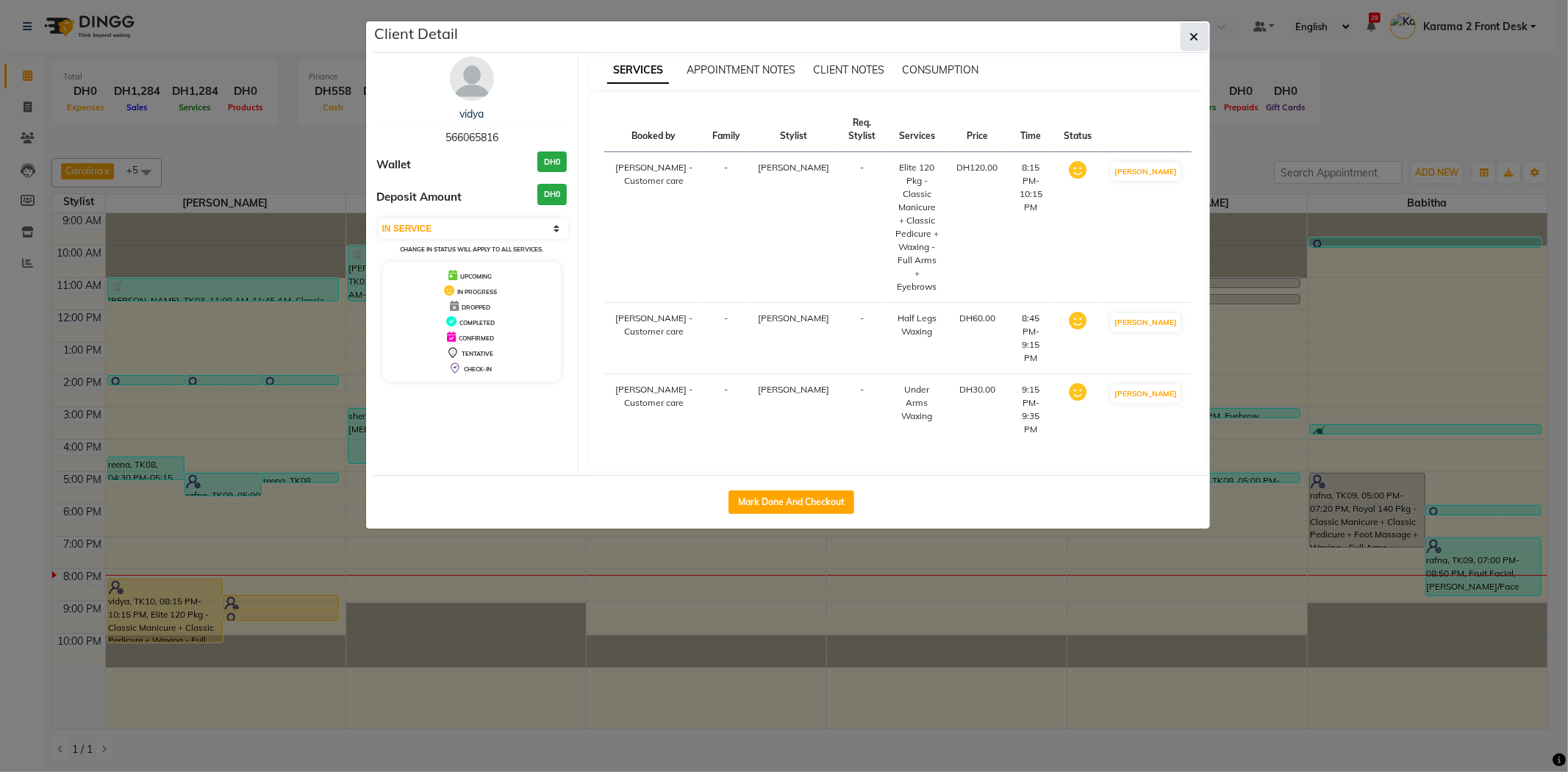
click at [1206, 24] on button "button" at bounding box center [1195, 37] width 28 height 28
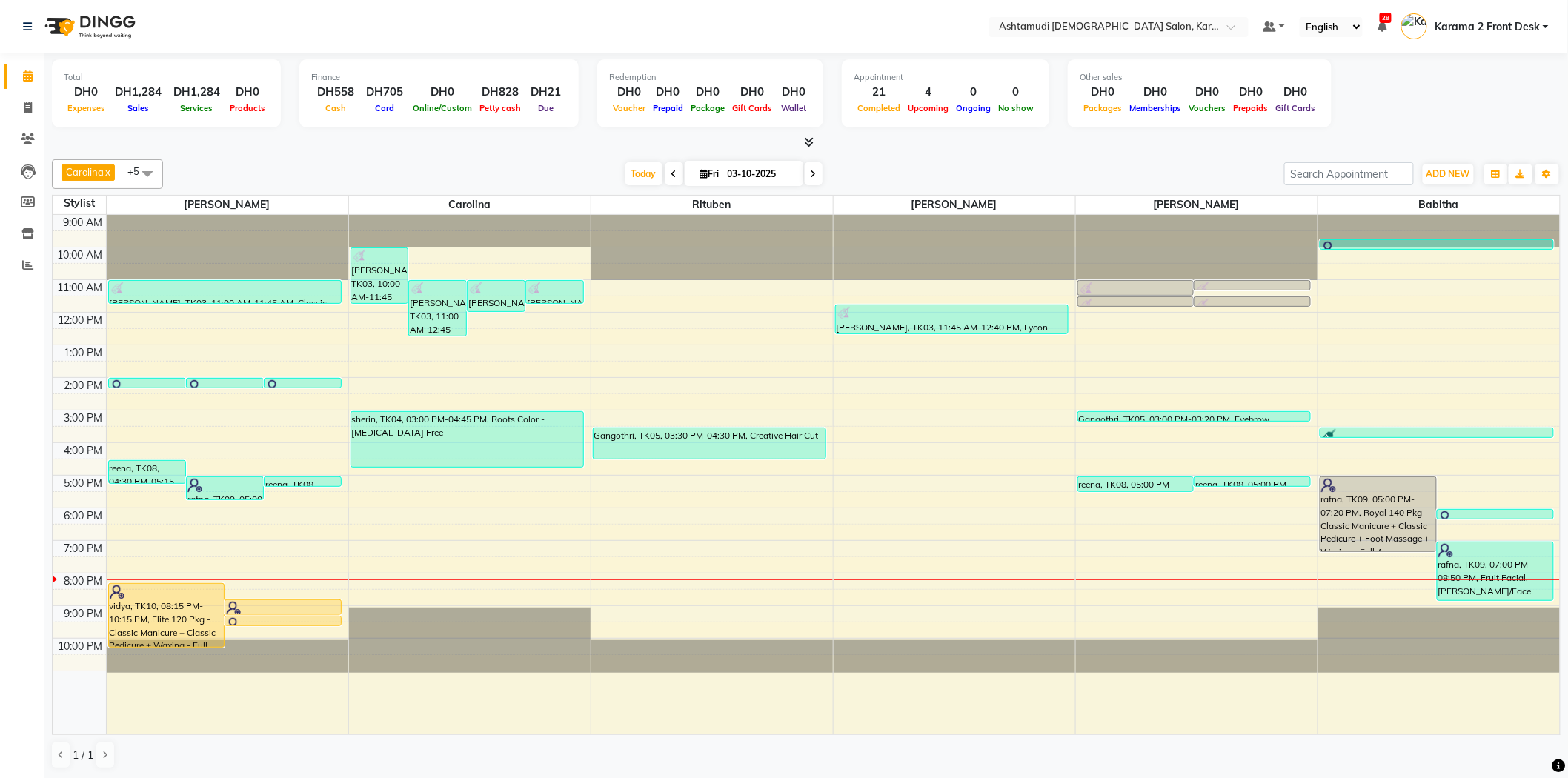
click at [986, 164] on div "[DATE] [DATE]" at bounding box center [723, 174] width 1106 height 22
click at [289, 47] on nav "Select Location × Ashtamudi Ladies Salon, Karama 2 Default Panel My Panel Engli…" at bounding box center [784, 27] width 1568 height 54
drag, startPoint x: 913, startPoint y: 171, endPoint x: 1355, endPoint y: 547, distance: 580.3
click at [934, 208] on div "Carolina x [PERSON_NAME] x [PERSON_NAME] x [PERSON_NAME] x [PERSON_NAME] x Ritu…" at bounding box center [806, 464] width 1508 height 622
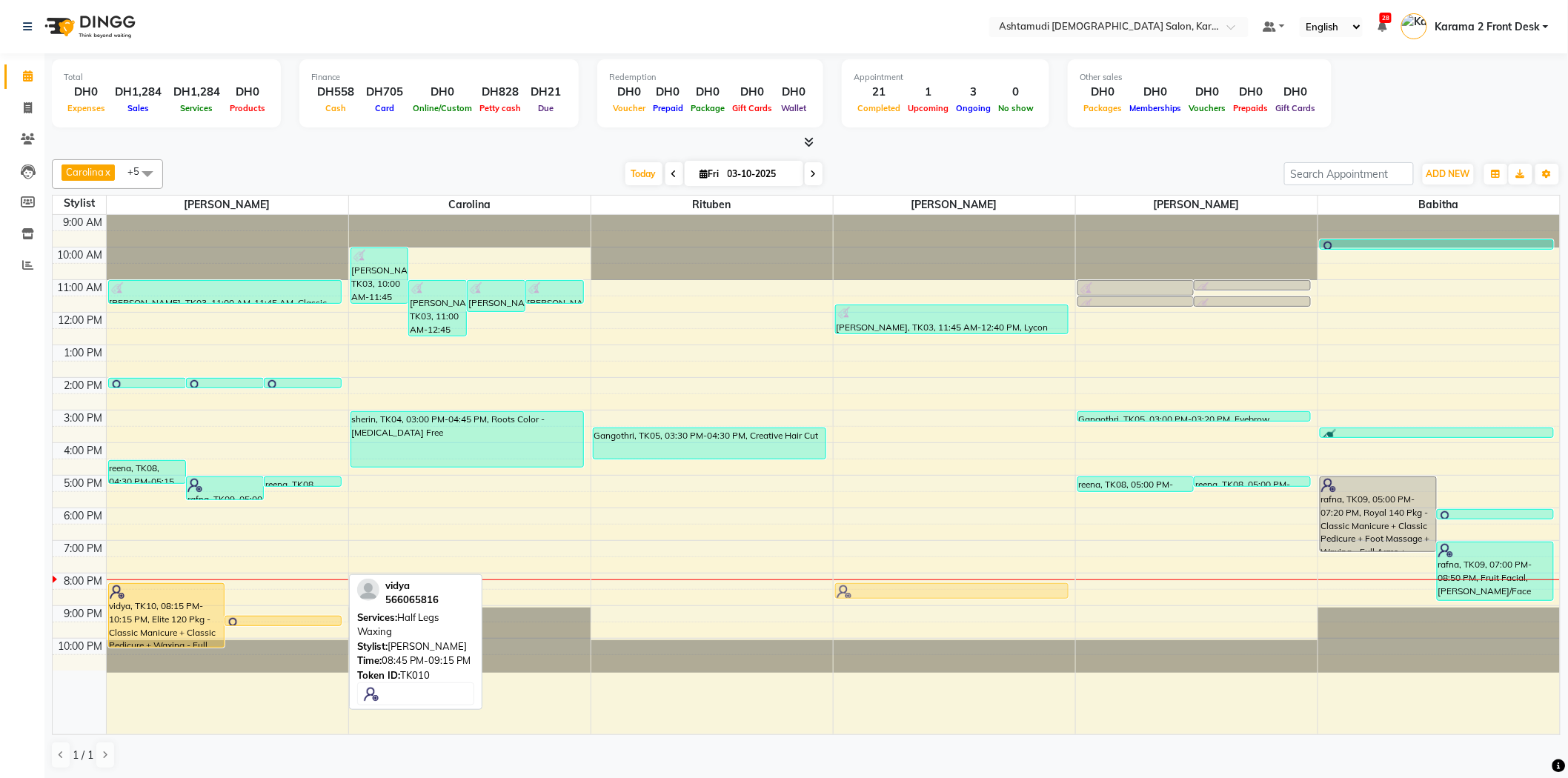
drag, startPoint x: 237, startPoint y: 605, endPoint x: 922, endPoint y: 580, distance: 685.5
click at [922, 580] on div "9:00 AM 10:00 AM 11:00 AM 12:00 PM 1:00 PM 2:00 PM 3:00 PM 4:00 PM 5:00 PM 6:00…" at bounding box center [806, 475] width 1507 height 519
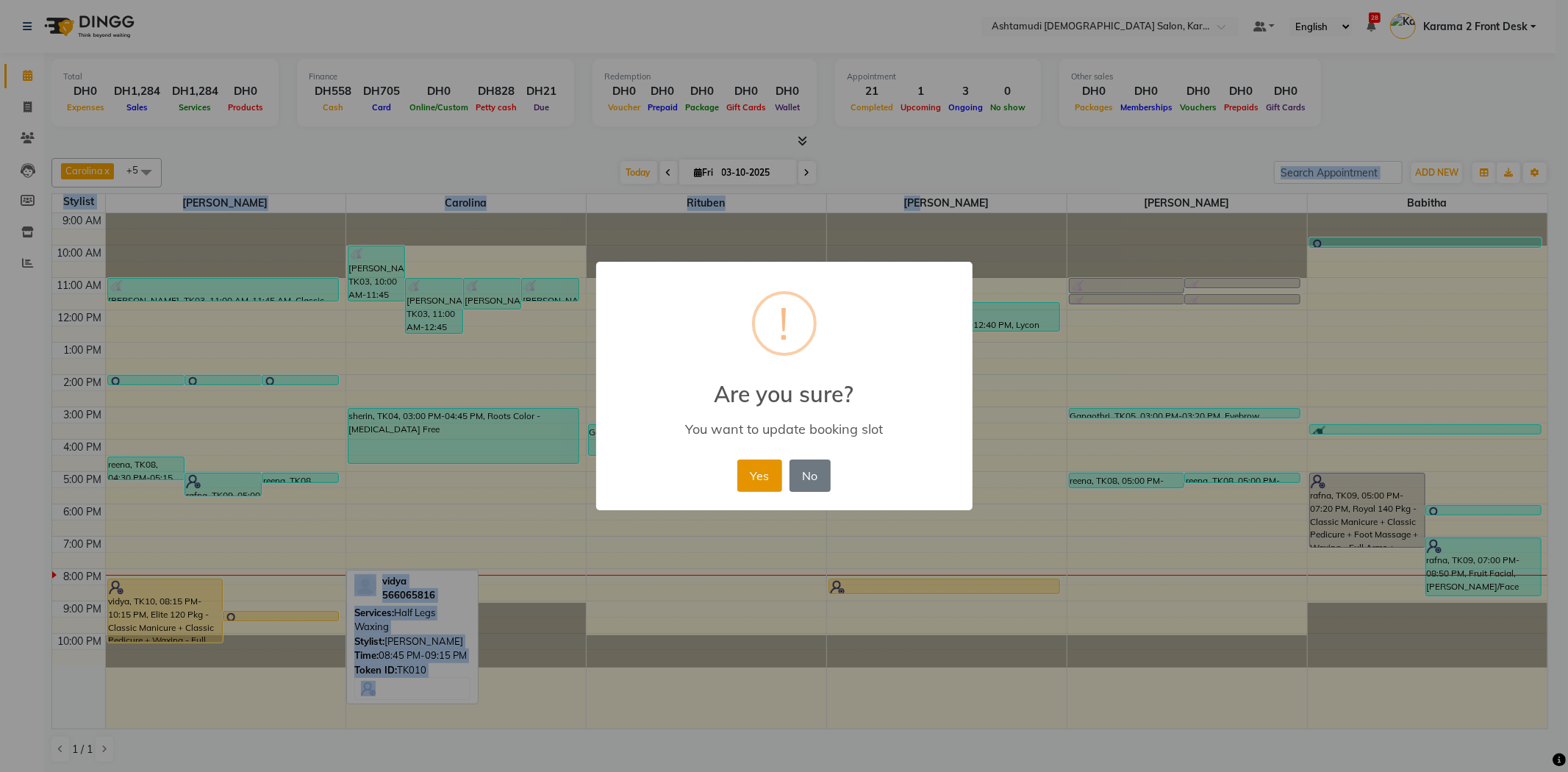
click at [761, 478] on button "Yes" at bounding box center [759, 476] width 45 height 32
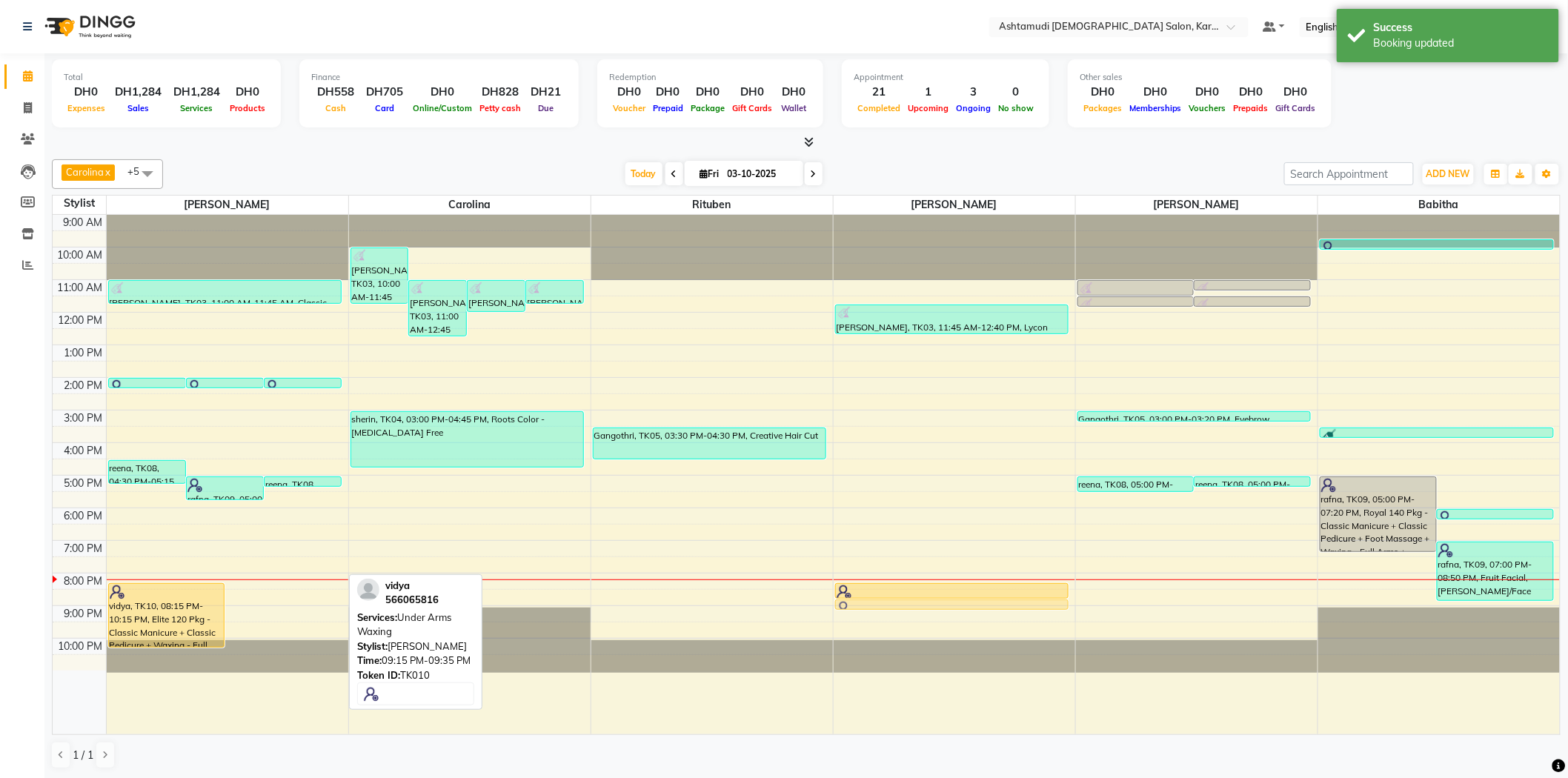
drag, startPoint x: 265, startPoint y: 618, endPoint x: 896, endPoint y: 598, distance: 631.3
click at [896, 598] on tr "thasmi, TK06, 02:00 PM-02:15 PM, Cut & File thasmi, TK06, 02:00 PM-02:15 PM, Ge…" at bounding box center [806, 475] width 1507 height 519
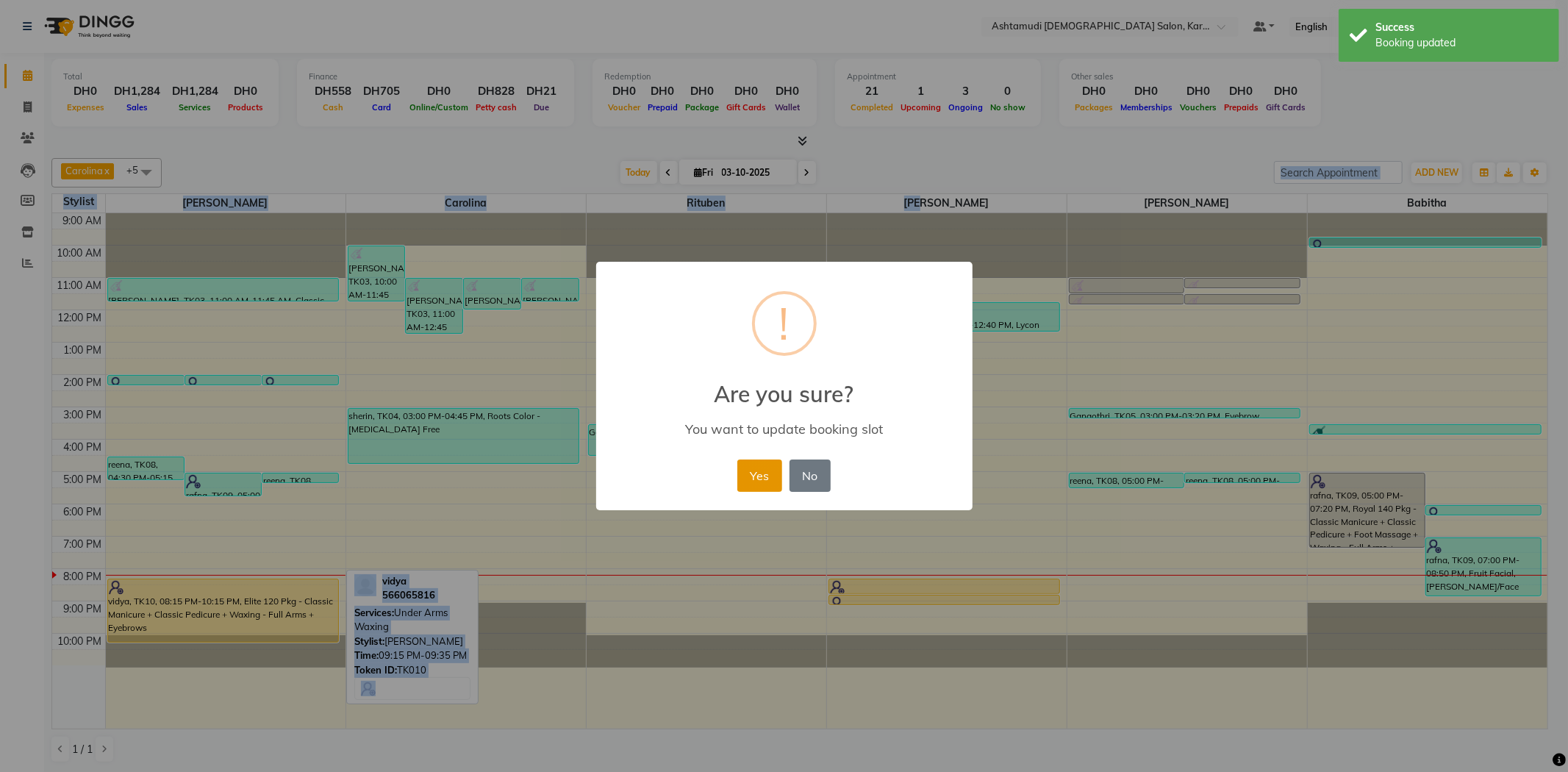
click at [764, 482] on button "Yes" at bounding box center [759, 476] width 45 height 32
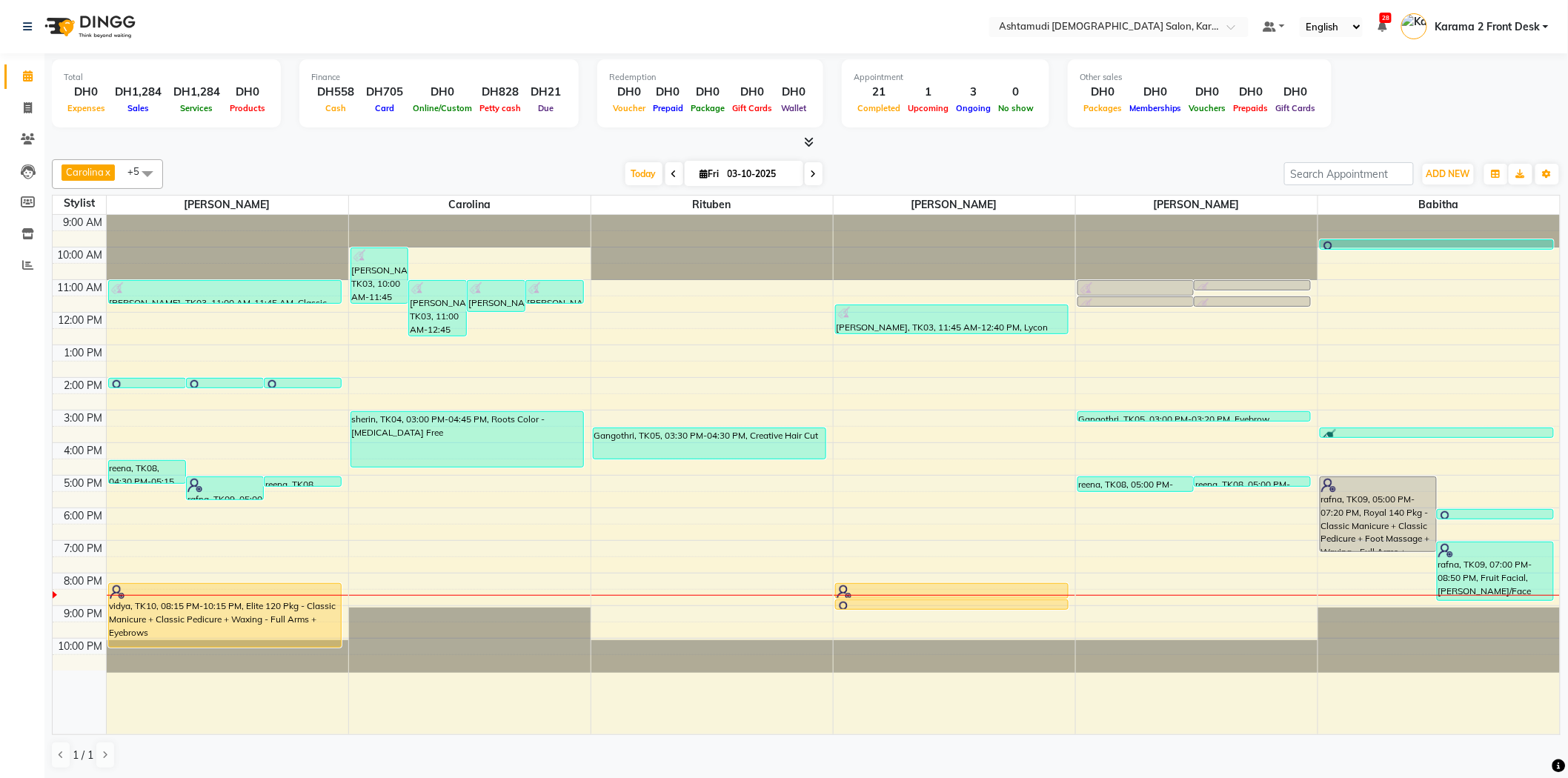
click at [396, 158] on div "Carolina x [PERSON_NAME] x [PERSON_NAME] x [PERSON_NAME] x [PERSON_NAME] x Ritu…" at bounding box center [806, 464] width 1508 height 622
click at [527, 168] on div "[DATE] [DATE]" at bounding box center [723, 174] width 1106 height 22
click at [26, 266] on icon at bounding box center [28, 265] width 11 height 11
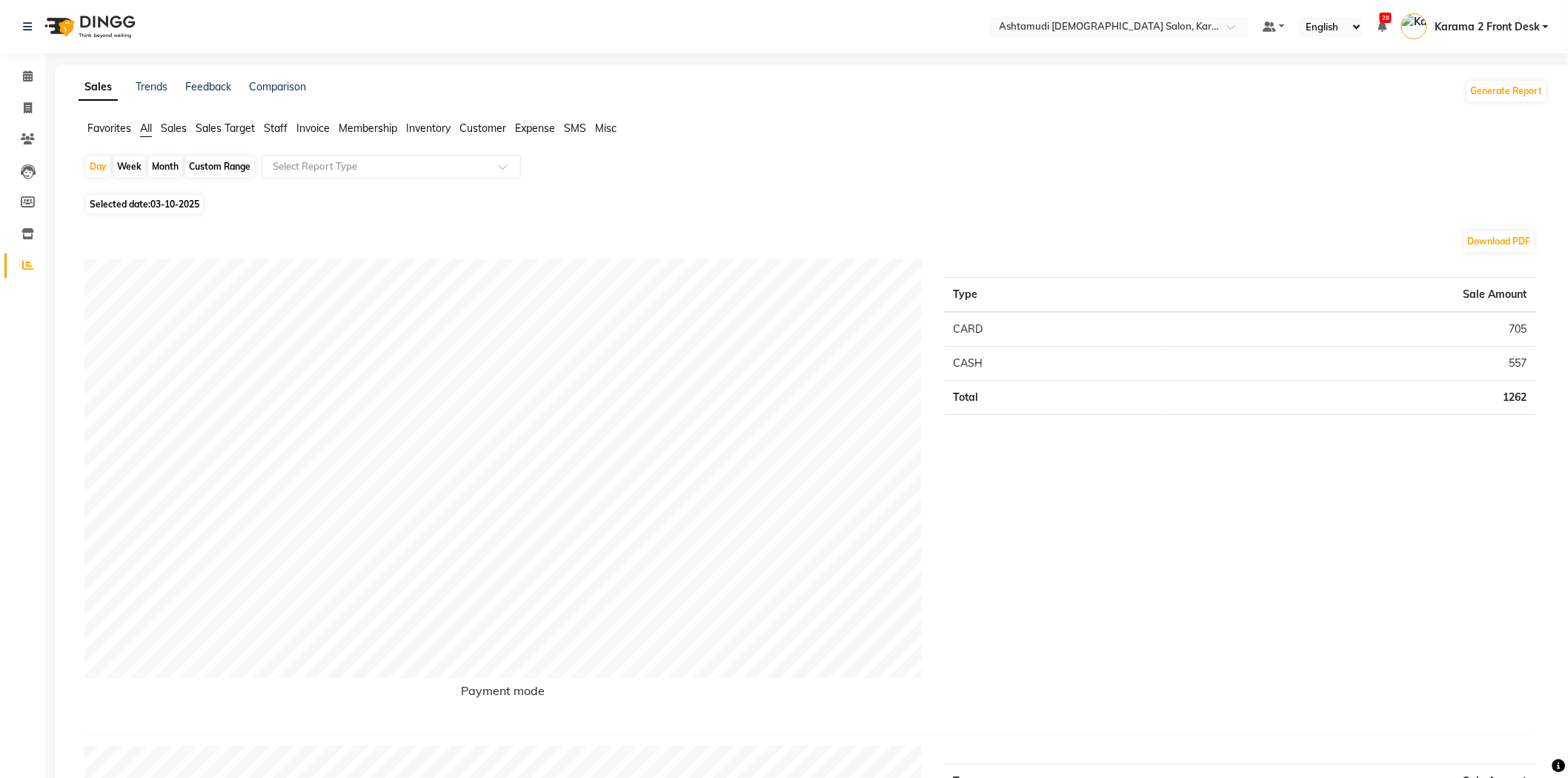
click at [167, 126] on span "Sales" at bounding box center [173, 128] width 26 height 13
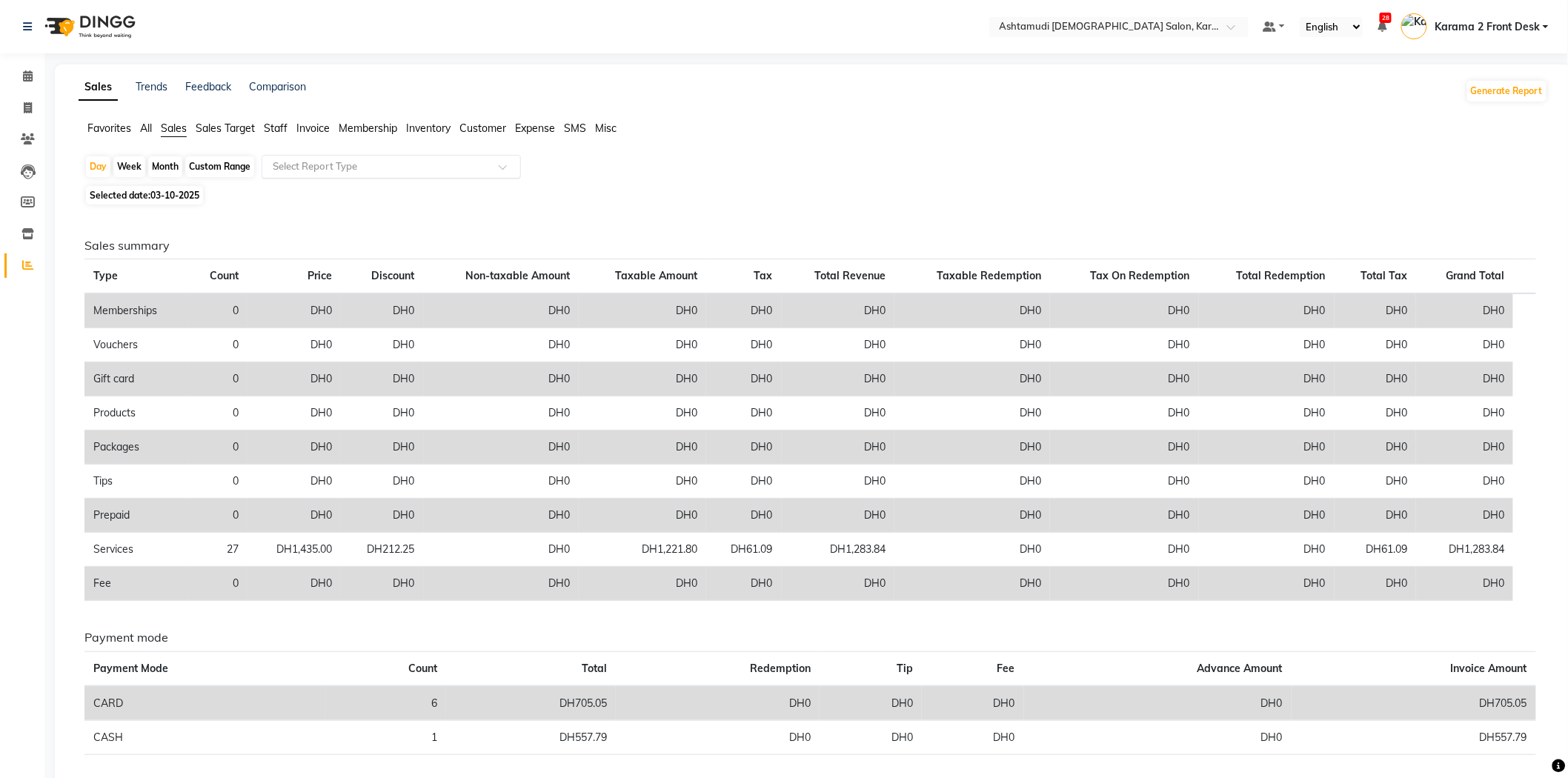
click at [301, 159] on input "text" at bounding box center [376, 167] width 213 height 15
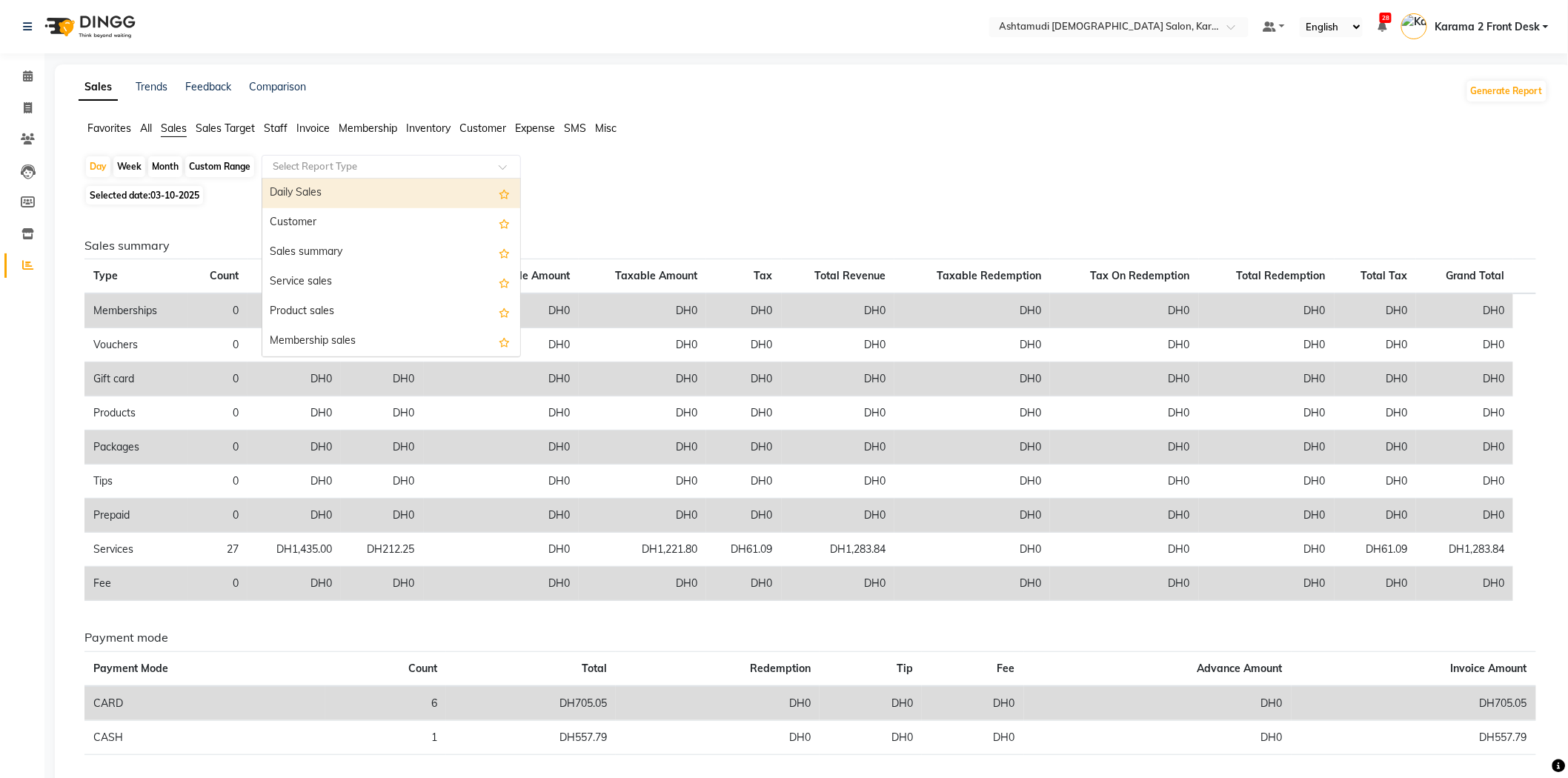
click at [302, 190] on div "Daily Sales" at bounding box center [391, 193] width 258 height 30
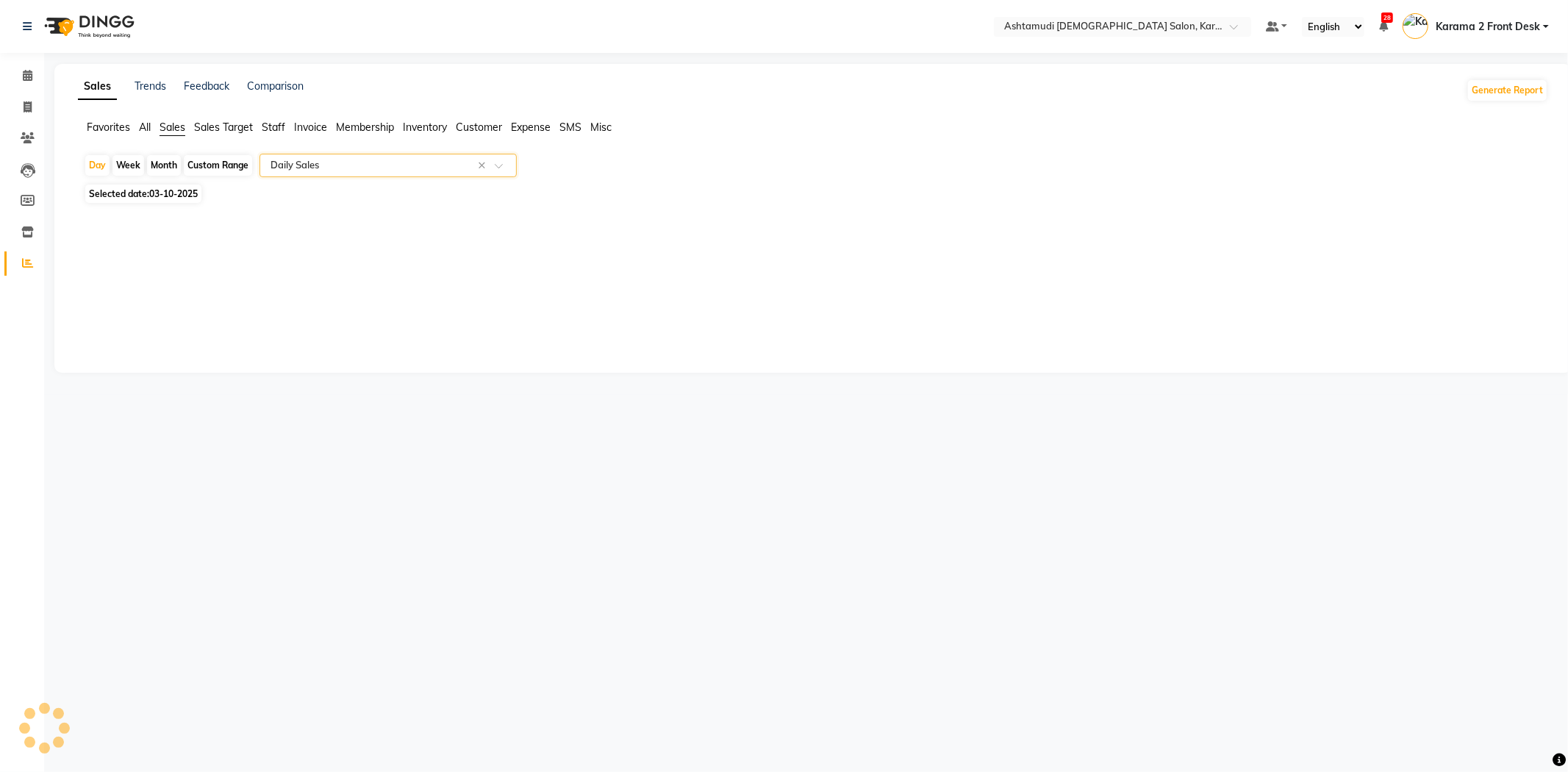
select select "full_report"
select select "csv"
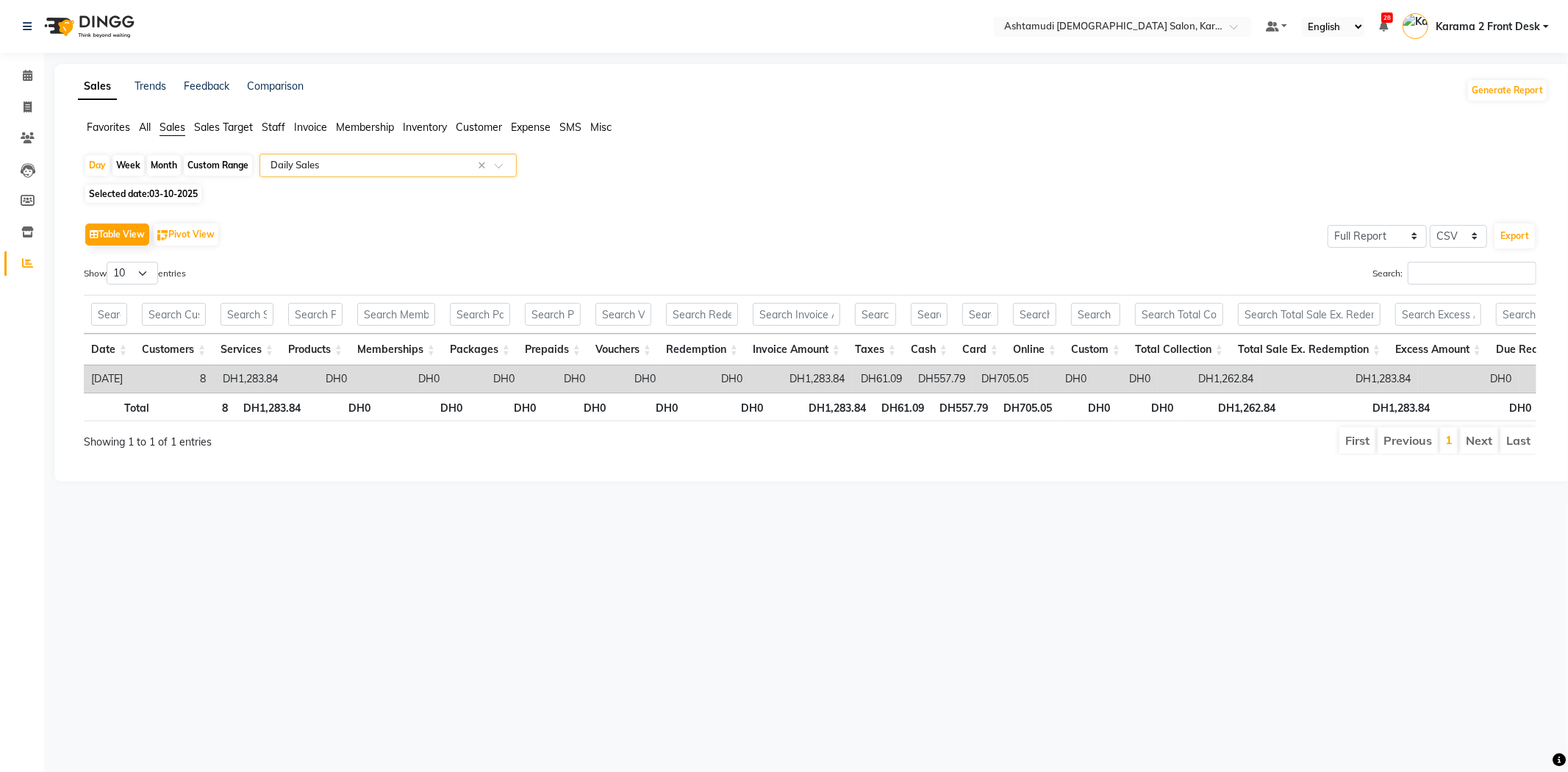
click at [336, 235] on div "Table View Pivot View Select Full Report Filtered Report Select CSV PDF Export" at bounding box center [810, 235] width 1452 height 31
click at [17, 78] on span at bounding box center [27, 76] width 26 height 17
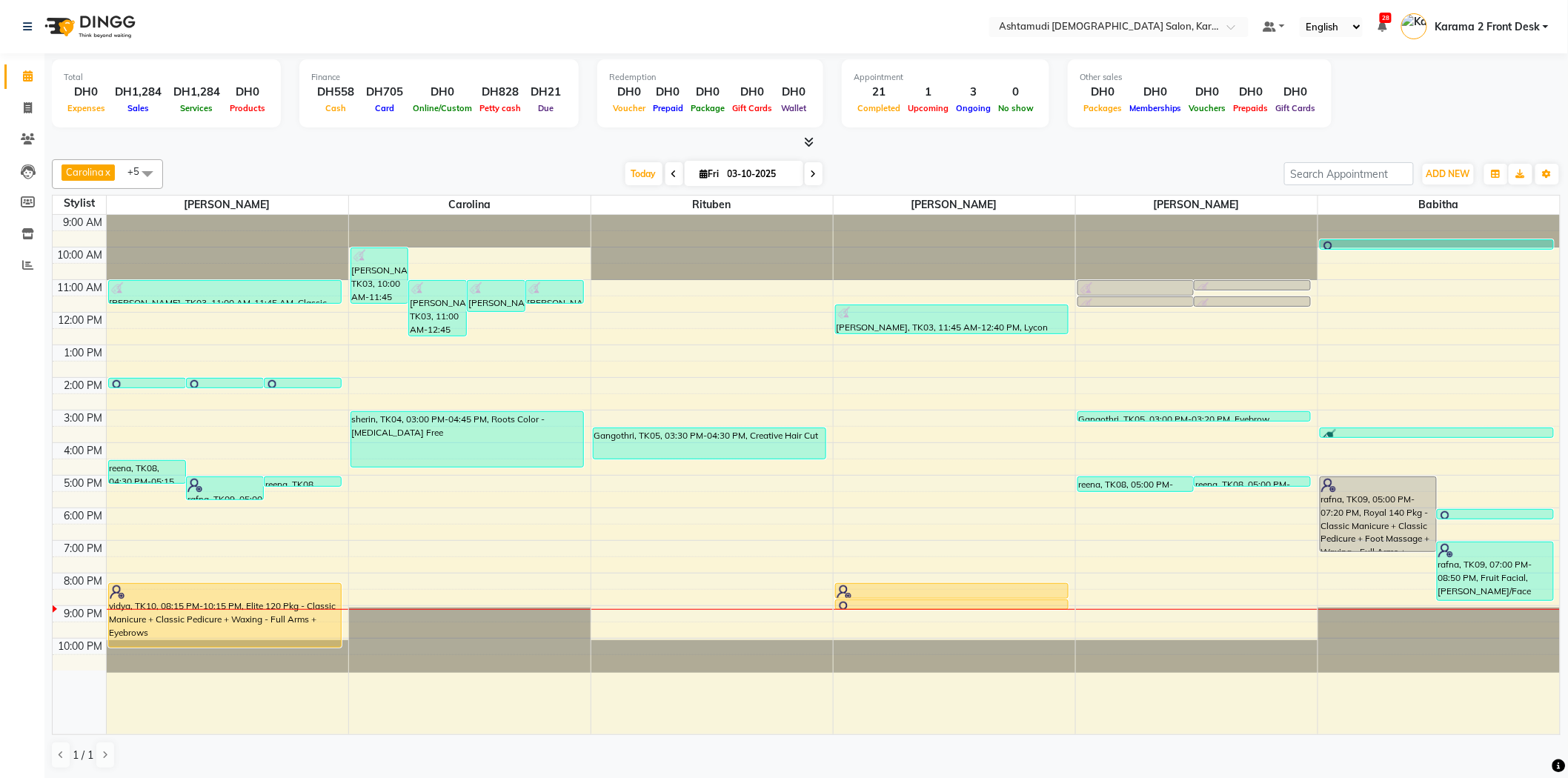
click at [312, 34] on nav "Select Location × Ashtamudi [DEMOGRAPHIC_DATA] Salon, Karama 2 Default Panel My…" at bounding box center [784, 27] width 1568 height 54
click at [181, 612] on div at bounding box center [227, 612] width 242 height 1
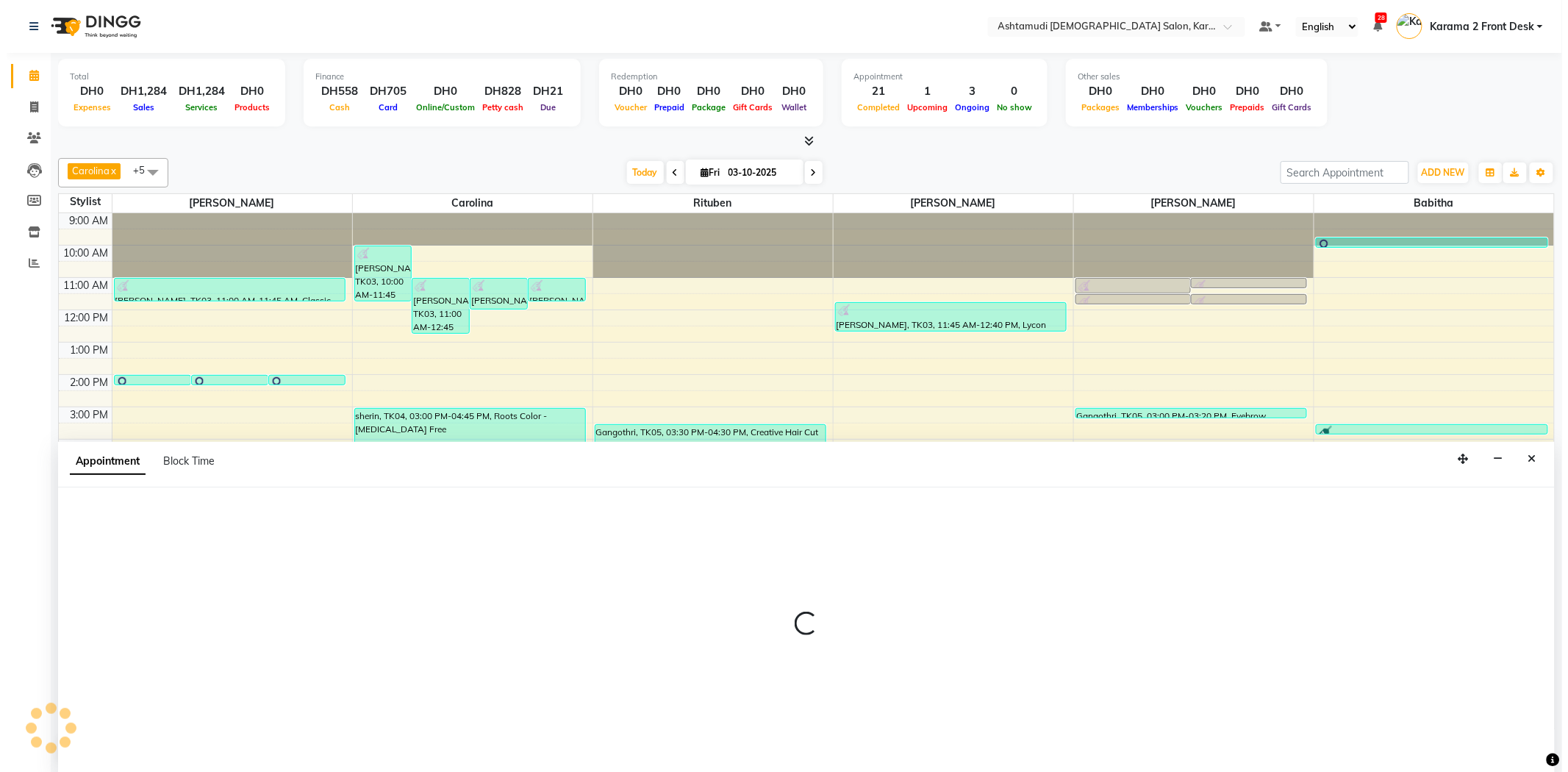
scroll to position [1, 0]
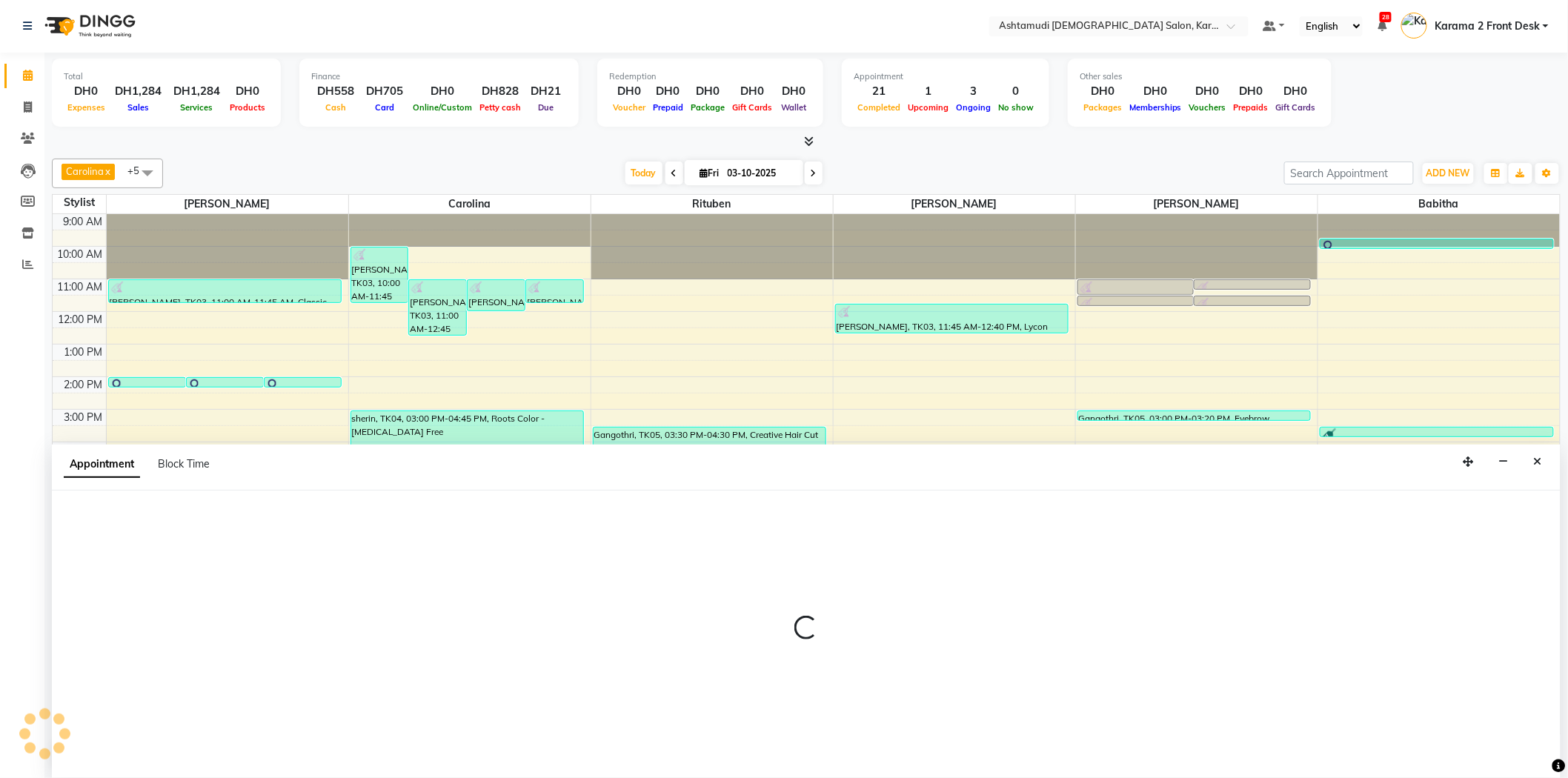
select select "64957"
select select "1260"
select select "tentative"
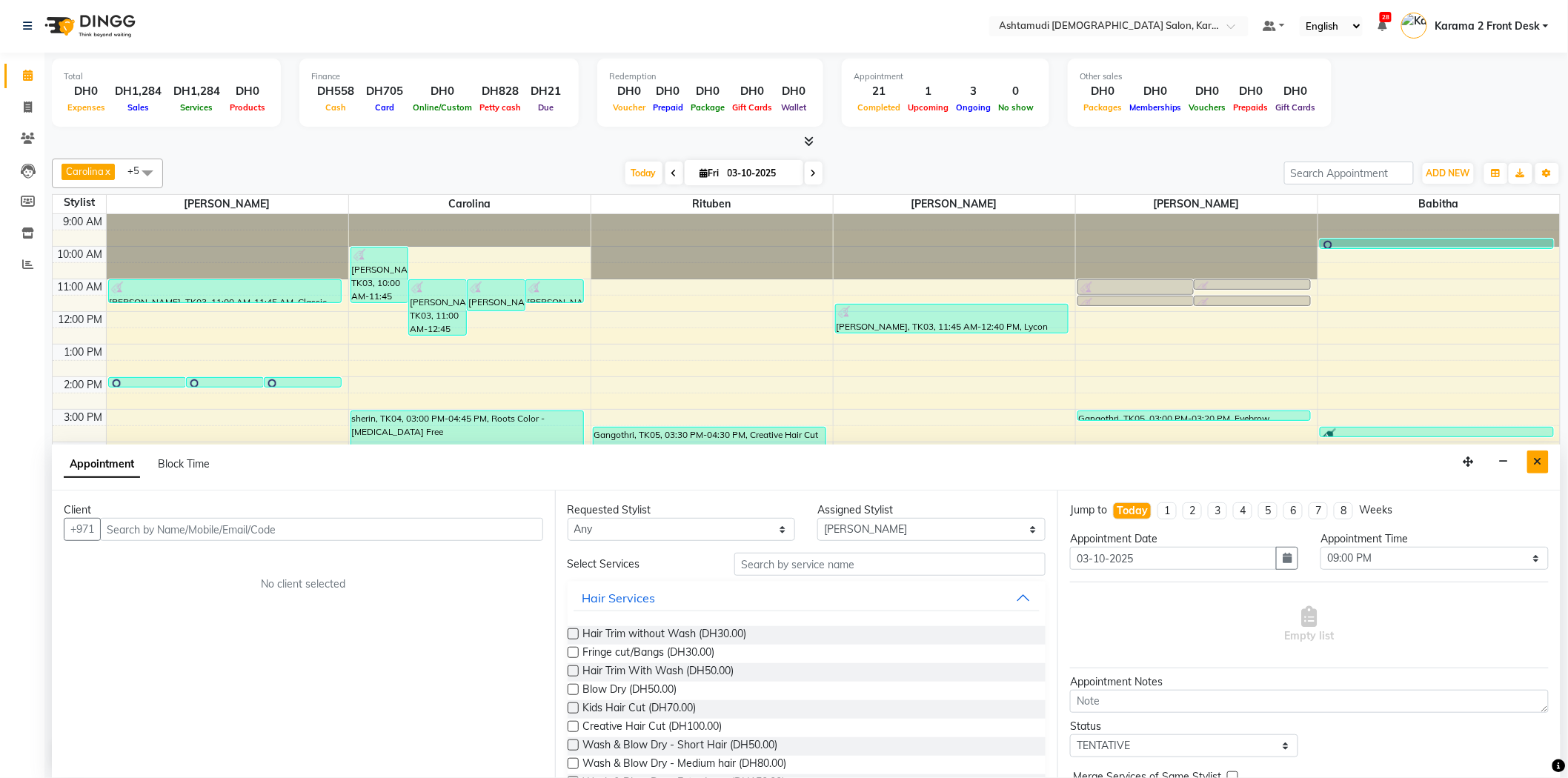
click at [1543, 457] on button "Close" at bounding box center [1538, 462] width 22 height 23
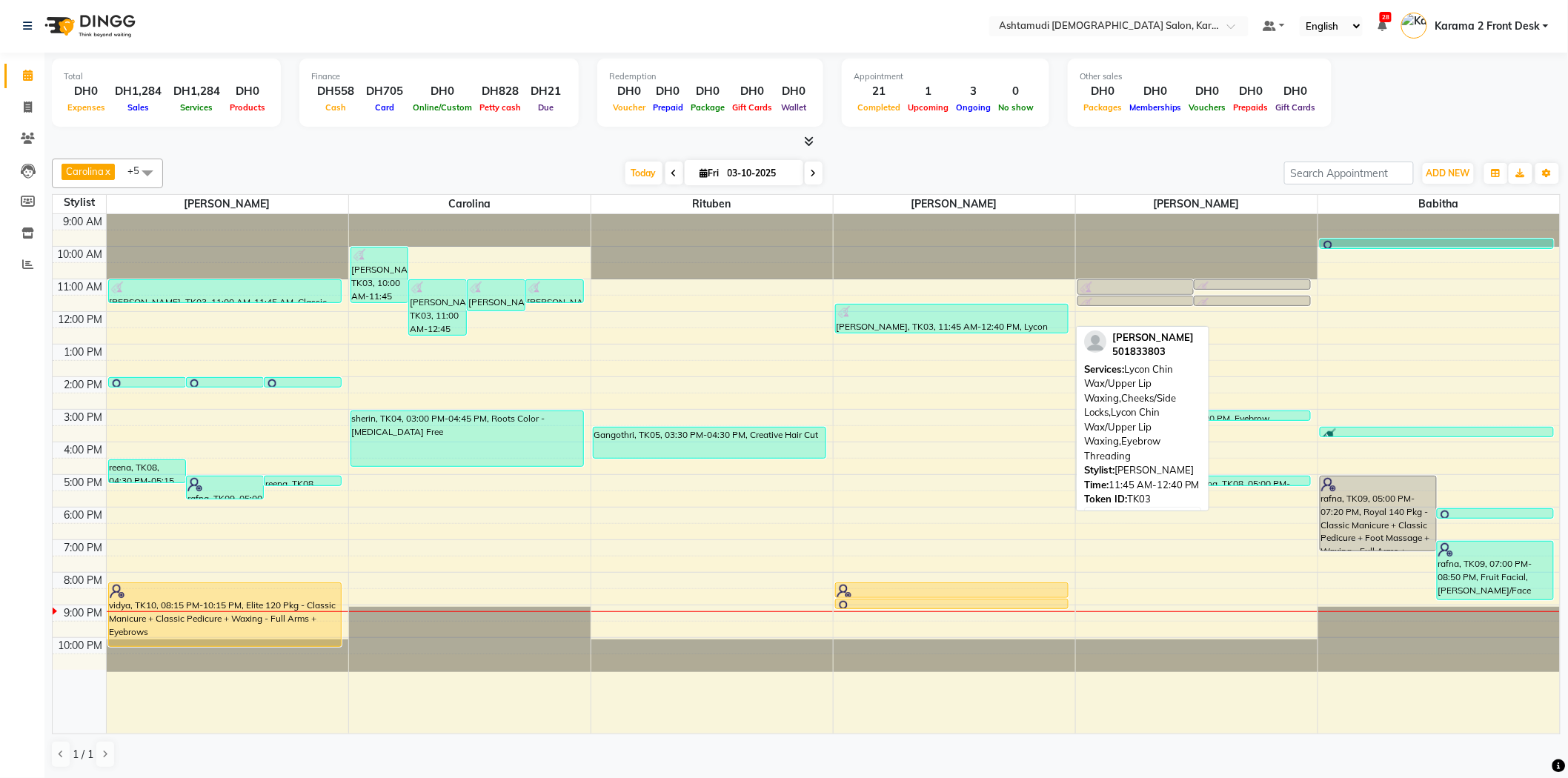
click at [864, 312] on div at bounding box center [952, 312] width 231 height 15
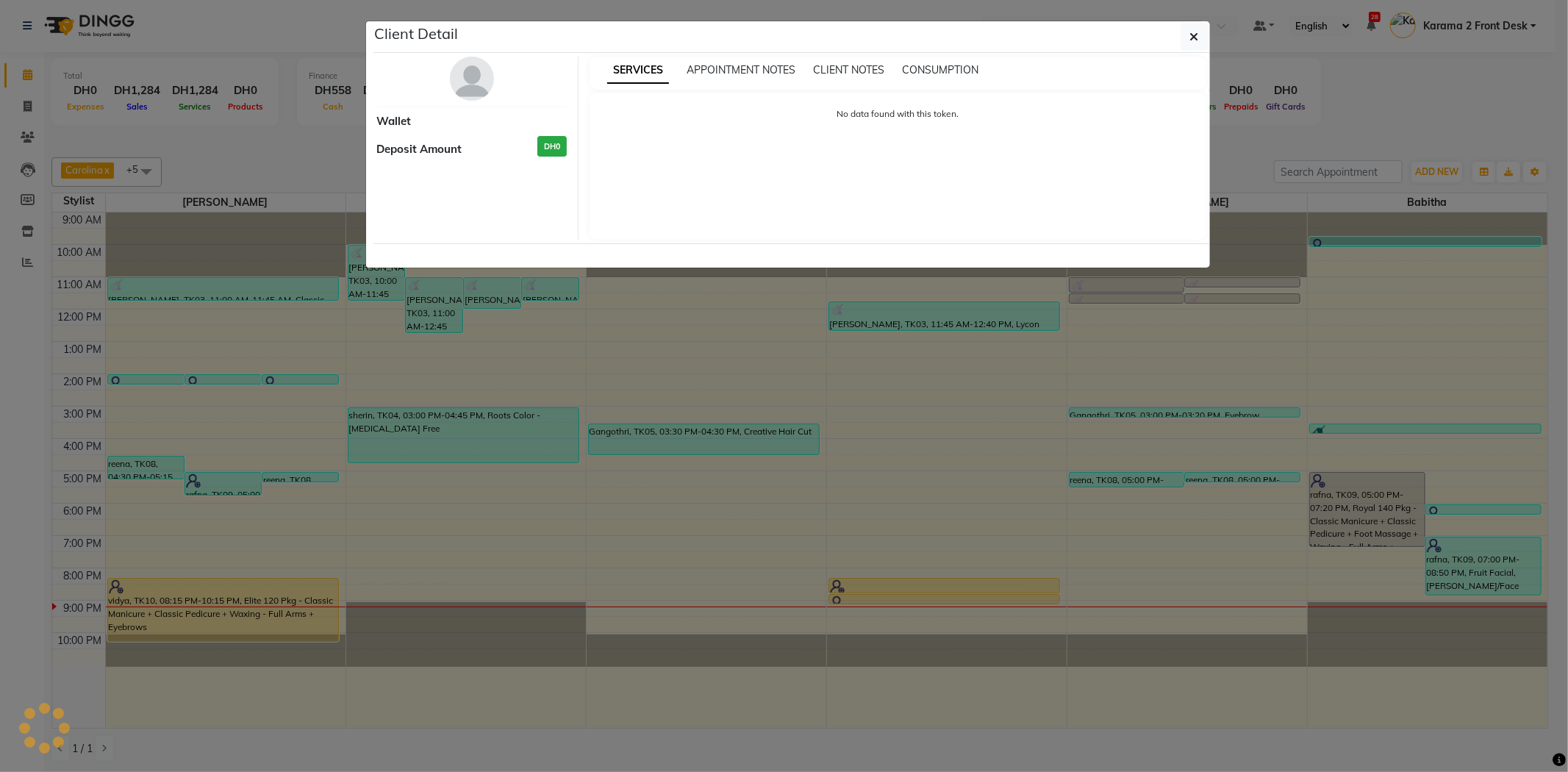
select select "3"
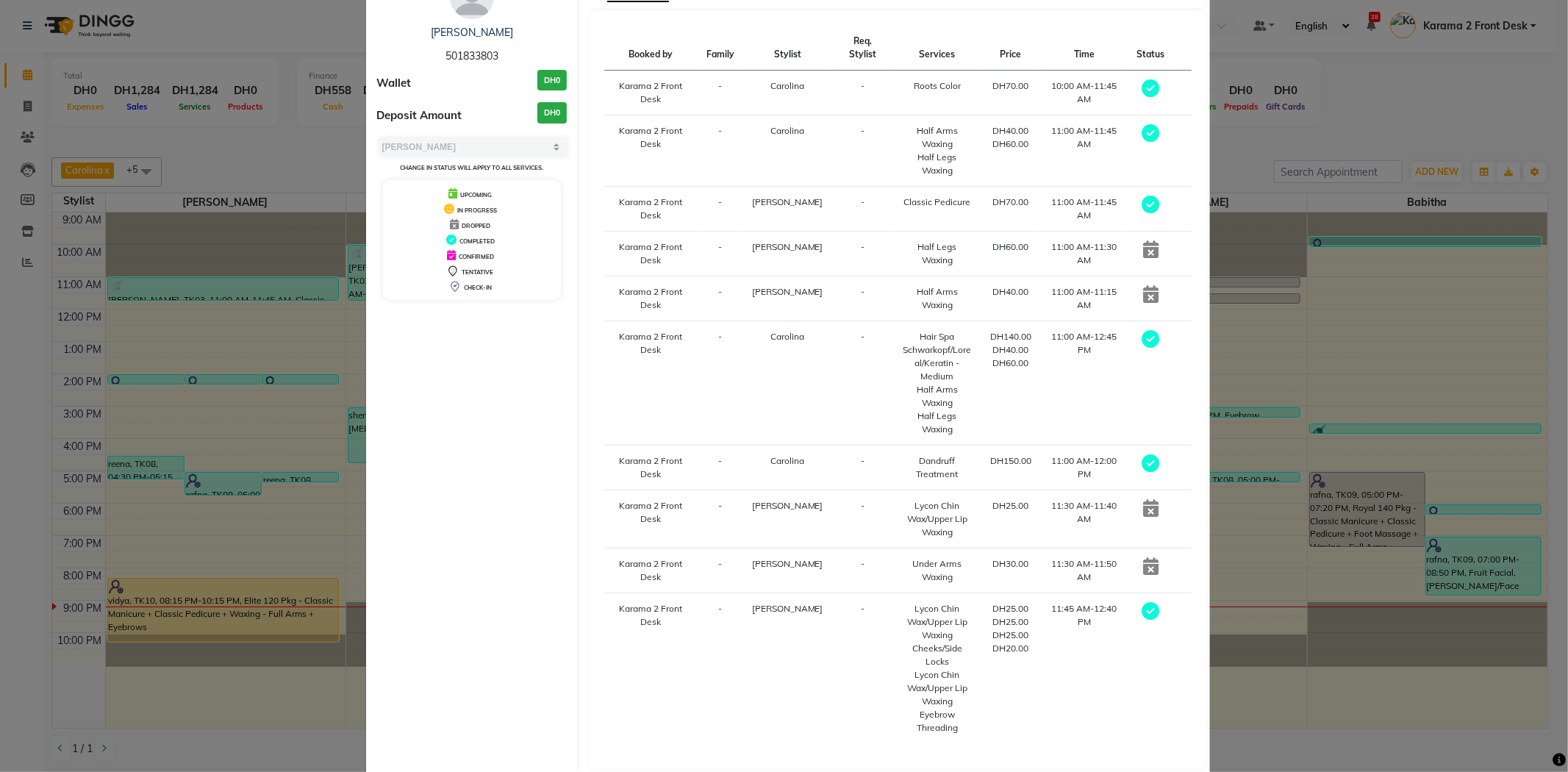
scroll to position [159, 0]
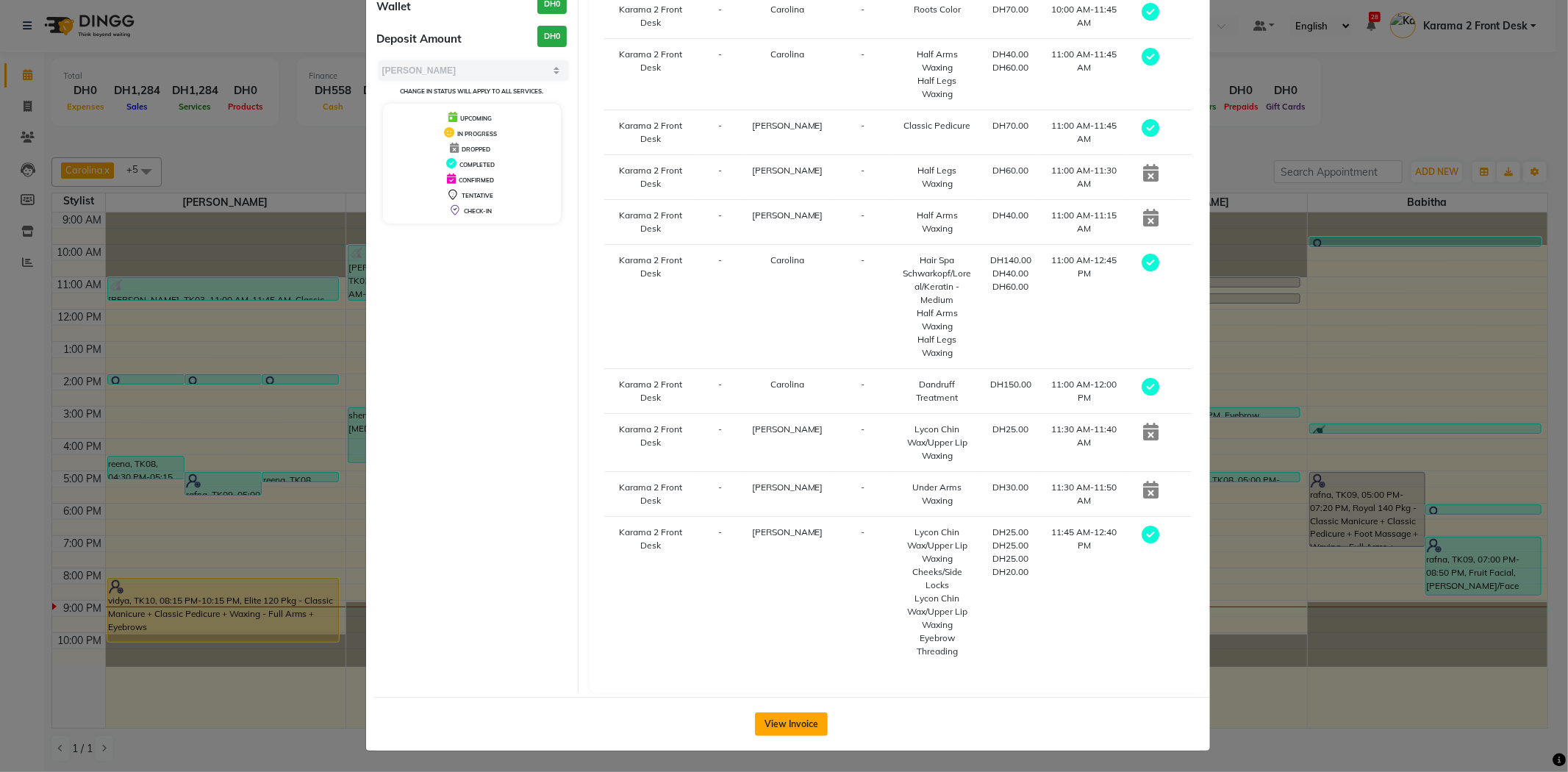
click at [807, 731] on button "View Invoice" at bounding box center [791, 724] width 73 height 24
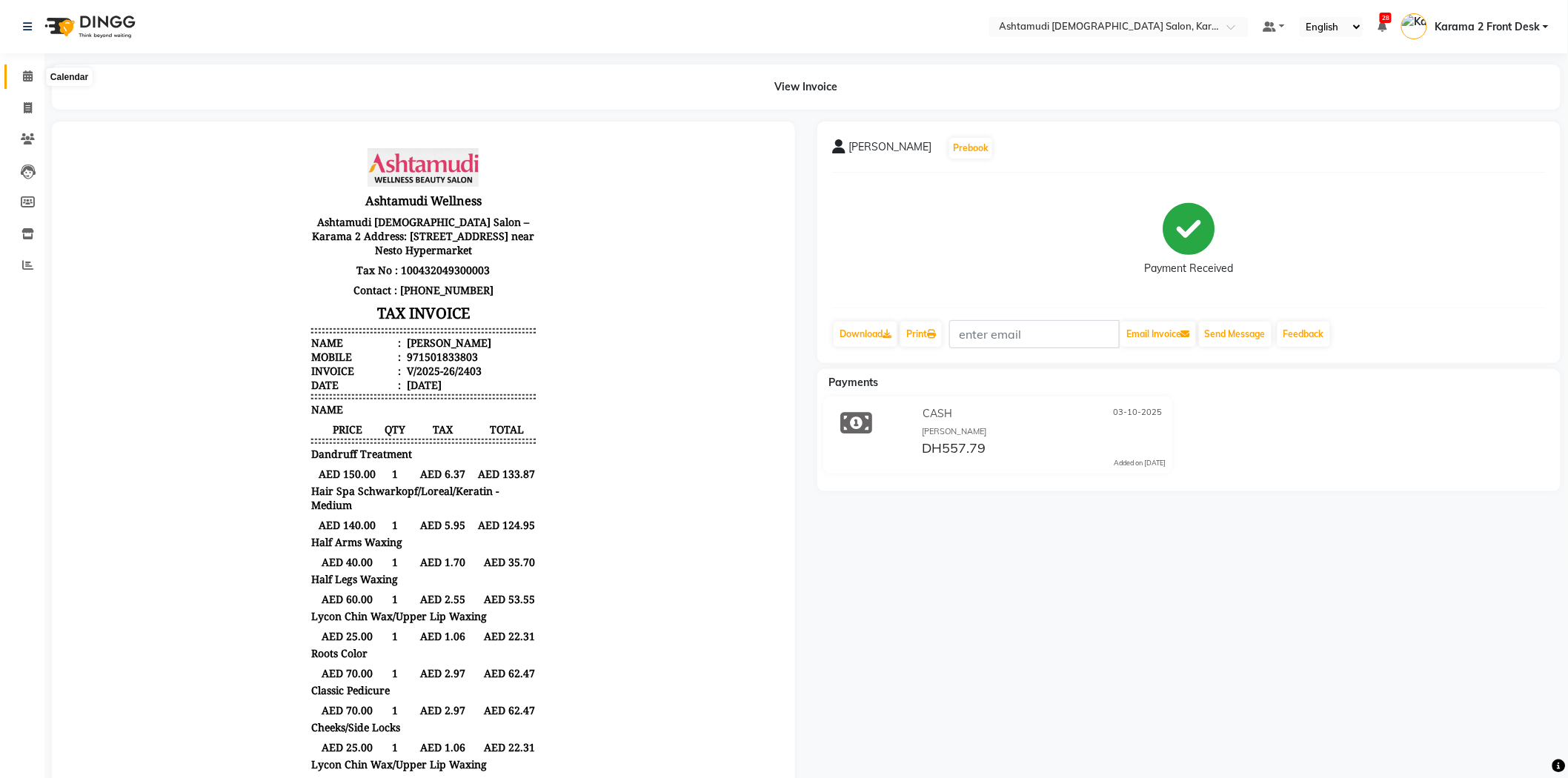
click at [25, 78] on icon at bounding box center [28, 76] width 10 height 11
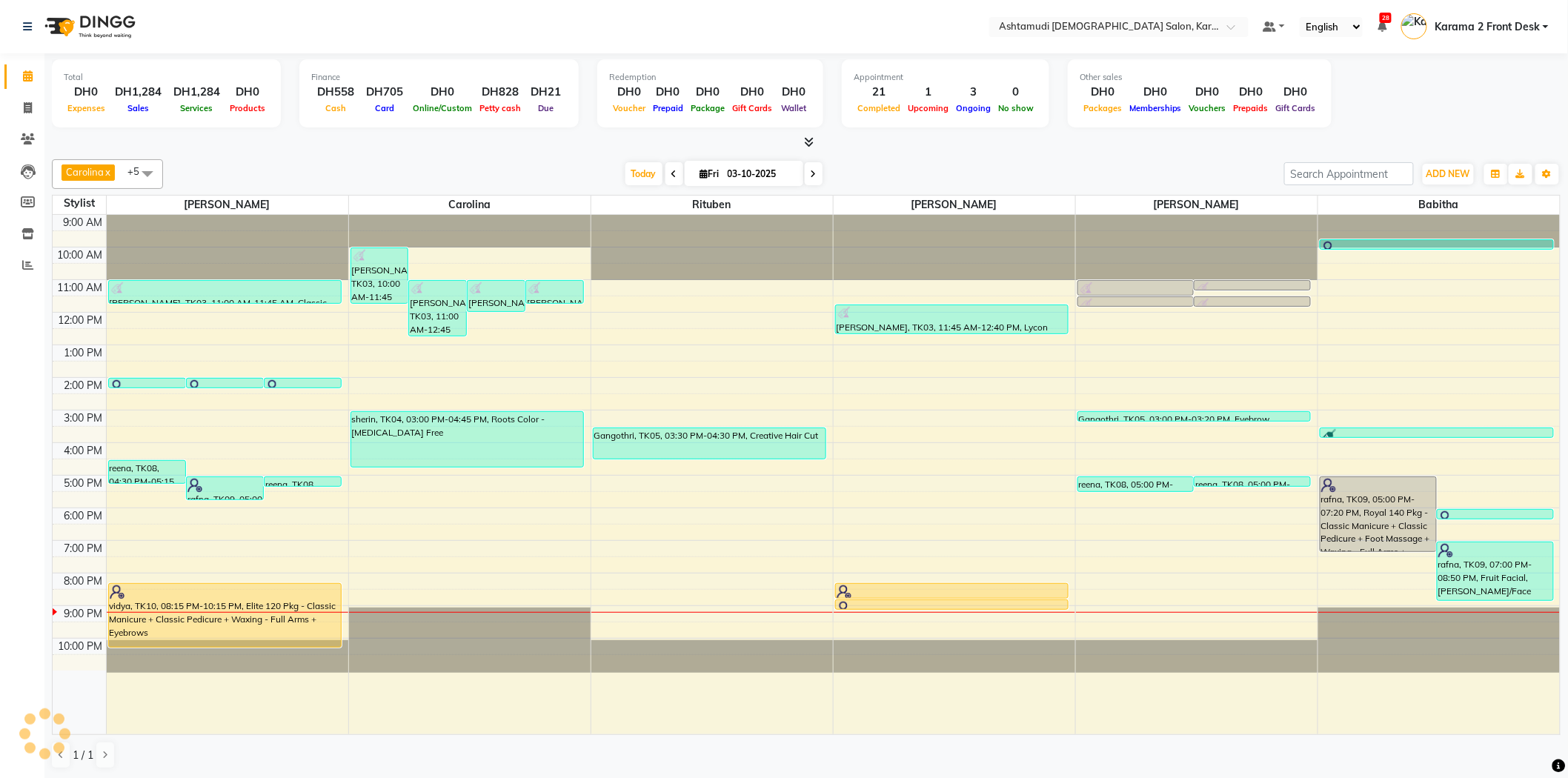
click at [200, 31] on nav "Select Location × Ashtamudi Ladies Salon, Karama 2 Default Panel My Panel Engli…" at bounding box center [784, 27] width 1568 height 54
click at [489, 154] on div "Carolina x Linda x Farsana Begum x Jyothi Krishna x Babitha x Rituben x +5 Sele…" at bounding box center [806, 464] width 1508 height 622
click at [466, 148] on div at bounding box center [806, 142] width 1508 height 16
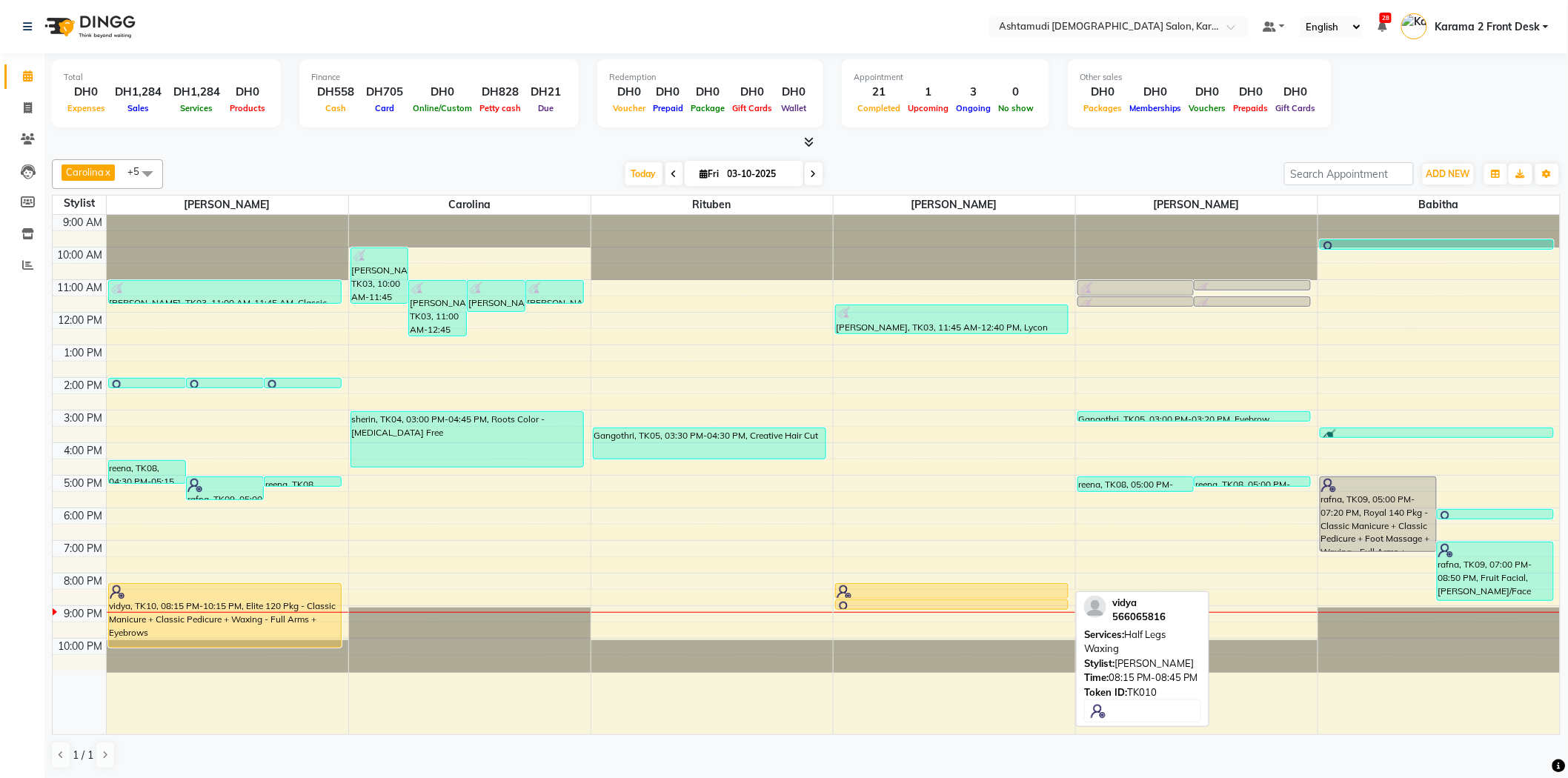
click at [928, 587] on div at bounding box center [952, 592] width 231 height 15
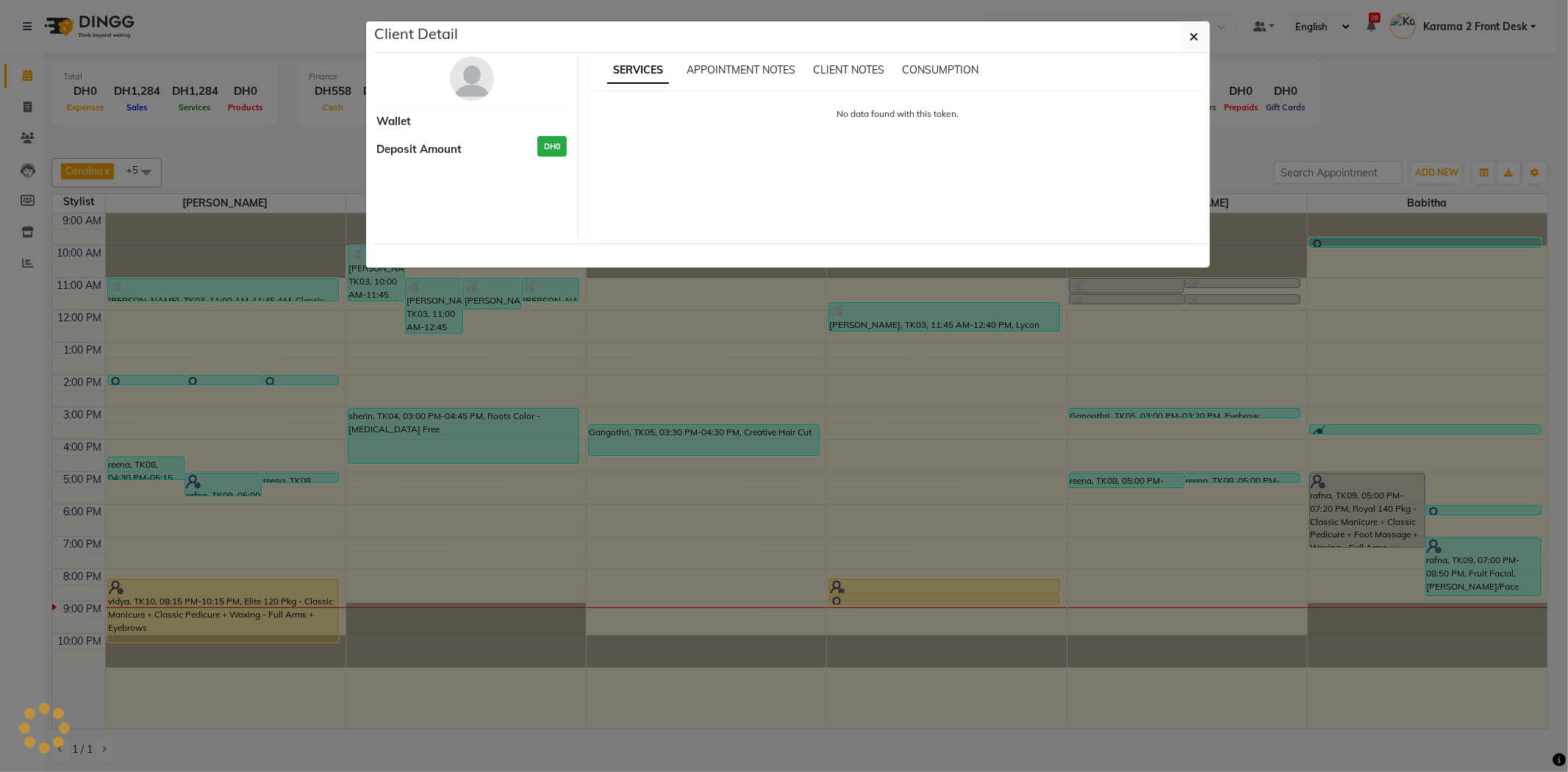
select select "1"
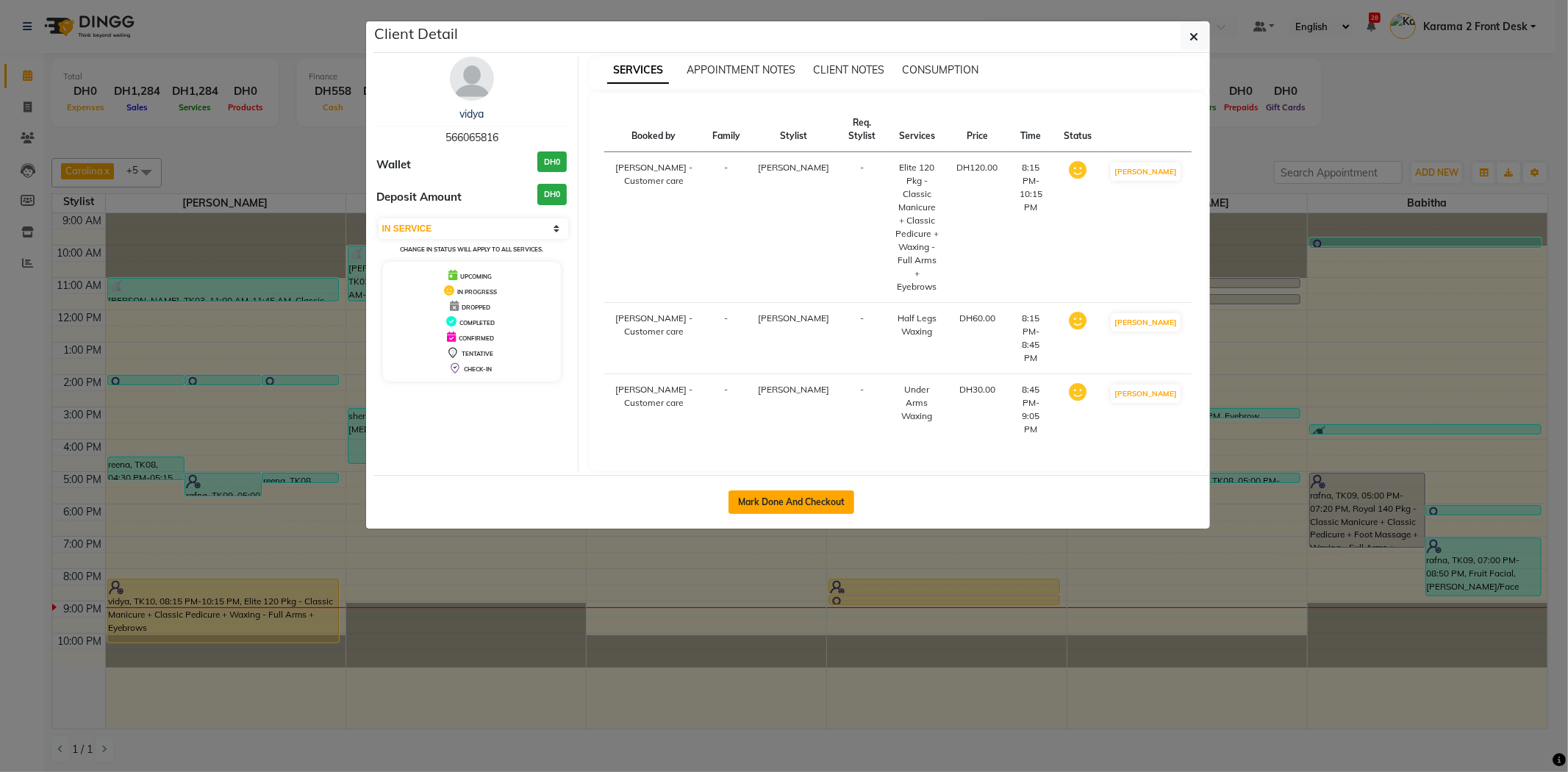
click at [846, 490] on button "Mark Done And Checkout" at bounding box center [791, 502] width 125 height 24
select select "service"
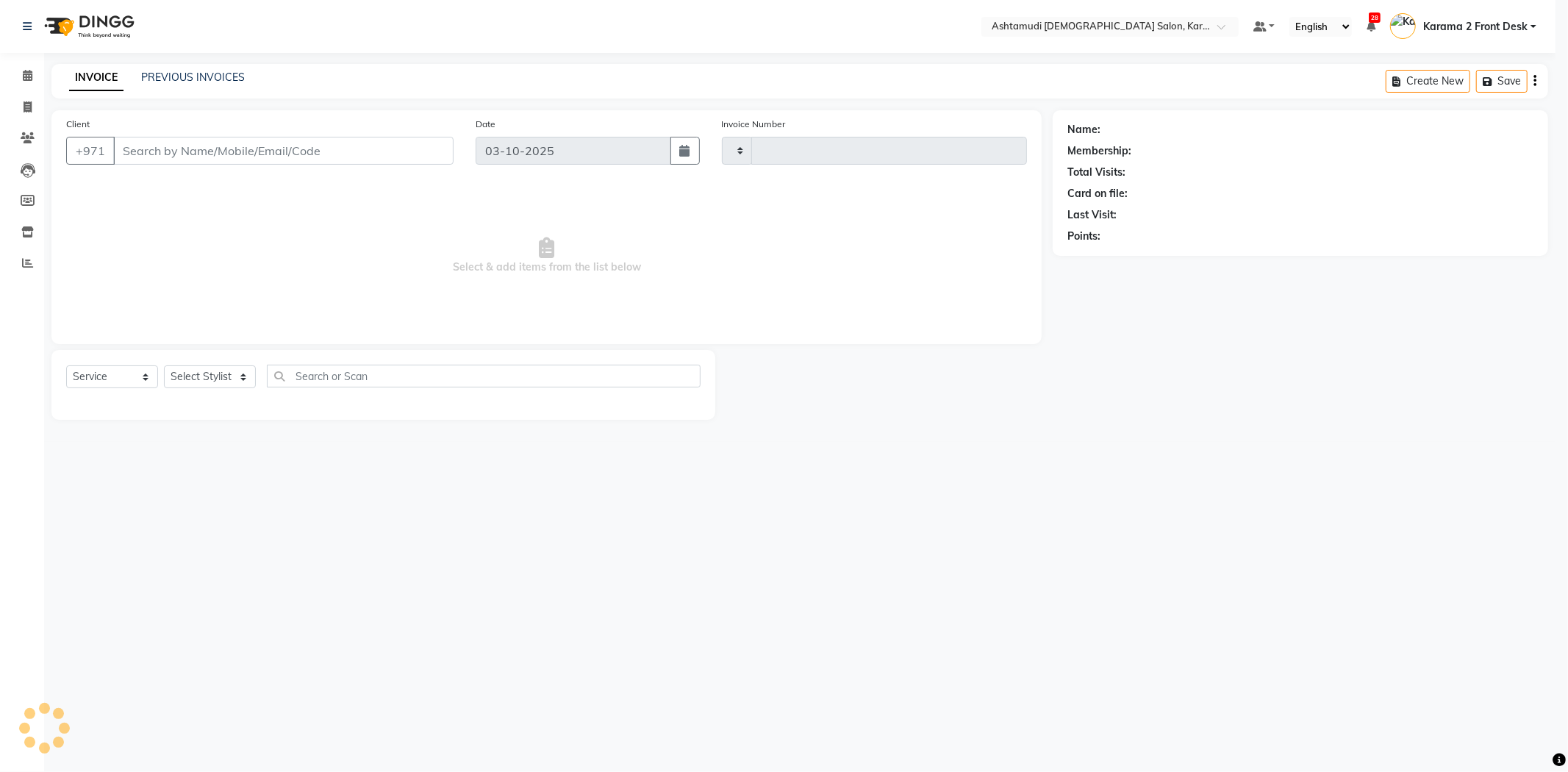
type input "2409"
select select "7424"
type input "566065816"
select select "64957"
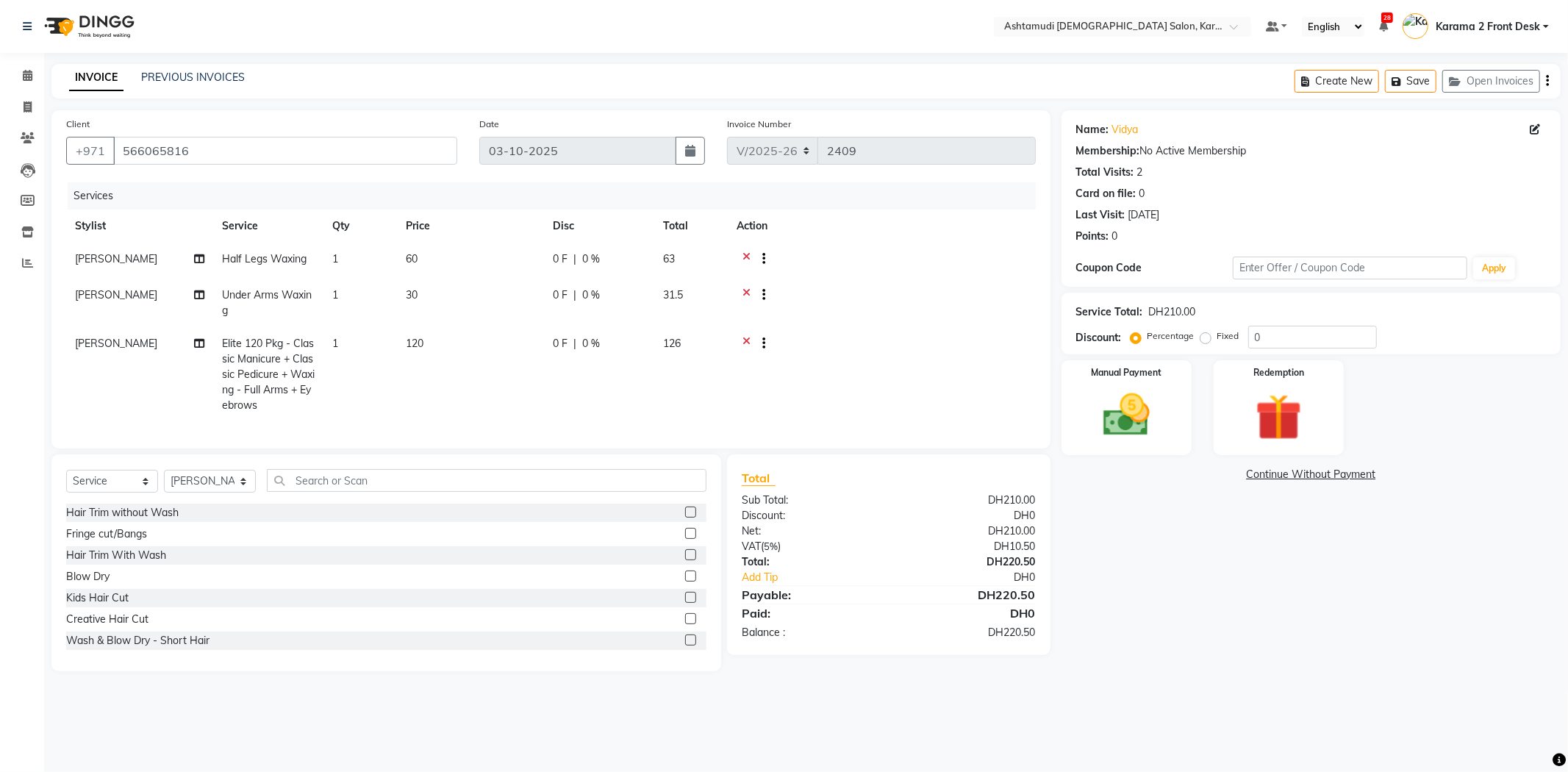
click at [740, 338] on div at bounding box center [881, 345] width 290 height 18
click at [743, 337] on icon at bounding box center [746, 345] width 8 height 18
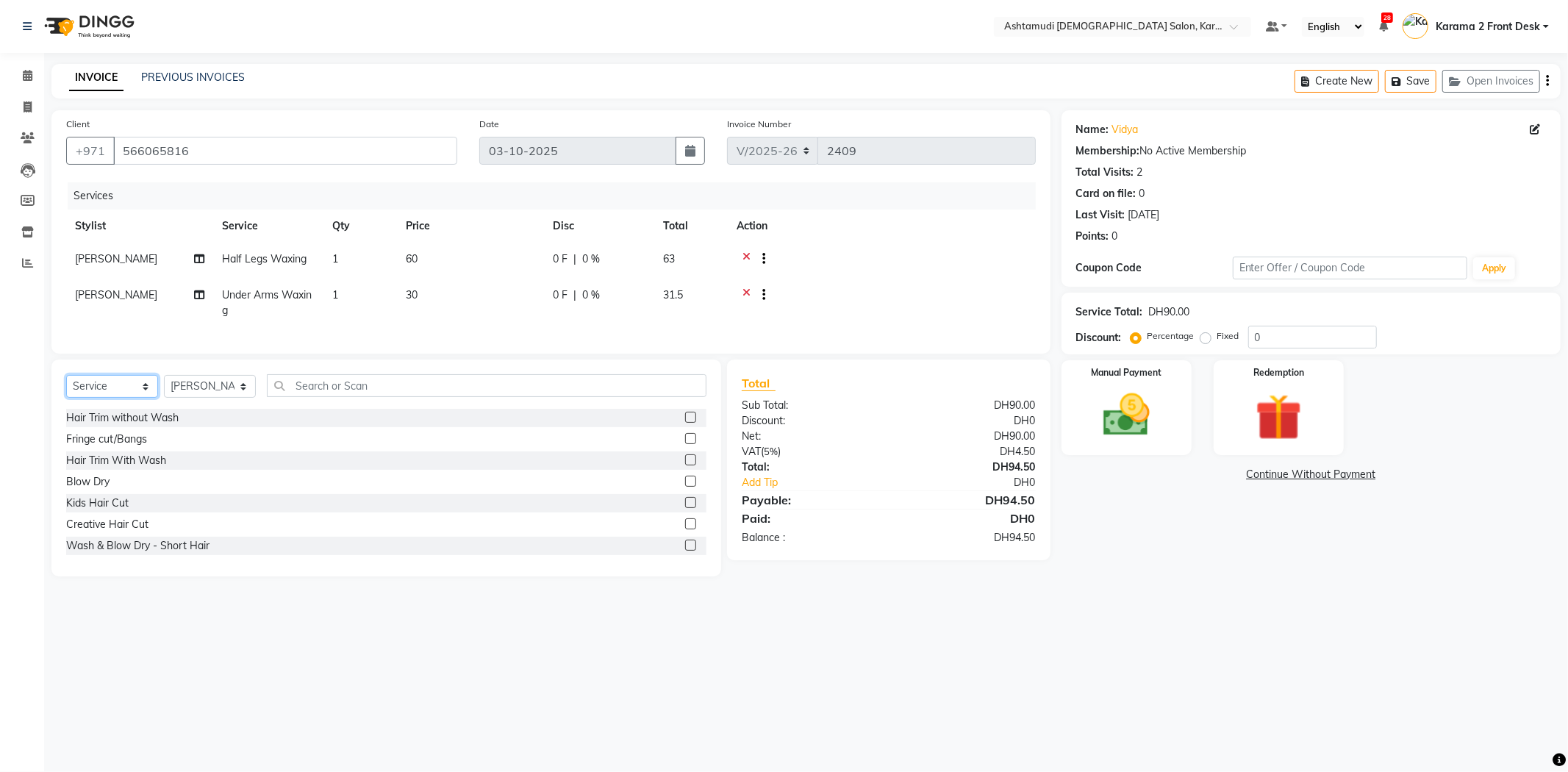
click at [103, 393] on select "Select Service Product Membership Package Voucher Prepaid Gift Card" at bounding box center [112, 386] width 92 height 23
select select "package"
click at [66, 387] on select "Select Service Product Membership Package Voucher Prepaid Gift Card" at bounding box center [112, 386] width 92 height 23
click at [319, 397] on input "text" at bounding box center [487, 385] width 440 height 23
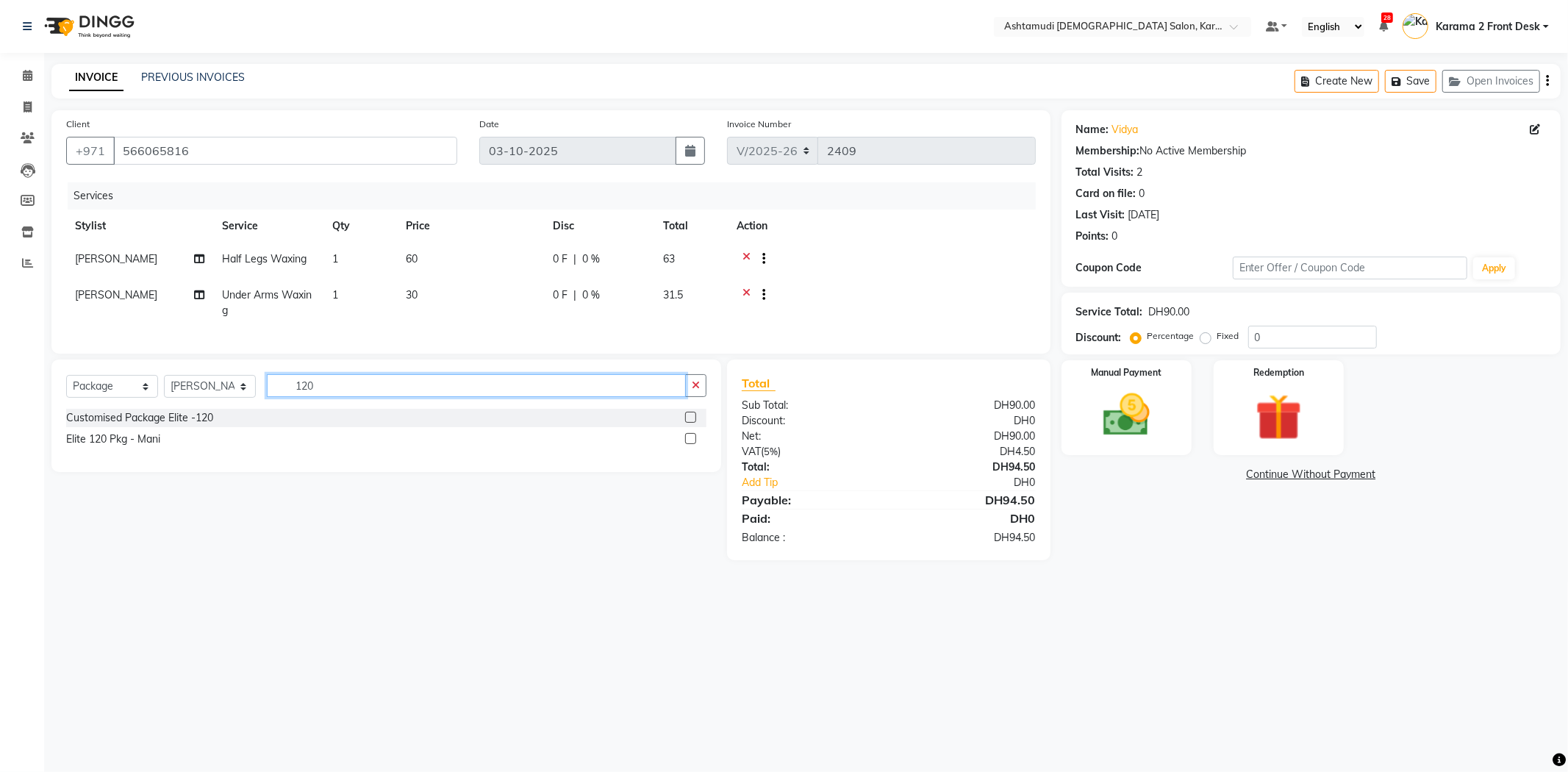
type input "120"
click at [610, 385] on div "Select Service Product Membership Package Voucher Prepaid Gift Card Select Styl…" at bounding box center [386, 416] width 669 height 112
click at [694, 444] on label at bounding box center [690, 438] width 11 height 11
click at [694, 444] on input "checkbox" at bounding box center [689, 439] width 10 height 10
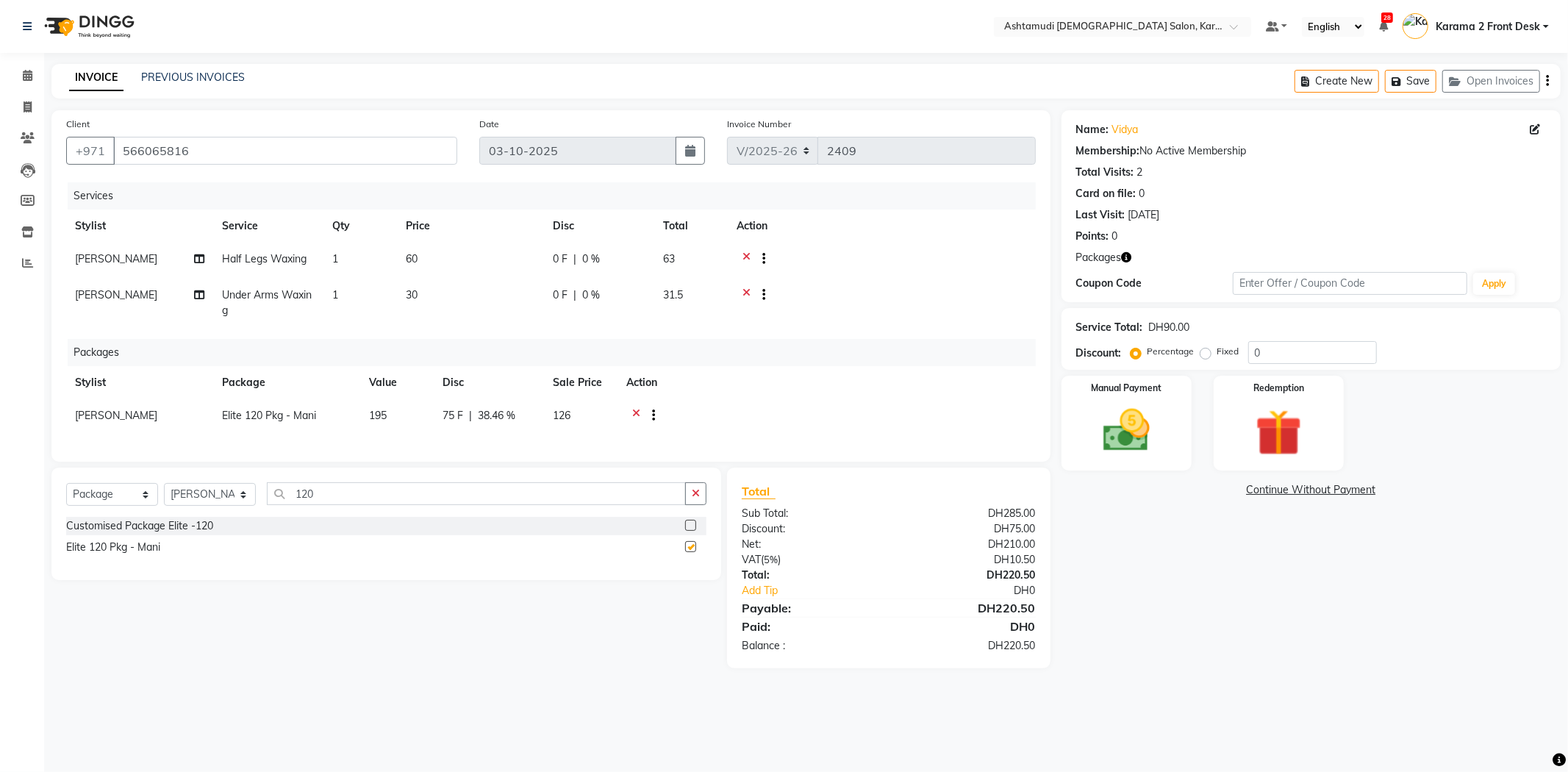
checkbox input "false"
click at [86, 414] on span "[PERSON_NAME]" at bounding box center [117, 416] width 83 height 13
select select "64957"
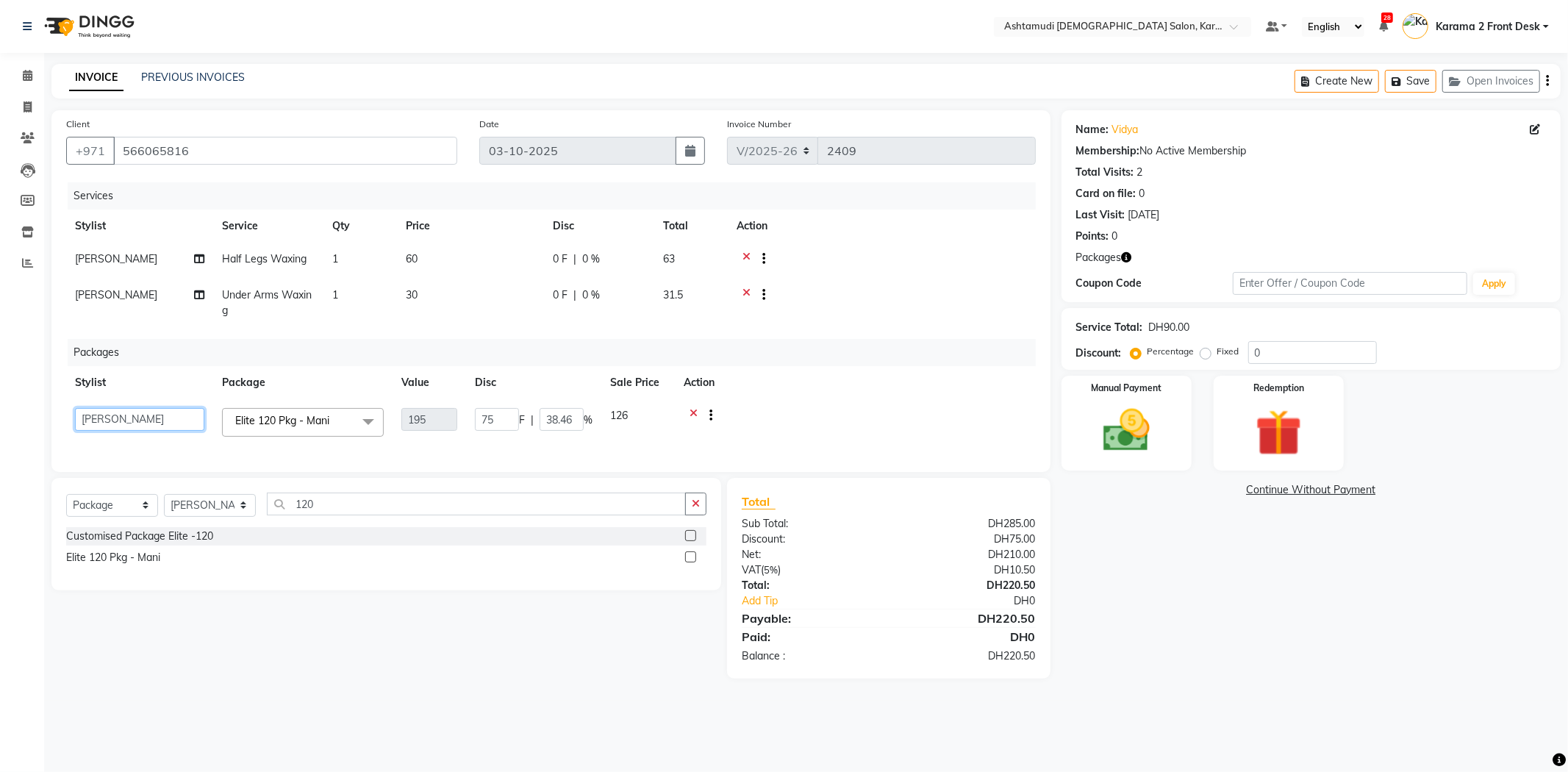
click at [86, 414] on select "Babitha Carolina Farsana Begum Geeta Jyothi Krishna Karama 2 Front Desk Linda R…" at bounding box center [139, 419] width 129 height 23
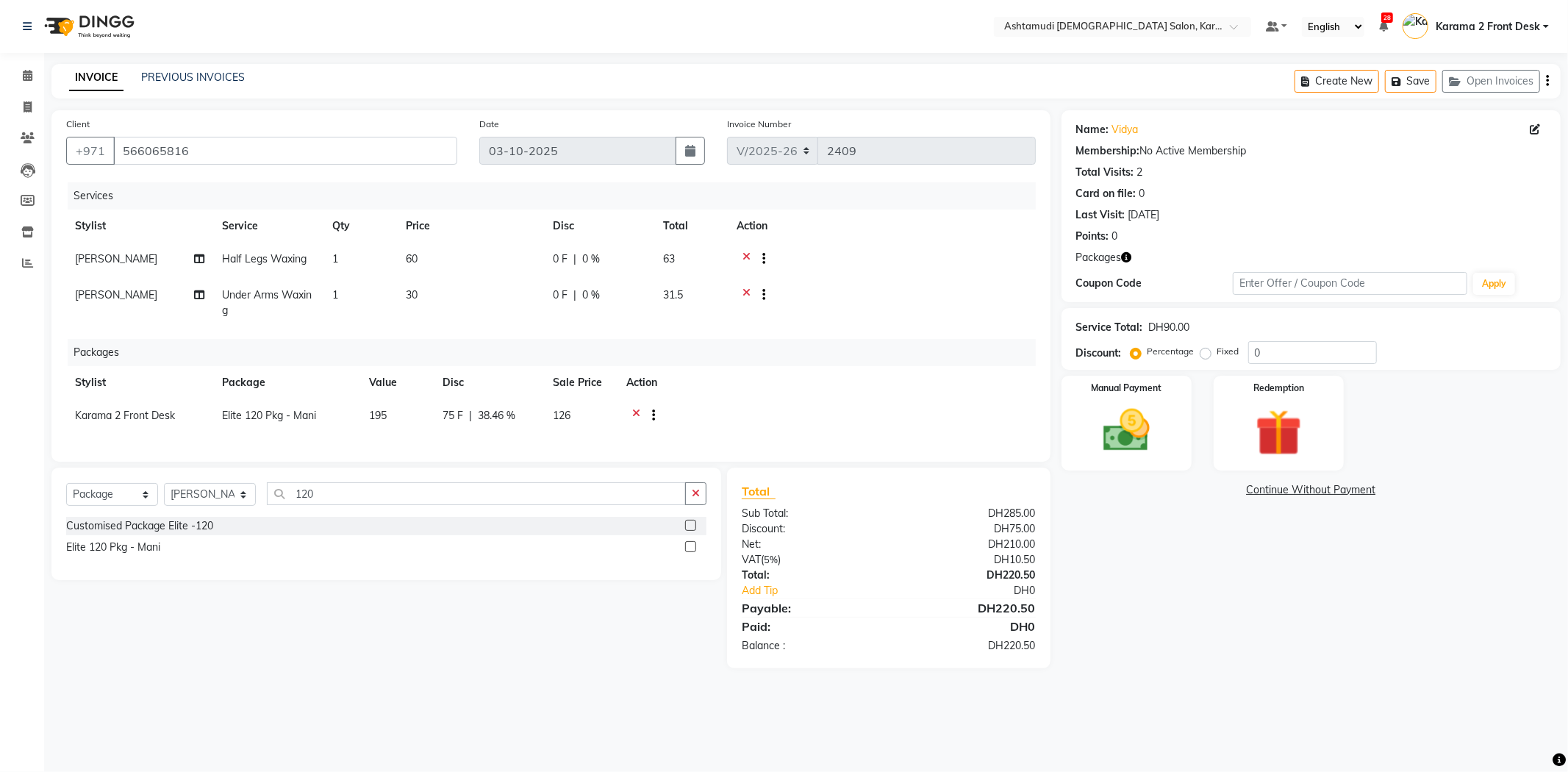
click at [809, 305] on div at bounding box center [881, 296] width 290 height 18
drag, startPoint x: 344, startPoint y: 509, endPoint x: 177, endPoint y: 498, distance: 167.4
click at [177, 498] on div "Select Service Product Membership Package Voucher Prepaid Gift Card Select Styl…" at bounding box center [387, 499] width 640 height 35
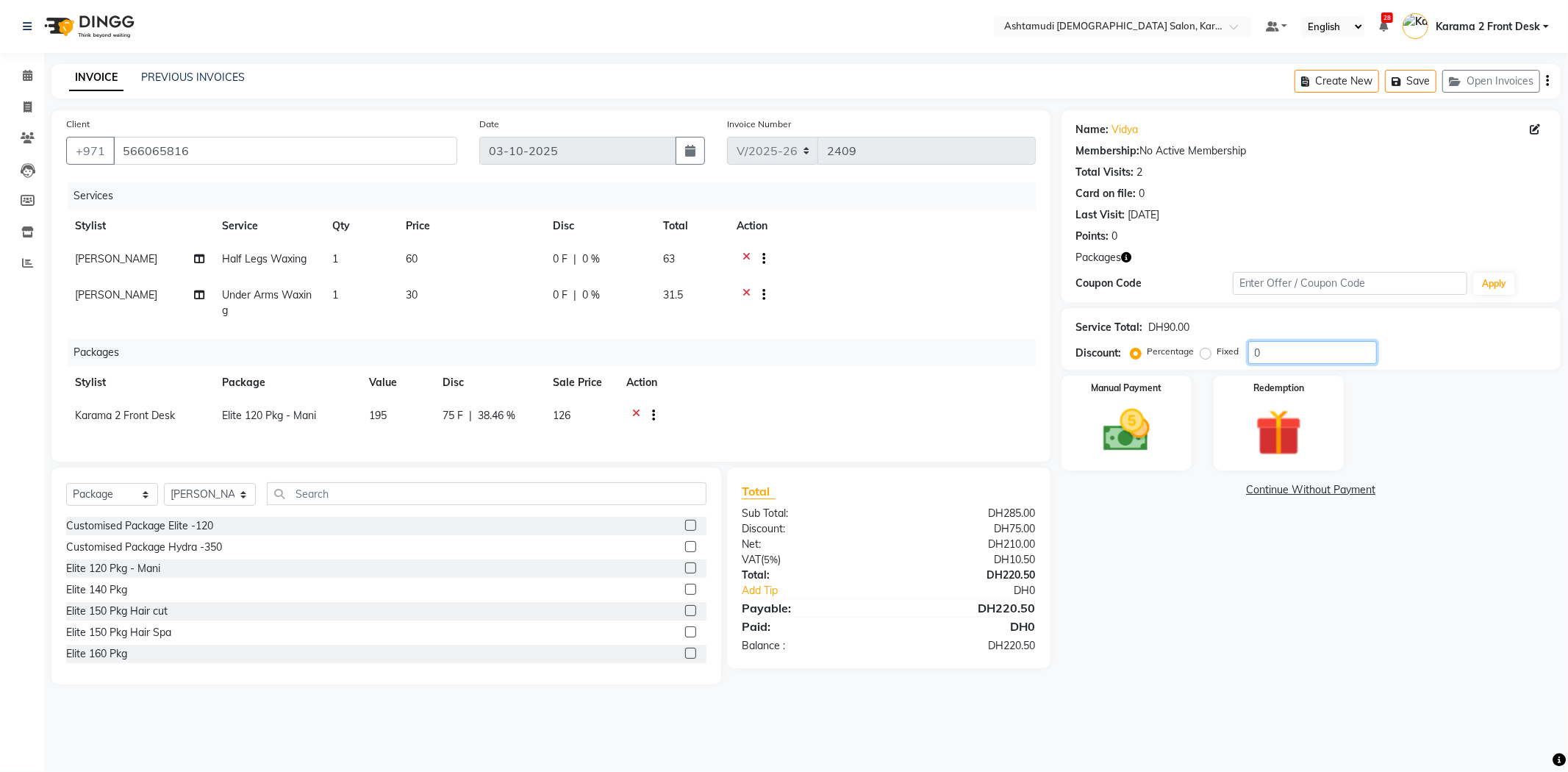
drag, startPoint x: 1277, startPoint y: 349, endPoint x: 1171, endPoint y: 301, distance: 116.4
click at [1171, 301] on div "Name: Vidya Membership: No Active Membership Total Visits: 2 Card on file: 0 La…" at bounding box center [1316, 397] width 510 height 574
type input "15"
click at [868, 322] on td at bounding box center [881, 303] width 308 height 49
click at [864, 296] on div at bounding box center [881, 296] width 290 height 18
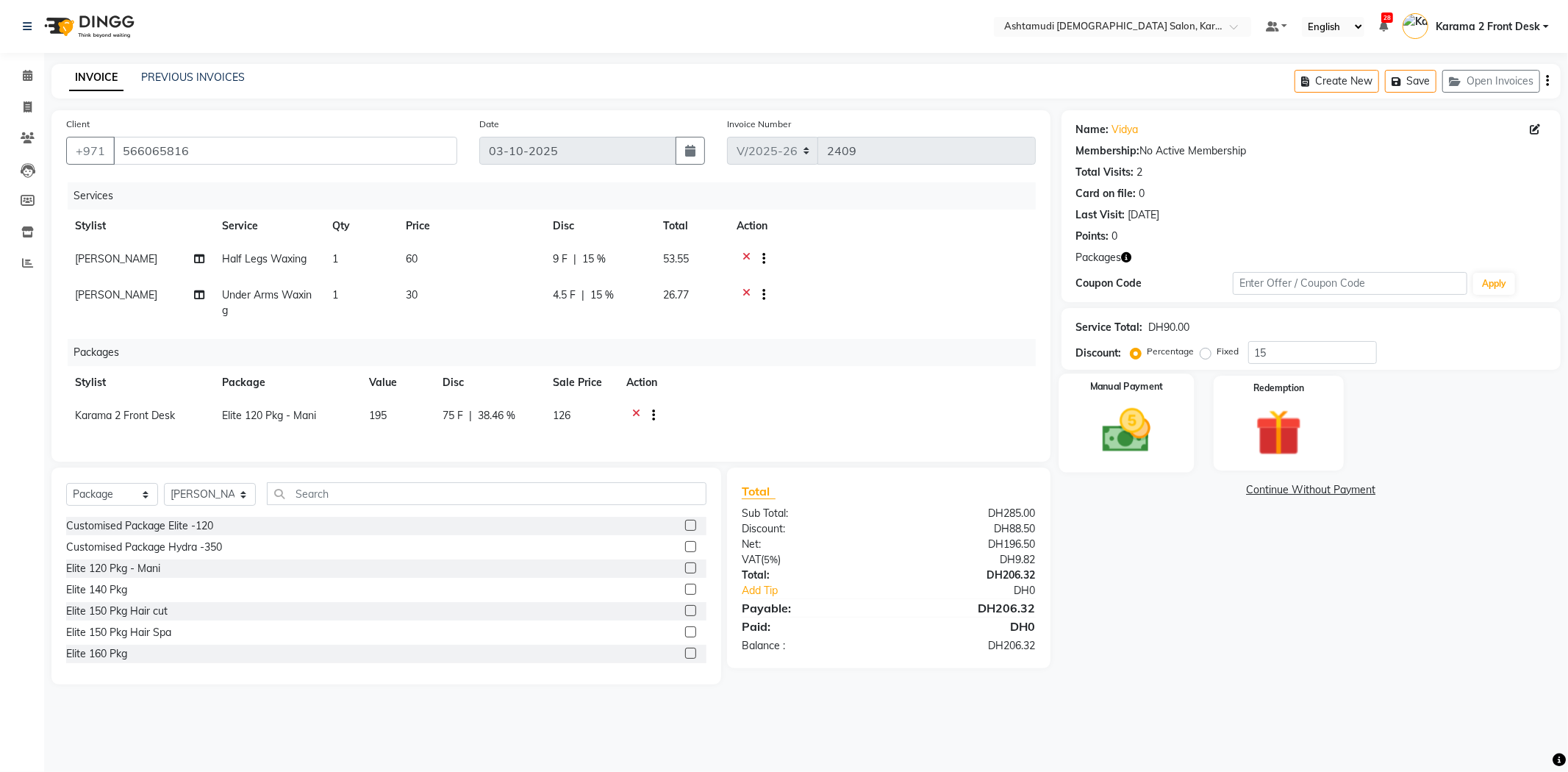
click at [1123, 453] on img at bounding box center [1126, 431] width 79 height 56
drag, startPoint x: 1194, startPoint y: 489, endPoint x: 1221, endPoint y: 492, distance: 27.2
click at [1201, 489] on div "Payment Methods Bank CARD CASH PhonePe Tamara" at bounding box center [1310, 492] width 469 height 20
click at [1223, 492] on span "CARD" at bounding box center [1218, 490] width 32 height 17
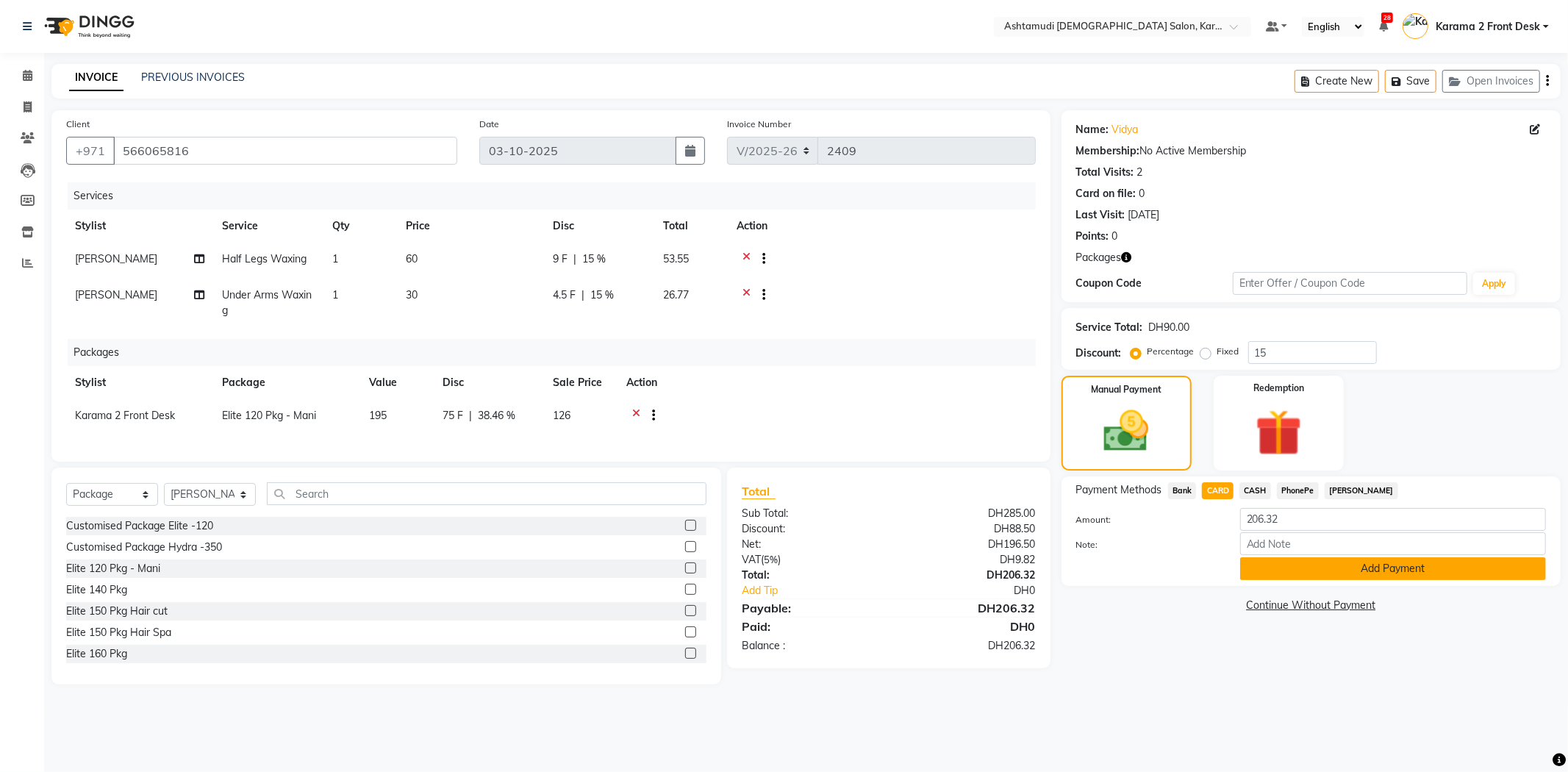
click at [1277, 559] on button "Add Payment" at bounding box center [1392, 568] width 305 height 23
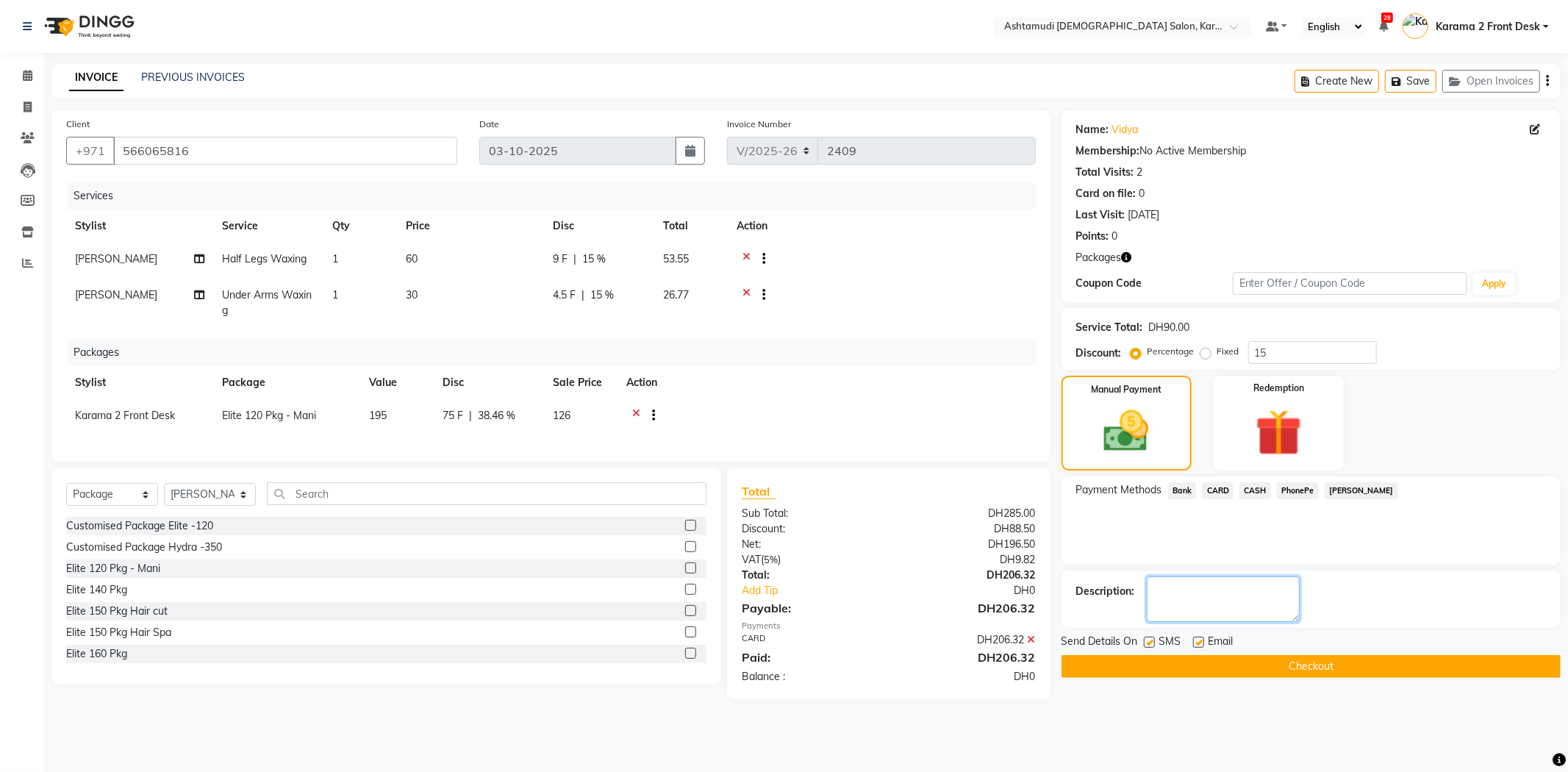
click at [1215, 594] on textarea at bounding box center [1223, 599] width 153 height 46
click at [877, 280] on td at bounding box center [881, 303] width 308 height 49
click at [1169, 606] on textarea at bounding box center [1223, 599] width 153 height 46
click at [1150, 641] on label at bounding box center [1149, 642] width 11 height 11
click at [1150, 641] on input "checkbox" at bounding box center [1148, 643] width 10 height 10
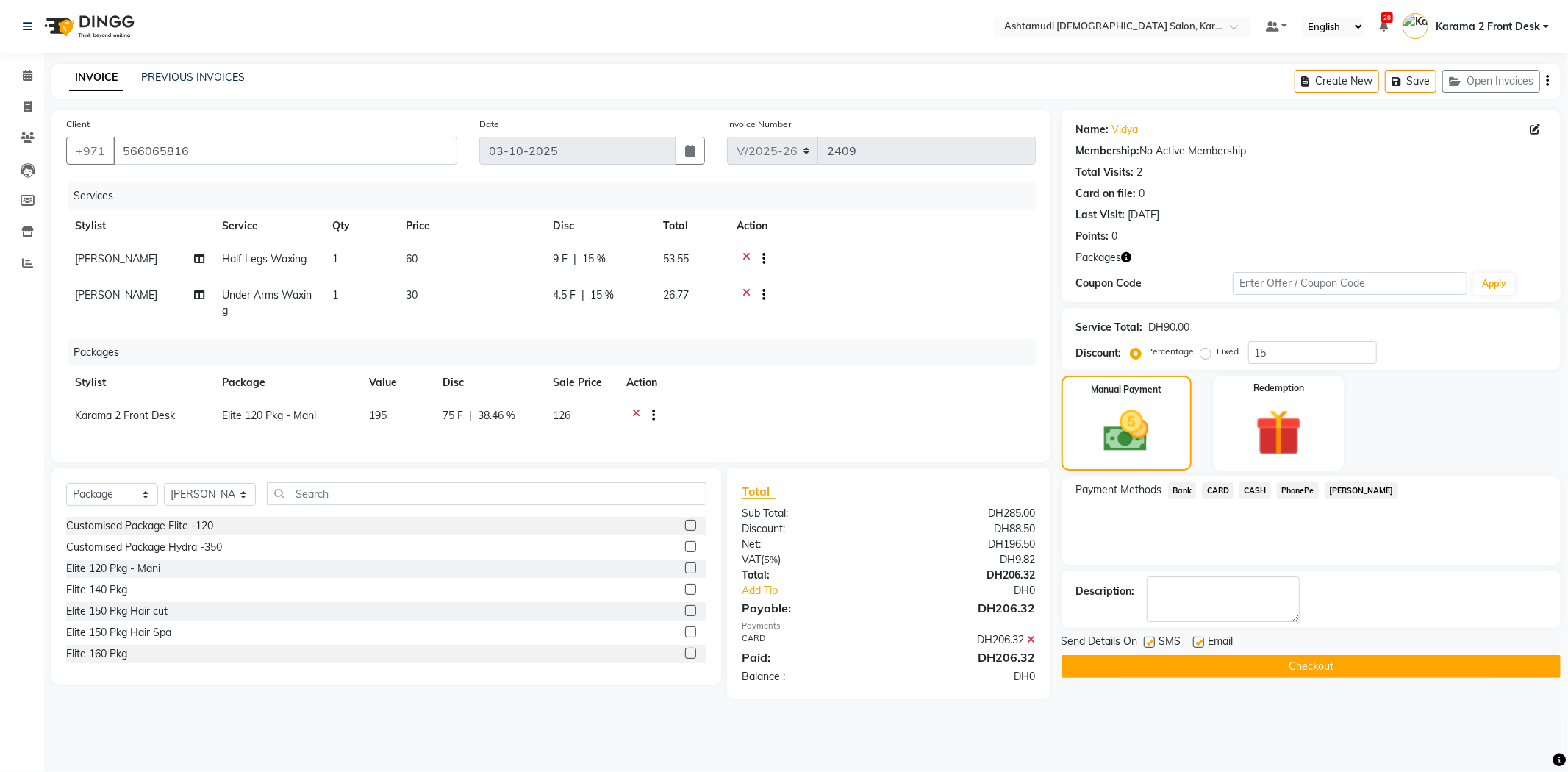
checkbox input "false"
click at [1199, 645] on label at bounding box center [1198, 642] width 11 height 11
click at [1199, 645] on input "checkbox" at bounding box center [1198, 643] width 10 height 10
checkbox input "false"
click at [1209, 601] on textarea at bounding box center [1223, 599] width 153 height 46
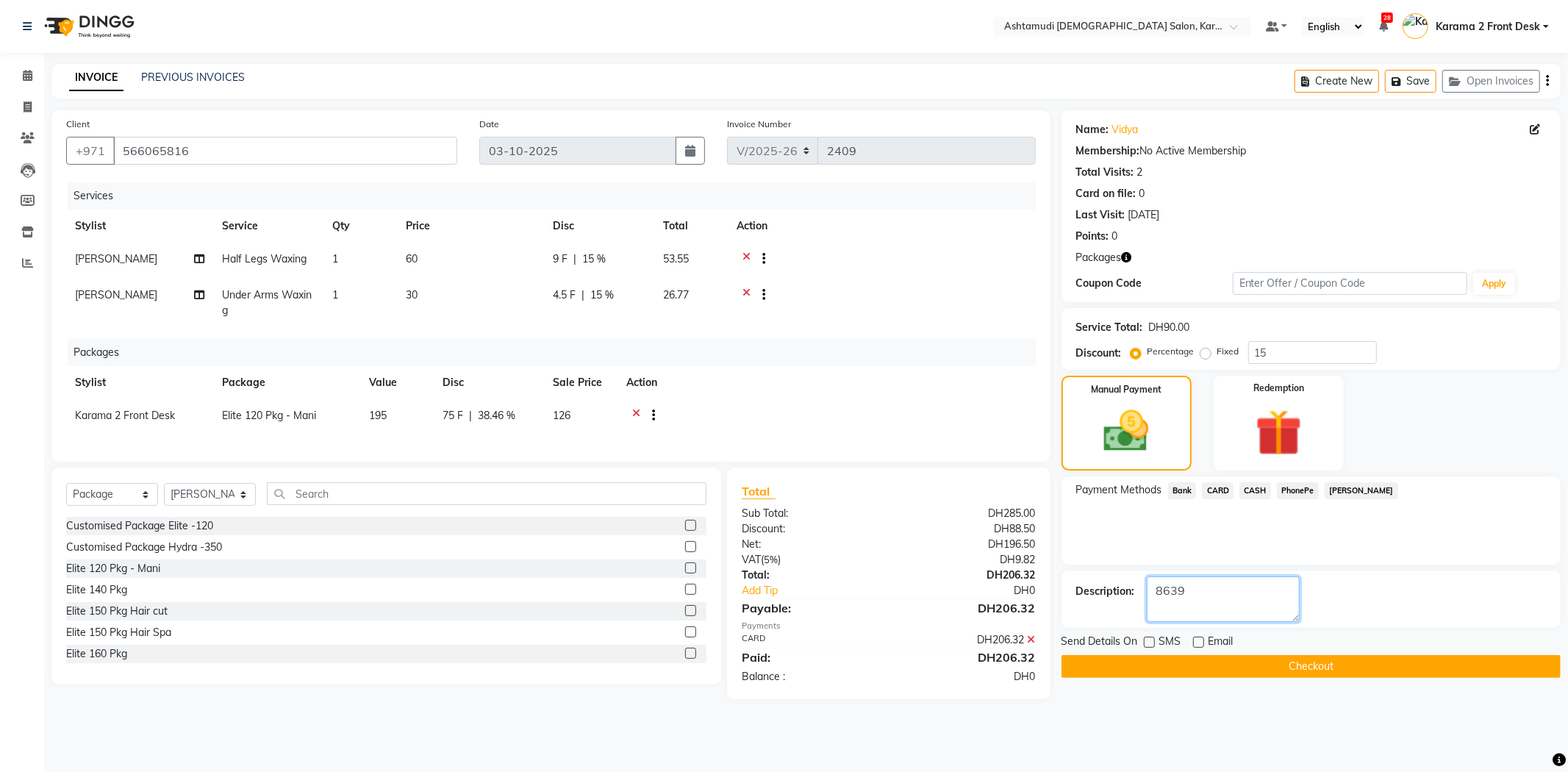
type textarea "8639"
click at [1167, 658] on button "Checkout" at bounding box center [1310, 666] width 499 height 23
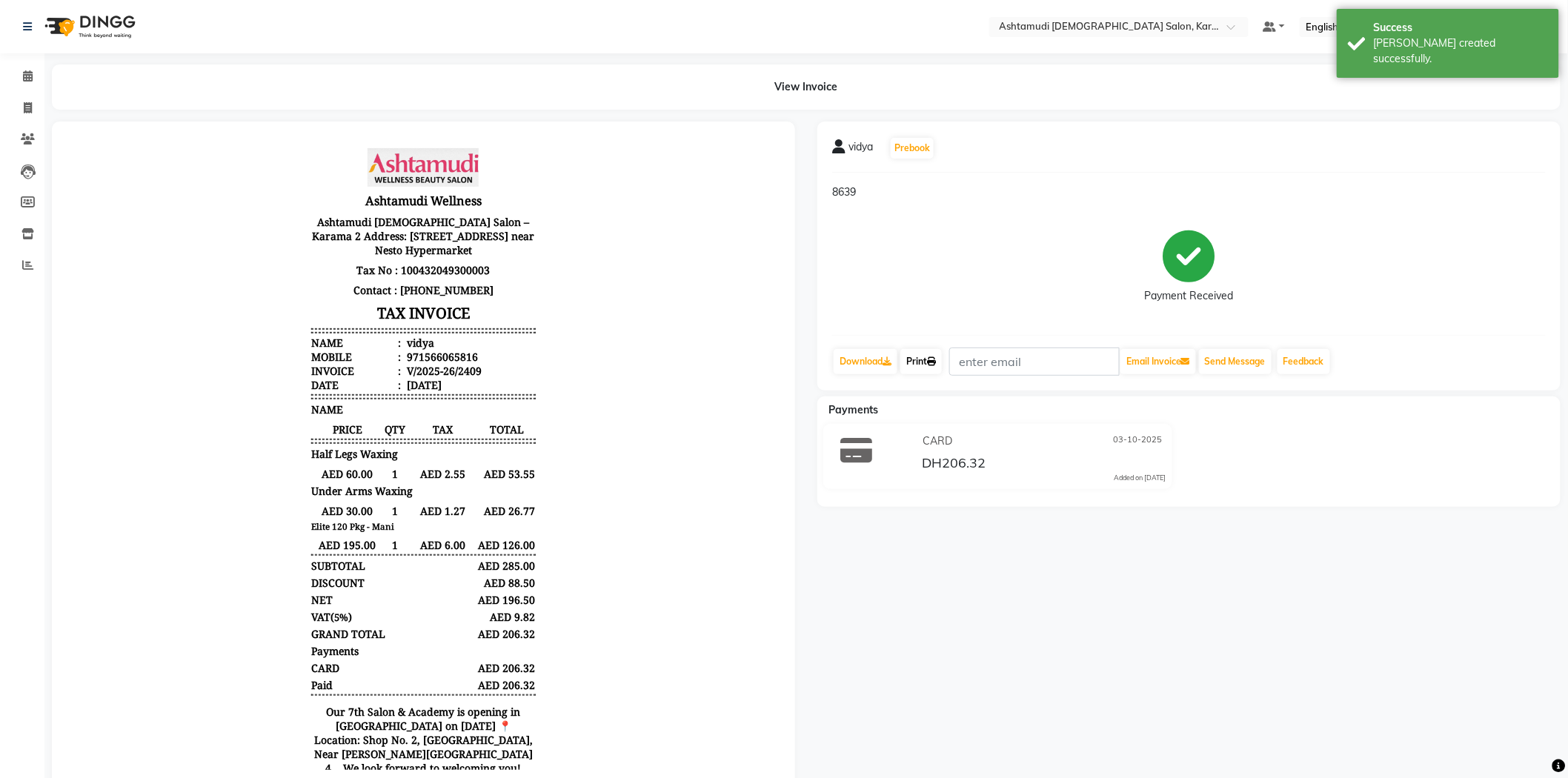
click at [938, 354] on link "Print" at bounding box center [921, 361] width 42 height 25
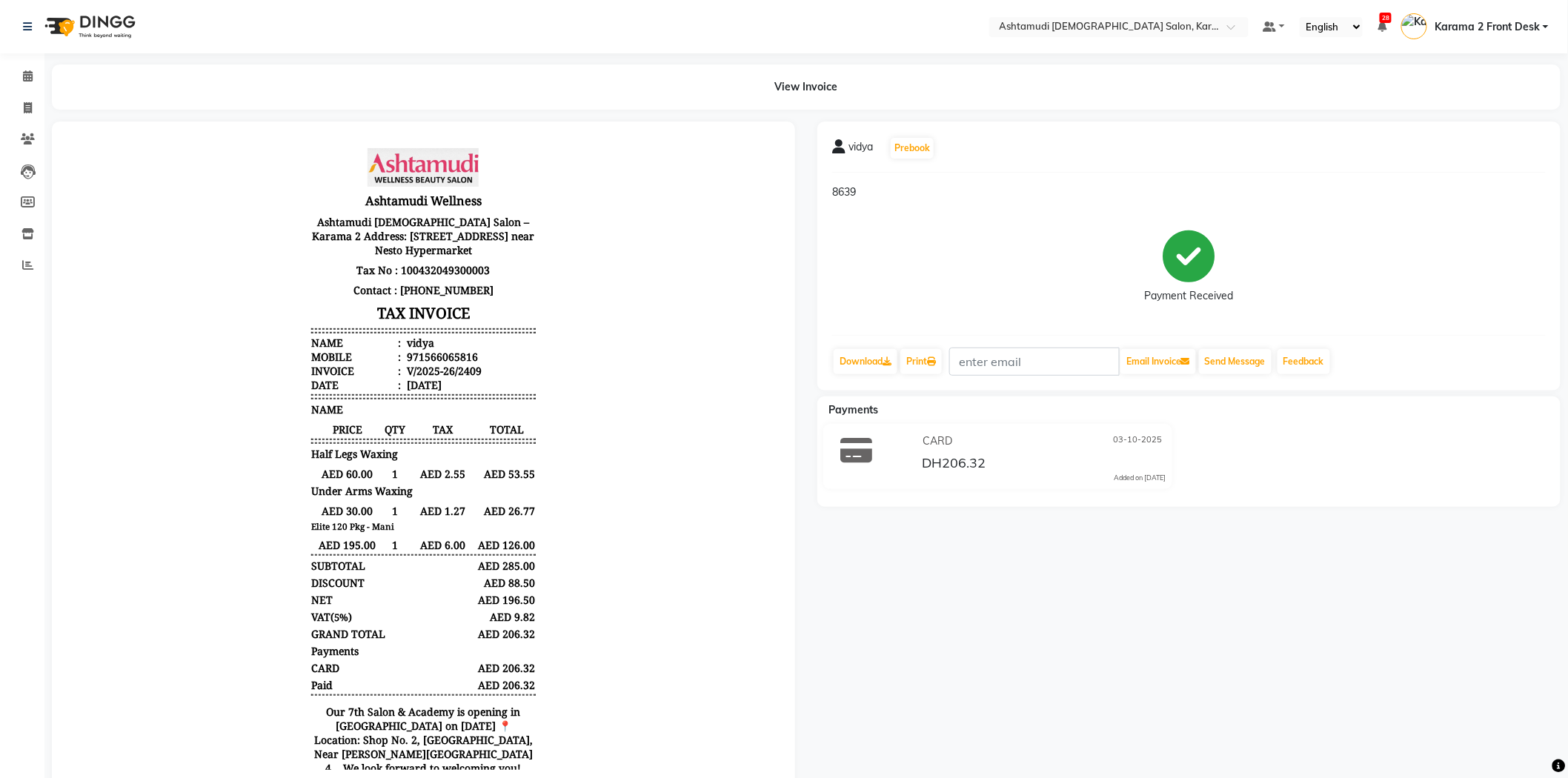
click at [403, 357] on div "971566065816" at bounding box center [440, 356] width 74 height 14
copy div "971566065816"
drag, startPoint x: 17, startPoint y: 106, endPoint x: 43, endPoint y: 115, distance: 27.5
click at [17, 106] on span at bounding box center [28, 108] width 26 height 17
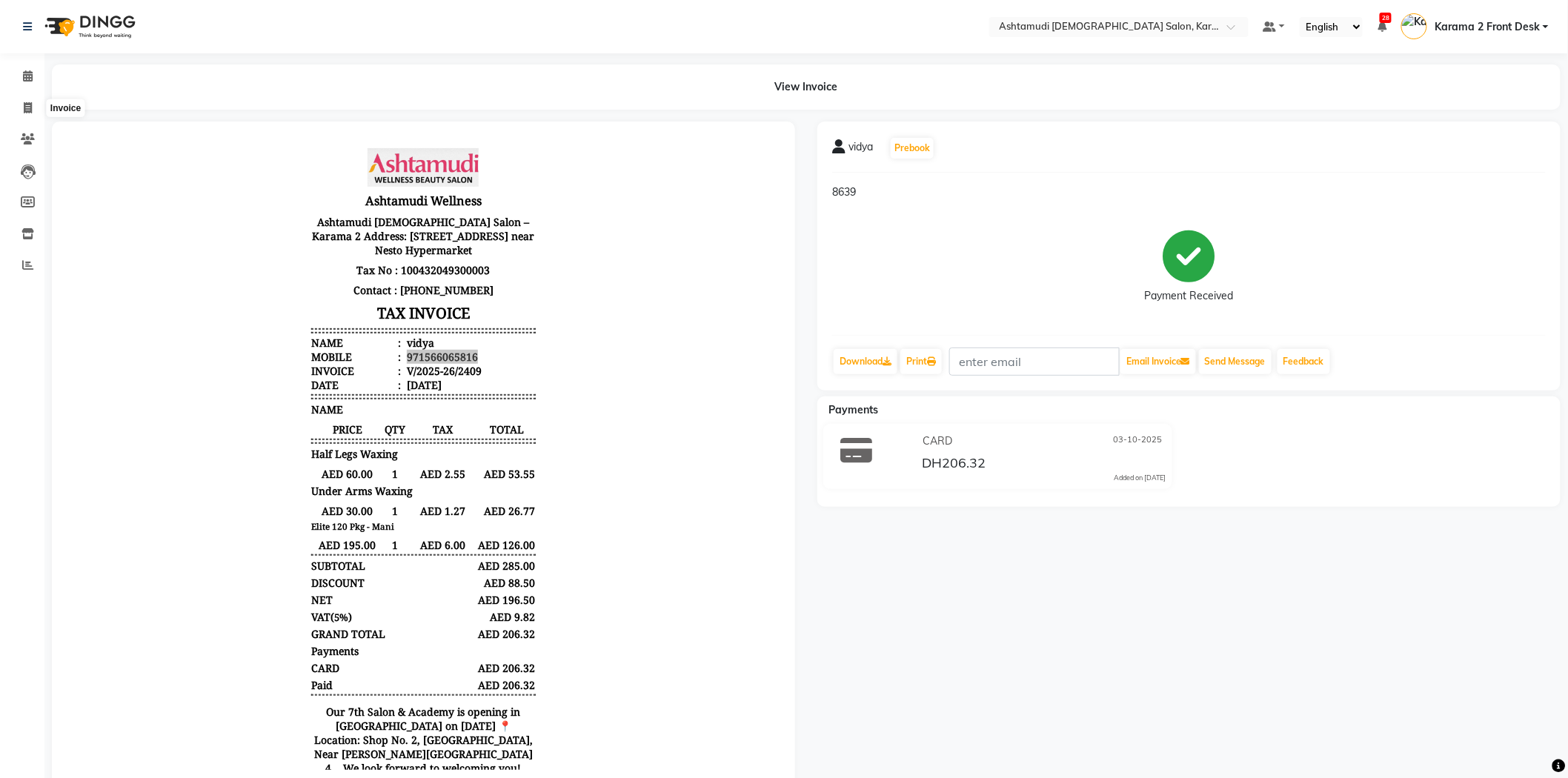
select select "service"
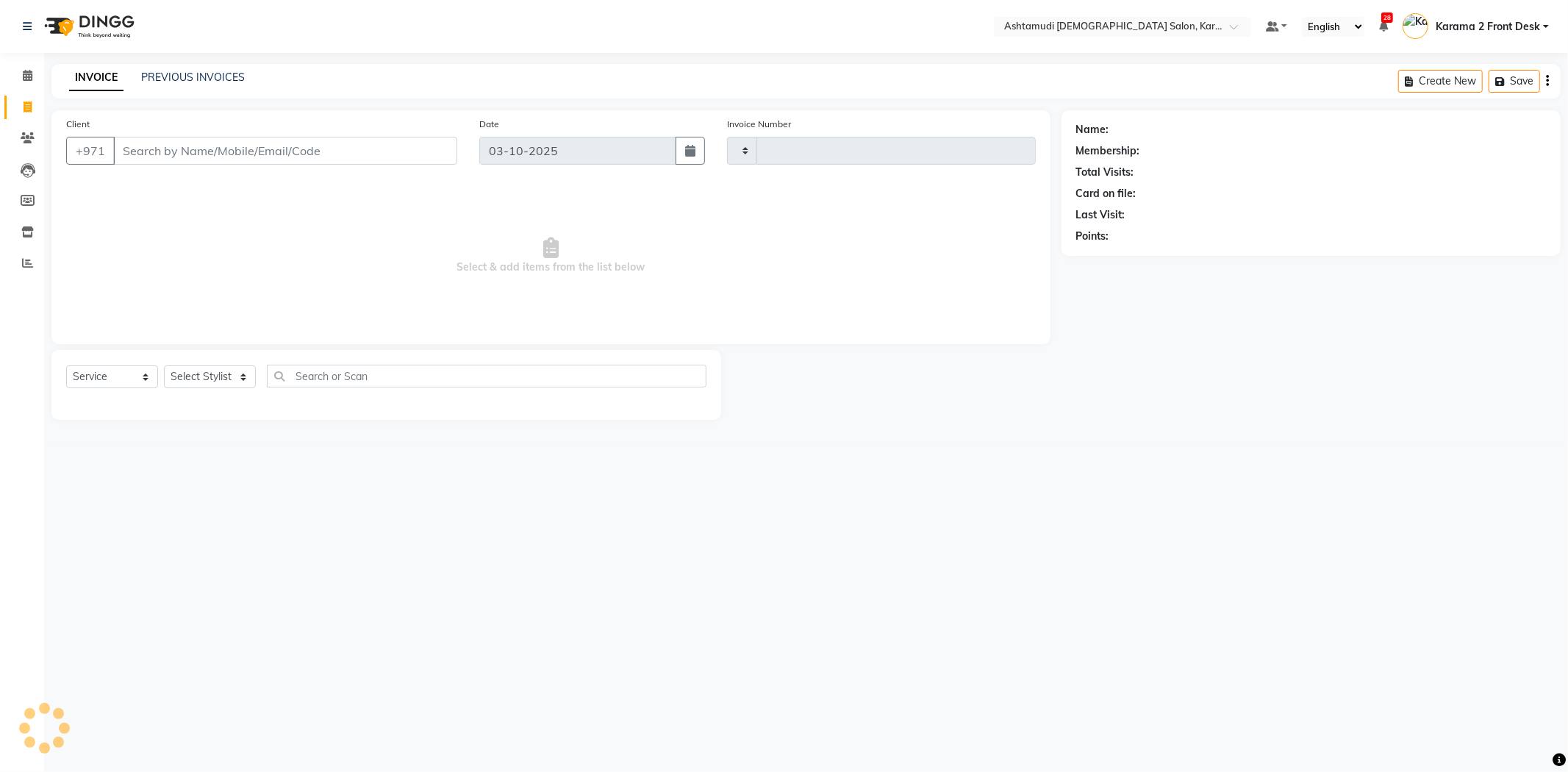
type input "2410"
select select "7424"
drag, startPoint x: 195, startPoint y: 145, endPoint x: 173, endPoint y: 145, distance: 22.0
click at [195, 145] on input "Client" at bounding box center [285, 151] width 344 height 28
type input "971566065816"
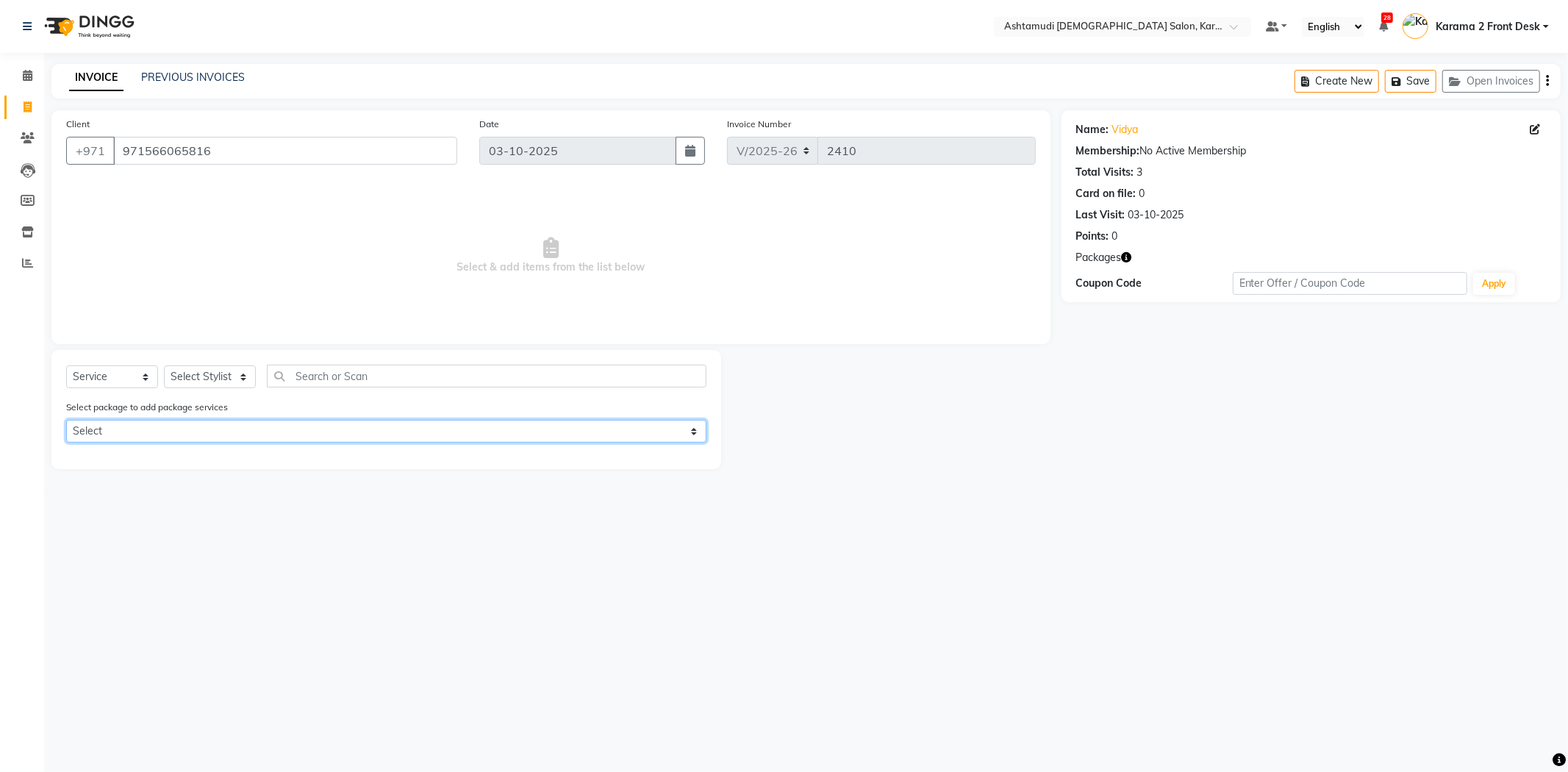
drag, startPoint x: 165, startPoint y: 422, endPoint x: 165, endPoint y: 430, distance: 8.0
click at [165, 422] on select "Select Elite 120 Pkg - Mani" at bounding box center [387, 431] width 640 height 23
select select "1: Object"
click at [66, 420] on select "Select Elite 120 Pkg - Mani" at bounding box center [387, 431] width 640 height 23
click at [160, 423] on select "Select Elite 120 Pkg - Mani" at bounding box center [387, 431] width 640 height 23
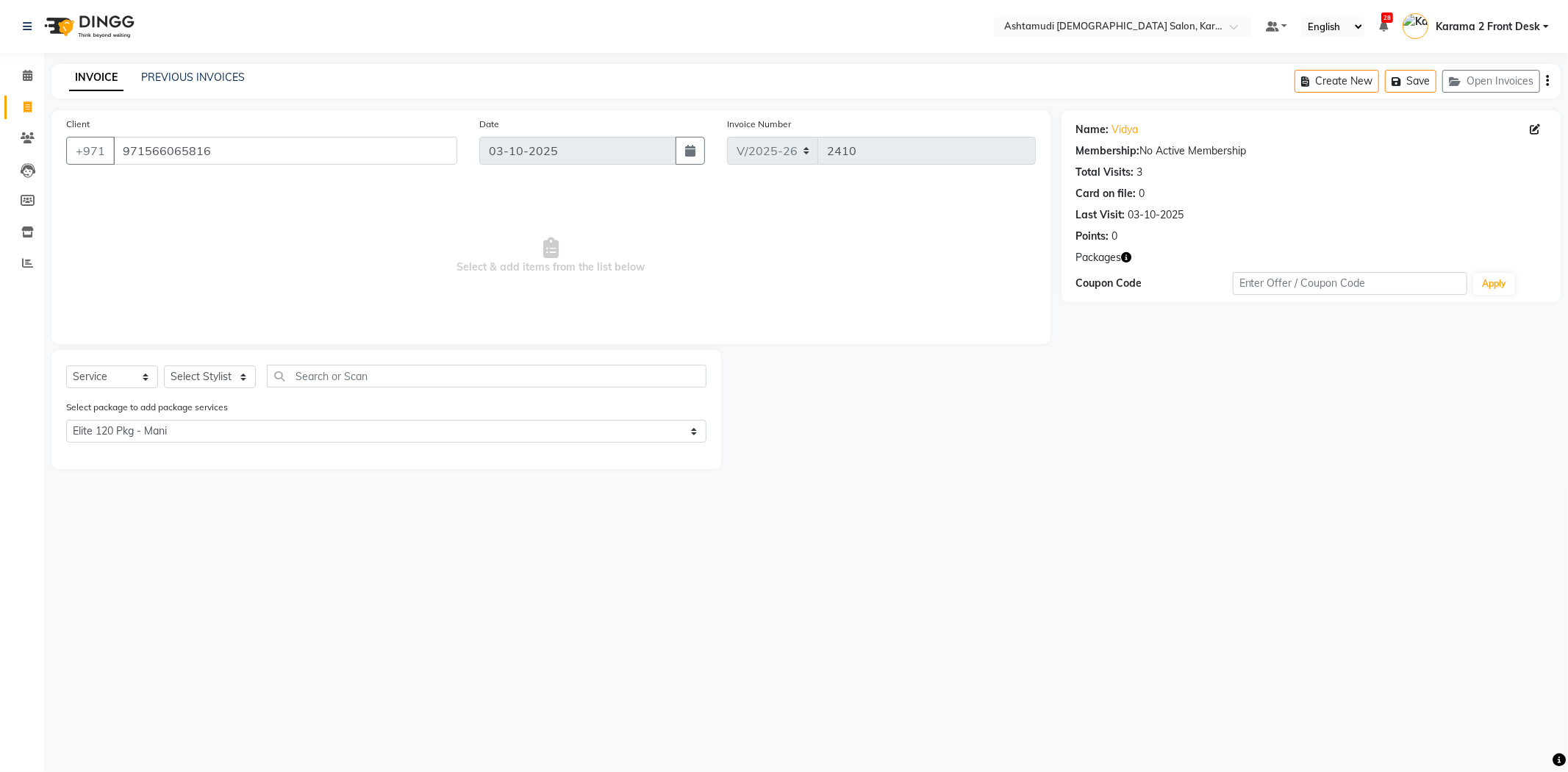
drag, startPoint x: 192, startPoint y: 361, endPoint x: 184, endPoint y: 368, distance: 10.6
click at [192, 361] on div "Select Service Product Membership Package Voucher Prepaid Gift Card Select Styl…" at bounding box center [386, 409] width 669 height 119
click at [180, 372] on select "Select Stylist Babitha Carolina Farsana Begum Geeta Jyothi Krishna Karama 2 Fro…" at bounding box center [210, 376] width 92 height 23
select select "77371"
click at [164, 366] on select "Select Stylist Babitha Carolina Farsana Begum Geeta Jyothi Krishna Karama 2 Fro…" at bounding box center [210, 376] width 92 height 23
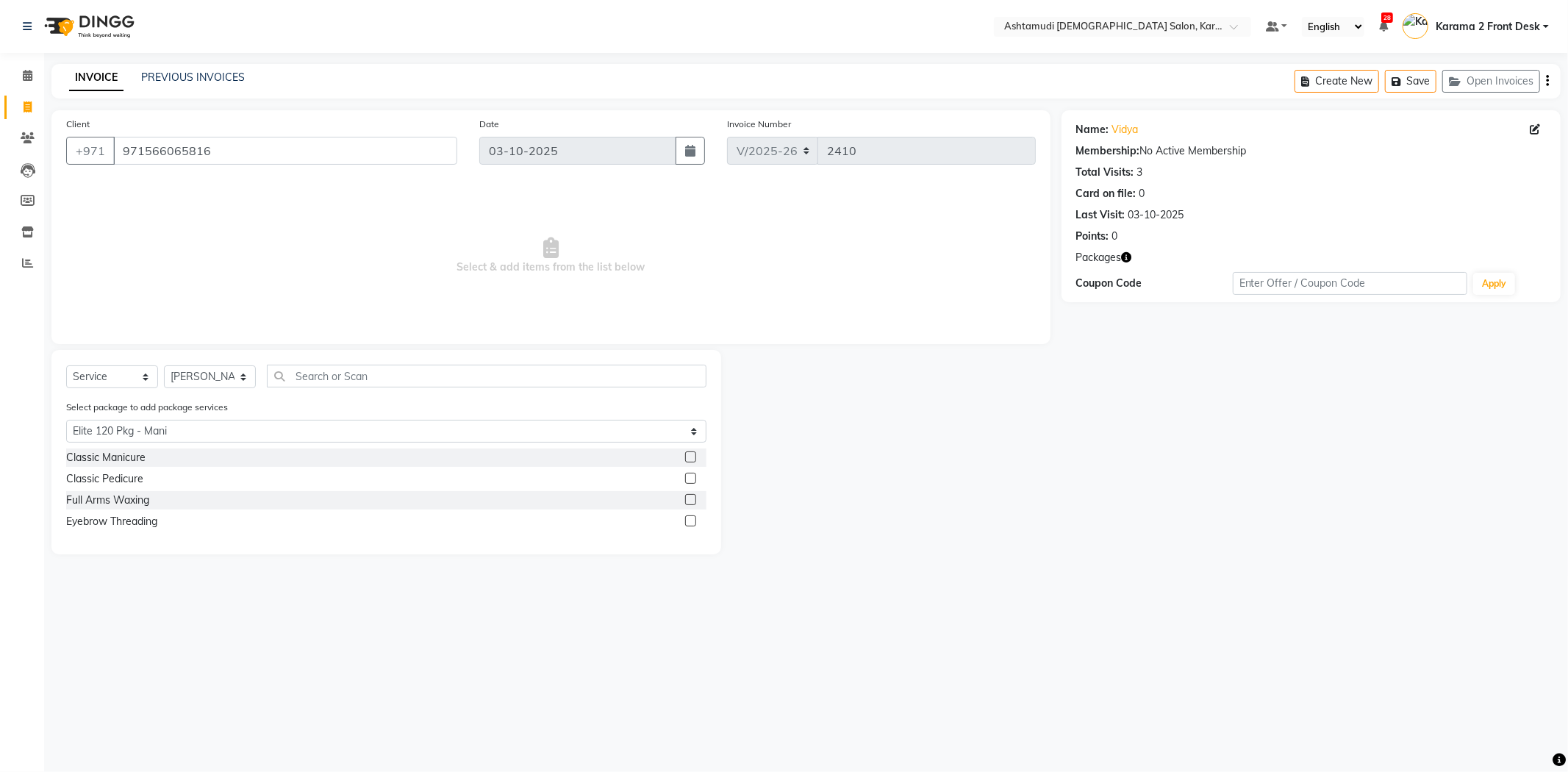
click at [691, 501] on label at bounding box center [690, 499] width 11 height 11
click at [691, 501] on input "checkbox" at bounding box center [689, 500] width 10 height 10
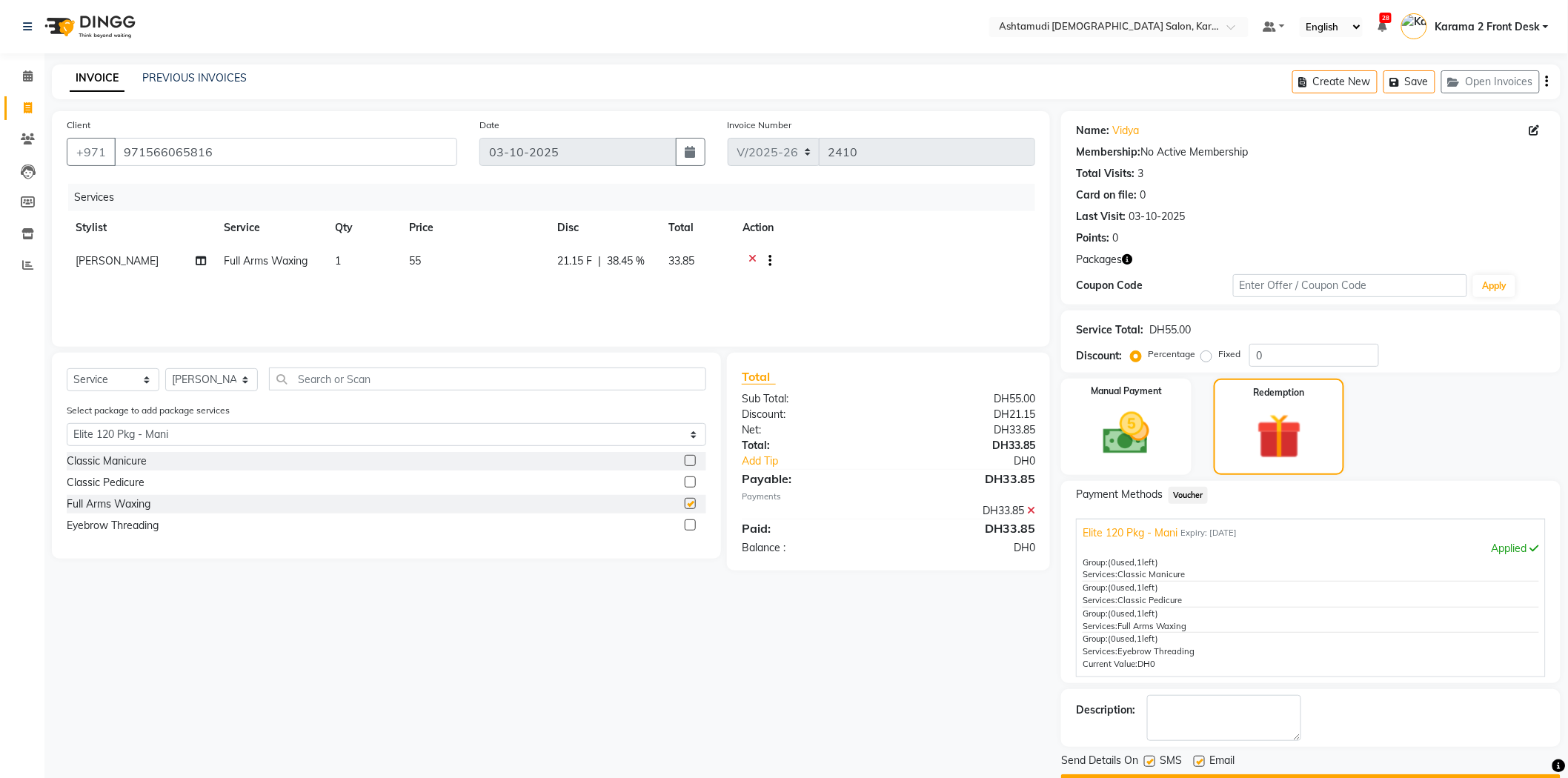
checkbox input "false"
click at [695, 530] on label at bounding box center [690, 524] width 11 height 11
click at [694, 530] on input "checkbox" at bounding box center [689, 525] width 10 height 10
checkbox input "false"
click at [218, 391] on select "Select Stylist Babitha Carolina Farsana Begum Geeta Jyothi Krishna Karama 2 Fro…" at bounding box center [211, 379] width 93 height 23
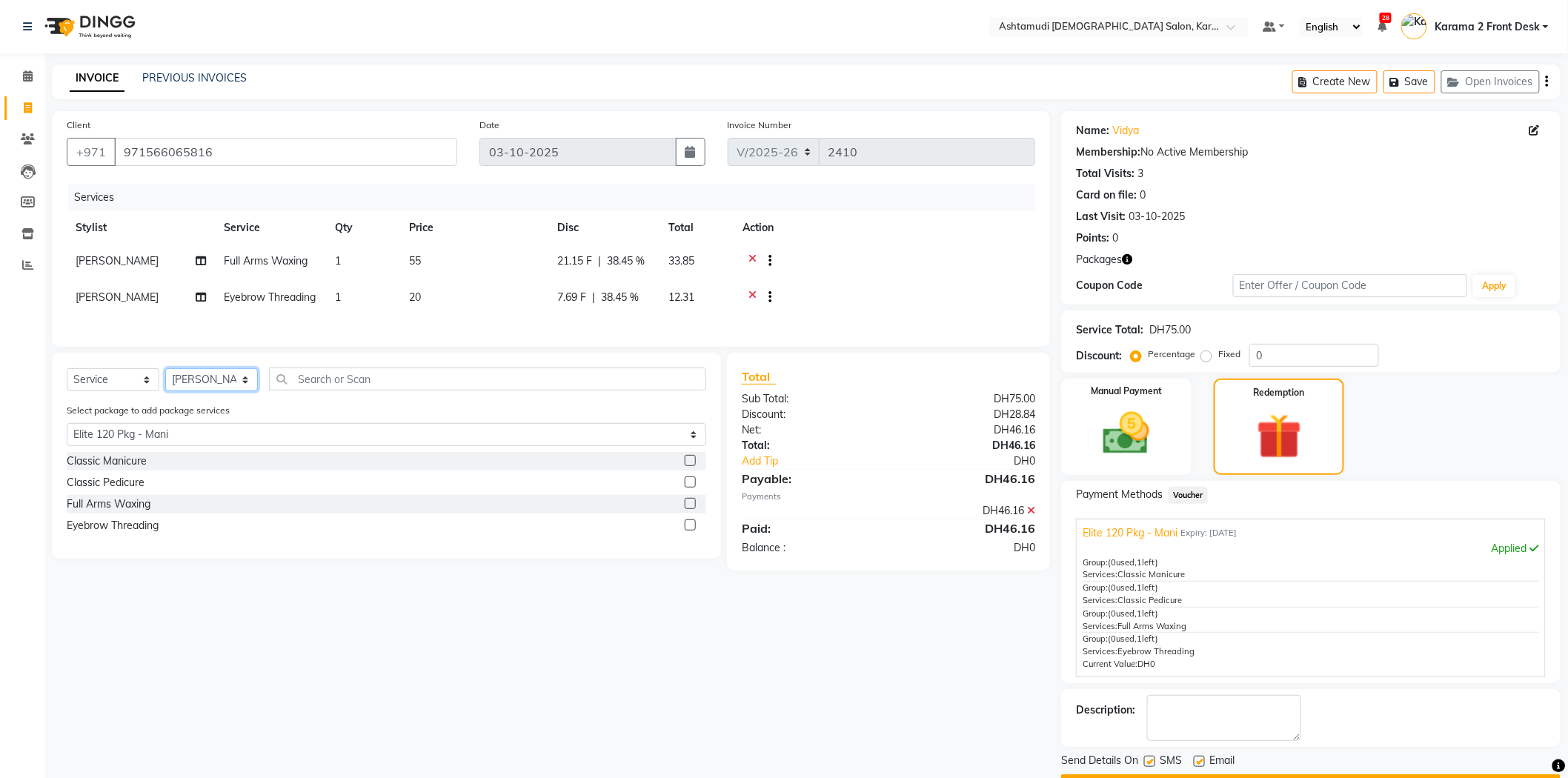
select select "64957"
click at [165, 390] on select "Select Stylist Babitha Carolina Farsana Begum Geeta Jyothi Krishna Karama 2 Fro…" at bounding box center [211, 379] width 93 height 23
click at [687, 487] on label at bounding box center [690, 481] width 11 height 11
click at [687, 487] on input "checkbox" at bounding box center [689, 482] width 10 height 10
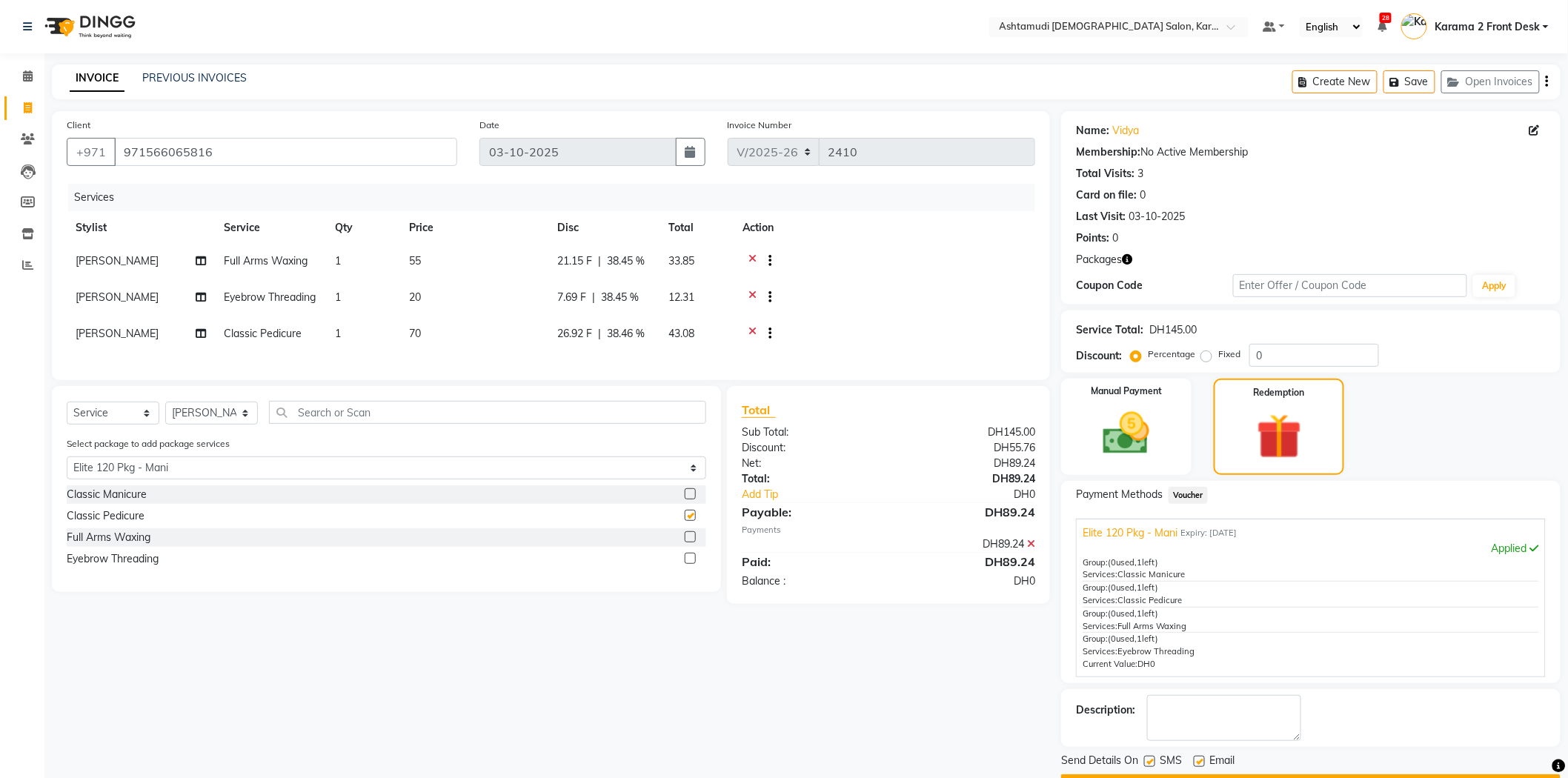
checkbox input "false"
click at [245, 425] on select "Select Stylist Babitha Carolina Farsana Begum Geeta Jyothi Krishna Karama 2 Fro…" at bounding box center [211, 413] width 93 height 23
select select "81973"
click at [165, 425] on select "Select Stylist Babitha Carolina Farsana Begum Geeta Jyothi Krishna Karama 2 Fro…" at bounding box center [211, 413] width 93 height 23
click at [690, 499] on label at bounding box center [690, 493] width 11 height 11
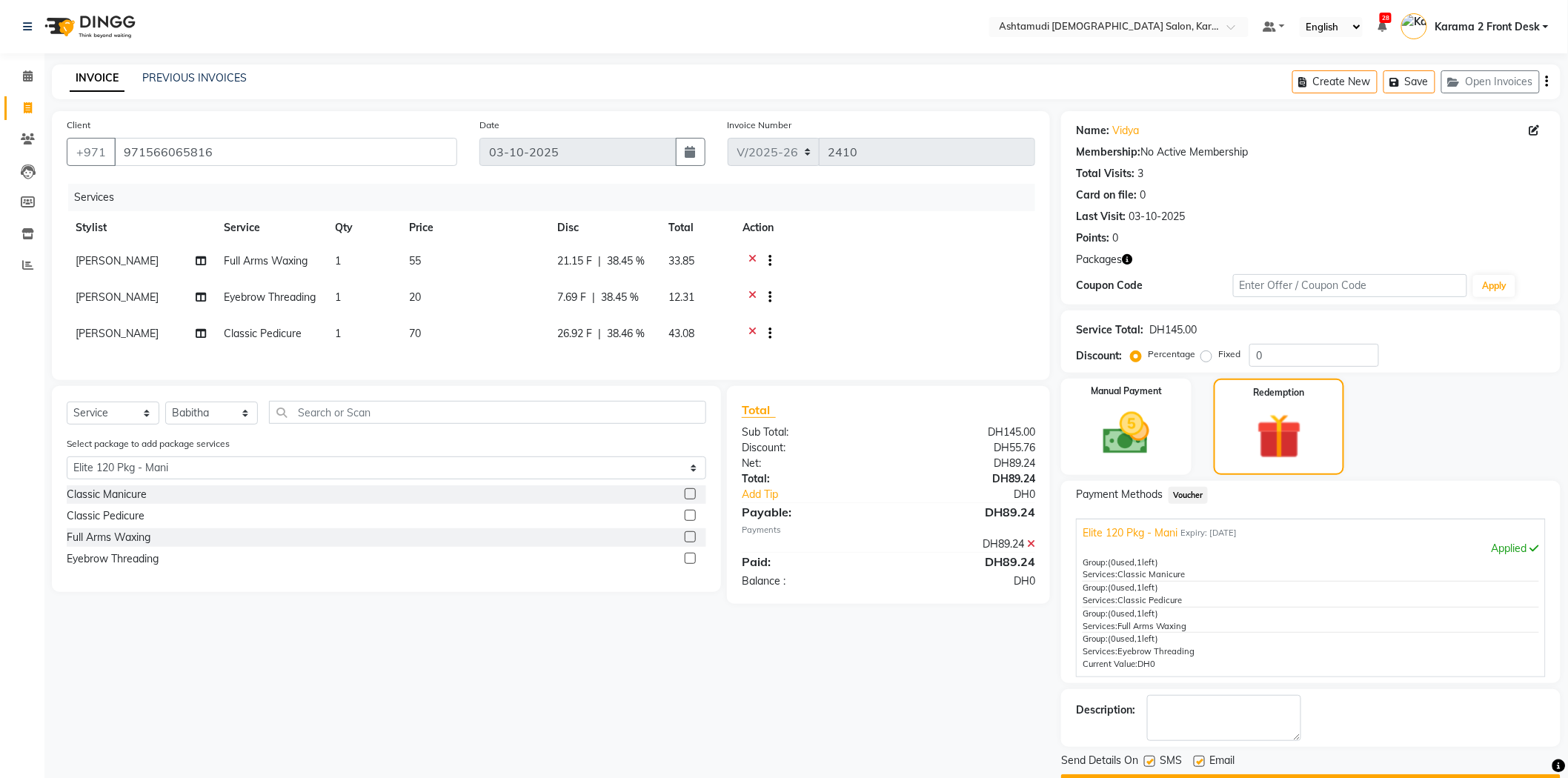
click at [690, 499] on input "checkbox" at bounding box center [689, 494] width 10 height 10
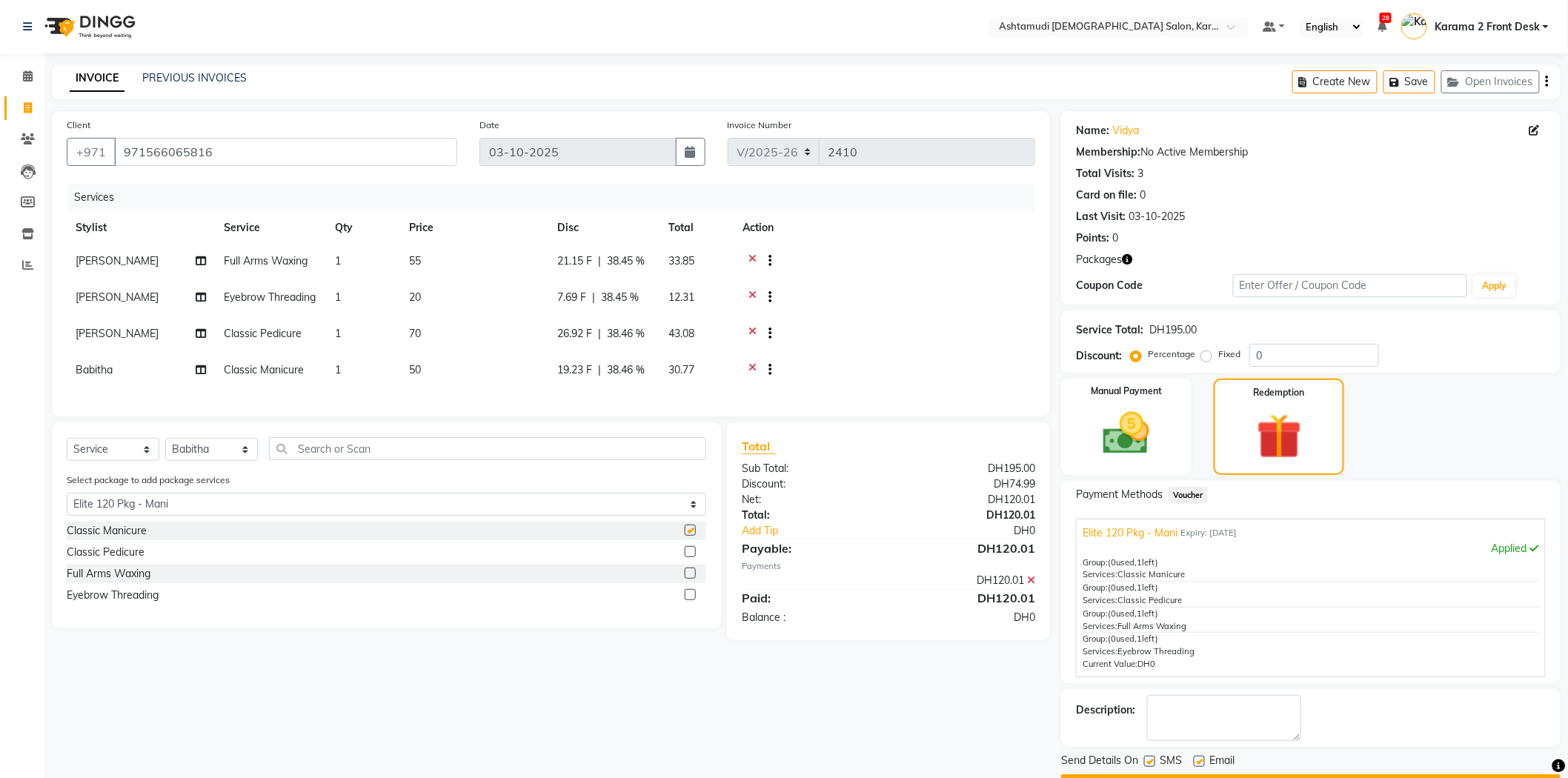
checkbox input "false"
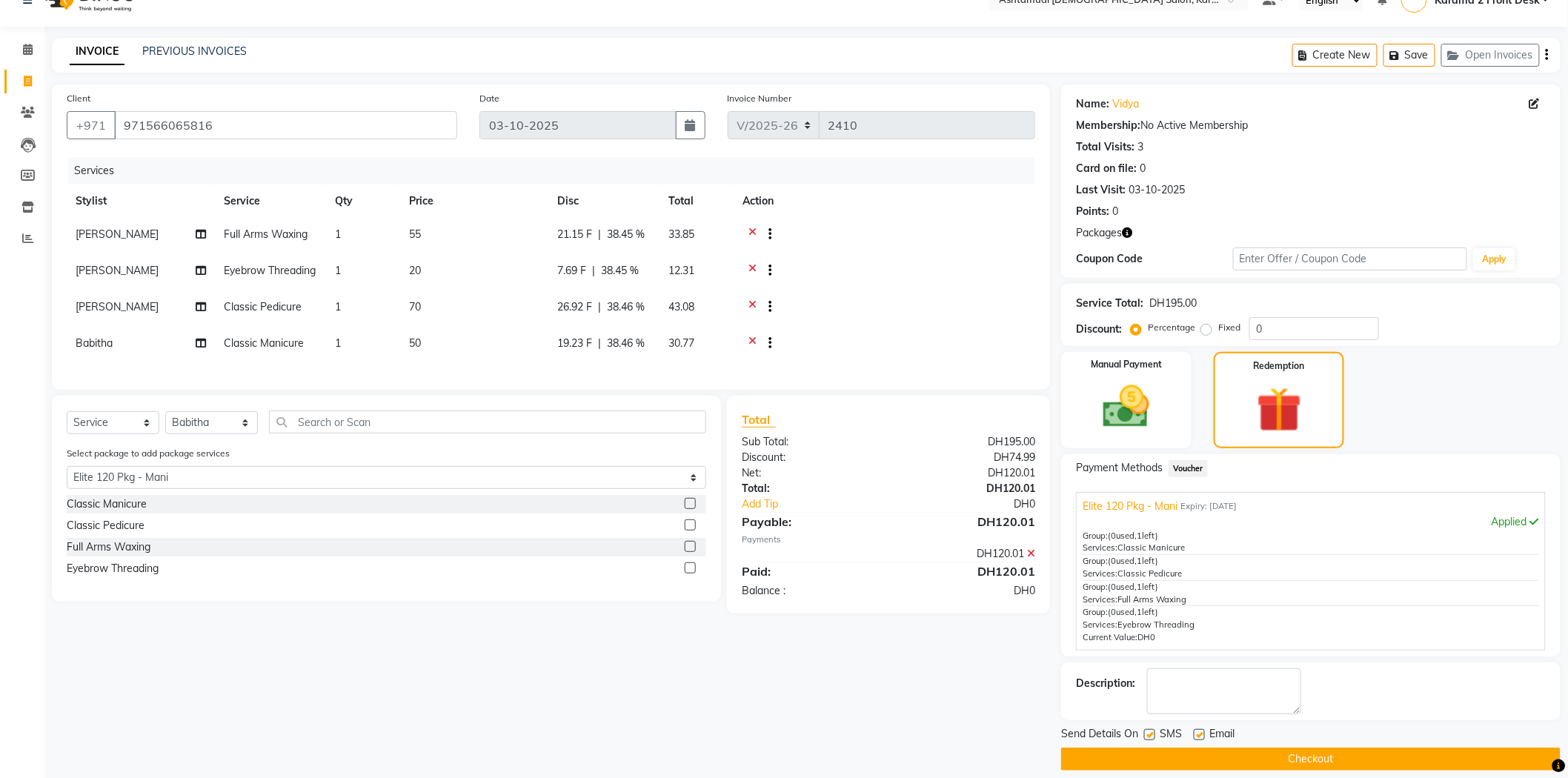
scroll to position [41, 0]
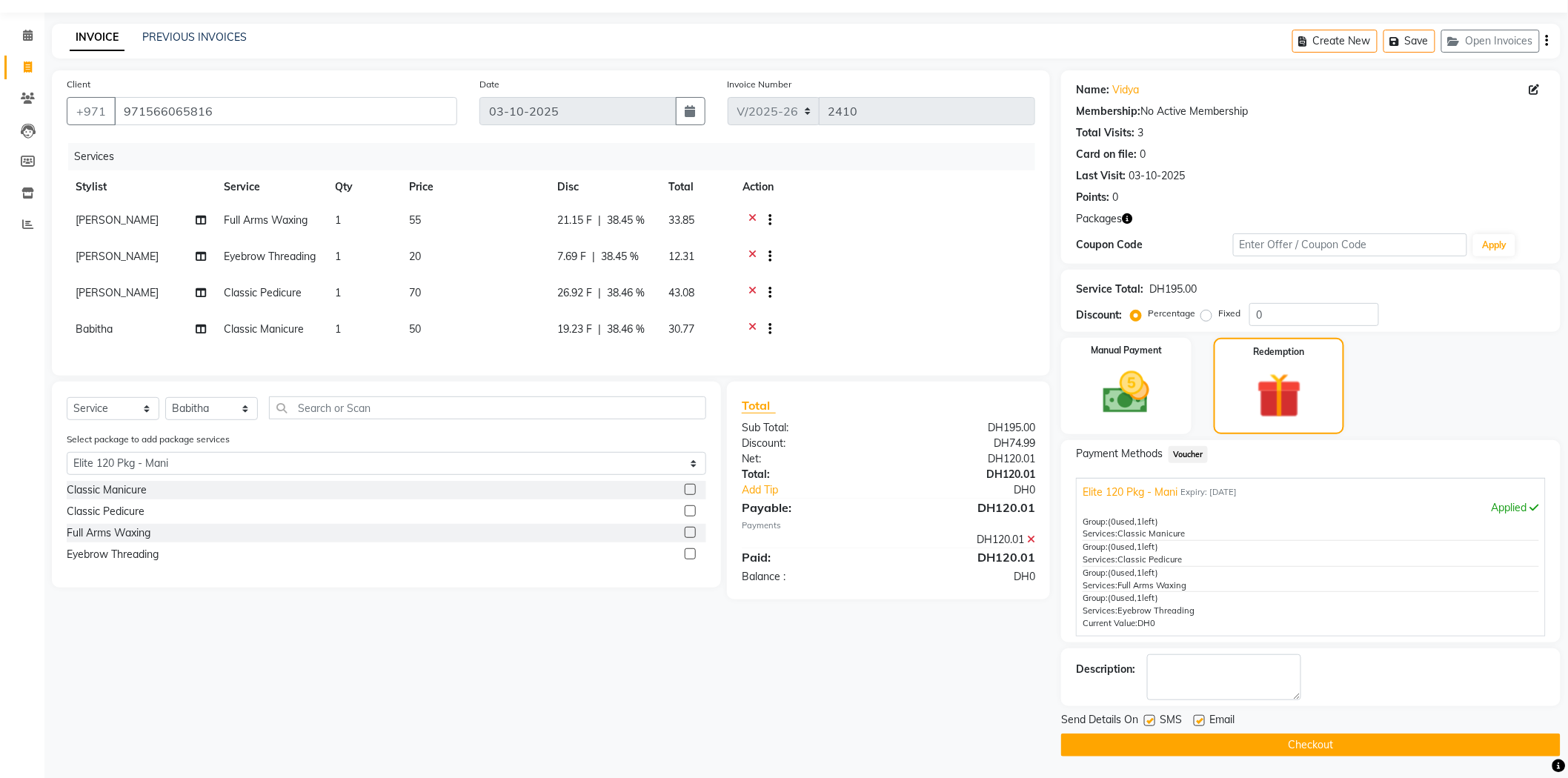
click at [1144, 719] on label at bounding box center [1149, 720] width 11 height 11
click at [1144, 719] on input "checkbox" at bounding box center [1148, 721] width 10 height 10
checkbox input "false"
click at [1195, 715] on label at bounding box center [1199, 720] width 11 height 11
click at [1195, 716] on input "checkbox" at bounding box center [1198, 721] width 10 height 10
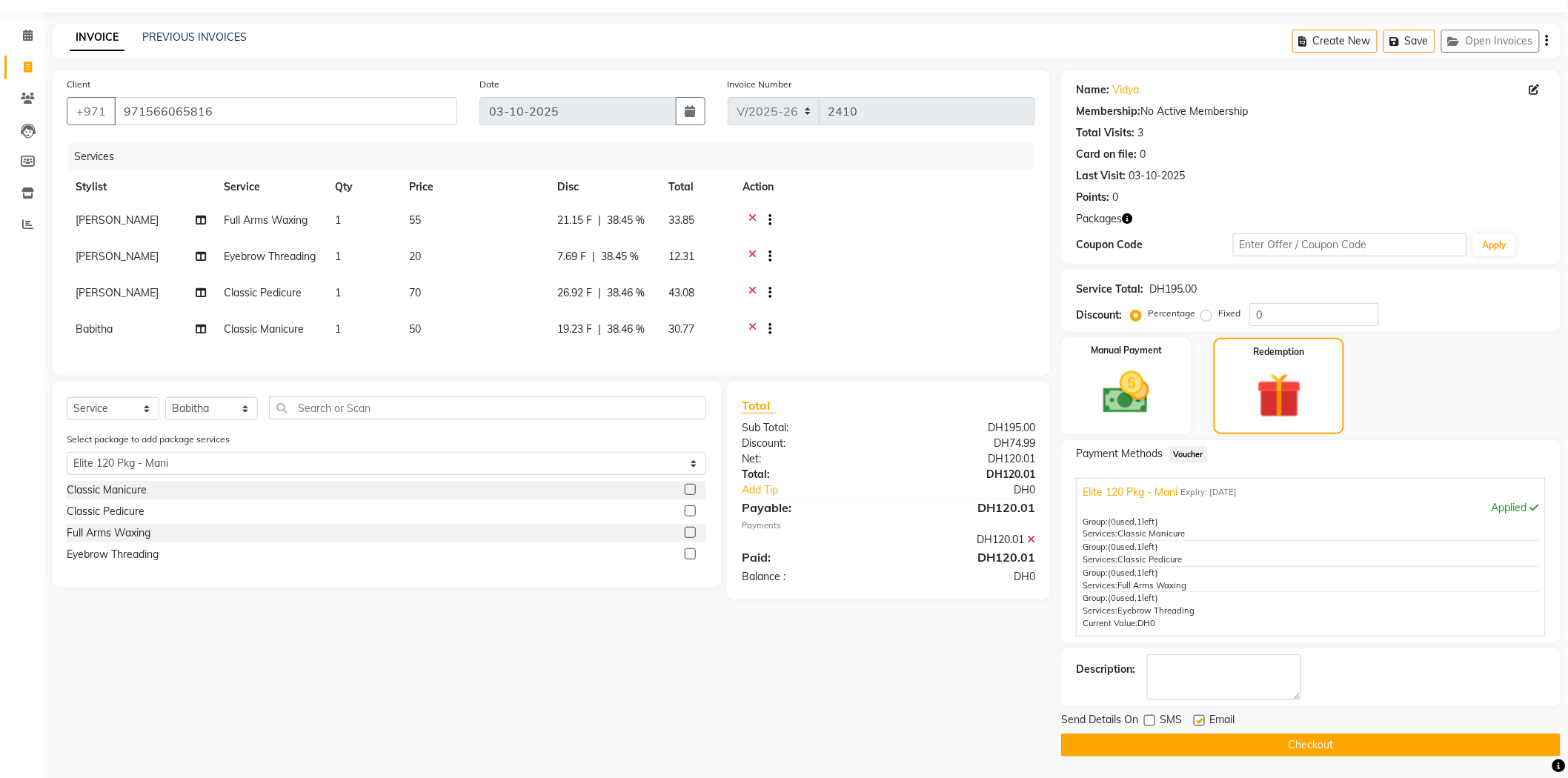
checkbox input "false"
drag, startPoint x: 1211, startPoint y: 748, endPoint x: 1215, endPoint y: 735, distance: 13.6
click at [1215, 735] on button "Checkout" at bounding box center [1310, 745] width 499 height 23
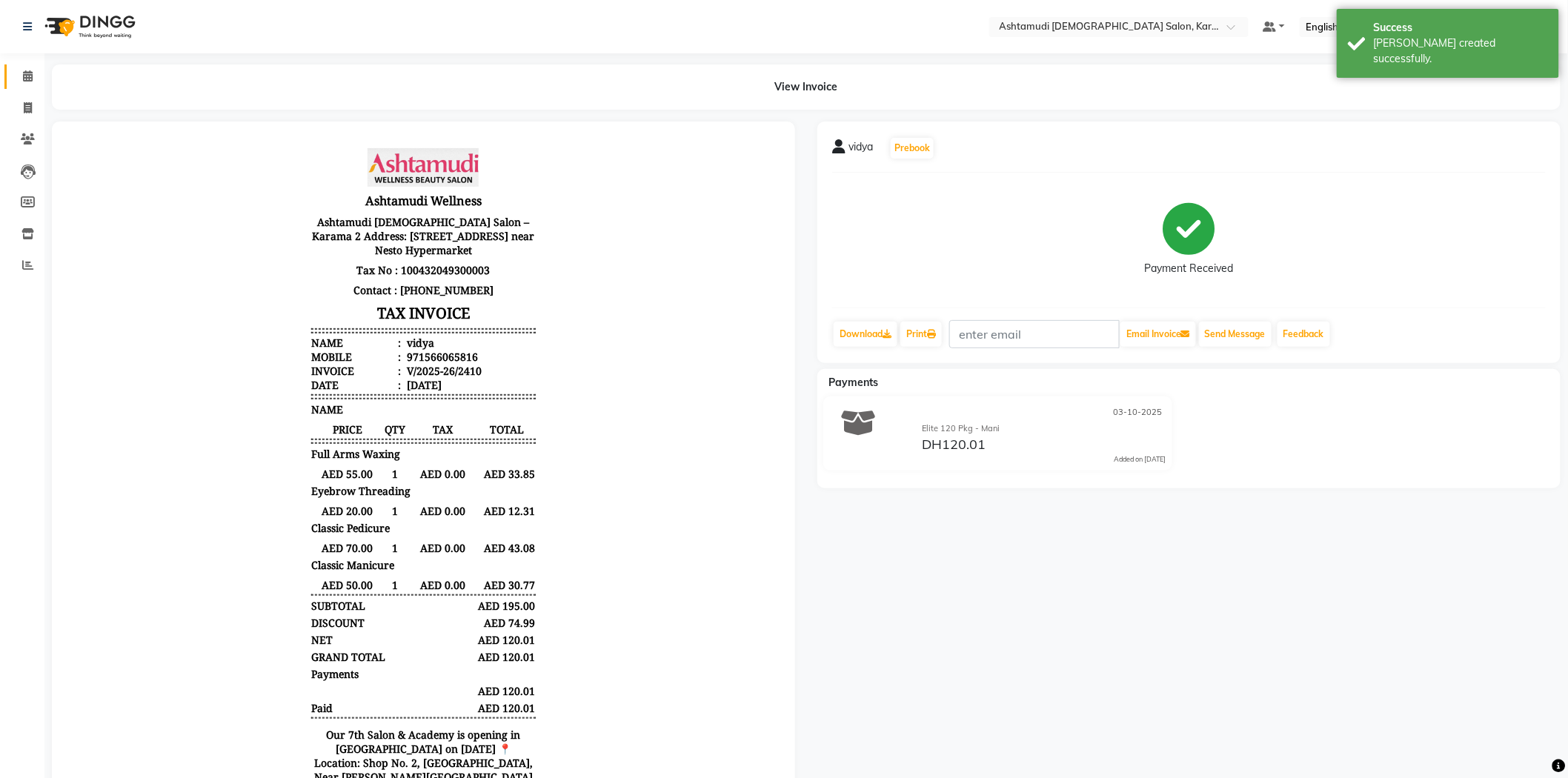
drag, startPoint x: 33, startPoint y: 73, endPoint x: 39, endPoint y: 16, distance: 57.3
click at [33, 73] on span at bounding box center [28, 77] width 26 height 17
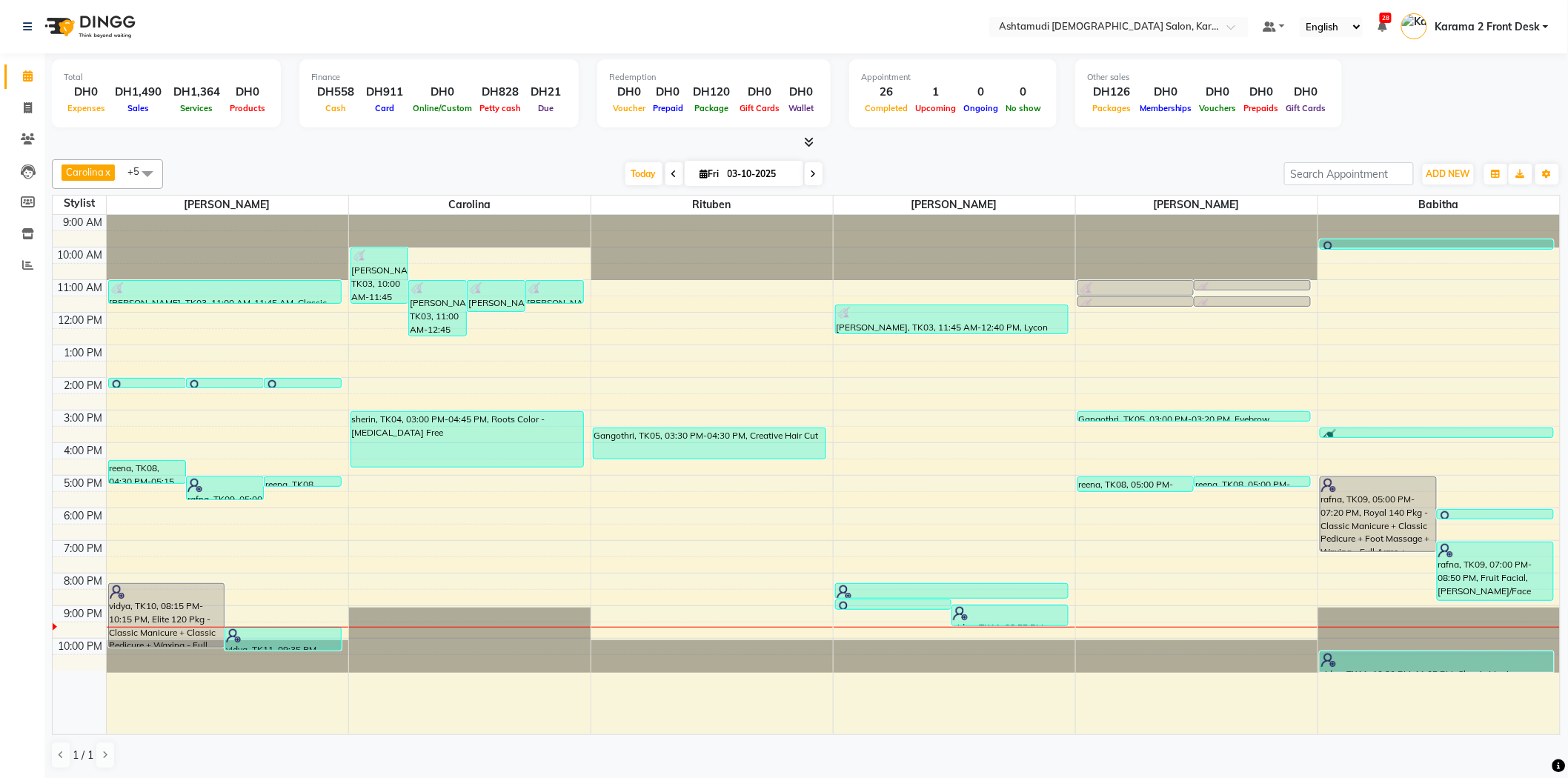
drag, startPoint x: 218, startPoint y: 126, endPoint x: 152, endPoint y: 77, distance: 82.2
click at [211, 126] on div "Total DH0 Expenses DH1,490 Sales DH1,364 Services DH0 Products" at bounding box center [167, 94] width 229 height 68
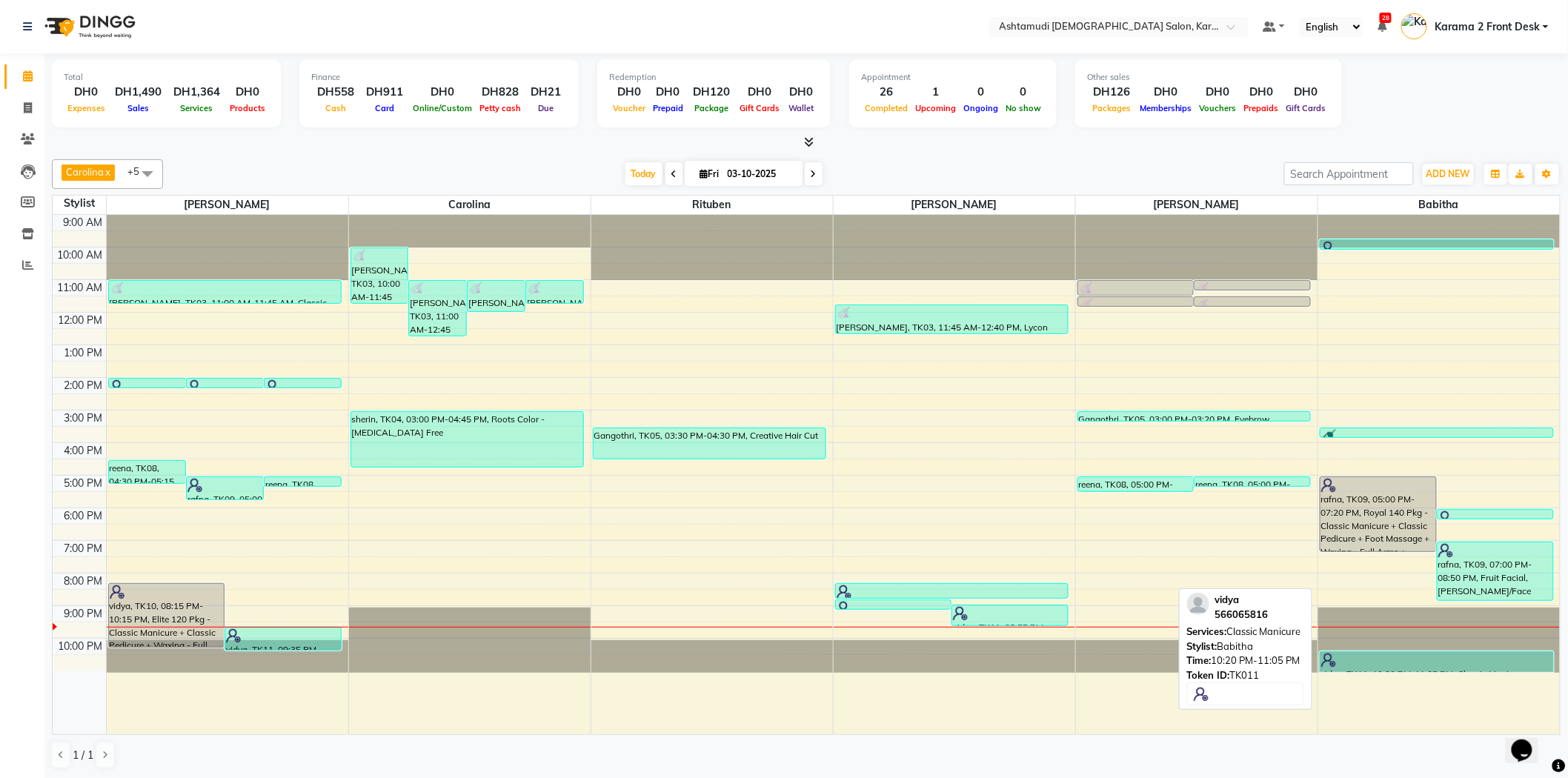
click at [1427, 662] on div at bounding box center [1436, 660] width 231 height 15
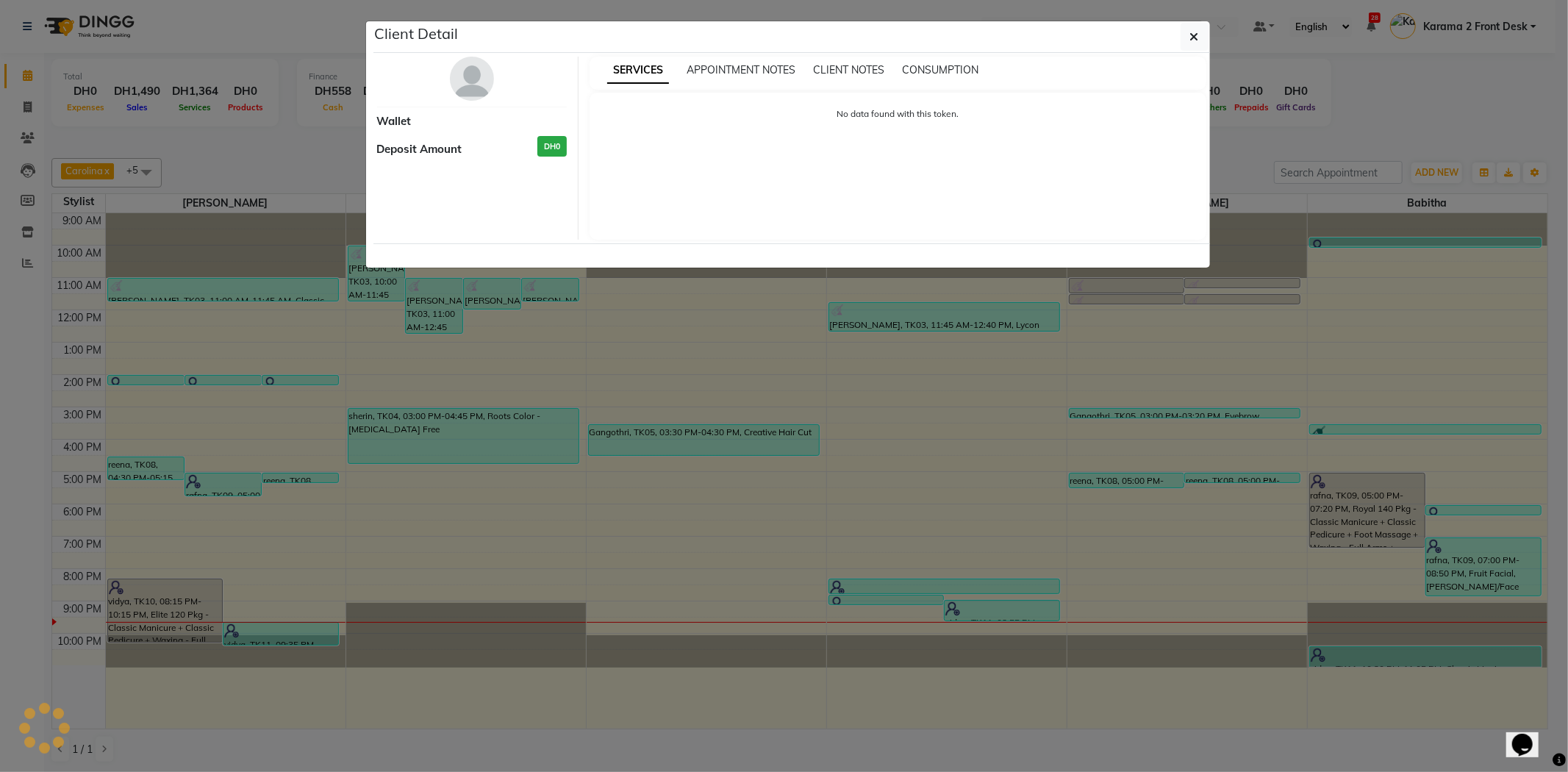
select select "3"
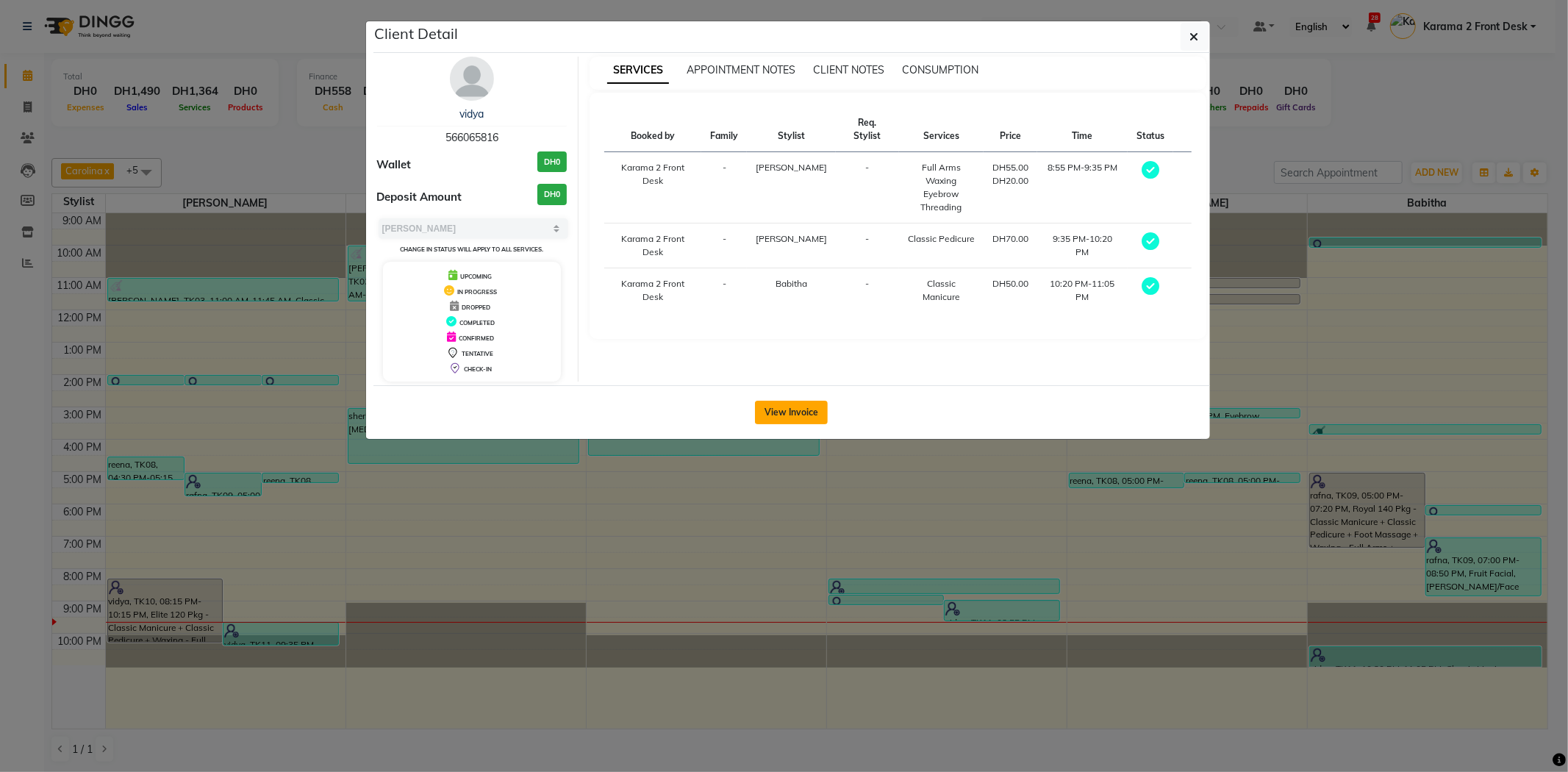
click at [820, 424] on button "View Invoice" at bounding box center [791, 413] width 73 height 24
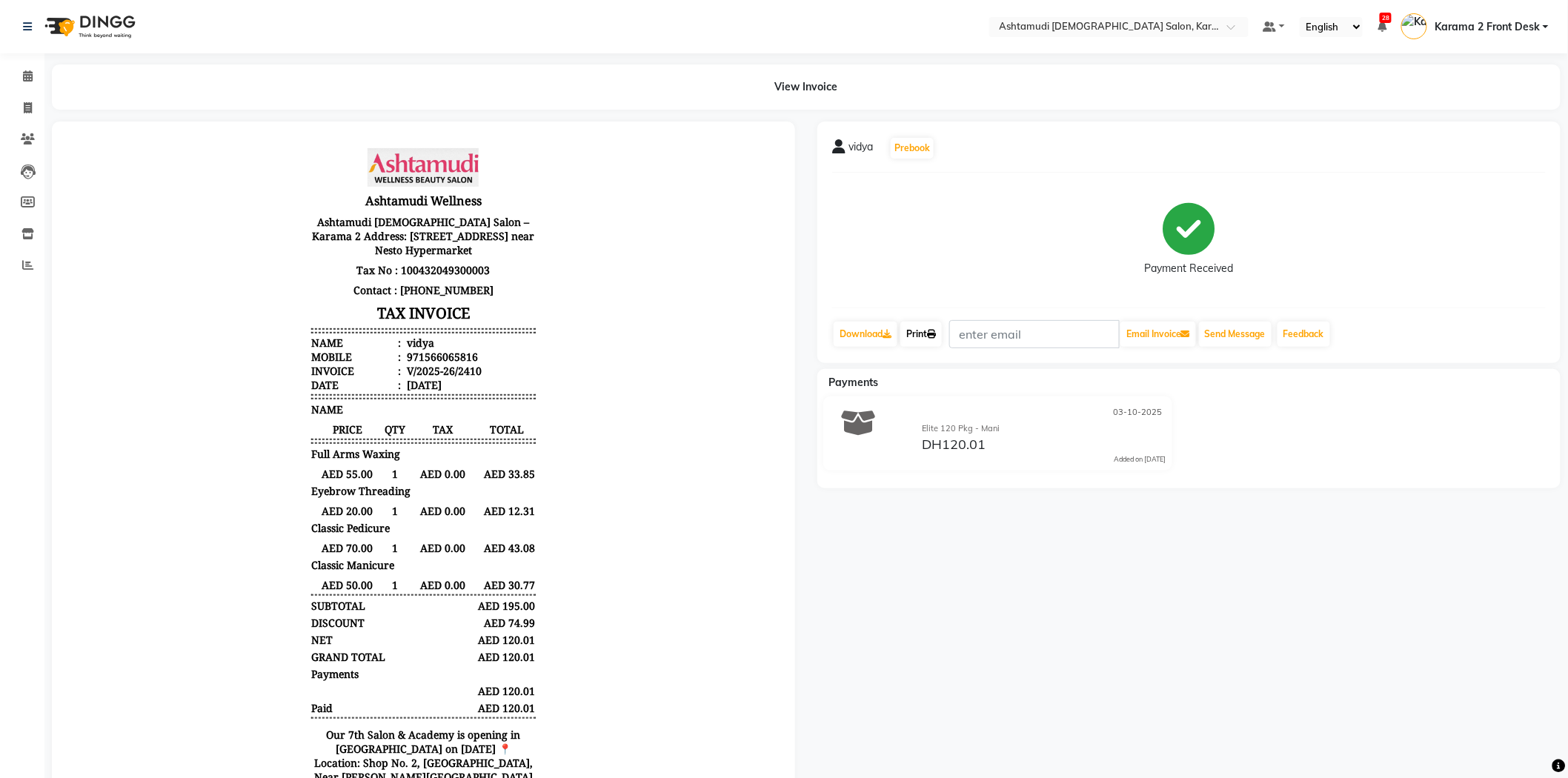
click at [935, 341] on link "Print" at bounding box center [921, 334] width 42 height 25
click at [25, 85] on span at bounding box center [28, 77] width 26 height 17
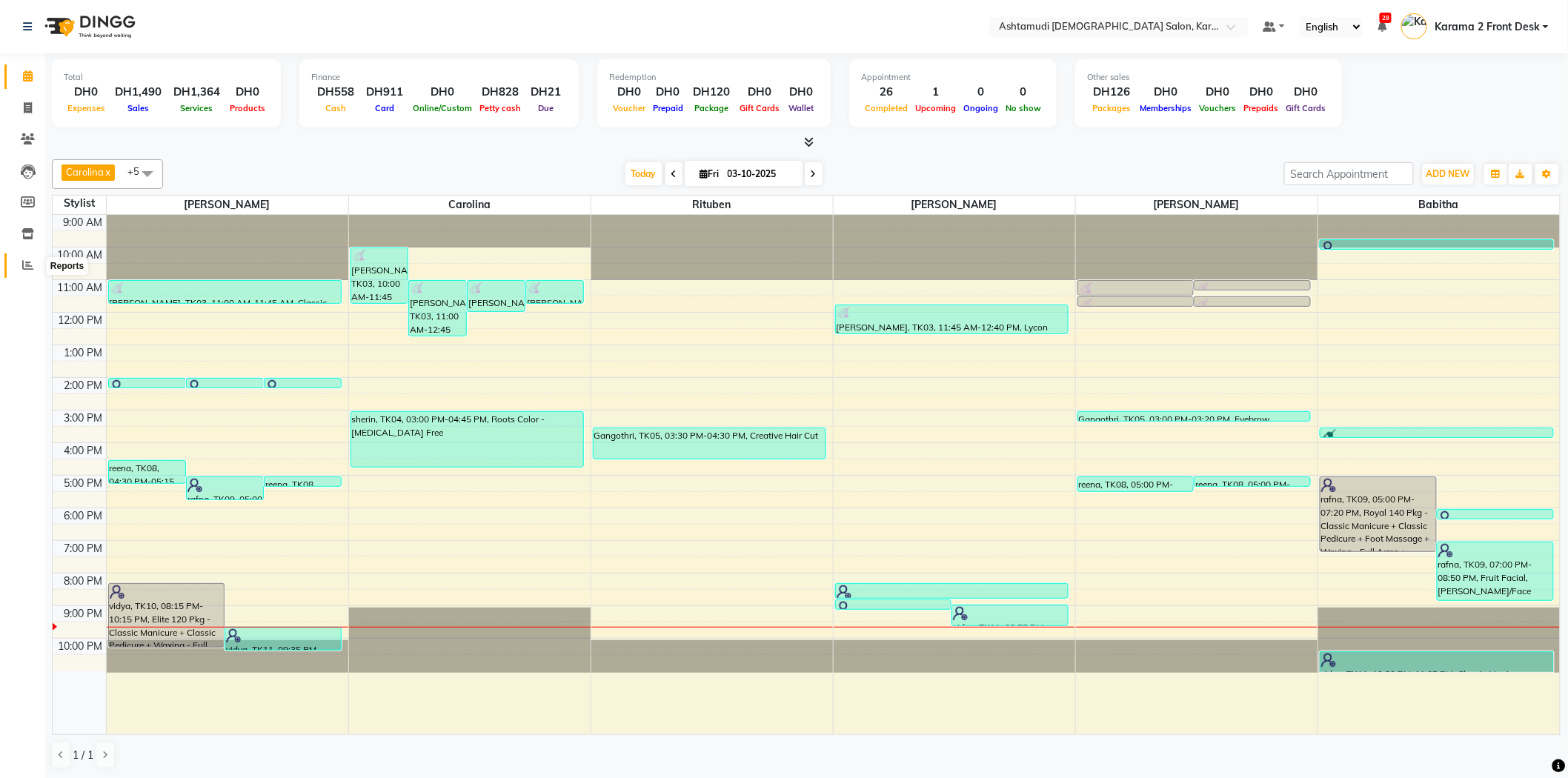
click at [16, 262] on span at bounding box center [28, 266] width 26 height 17
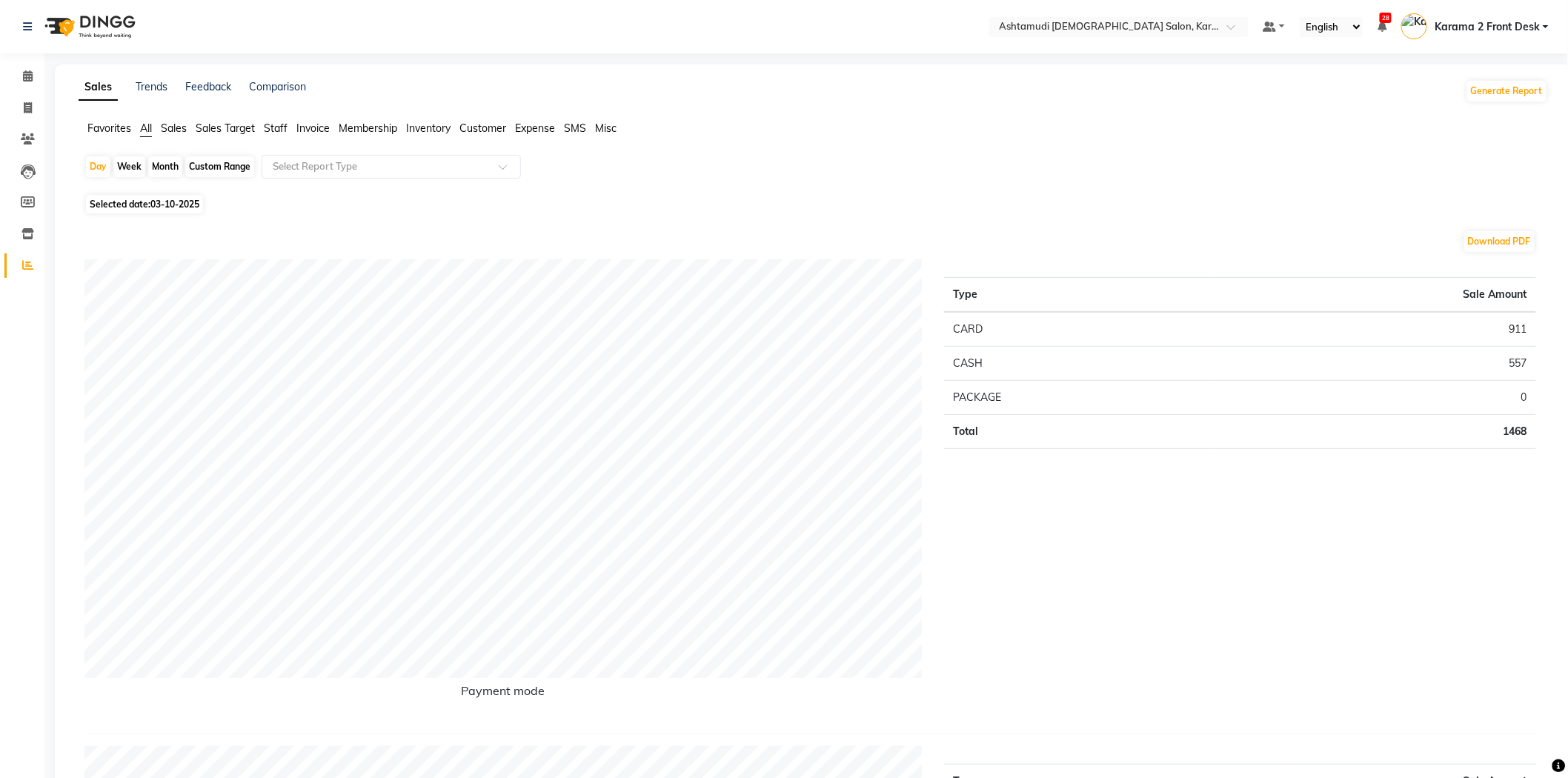
click at [175, 135] on li "Sales" at bounding box center [173, 128] width 26 height 16
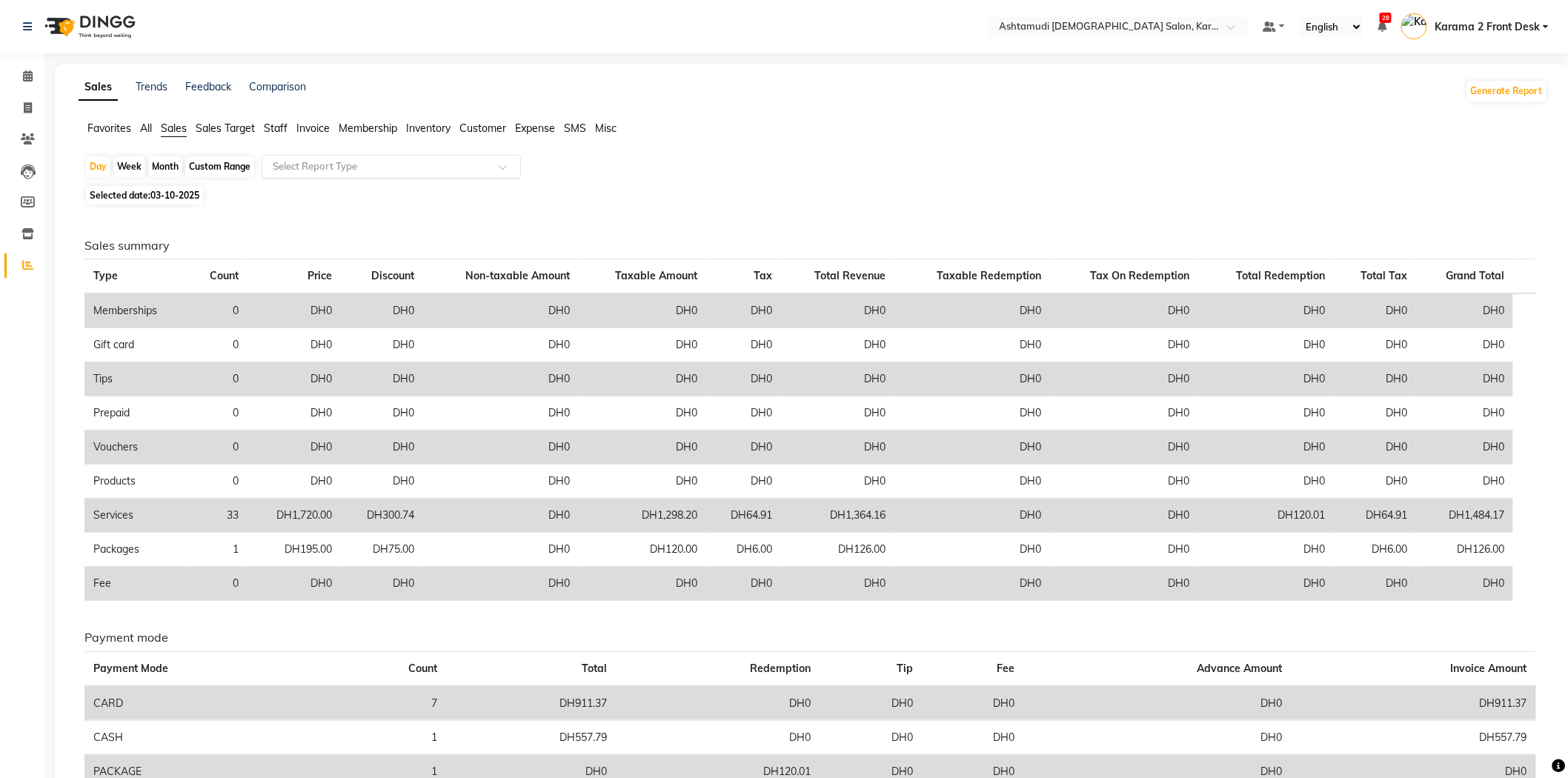
click at [294, 161] on div "Select Report Type" at bounding box center [391, 167] width 260 height 24
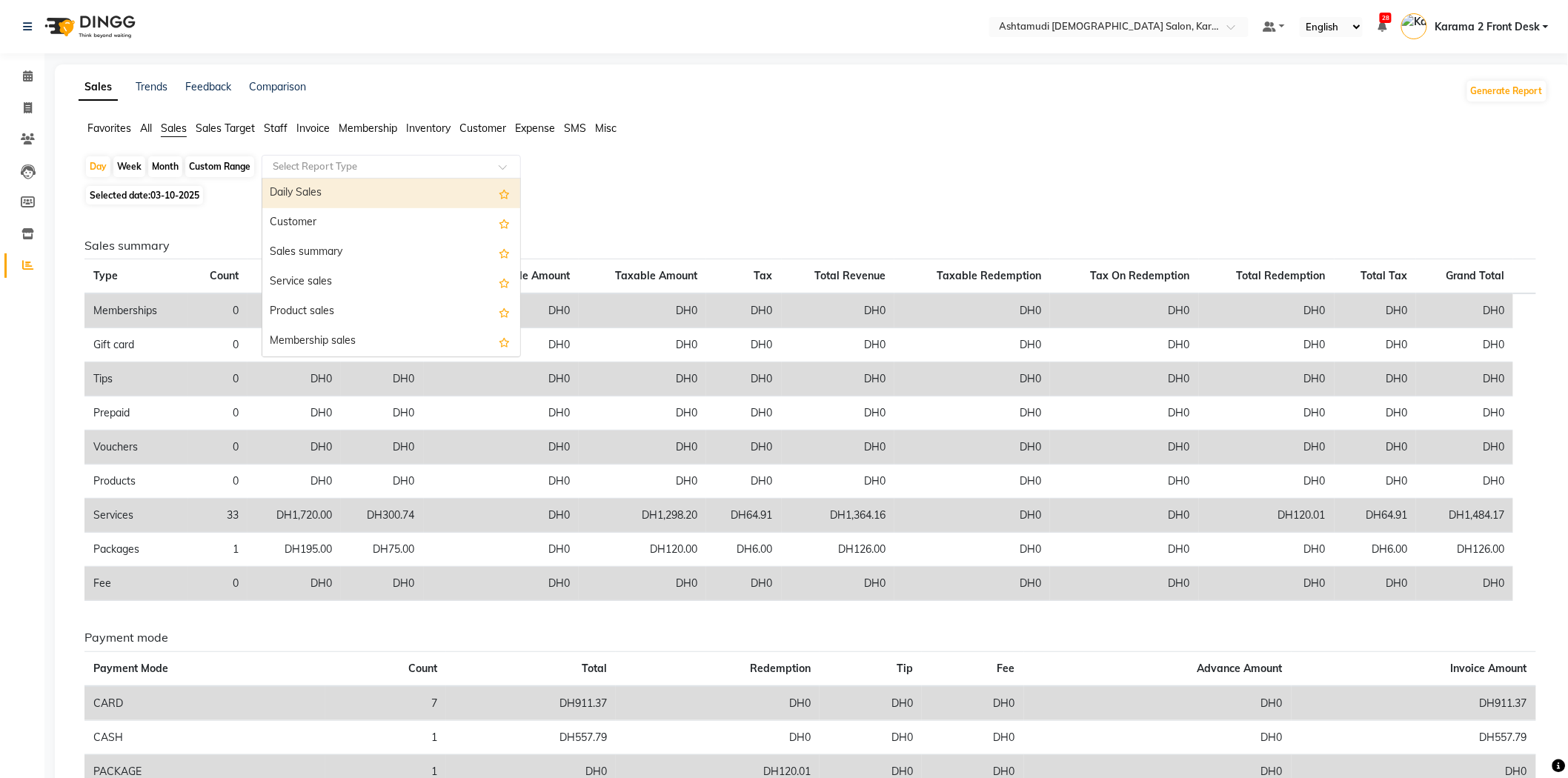
click at [297, 180] on div "Daily Sales" at bounding box center [391, 193] width 258 height 30
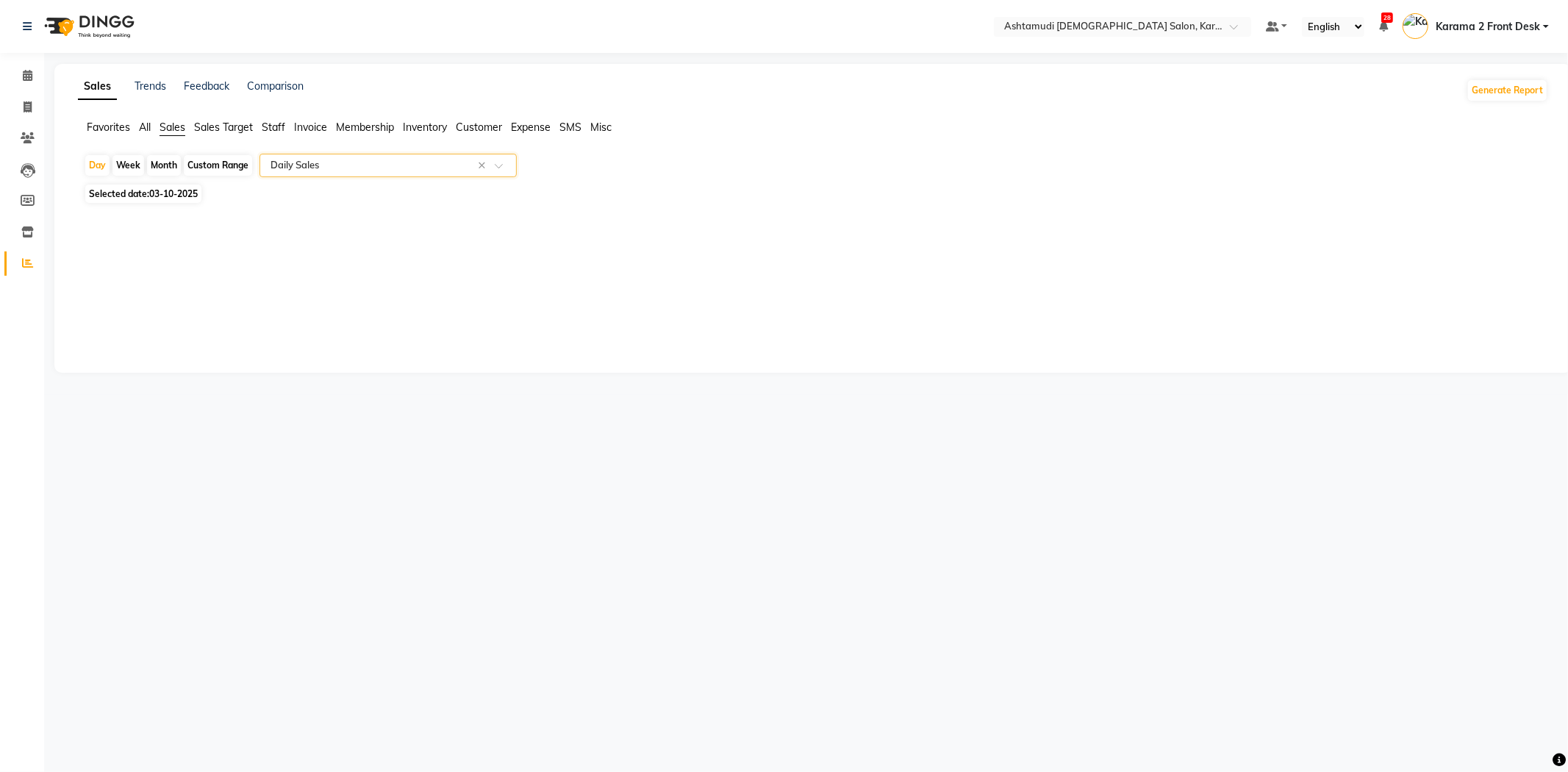
select select "full_report"
select select "csv"
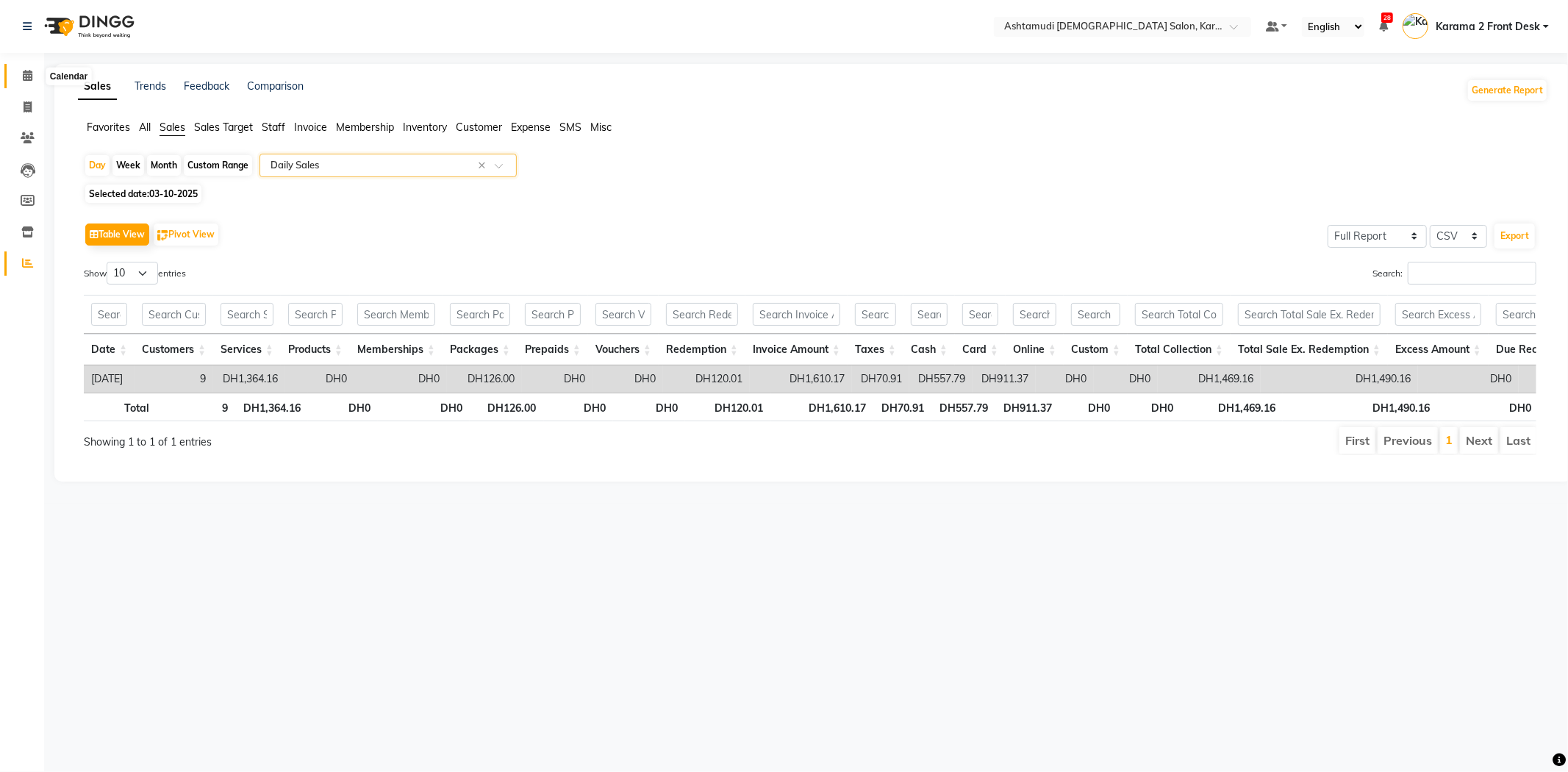
click at [31, 77] on icon at bounding box center [27, 75] width 10 height 11
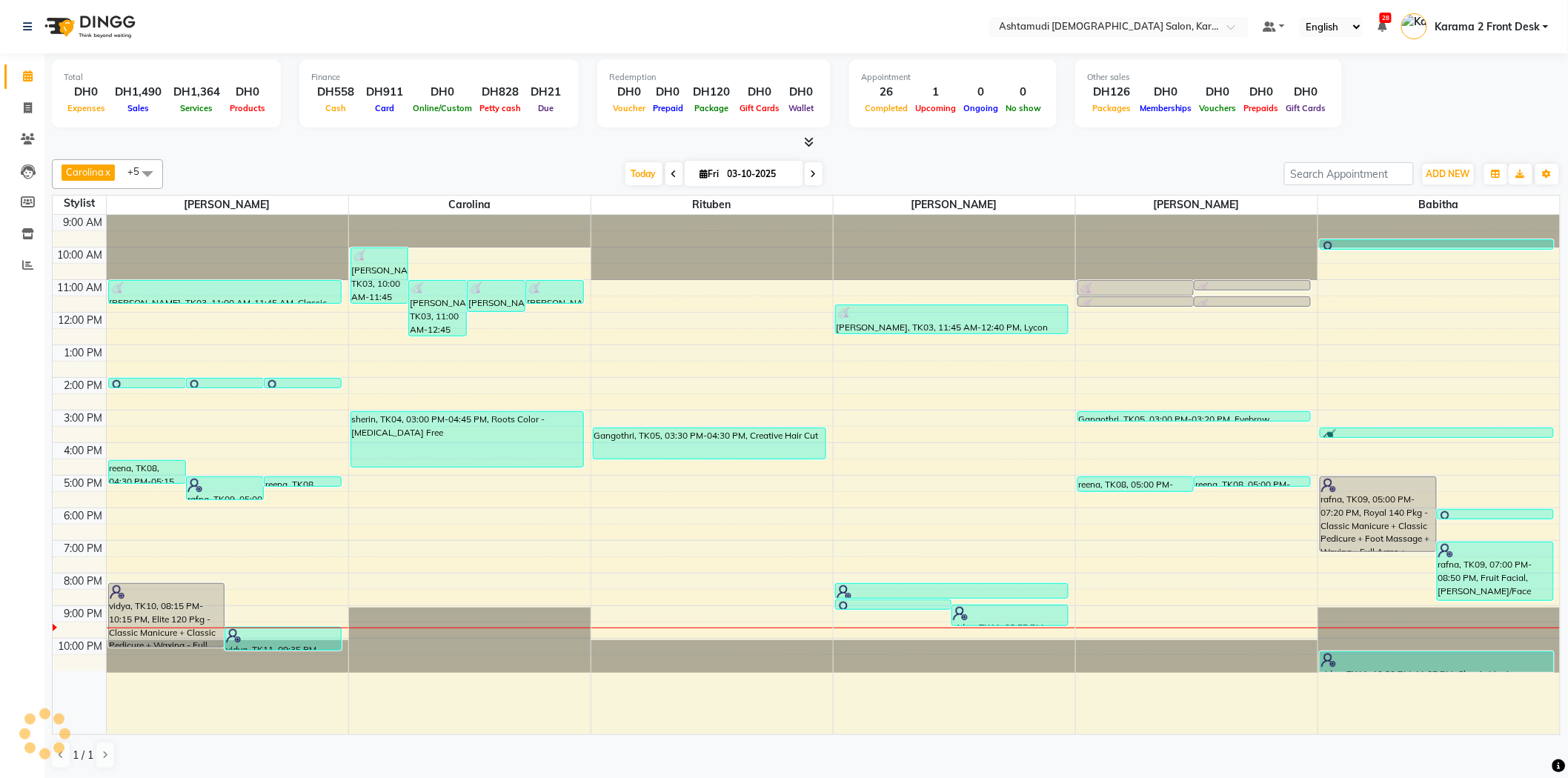
click at [481, 139] on div at bounding box center [806, 142] width 1508 height 16
click at [23, 269] on icon at bounding box center [28, 265] width 11 height 11
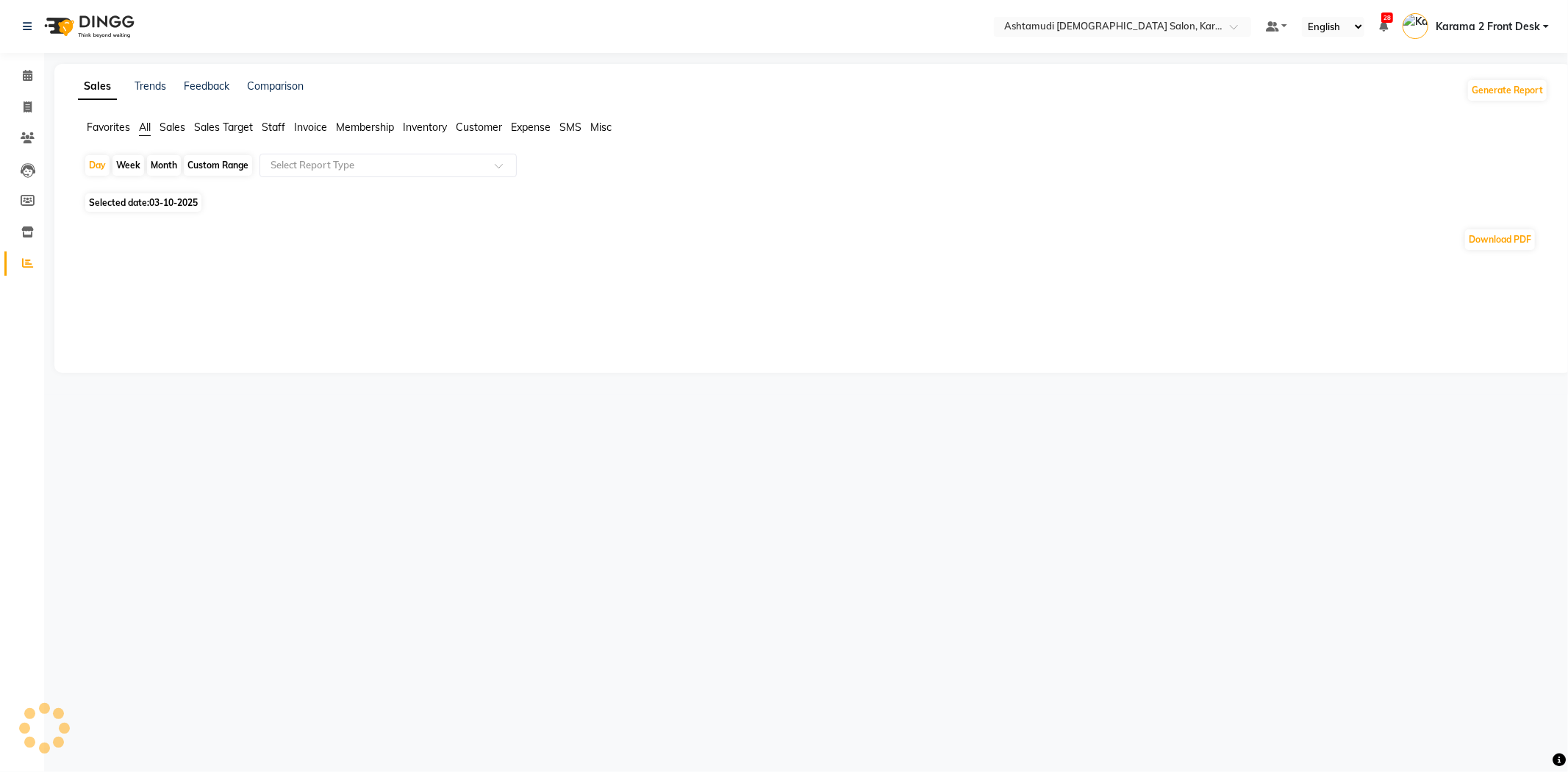
click at [215, 159] on div "Custom Range" at bounding box center [218, 165] width 69 height 21
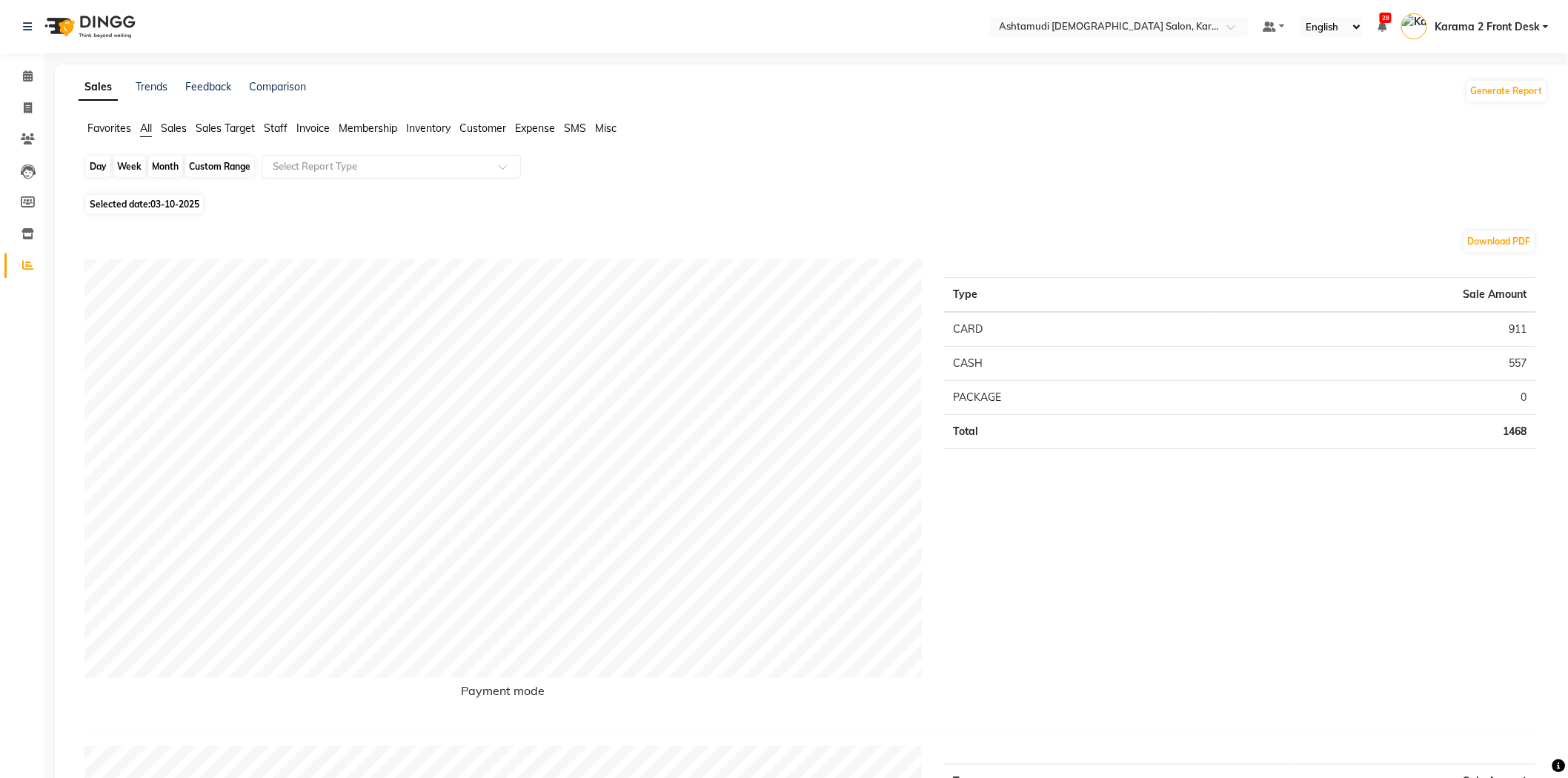
click at [216, 167] on div "Custom Range" at bounding box center [219, 167] width 69 height 21
select select "10"
select select "2025"
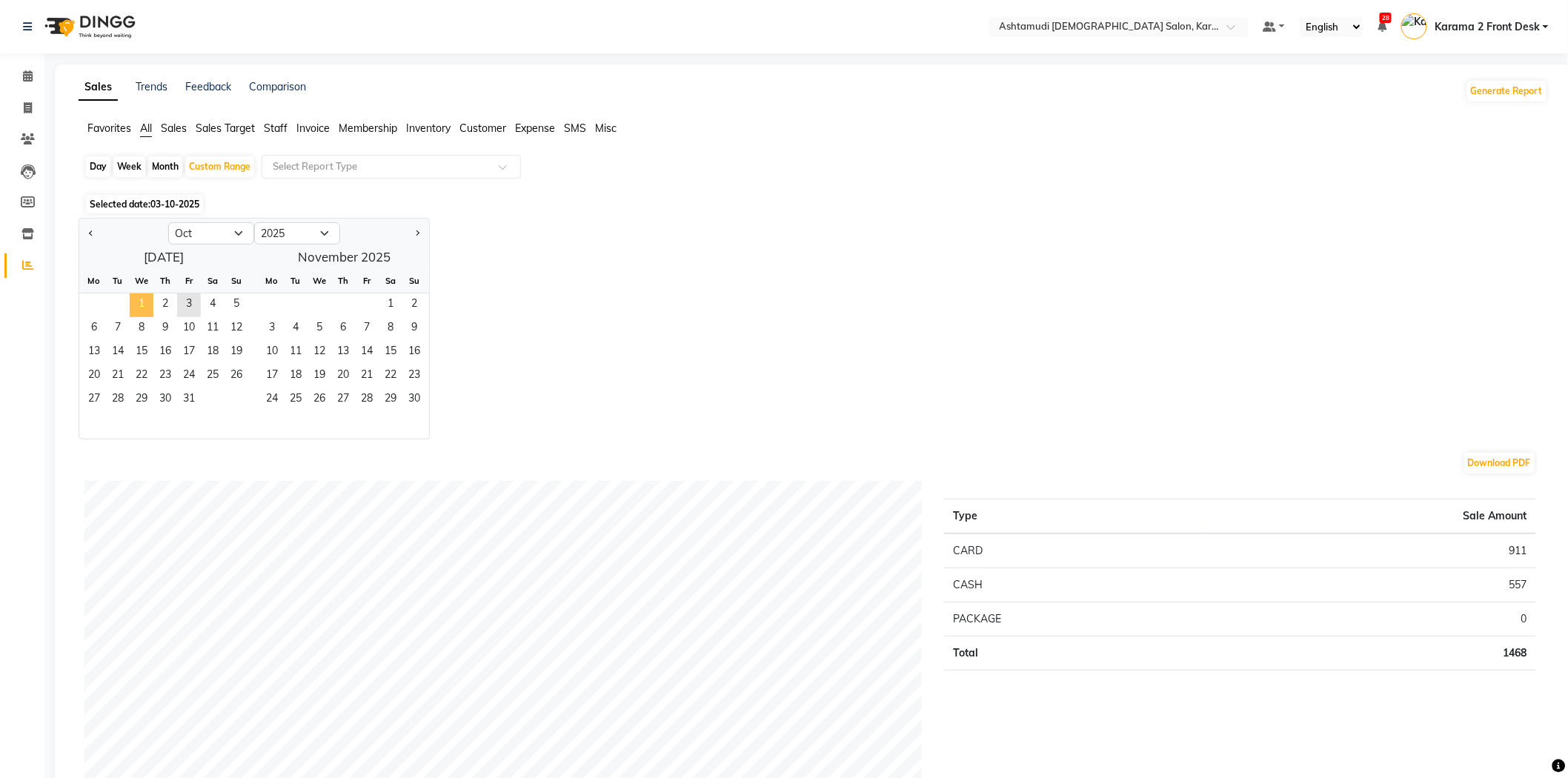
click at [134, 300] on span "1" at bounding box center [141, 305] width 24 height 24
click at [180, 299] on span "3" at bounding box center [189, 305] width 24 height 24
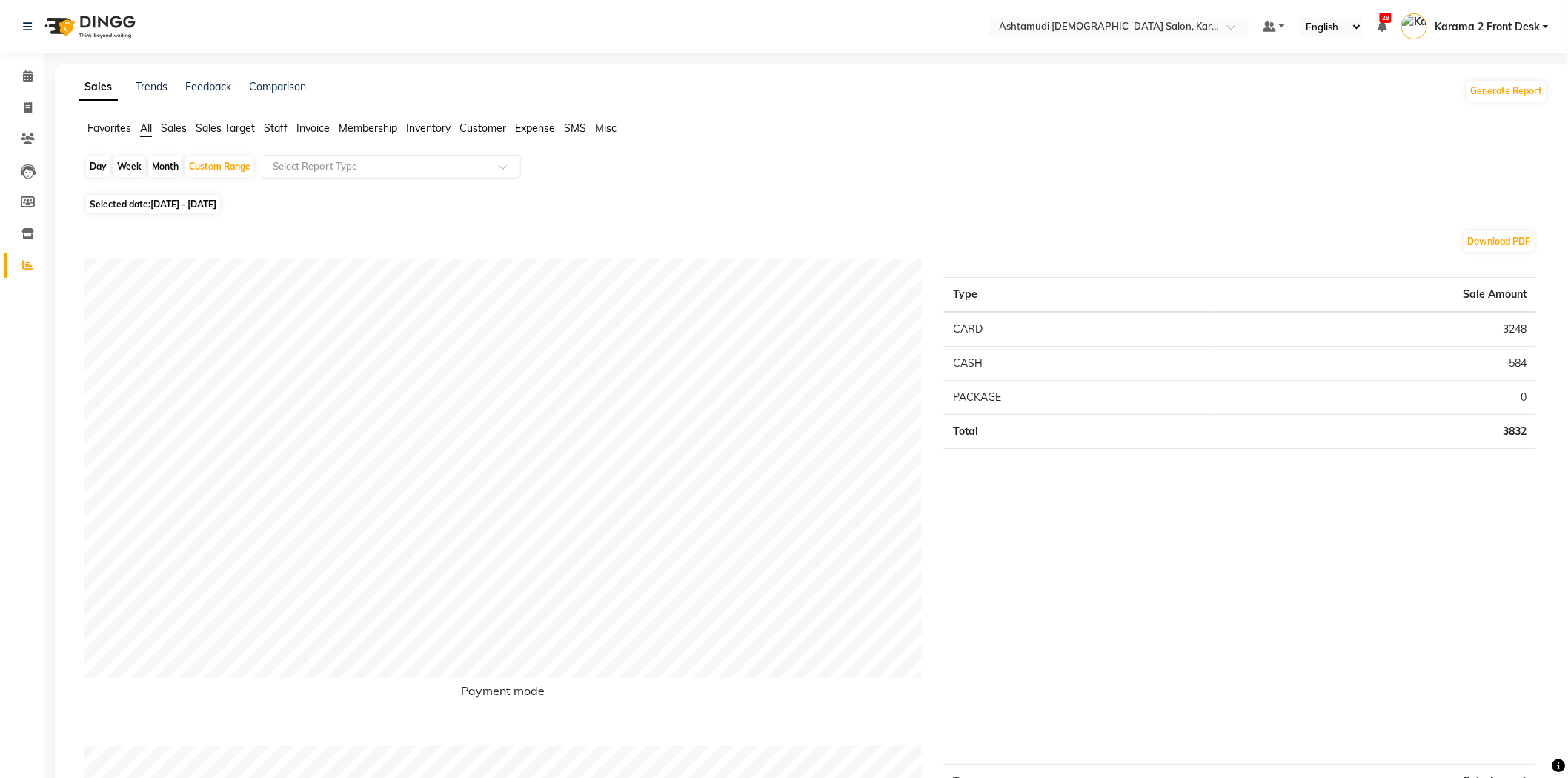
drag, startPoint x: 173, startPoint y: 129, endPoint x: 190, endPoint y: 137, distance: 18.8
click at [172, 129] on span "Sales" at bounding box center [173, 128] width 26 height 13
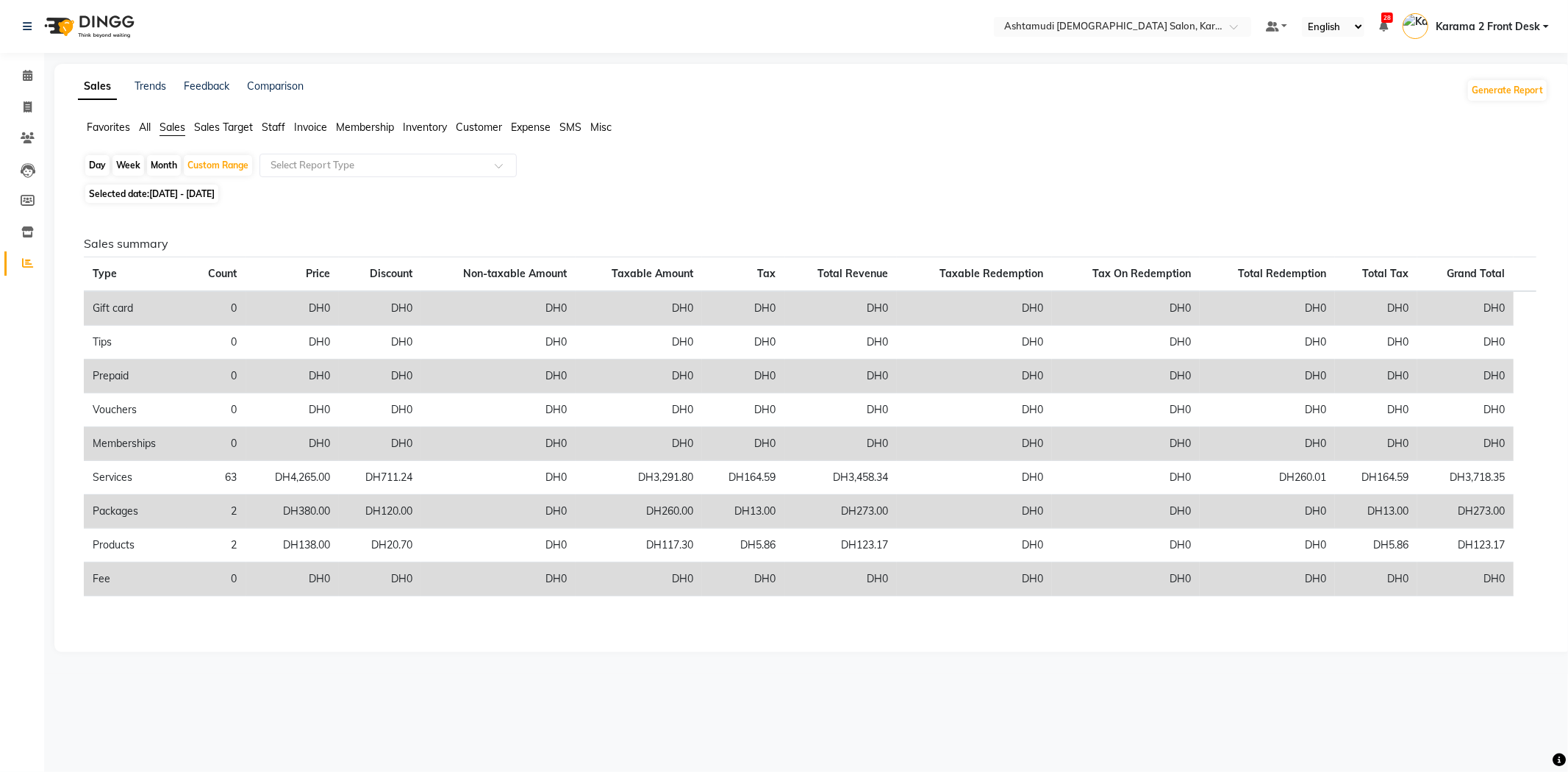
click at [291, 179] on div "Day Week Month Custom Range Select Report Type" at bounding box center [813, 167] width 1458 height 27
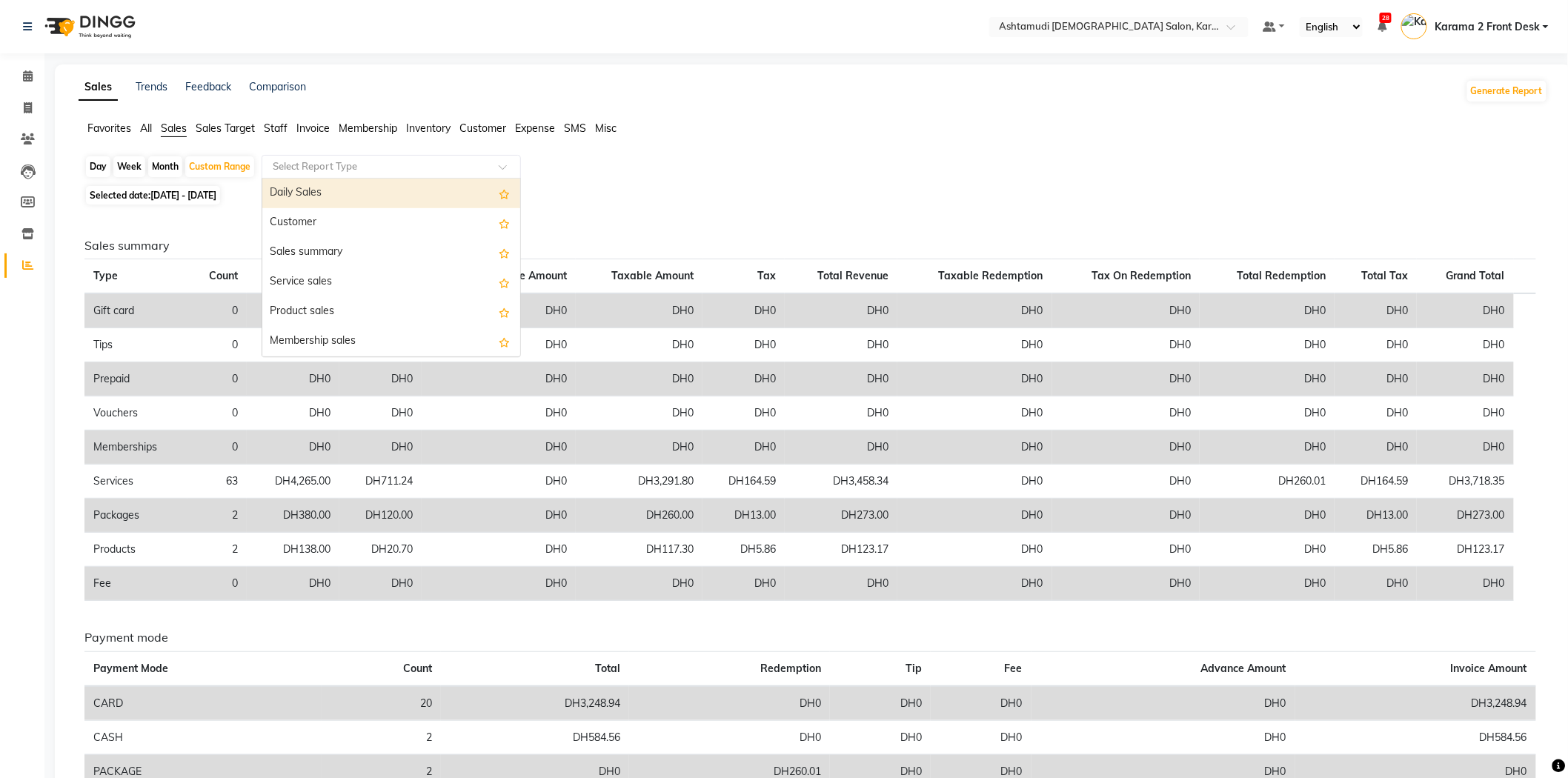
click at [298, 169] on input "text" at bounding box center [376, 167] width 213 height 15
click at [301, 190] on div "Daily Sales" at bounding box center [391, 193] width 258 height 30
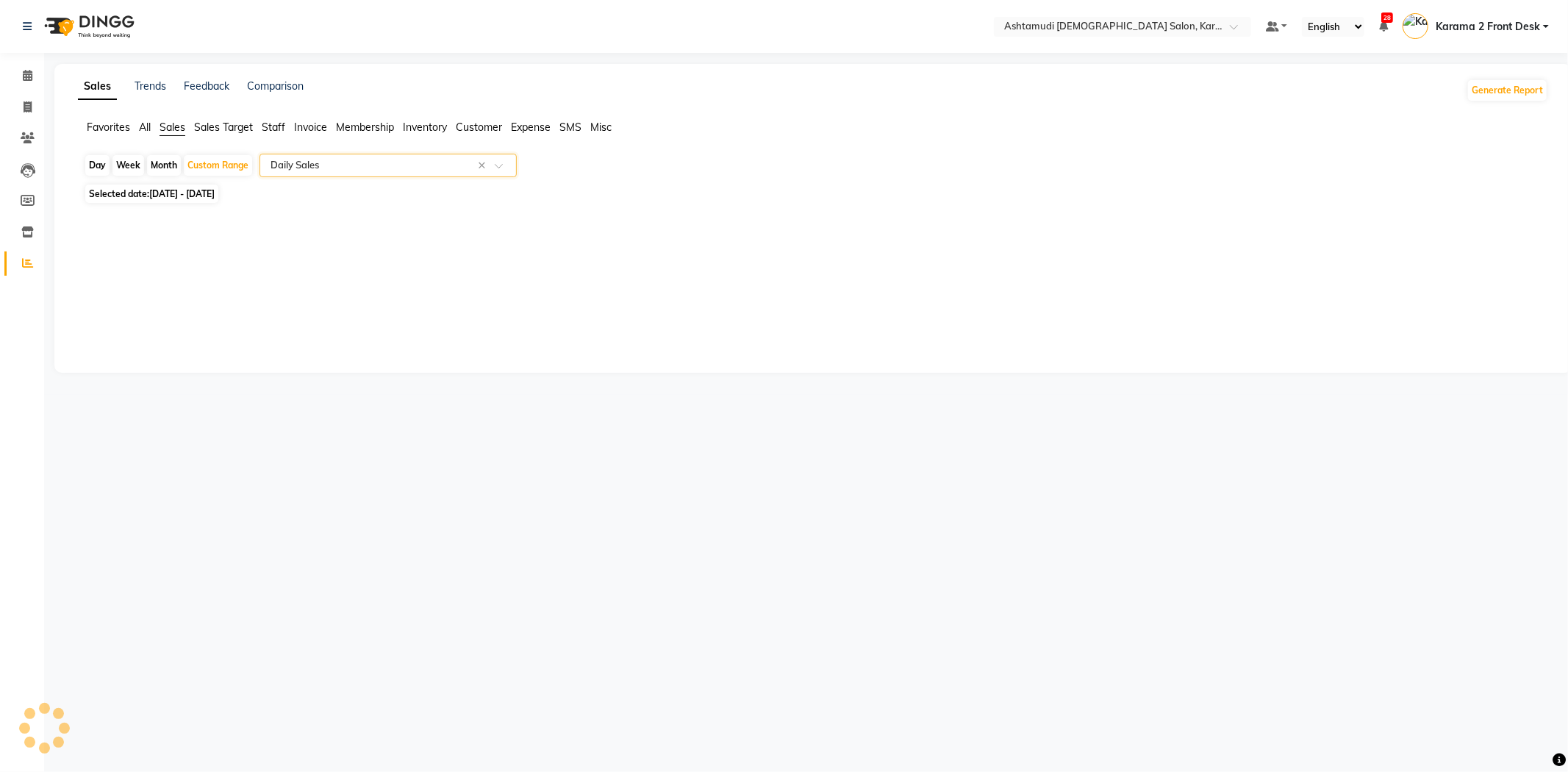
select select "full_report"
select select "csv"
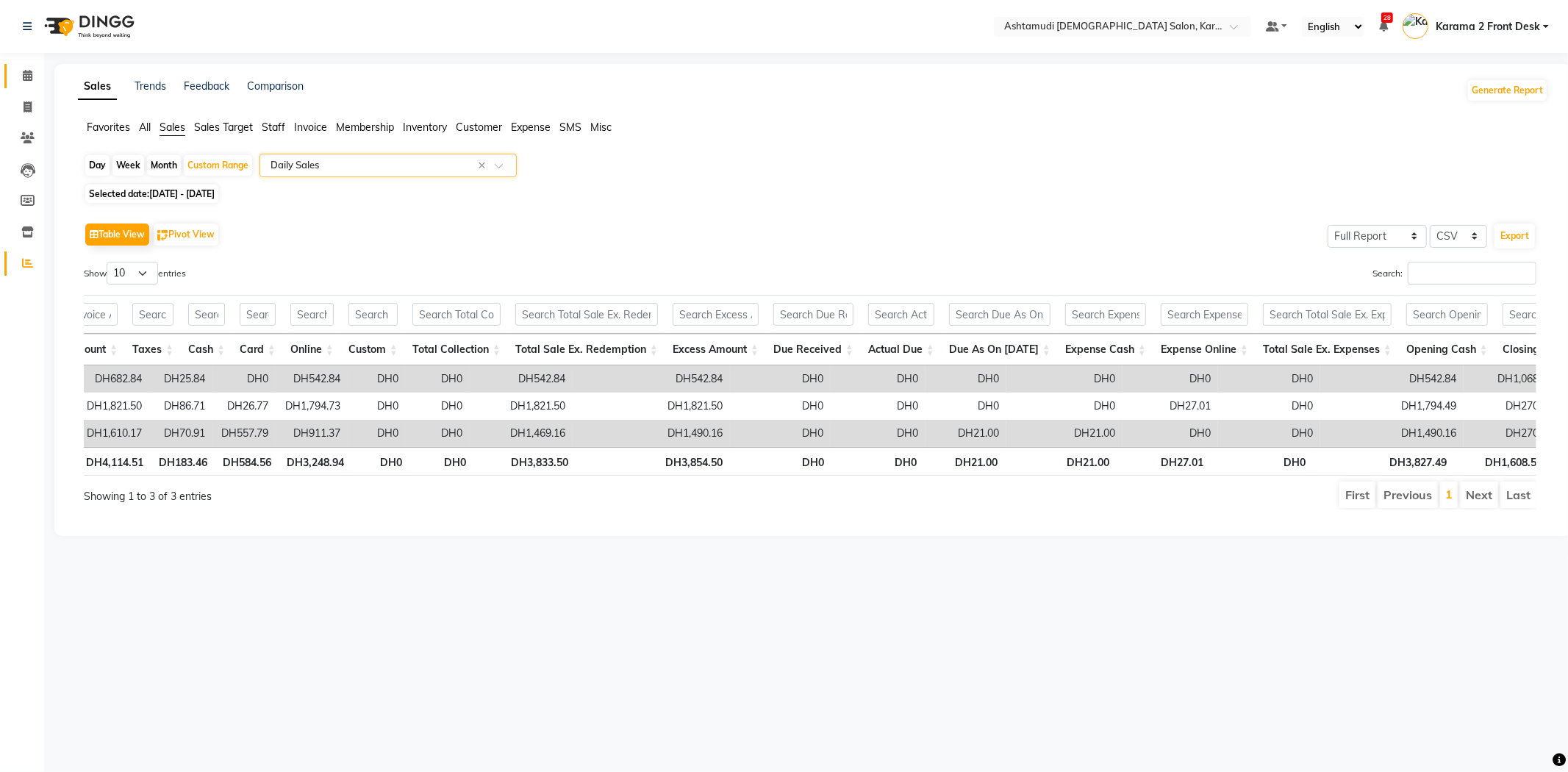
drag, startPoint x: 30, startPoint y: 69, endPoint x: 59, endPoint y: 46, distance: 37.0
click at [30, 69] on span at bounding box center [27, 76] width 26 height 17
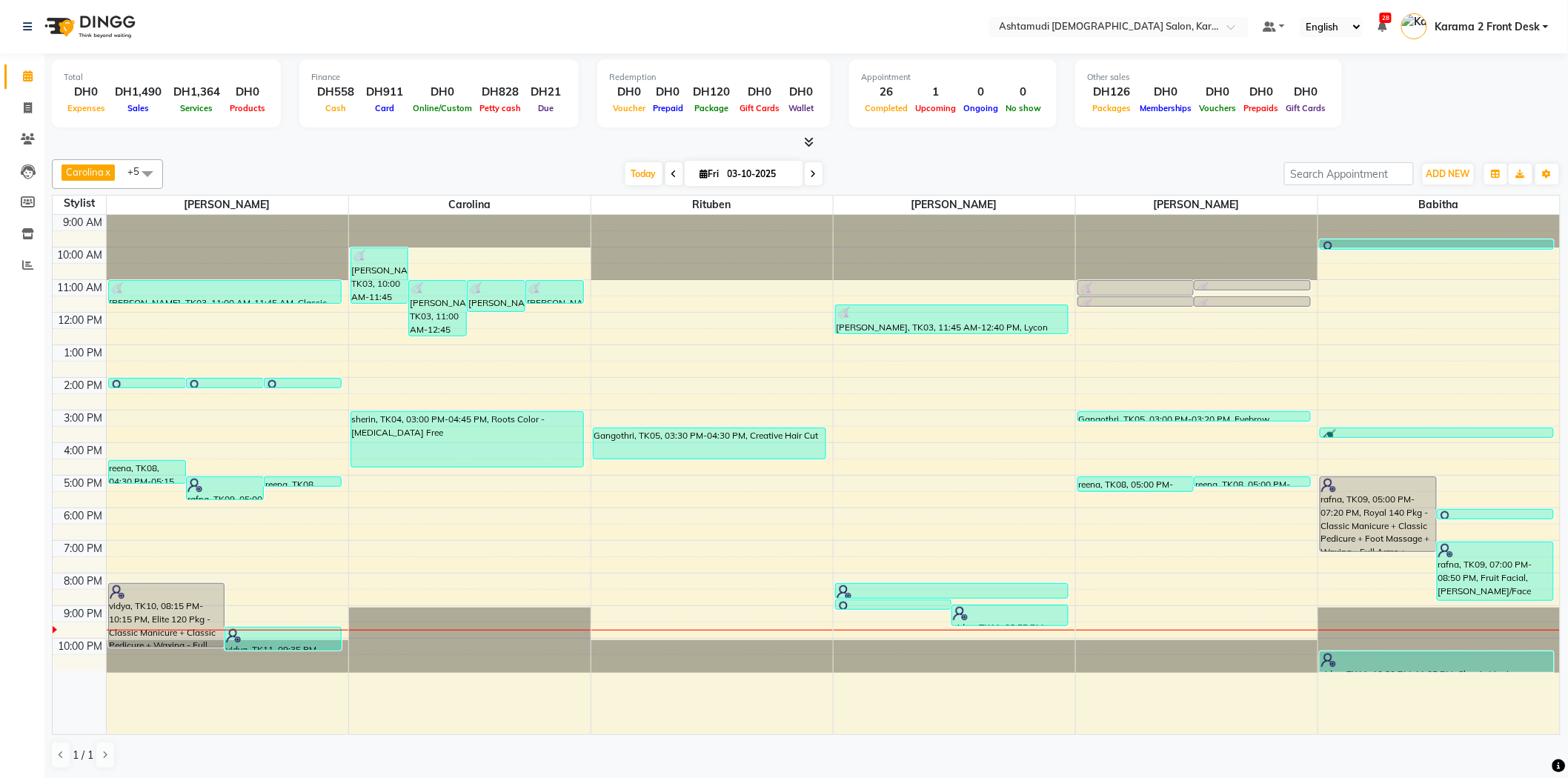
click at [430, 144] on div at bounding box center [806, 142] width 1508 height 16
click at [187, 39] on nav "Select Location × Ashtamudi [DEMOGRAPHIC_DATA] Salon, Karama 2 Default Panel My…" at bounding box center [784, 27] width 1568 height 54
drag, startPoint x: 21, startPoint y: 275, endPoint x: 36, endPoint y: 264, distance: 18.6
click at [21, 275] on link "Reports" at bounding box center [22, 266] width 36 height 25
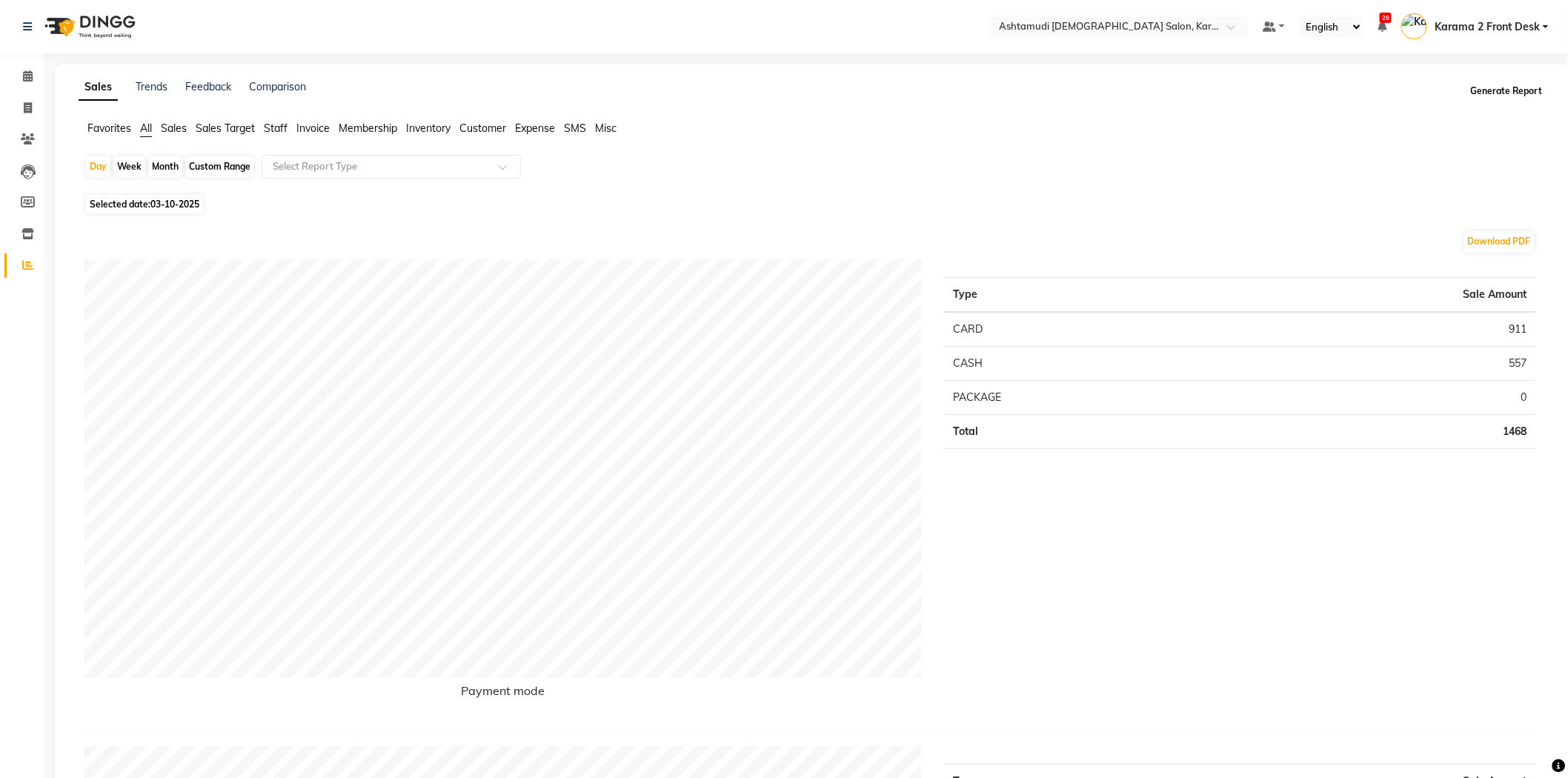
click at [1511, 99] on button "Generate Report" at bounding box center [1506, 91] width 80 height 21
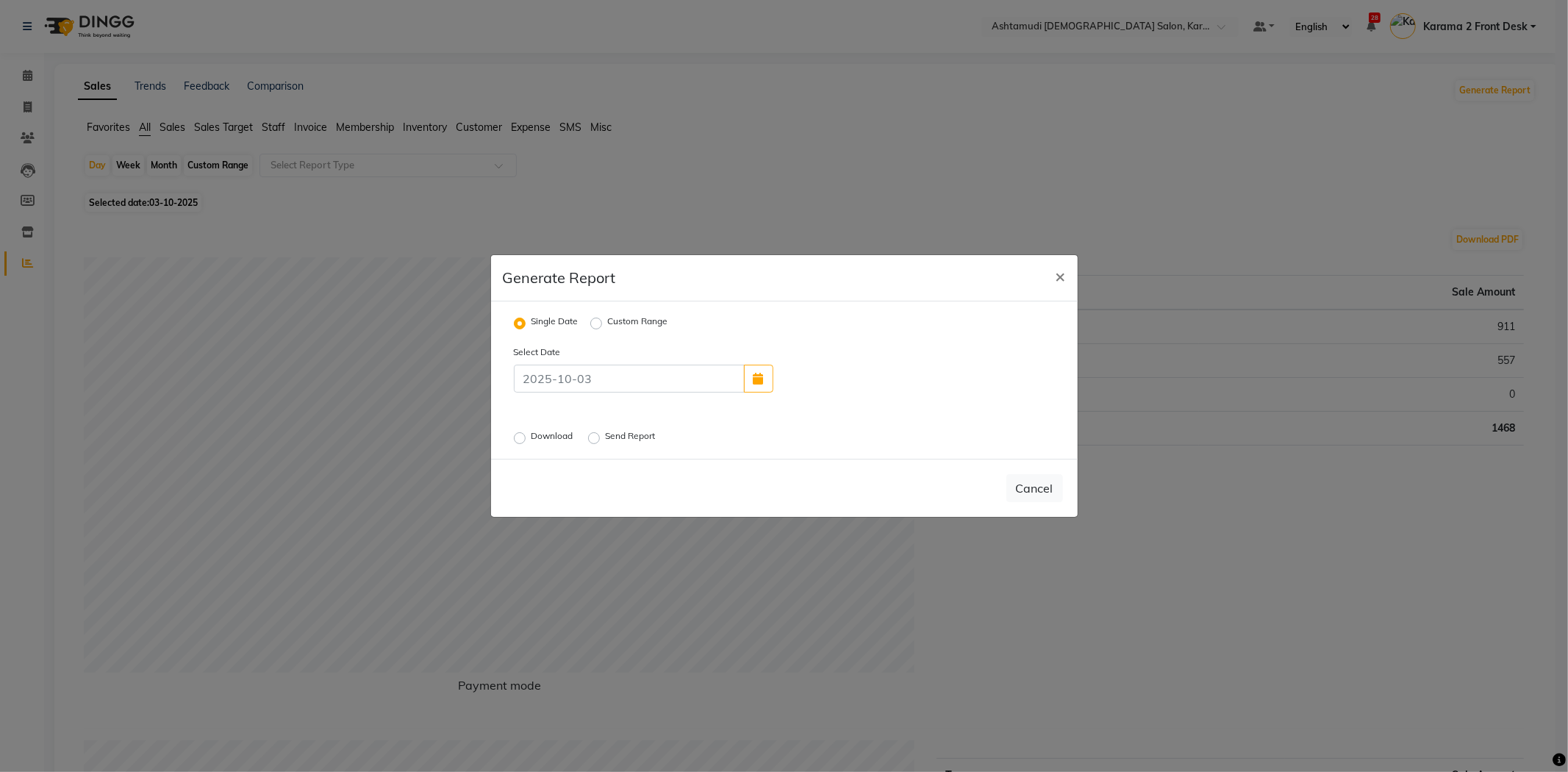
click at [531, 439] on label "Download" at bounding box center [553, 438] width 45 height 18
click at [522, 439] on input "Download" at bounding box center [522, 438] width 10 height 10
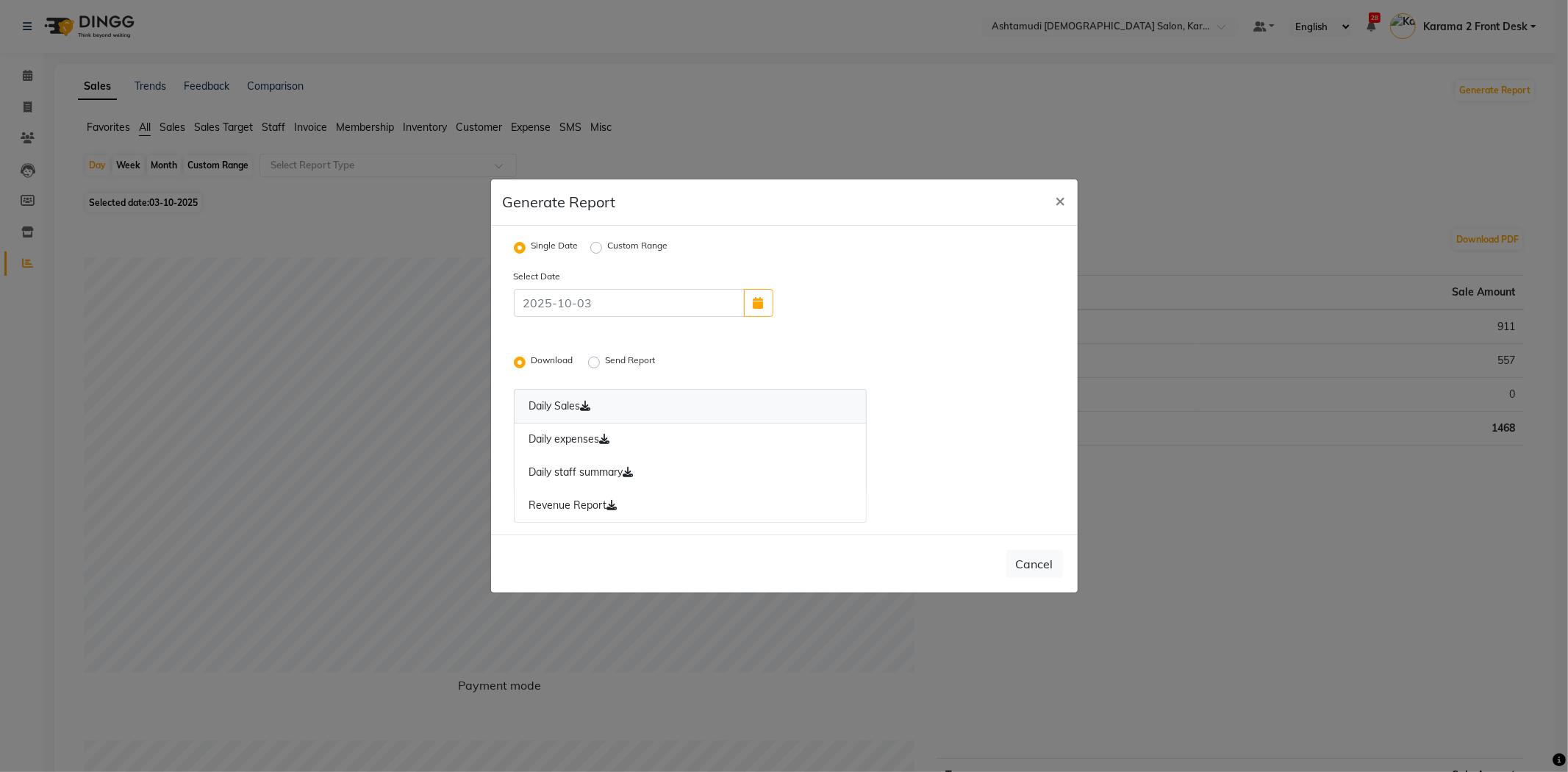
click at [604, 397] on link "Daily Sales" at bounding box center [690, 406] width 353 height 35
click at [610, 446] on link "Daily expenses" at bounding box center [690, 440] width 353 height 34
click at [615, 467] on link "Daily staff summary" at bounding box center [690, 473] width 353 height 34
click at [620, 509] on link "Revenue Report" at bounding box center [690, 506] width 353 height 34
click at [1055, 204] on span "×" at bounding box center [1060, 200] width 10 height 22
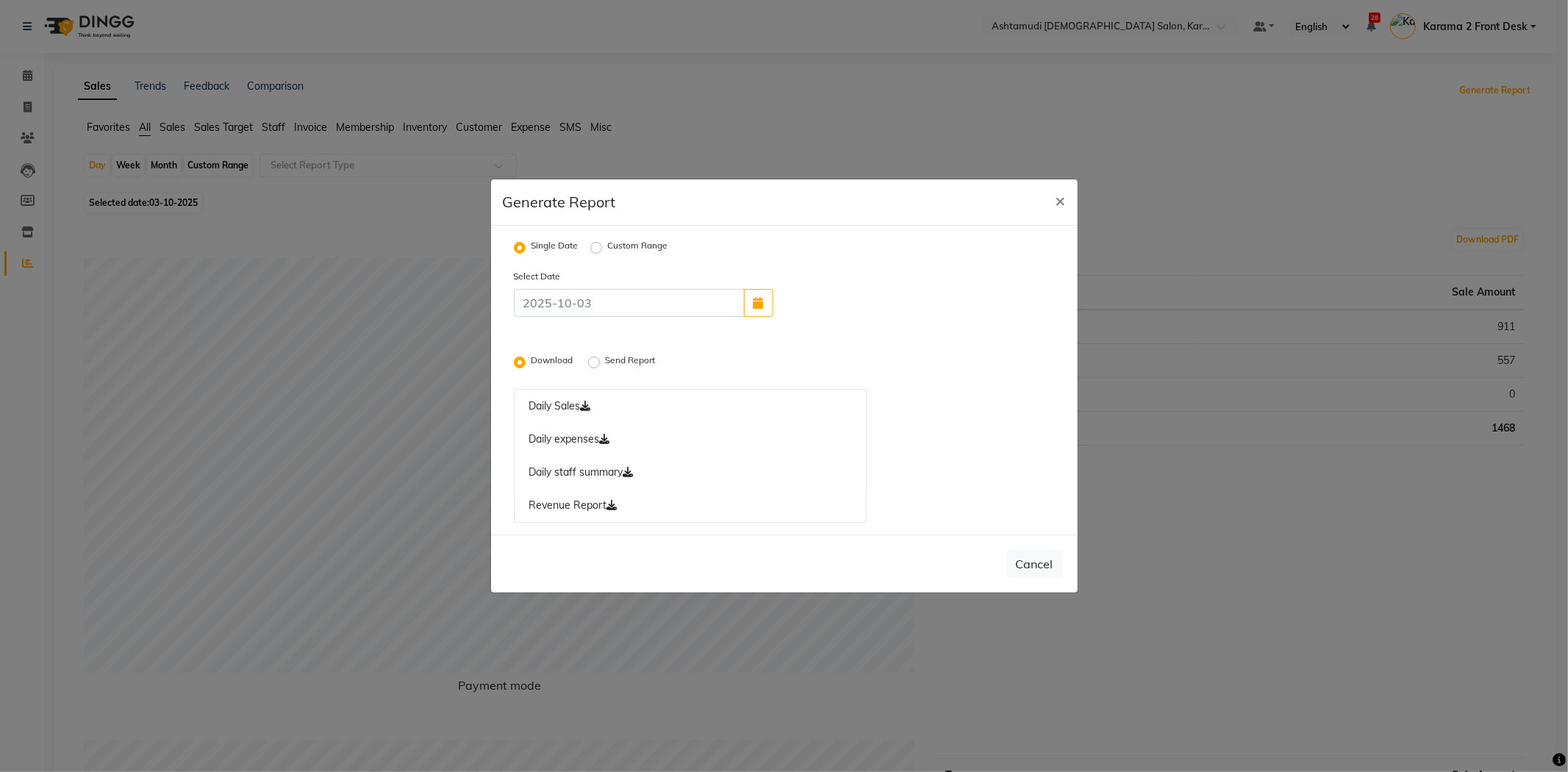
radio input "false"
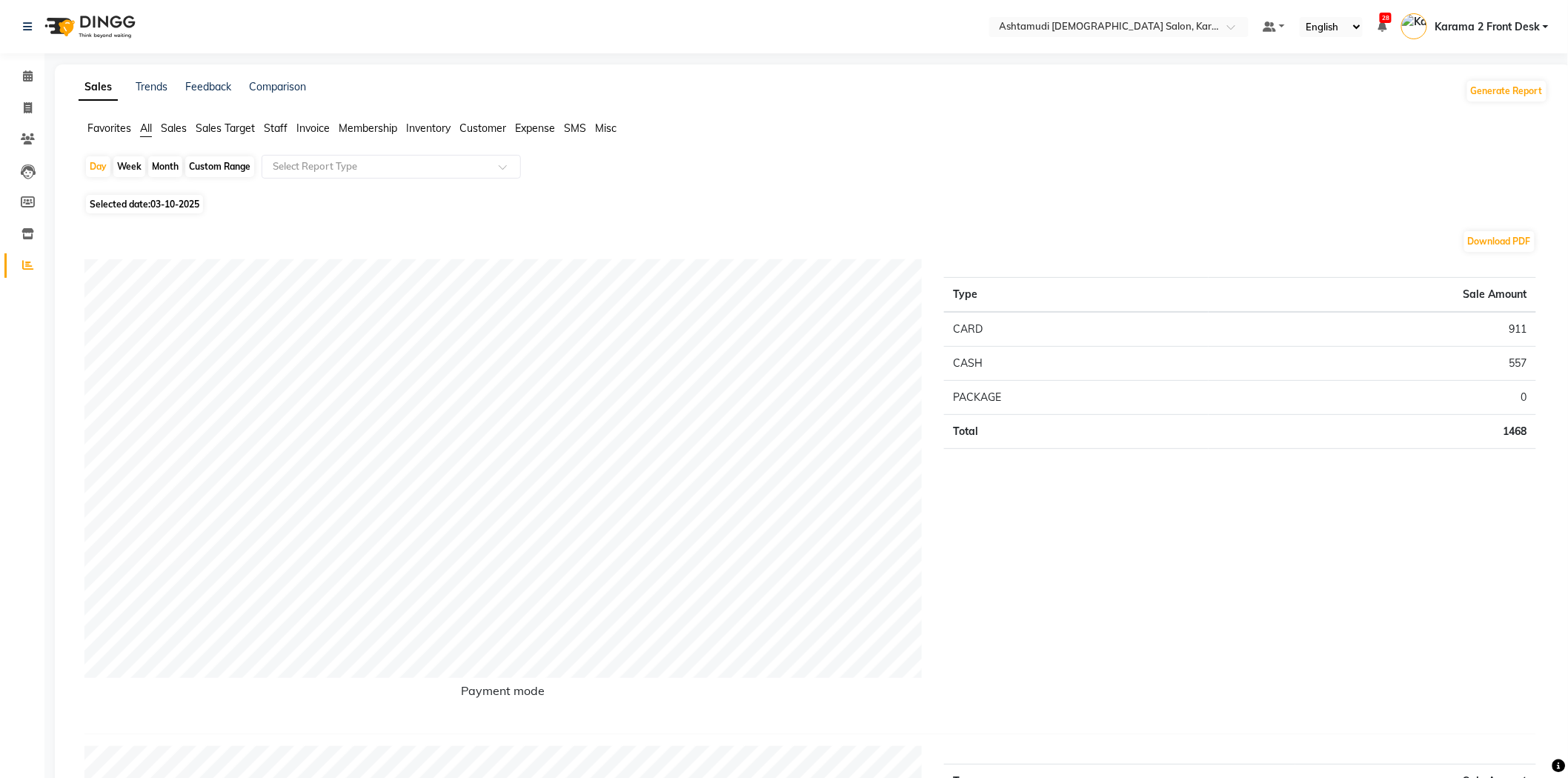
click at [474, 123] on span "Customer" at bounding box center [483, 128] width 47 height 13
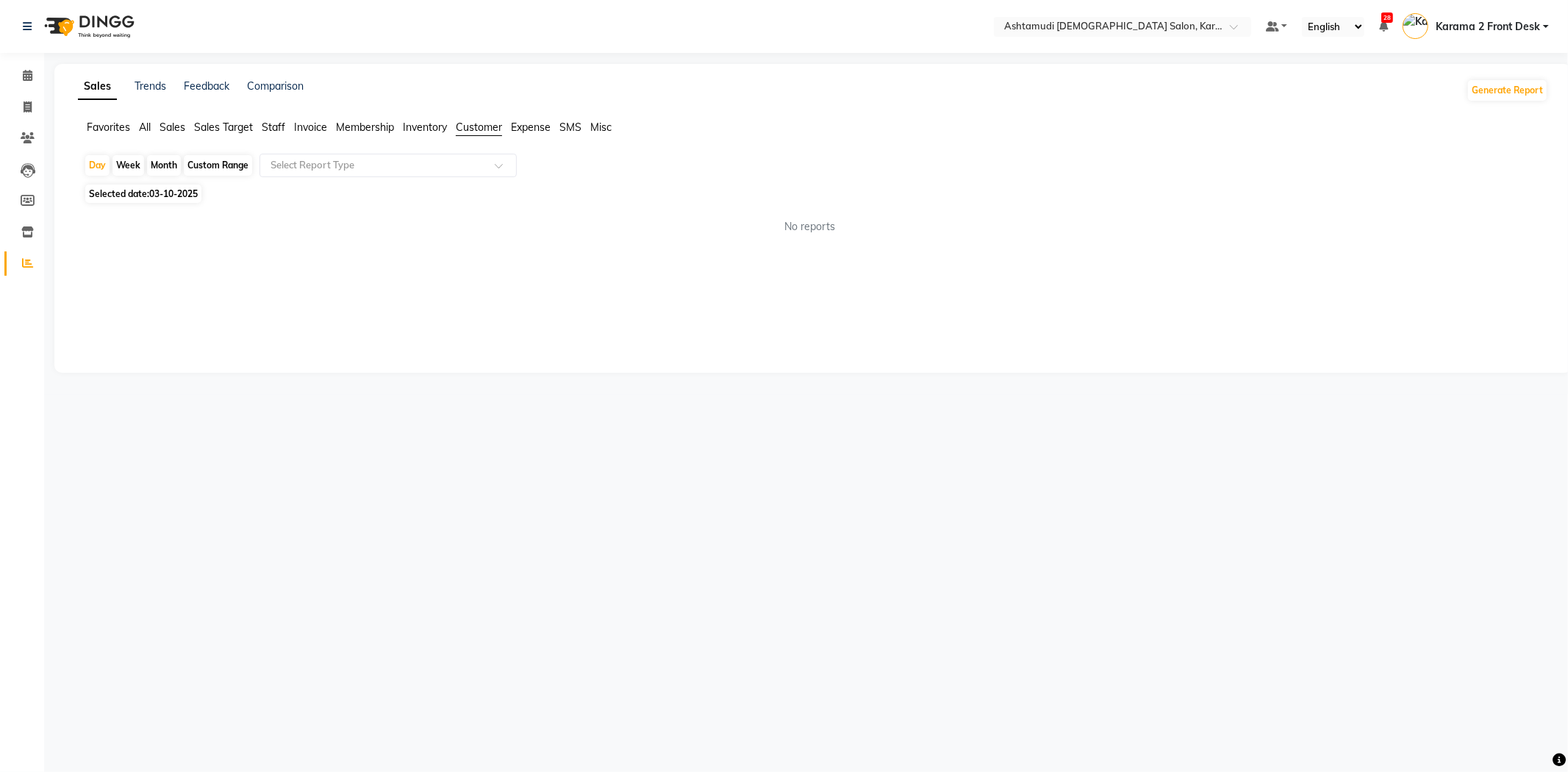
click at [424, 150] on app-reports "Favorites All Sales Sales Target Staff Invoice Membership Inventory Customer Ex…" at bounding box center [813, 182] width 1488 height 126
click at [403, 180] on div "Day Week Month Custom Range Select Report Type" at bounding box center [813, 167] width 1458 height 27
click at [400, 165] on input "text" at bounding box center [373, 165] width 212 height 15
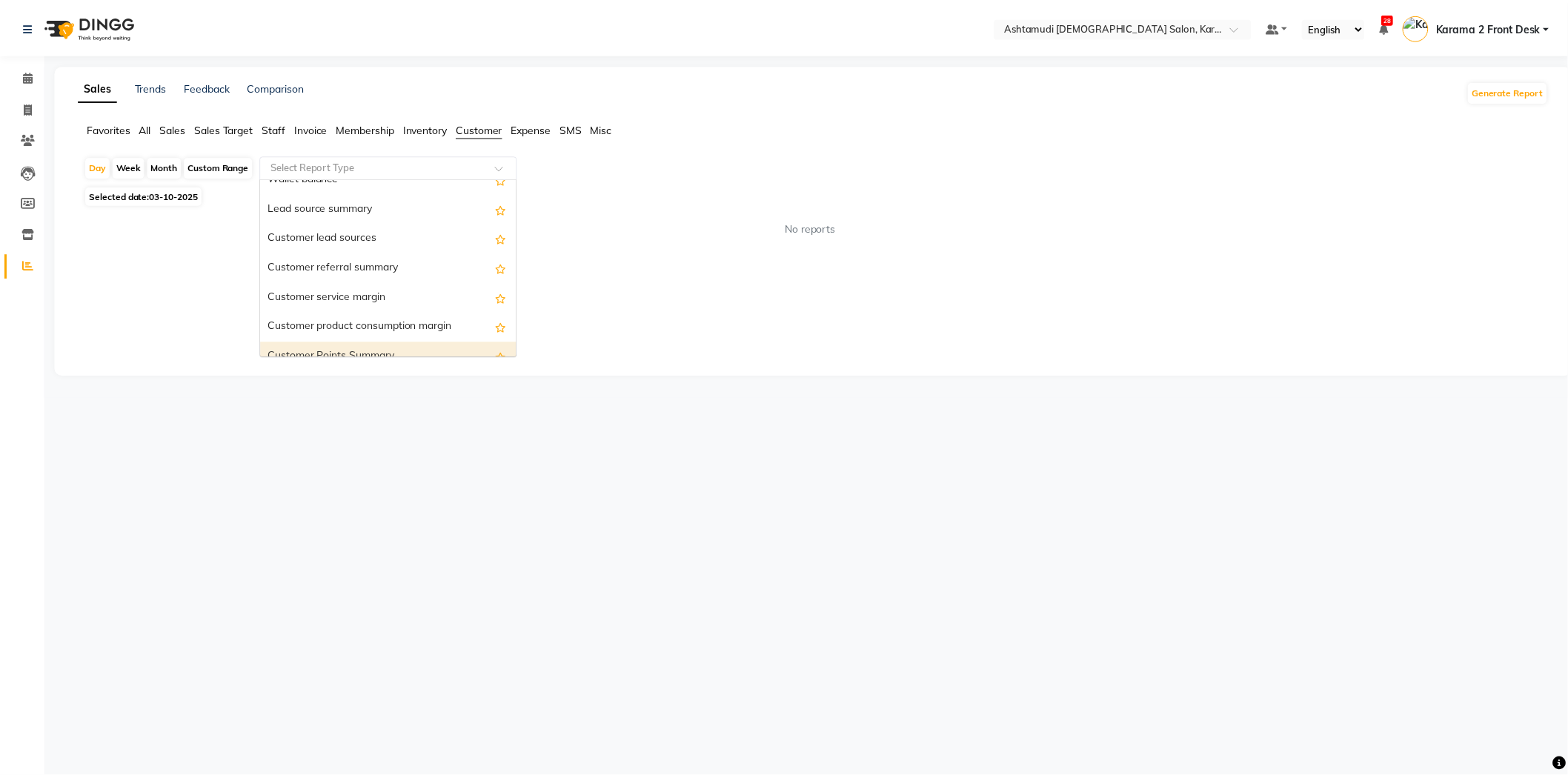
scroll to position [118, 0]
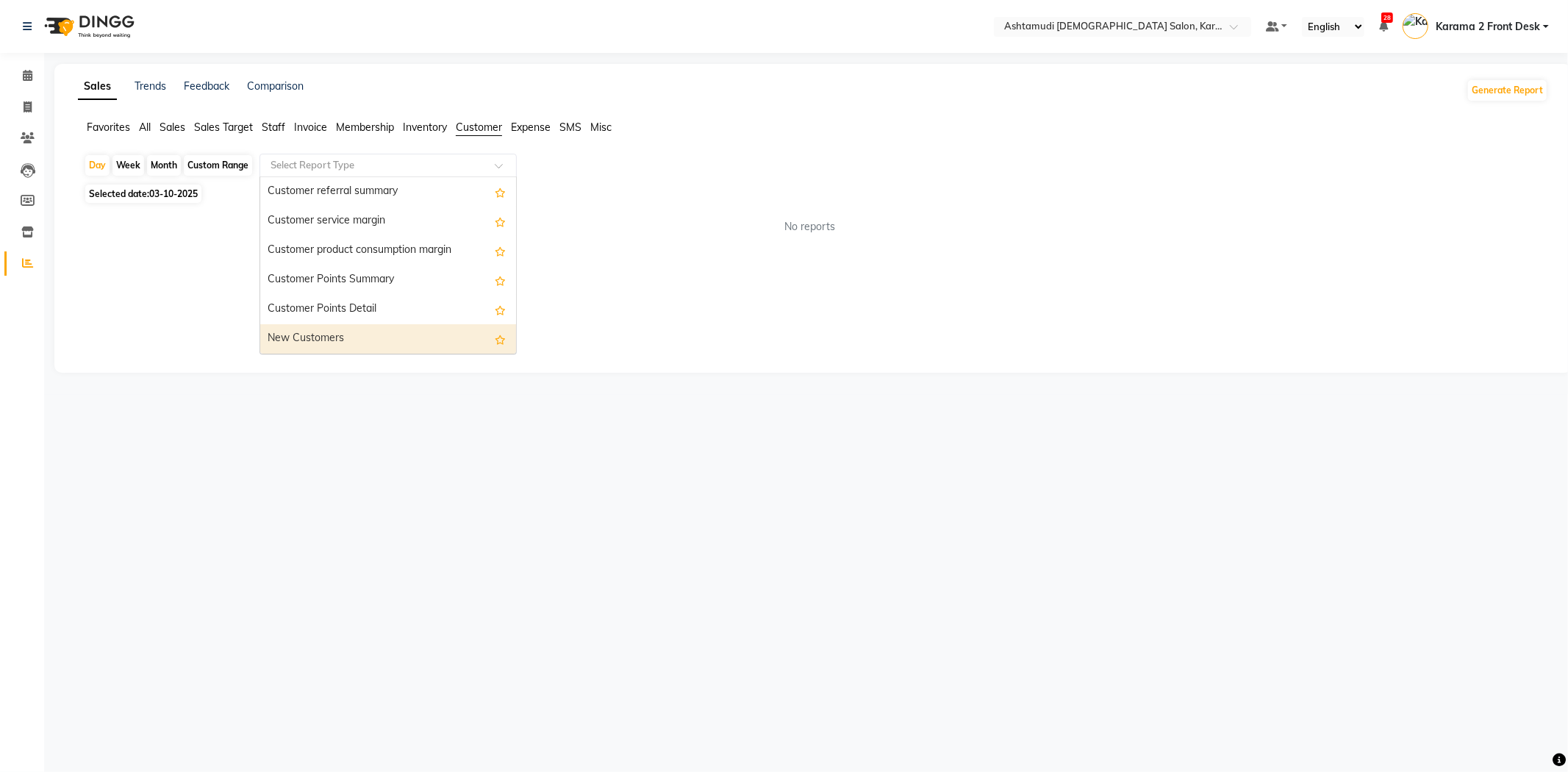
click at [368, 341] on div "New Customers" at bounding box center [388, 339] width 256 height 30
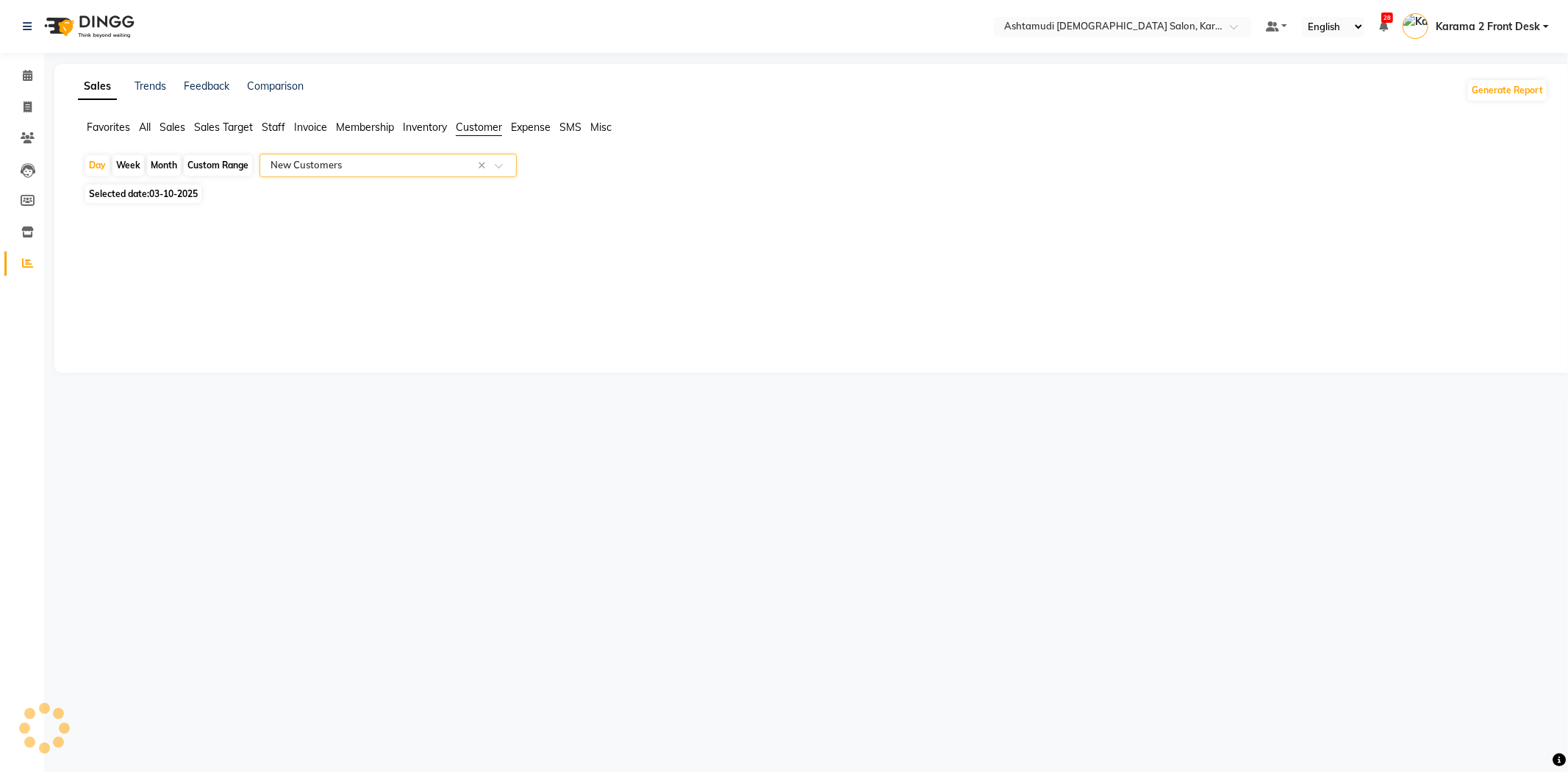
select select "full_report"
select select "csv"
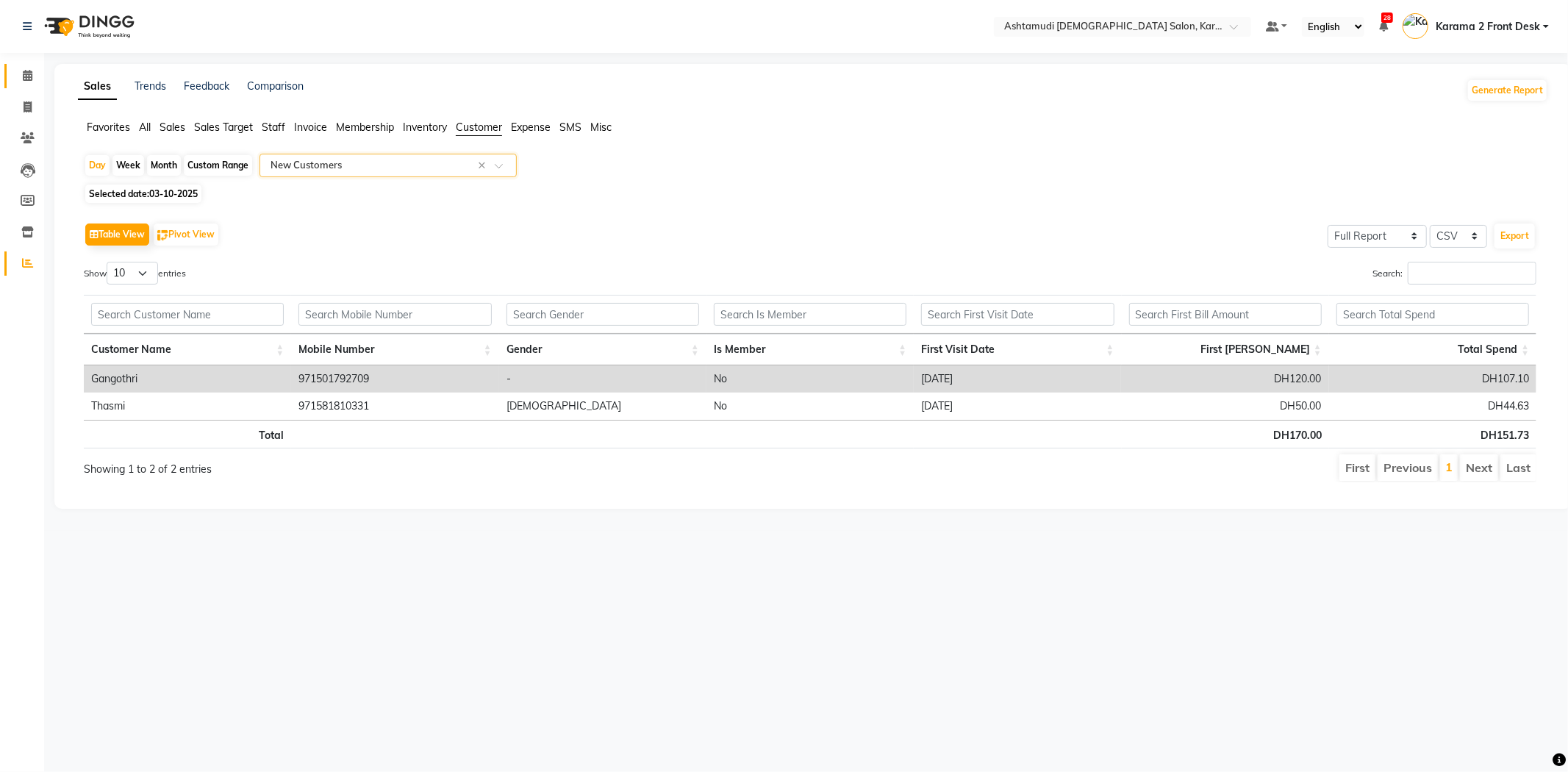
click at [24, 68] on span at bounding box center [27, 76] width 26 height 17
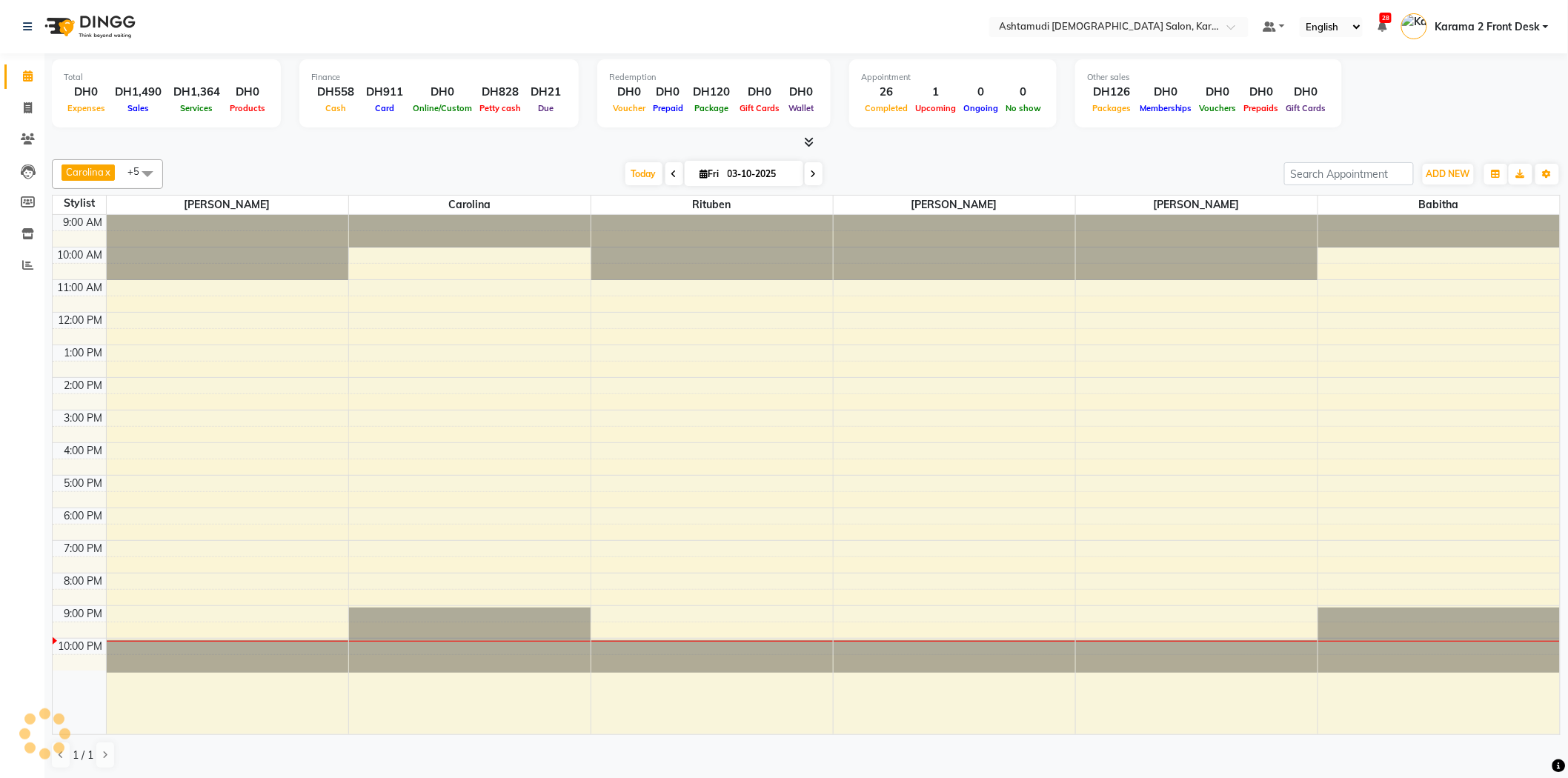
drag, startPoint x: 202, startPoint y: 45, endPoint x: 225, endPoint y: 45, distance: 23.0
click at [203, 42] on nav "Select Location × Ashtamudi [DEMOGRAPHIC_DATA] Salon, Karama 2 Default Panel My…" at bounding box center [784, 27] width 1568 height 54
